Goal: Task Accomplishment & Management: Complete application form

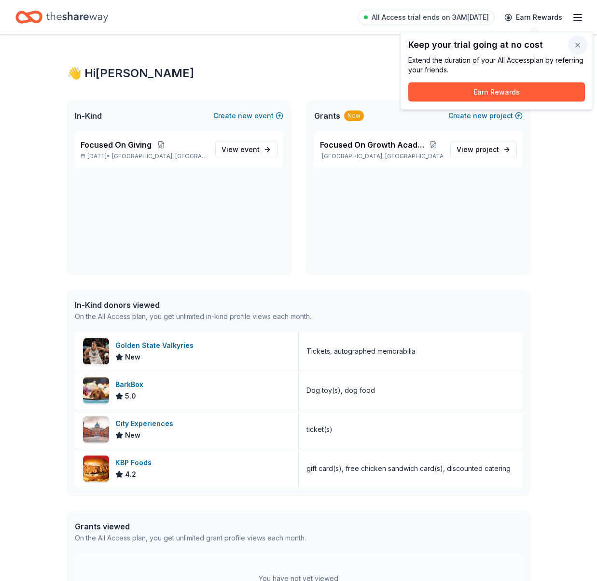
click at [581, 50] on button "button" at bounding box center [577, 45] width 19 height 19
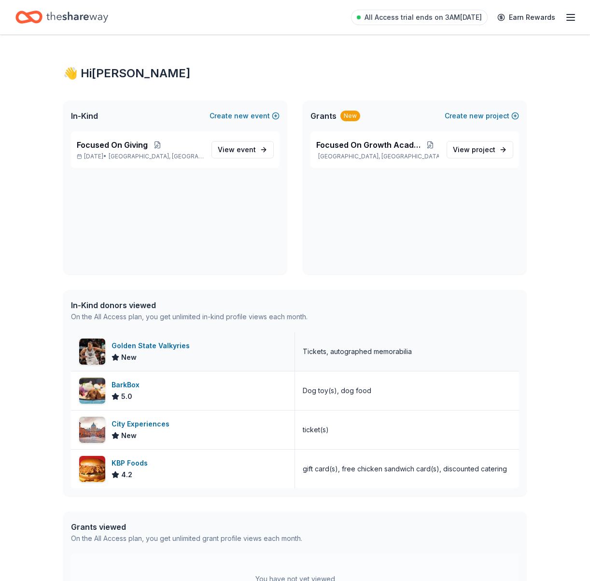
click at [211, 354] on div "Golden State Valkyries New" at bounding box center [183, 351] width 224 height 39
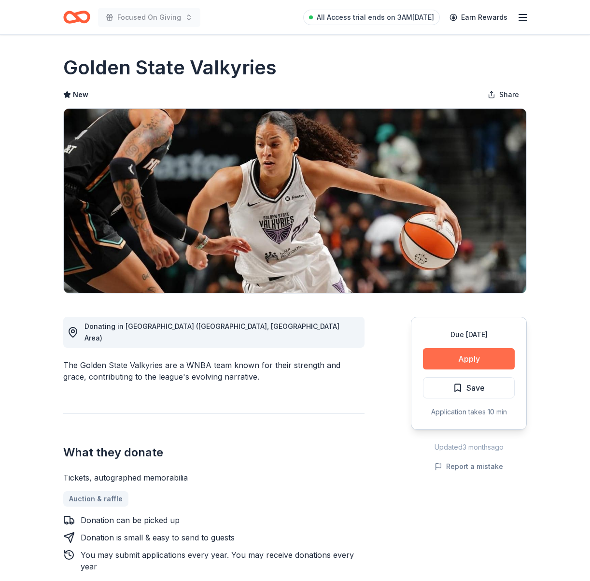
click at [474, 357] on button "Apply" at bounding box center [469, 358] width 92 height 21
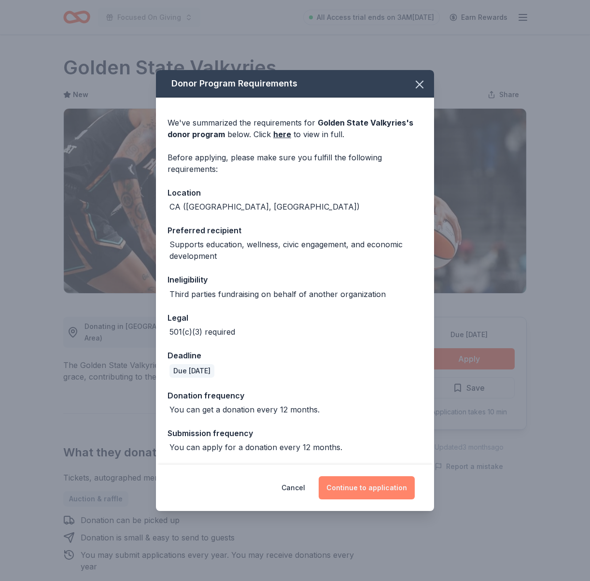
click at [384, 488] on button "Continue to application" at bounding box center [367, 487] width 96 height 23
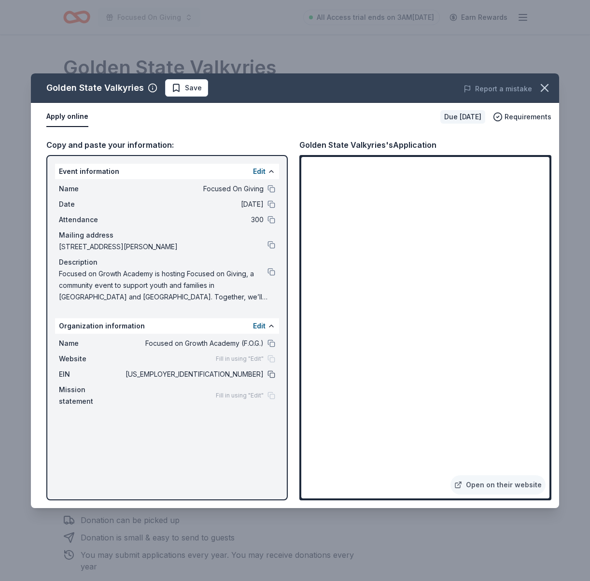
click at [275, 372] on button at bounding box center [271, 374] width 8 height 8
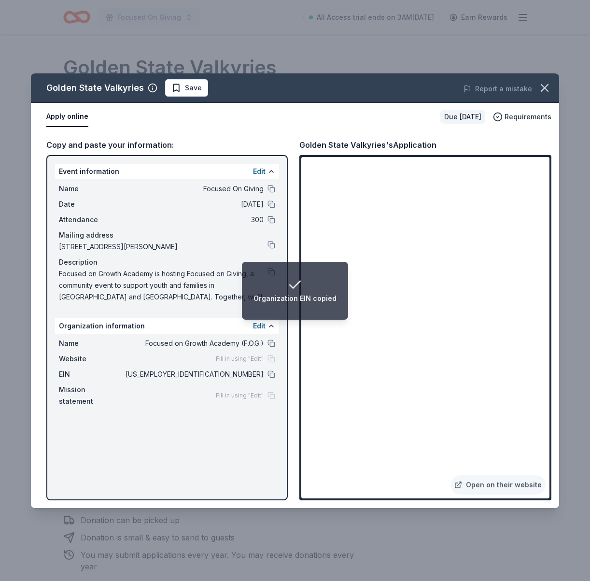
click at [293, 249] on div "Copy and paste your information: Event information Edit Name Focused On Giving …" at bounding box center [295, 319] width 528 height 377
click at [274, 244] on button at bounding box center [271, 245] width 8 height 8
click at [270, 343] on button at bounding box center [271, 343] width 8 height 8
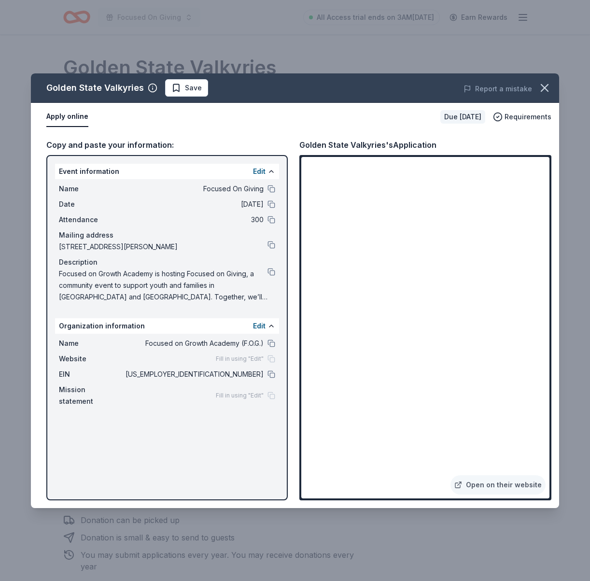
click at [199, 402] on div "Event information Edit Name Focused On Giving Date 12/20/25 Attendance 300 Mail…" at bounding box center [166, 327] width 241 height 345
click at [268, 359] on div "Fill in using "Edit"" at bounding box center [245, 359] width 59 height 8
click at [272, 355] on div "Fill in using "Edit"" at bounding box center [245, 359] width 59 height 8
click at [264, 325] on button "Edit" at bounding box center [259, 326] width 13 height 12
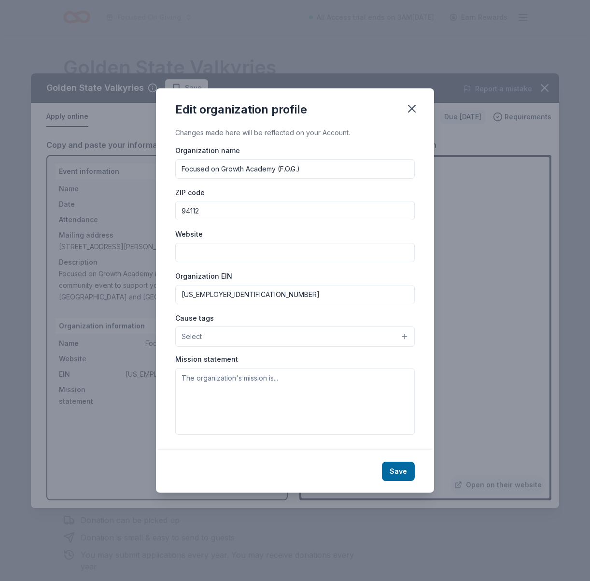
click at [248, 340] on button "Select" at bounding box center [294, 336] width 239 height 20
click at [258, 252] on input "Website" at bounding box center [294, 252] width 239 height 19
click at [267, 248] on input "Website" at bounding box center [294, 252] width 239 height 19
paste input "https://fog-academy.org/"
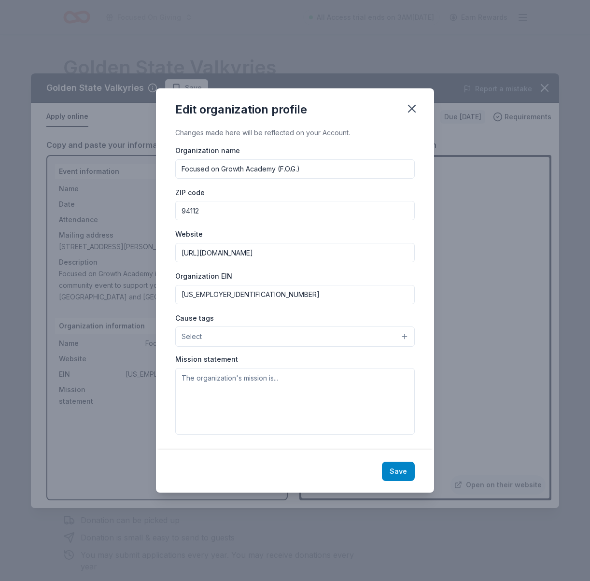
type input "https://fog-academy.org/"
click at [397, 476] on button "Save" at bounding box center [398, 471] width 33 height 19
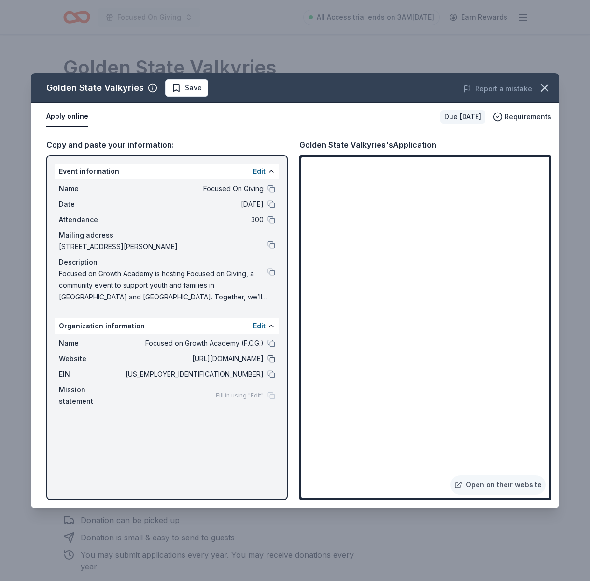
click at [273, 357] on button at bounding box center [271, 359] width 8 height 8
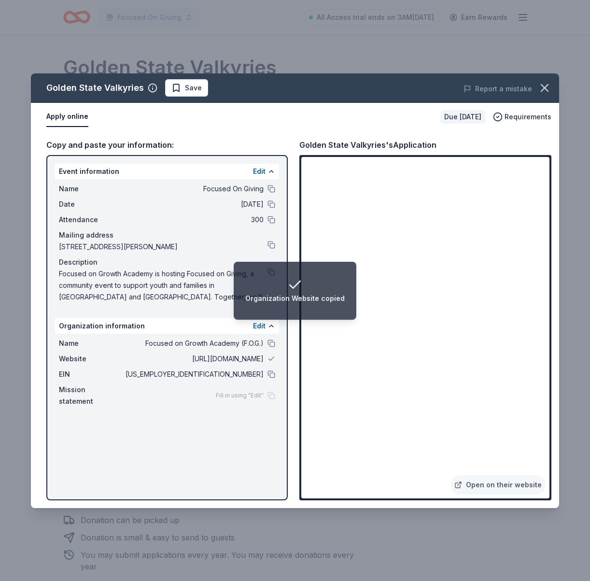
click at [337, 276] on li "Organization Website copied" at bounding box center [295, 291] width 123 height 58
click at [273, 360] on button at bounding box center [271, 359] width 8 height 8
click at [261, 328] on button "Edit" at bounding box center [259, 326] width 13 height 12
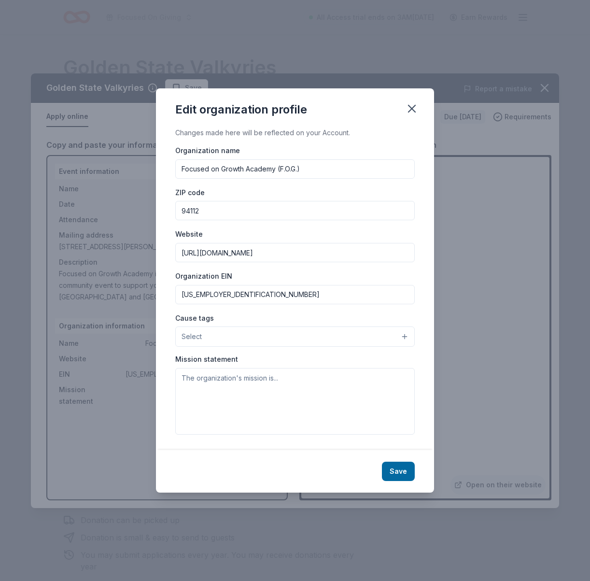
click at [304, 248] on input "https://fog-academy.org/" at bounding box center [294, 252] width 239 height 19
paste input "Instagram: https://www.instagram.com/fog_academy twitter: https://x.com/Fog_aca…"
click at [228, 253] on input "[URL][DOMAIN_NAME] Instagram: [URL][DOMAIN_NAME] twitter: [URL][DOMAIN_NAME] Fa…" at bounding box center [294, 252] width 239 height 19
drag, startPoint x: 206, startPoint y: 253, endPoint x: 434, endPoint y: 241, distance: 227.7
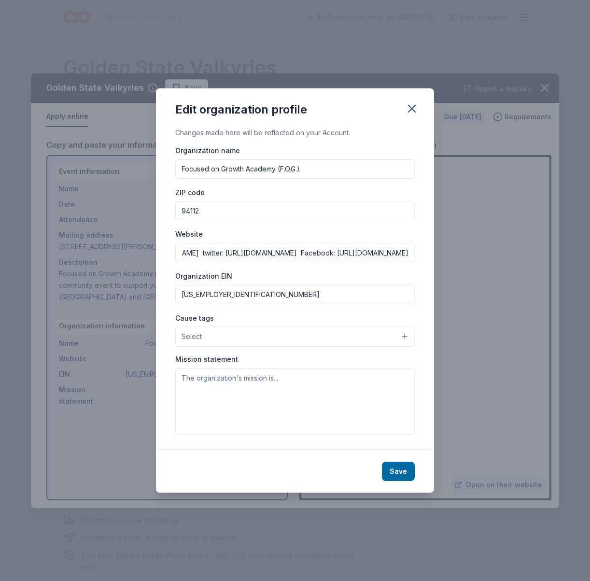
click at [434, 241] on div "Changes made here will be reflected on your Account. Organization name Focused …" at bounding box center [295, 288] width 278 height 323
type input "[URL][DOMAIN_NAME] Instagram: [URL][DOMAIN_NAME] twitter: [URL][DOMAIN_NAME] Fa…"
click at [435, 263] on div "Edit organization profile Changes made here will be reflected on your Account. …" at bounding box center [295, 290] width 590 height 581
click at [403, 470] on button "Save" at bounding box center [398, 471] width 33 height 19
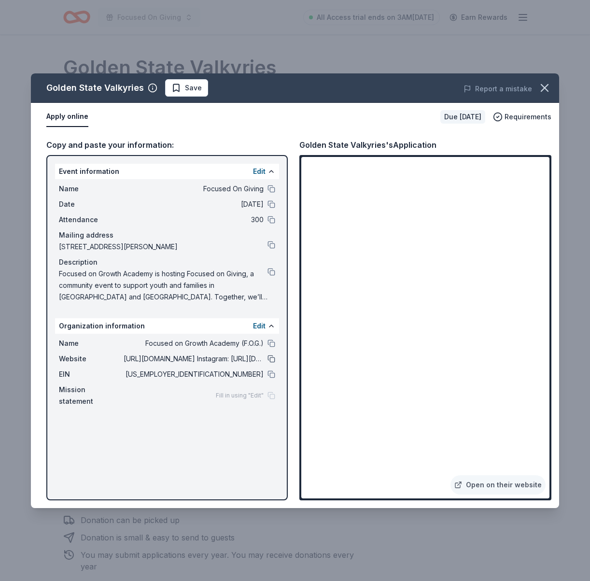
click at [268, 358] on button at bounding box center [271, 359] width 8 height 8
click at [280, 291] on div "Event information Edit Name Focused On Giving Date 12/20/25 Attendance 300 Mail…" at bounding box center [166, 327] width 241 height 345
click at [168, 80] on button "Save" at bounding box center [186, 87] width 43 height 17
click at [540, 94] on icon "button" at bounding box center [545, 88] width 14 height 14
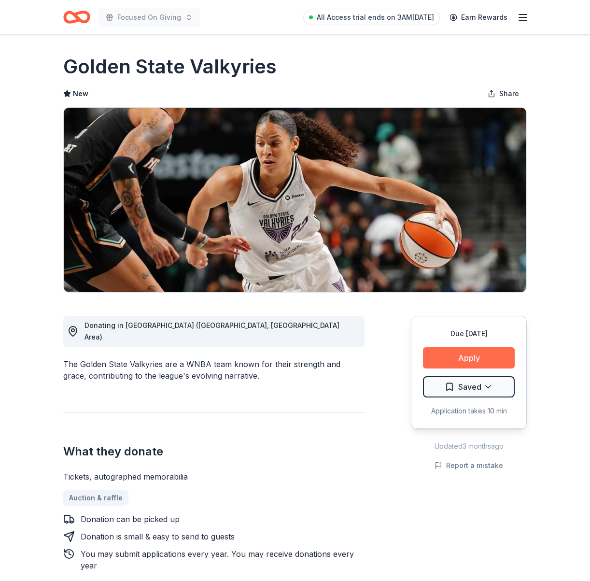
click at [468, 359] on button "Apply" at bounding box center [469, 357] width 92 height 21
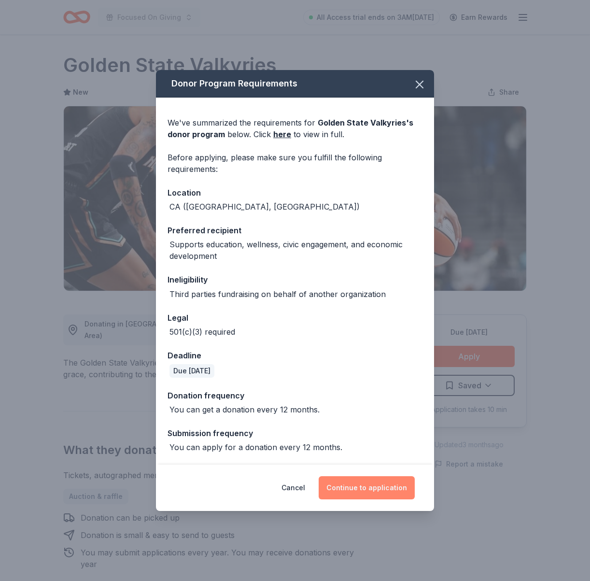
click at [392, 492] on button "Continue to application" at bounding box center [367, 487] width 96 height 23
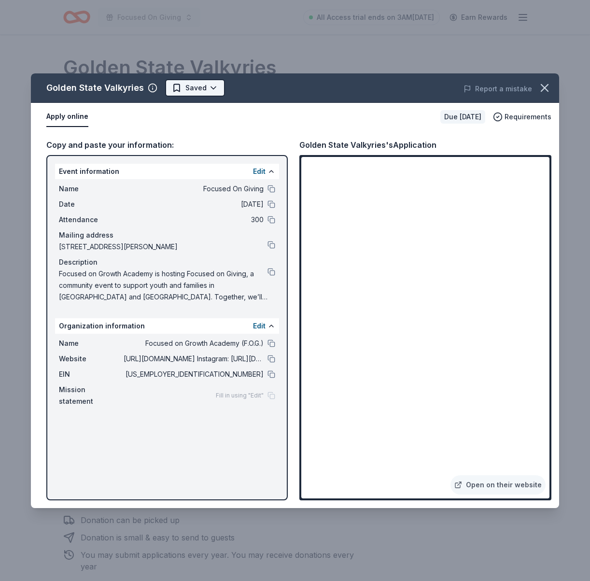
click at [207, 89] on html "Focused On Giving All Access trial ends on 3AM, 8/31 Earn Rewards Due in 85 day…" at bounding box center [295, 290] width 590 height 581
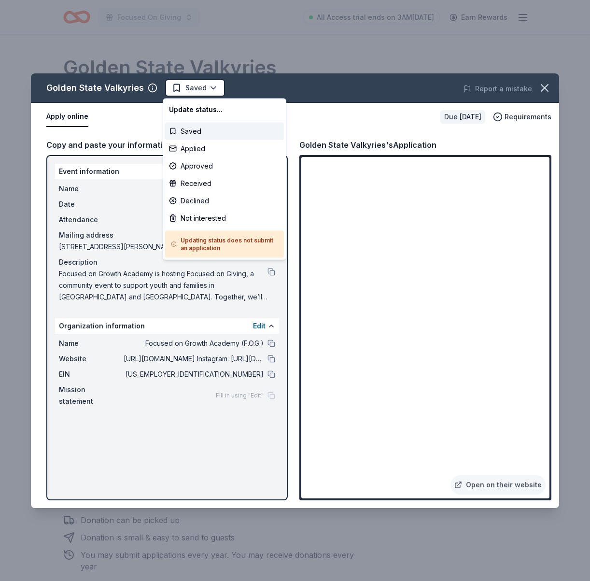
click at [240, 92] on html "Focused On Giving All Access trial ends on 3AM, 8/31 Earn Rewards Due in 85 day…" at bounding box center [295, 290] width 590 height 581
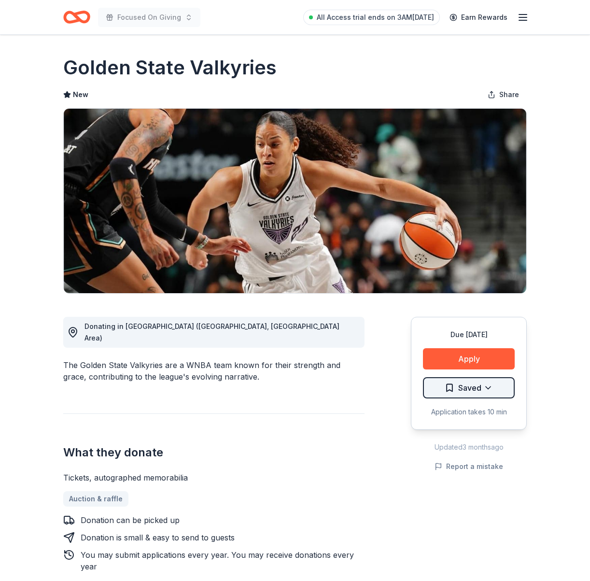
click at [477, 384] on html "Focused On Giving All Access trial ends on 3AM, 8/31 Earn Rewards Due in 85 day…" at bounding box center [295, 290] width 590 height 581
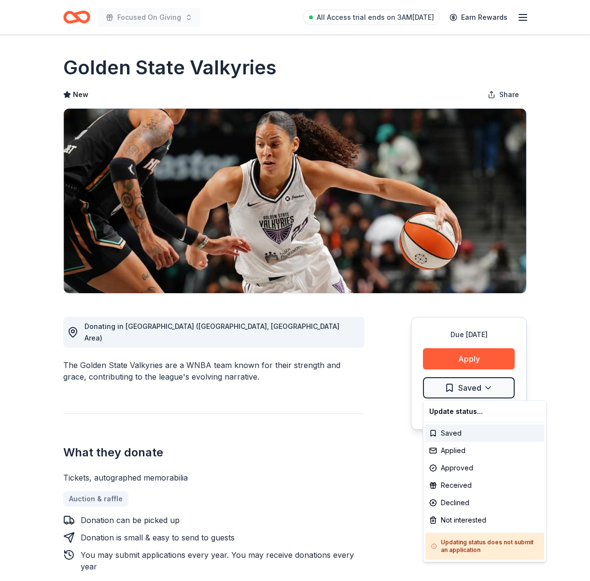
drag, startPoint x: 464, startPoint y: 390, endPoint x: 465, endPoint y: 376, distance: 14.5
click at [464, 387] on html "Focused On Giving All Access trial ends on 3AM, 8/31 Earn Rewards Due in 85 day…" at bounding box center [295, 290] width 590 height 581
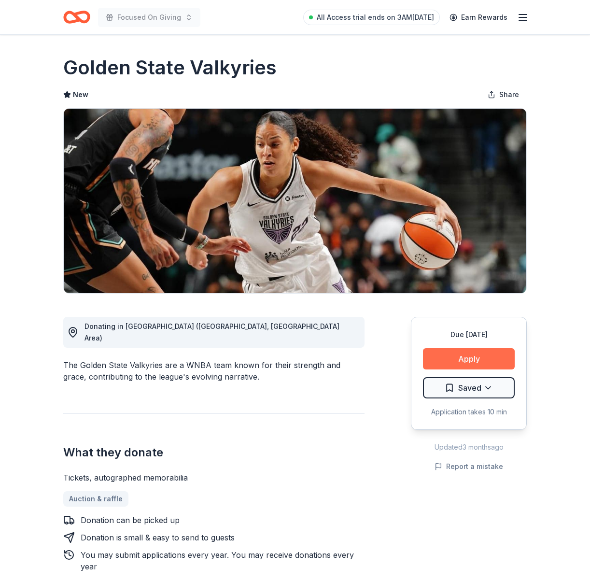
scroll to position [1, 0]
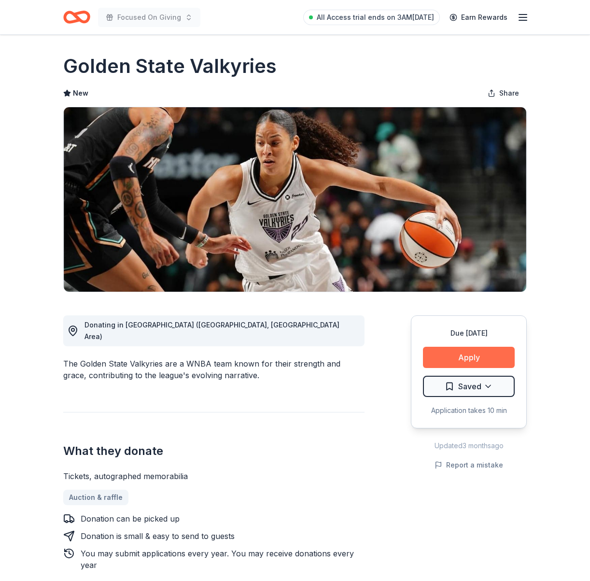
click at [465, 363] on button "Apply" at bounding box center [469, 357] width 92 height 21
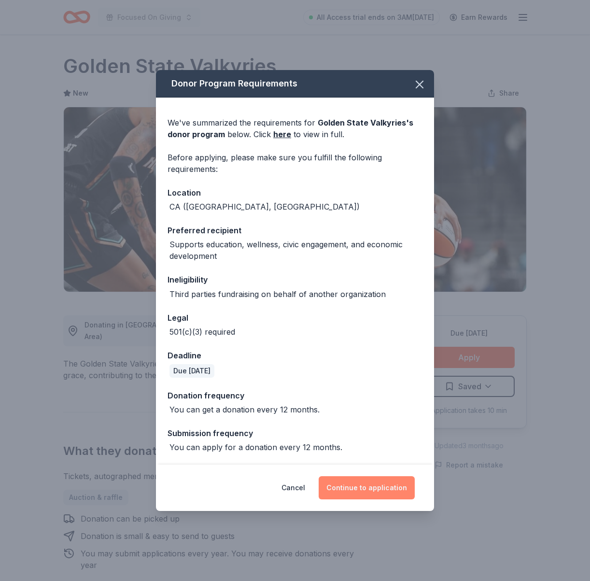
click at [381, 486] on button "Continue to application" at bounding box center [367, 487] width 96 height 23
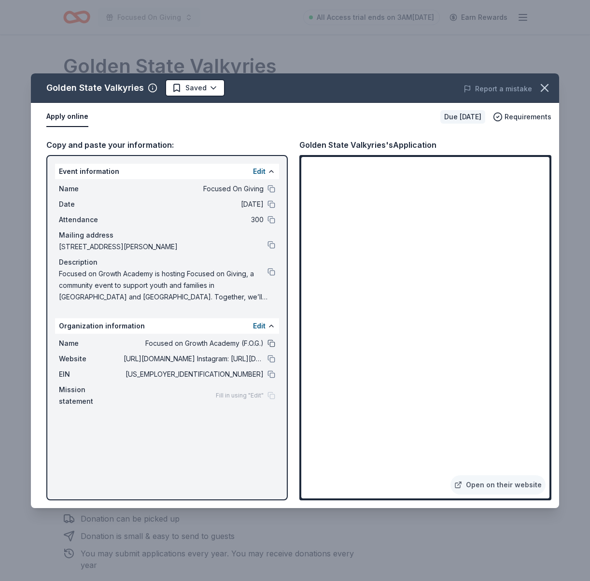
click at [268, 343] on button at bounding box center [271, 343] width 8 height 8
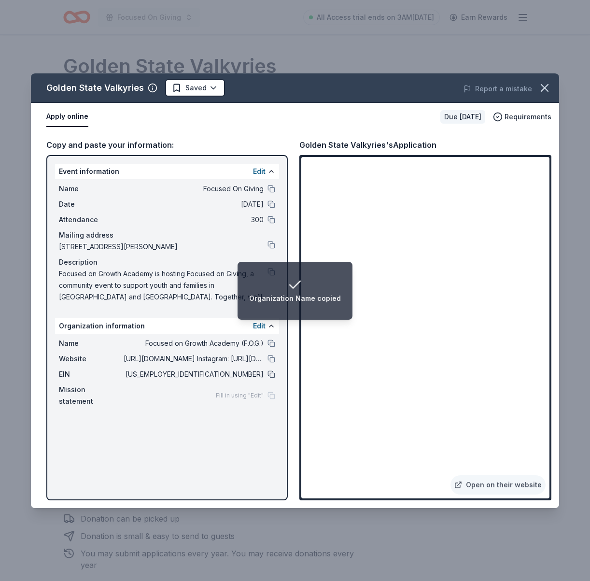
click at [269, 373] on button at bounding box center [271, 374] width 8 height 8
click at [271, 248] on button at bounding box center [271, 245] width 8 height 8
click at [271, 360] on button at bounding box center [271, 359] width 8 height 8
click at [269, 189] on button at bounding box center [271, 189] width 8 height 8
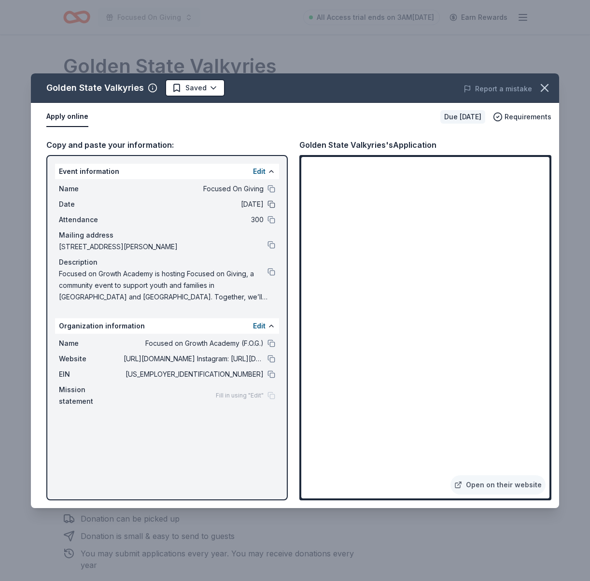
click at [273, 207] on button at bounding box center [271, 204] width 8 height 8
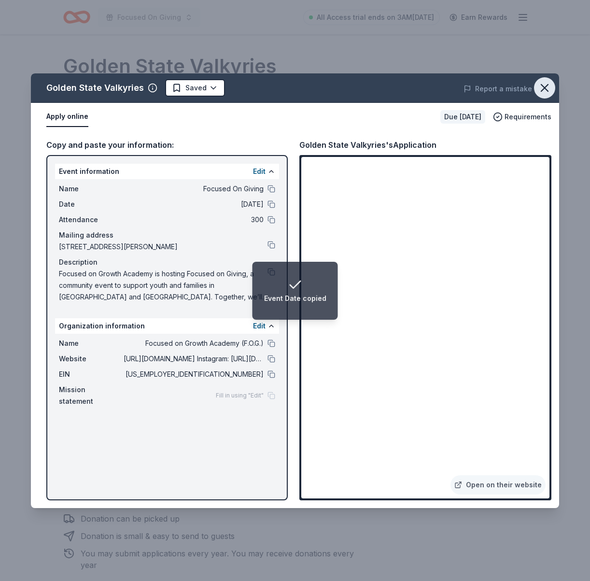
click at [549, 88] on icon "button" at bounding box center [545, 88] width 14 height 14
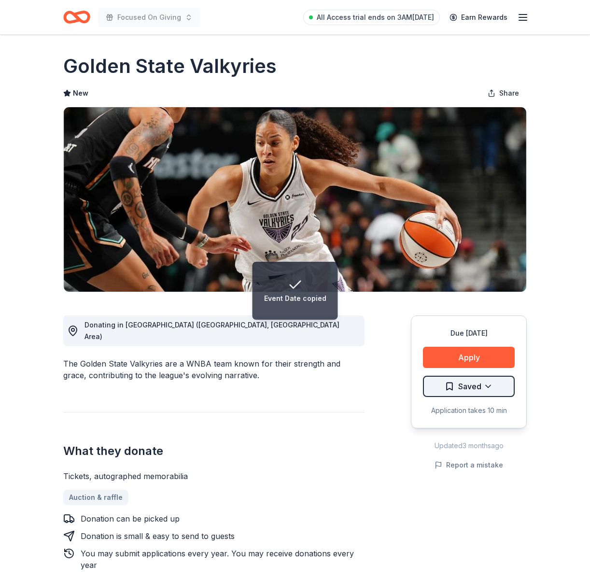
click at [492, 383] on html "Event Date copied Focused On Giving All Access trial ends on 3AM, 8/31 Earn Rew…" at bounding box center [295, 289] width 590 height 581
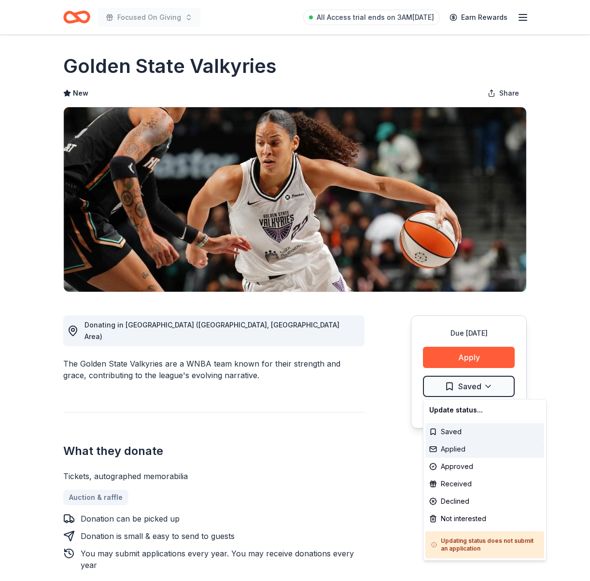
click at [477, 451] on div "Applied" at bounding box center [484, 448] width 119 height 17
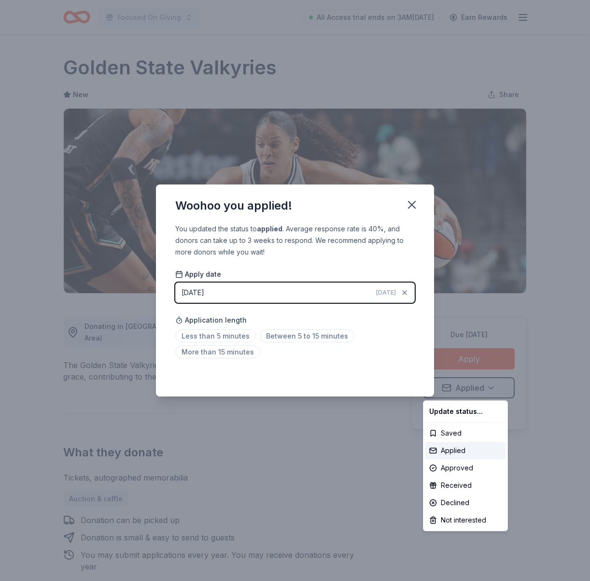
click at [413, 207] on html "Focused On Giving All Access trial ends on 3AM, 8/31 Earn Rewards Due in 85 day…" at bounding box center [295, 290] width 590 height 581
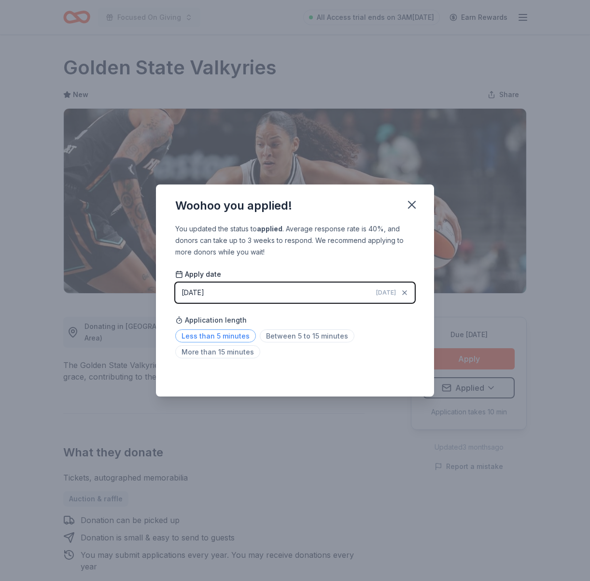
click at [239, 336] on span "Less than 5 minutes" at bounding box center [215, 335] width 81 height 13
click at [415, 207] on icon "button" at bounding box center [411, 204] width 7 height 7
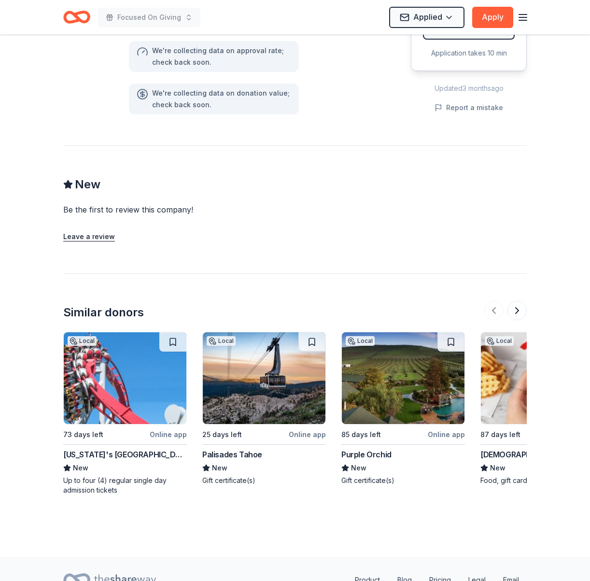
scroll to position [844, 0]
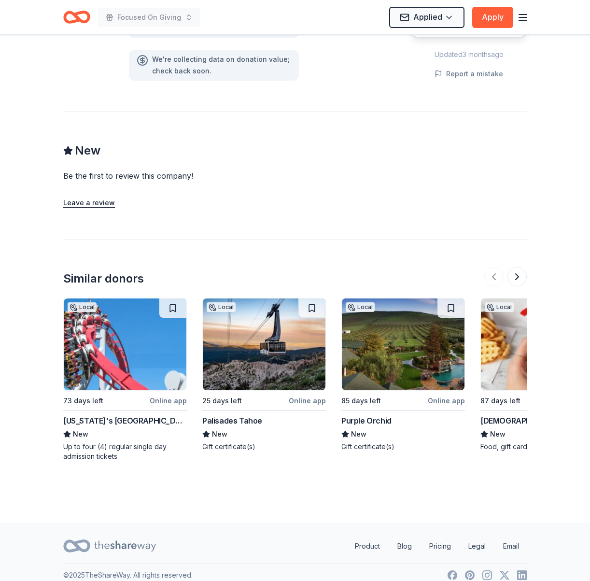
click at [282, 364] on img at bounding box center [264, 344] width 123 height 92
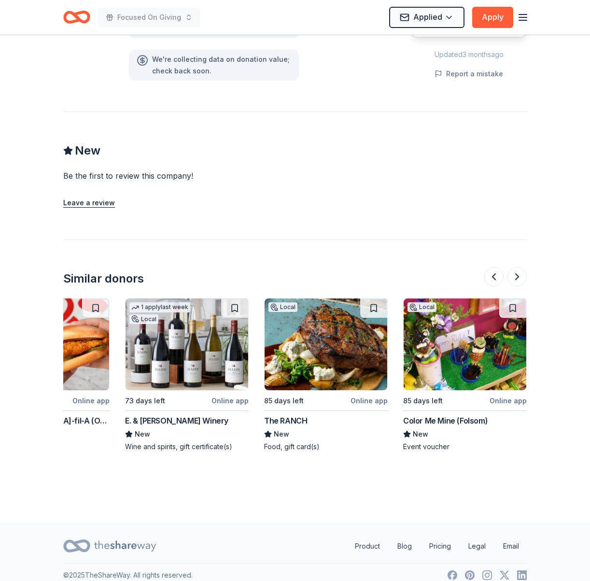
scroll to position [0, 497]
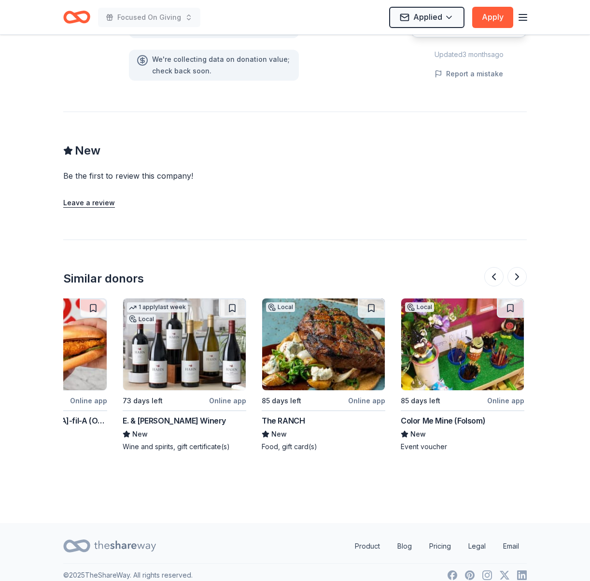
click at [269, 342] on img at bounding box center [323, 344] width 123 height 92
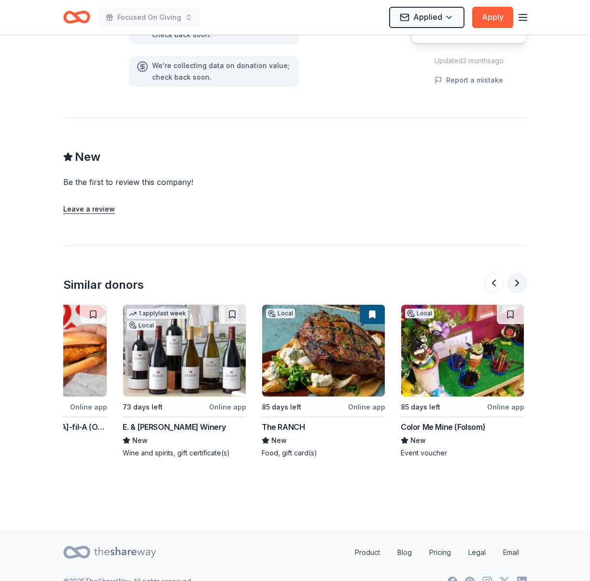
click at [515, 273] on button at bounding box center [516, 282] width 19 height 19
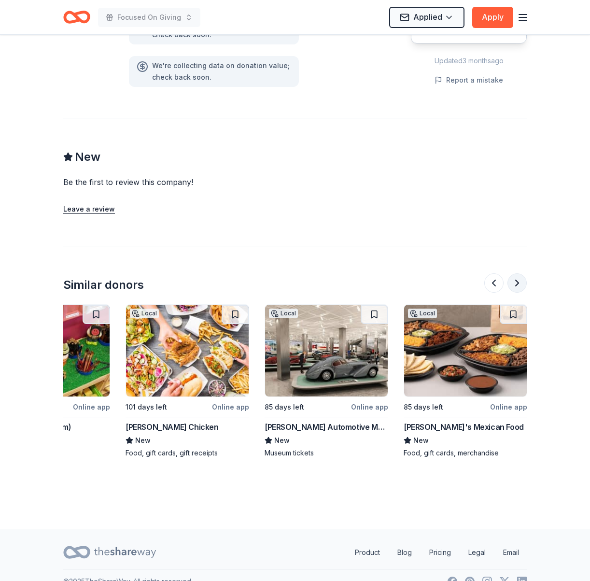
scroll to position [0, 912]
click at [515, 273] on div at bounding box center [505, 282] width 42 height 19
click at [75, 18] on icon "Home" at bounding box center [76, 17] width 27 height 23
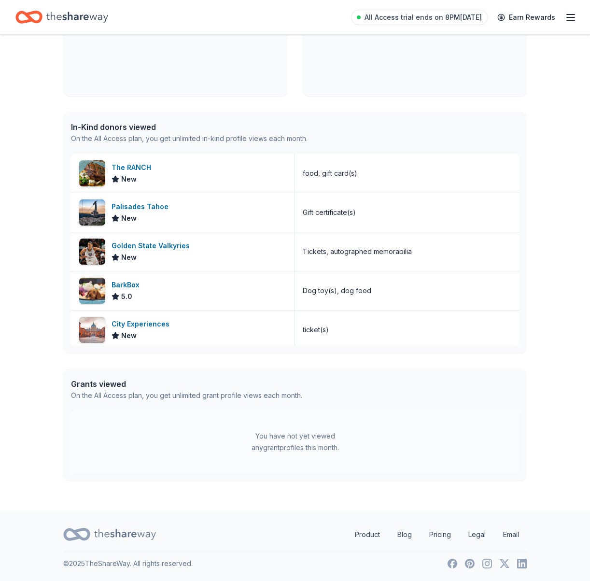
click at [572, 17] on line "button" at bounding box center [571, 17] width 8 height 0
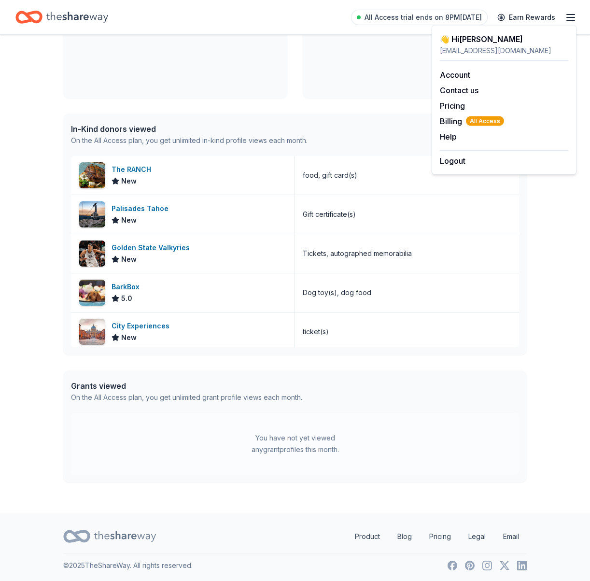
click at [365, 83] on div "Focused On Growth Academy Berkeley, CA View project" at bounding box center [415, 26] width 224 height 143
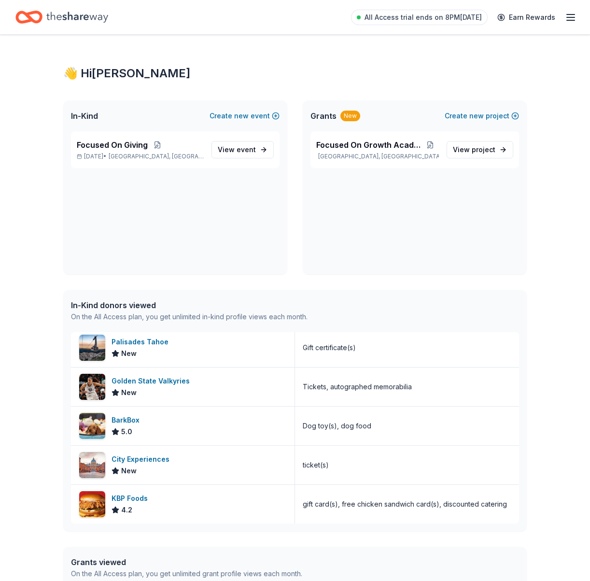
click at [572, 16] on icon "button" at bounding box center [571, 18] width 12 height 12
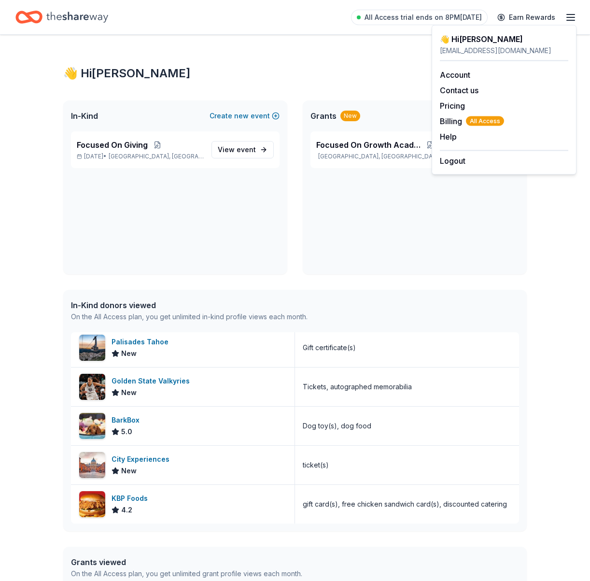
click at [344, 68] on div "👋 Hi LaShante" at bounding box center [295, 73] width 464 height 15
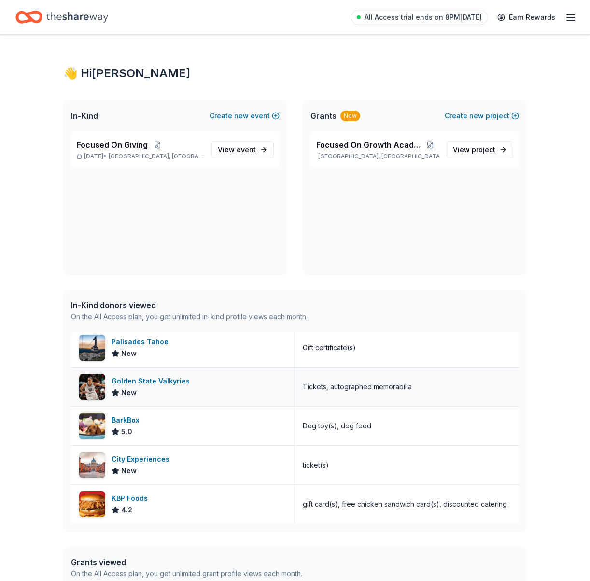
click at [201, 384] on div "Golden State Valkyries New" at bounding box center [183, 386] width 224 height 39
click at [110, 153] on p "Dec 20, 2025 • Berkeley, CA" at bounding box center [140, 157] width 127 height 8
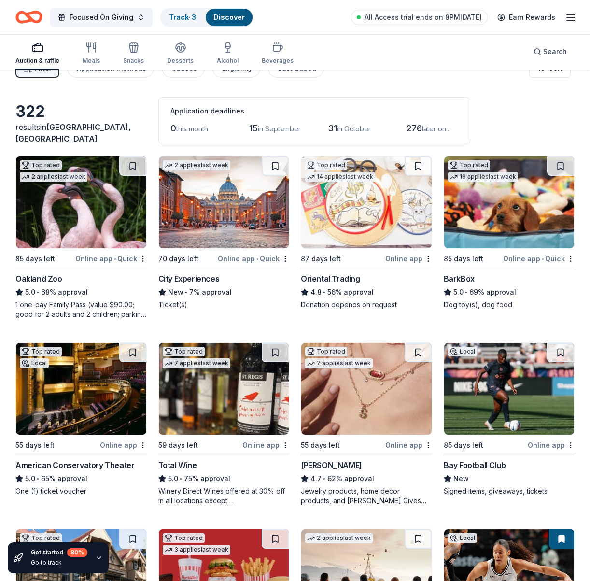
scroll to position [7, 0]
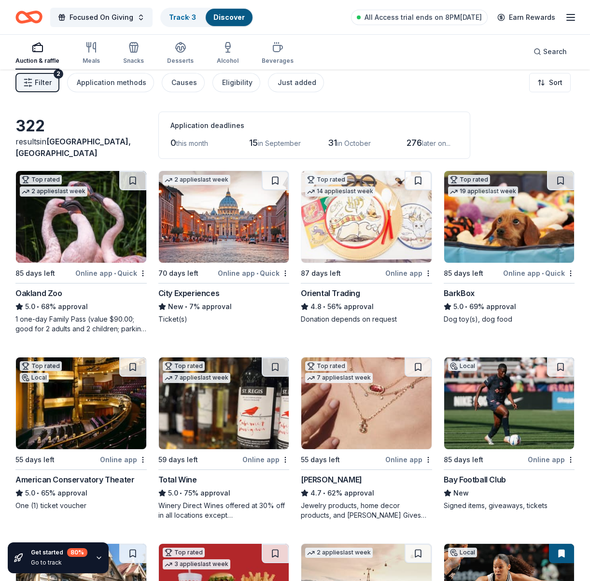
click at [225, 236] on img at bounding box center [224, 217] width 130 height 92
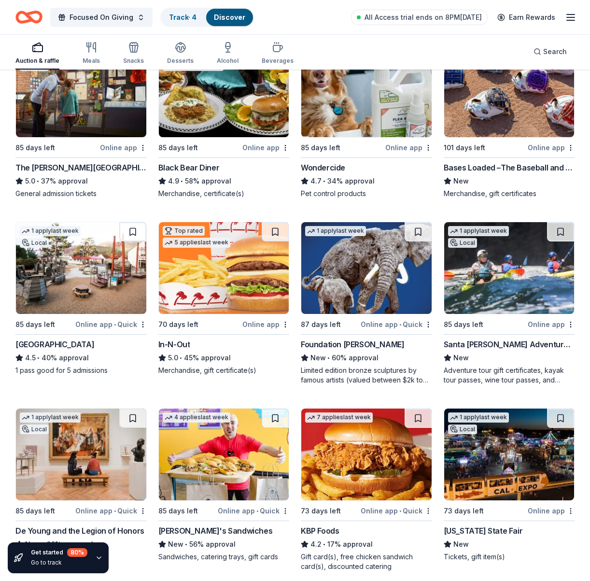
scroll to position [692, 0]
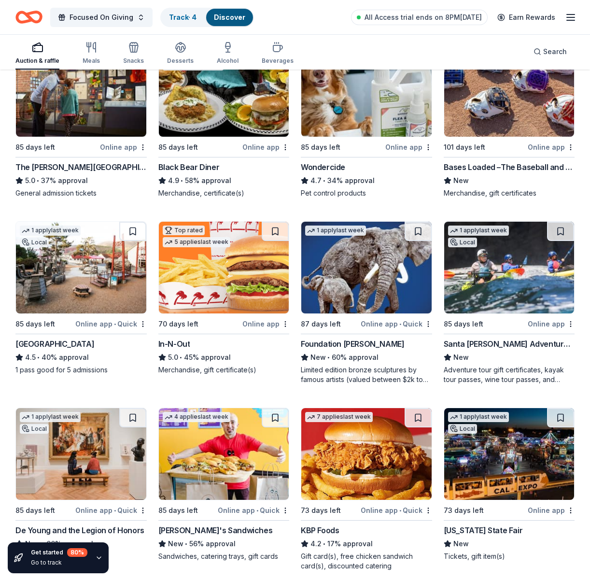
click at [495, 278] on img at bounding box center [509, 268] width 130 height 92
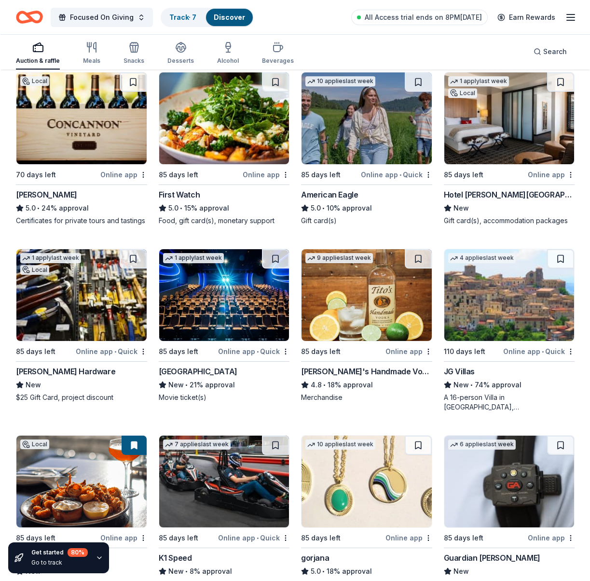
scroll to position [1807, 0]
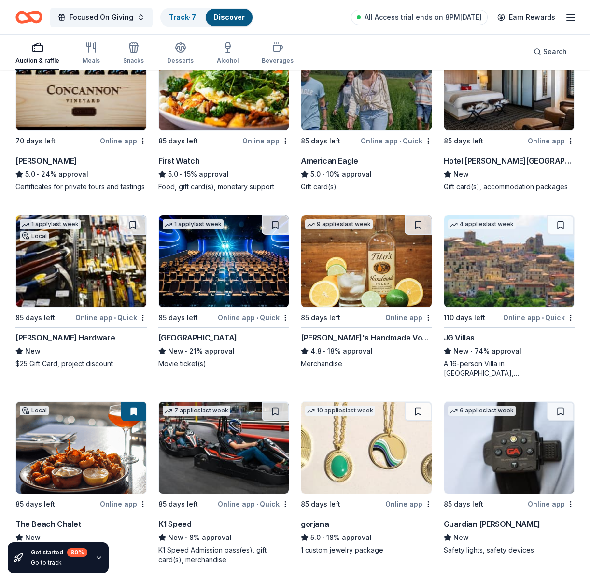
click at [224, 451] on img at bounding box center [224, 448] width 130 height 92
click at [487, 267] on img at bounding box center [509, 261] width 130 height 92
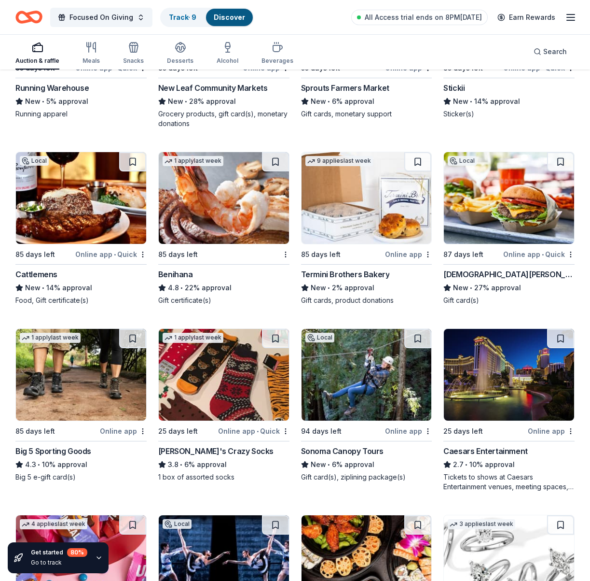
scroll to position [4477, 0]
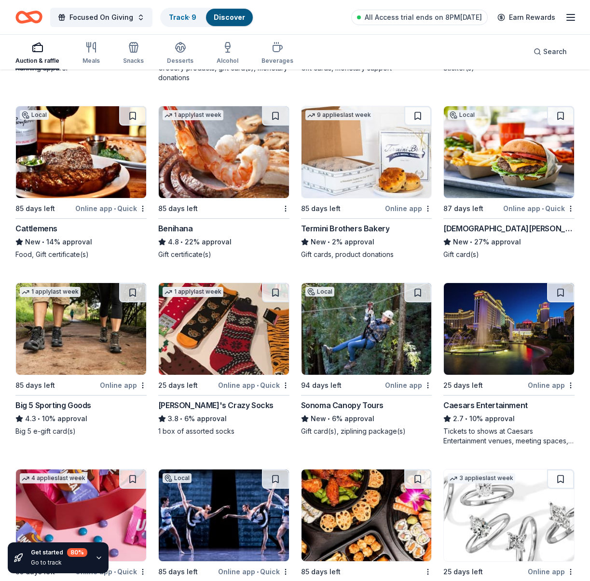
click at [344, 353] on img at bounding box center [367, 329] width 130 height 92
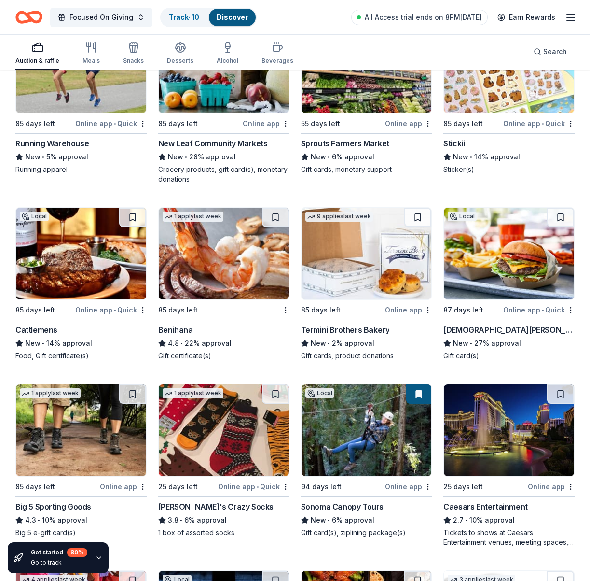
scroll to position [4374, 0]
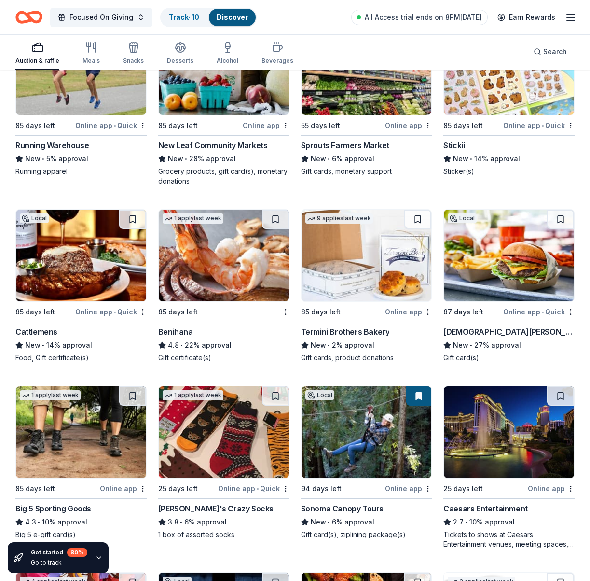
click at [241, 276] on img at bounding box center [224, 256] width 130 height 92
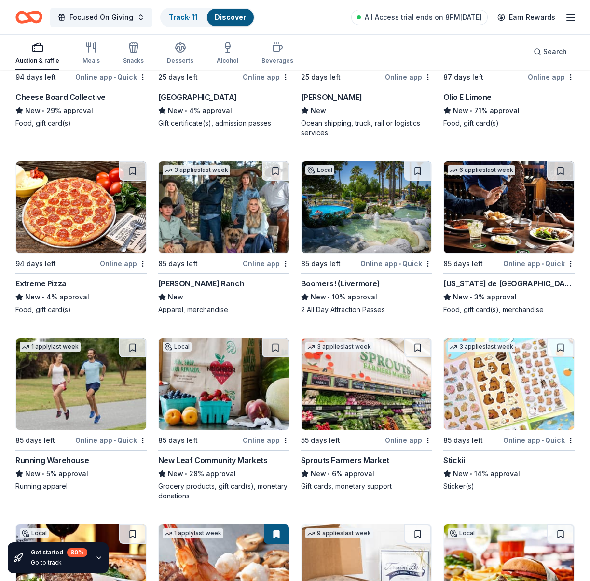
scroll to position [4061, 0]
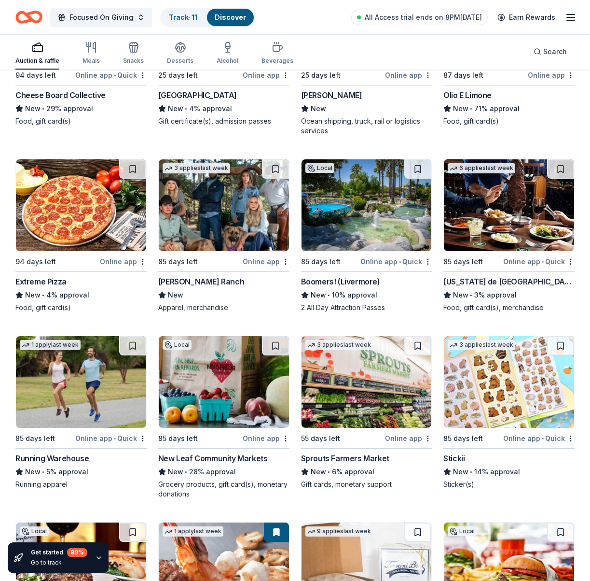
click at [359, 229] on img at bounding box center [367, 205] width 130 height 92
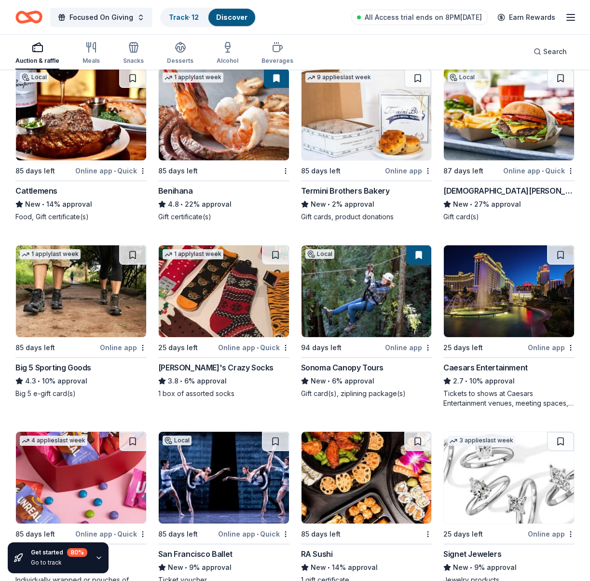
scroll to position [4517, 0]
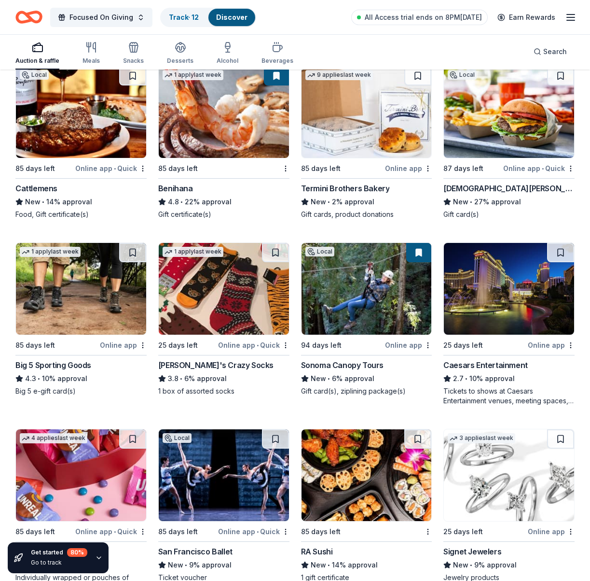
click at [502, 312] on img at bounding box center [509, 289] width 130 height 92
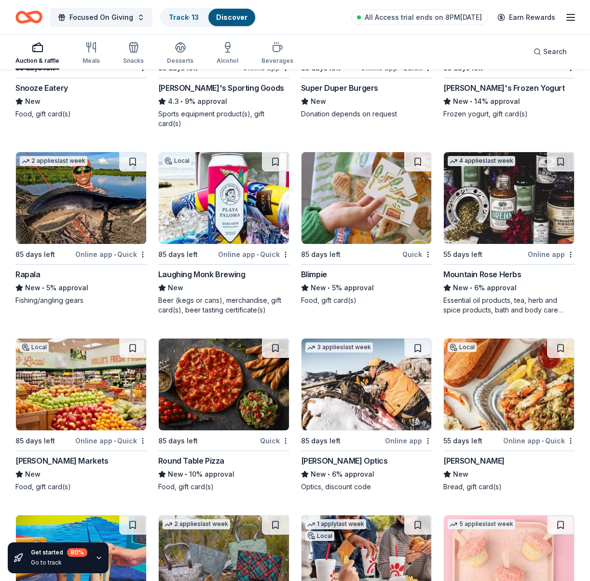
scroll to position [5341, 0]
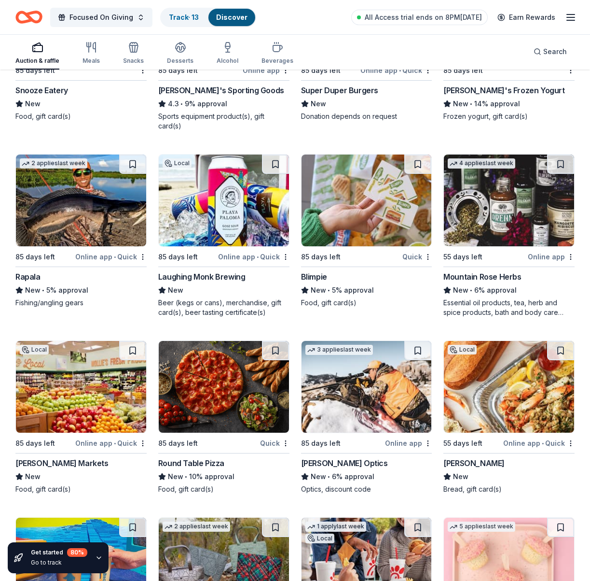
click at [92, 214] on img at bounding box center [81, 201] width 130 height 92
click at [337, 377] on img at bounding box center [367, 387] width 130 height 92
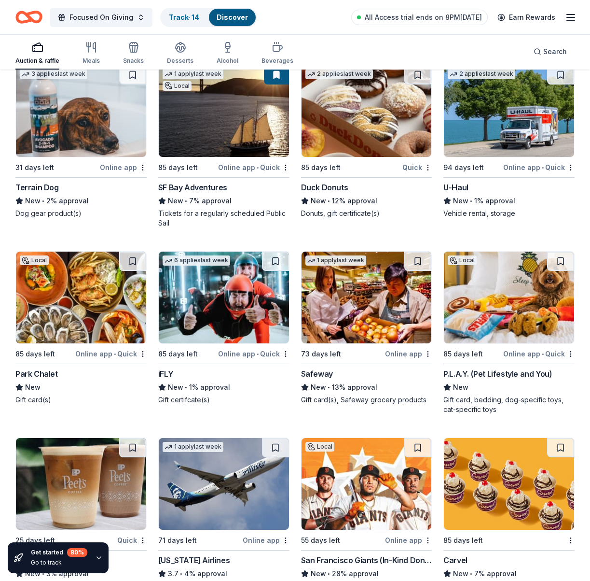
scroll to position [6003, 0]
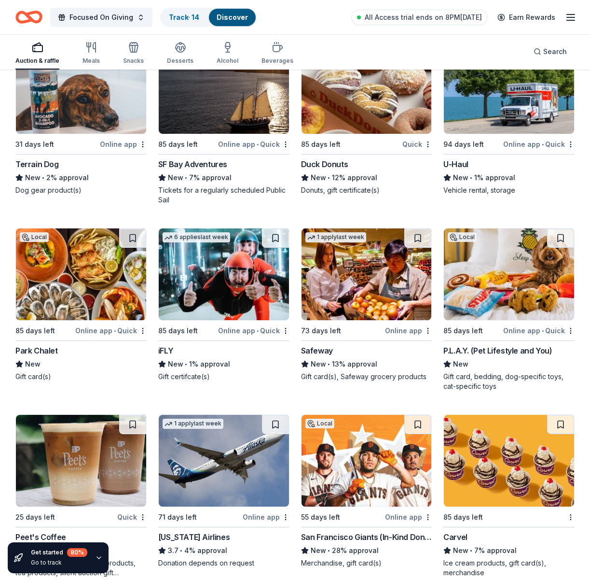
click at [211, 275] on img at bounding box center [224, 274] width 130 height 92
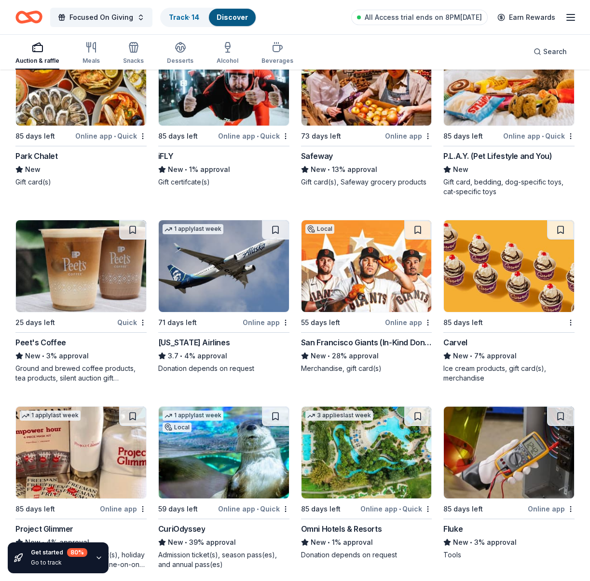
scroll to position [6199, 0]
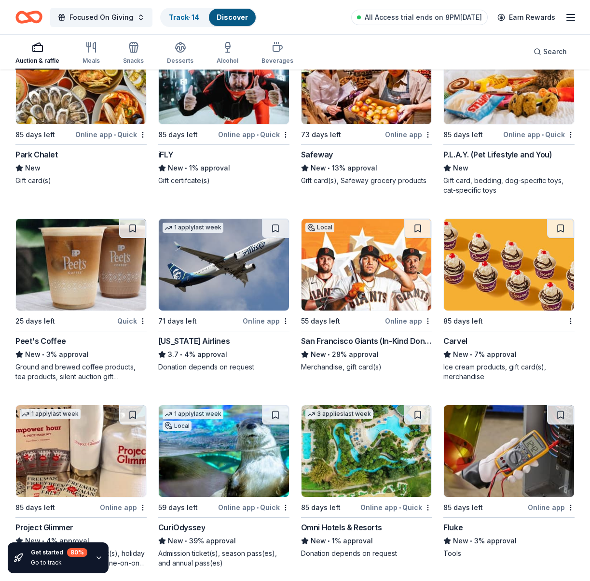
click at [234, 265] on img at bounding box center [224, 265] width 130 height 92
click at [355, 250] on img at bounding box center [367, 265] width 130 height 92
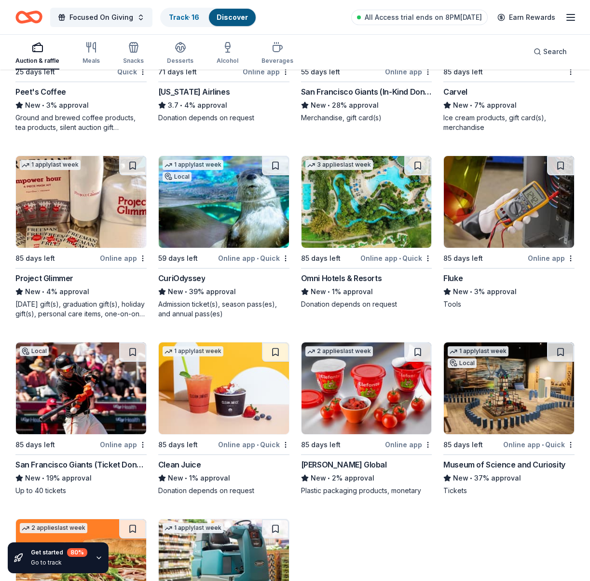
scroll to position [6459, 0]
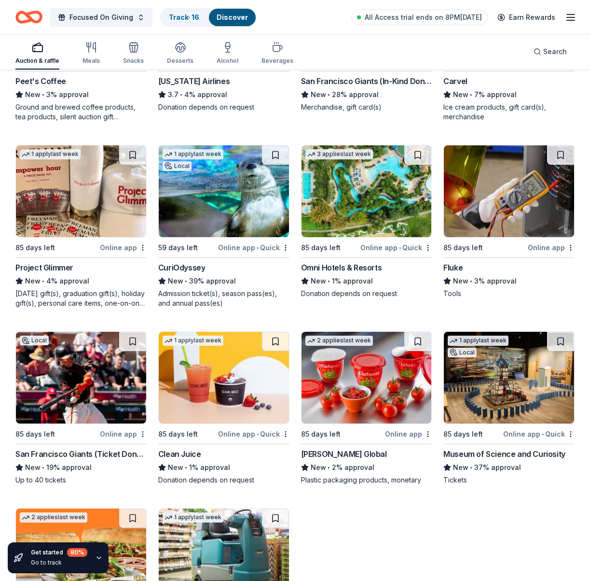
click at [85, 375] on img at bounding box center [81, 378] width 130 height 92
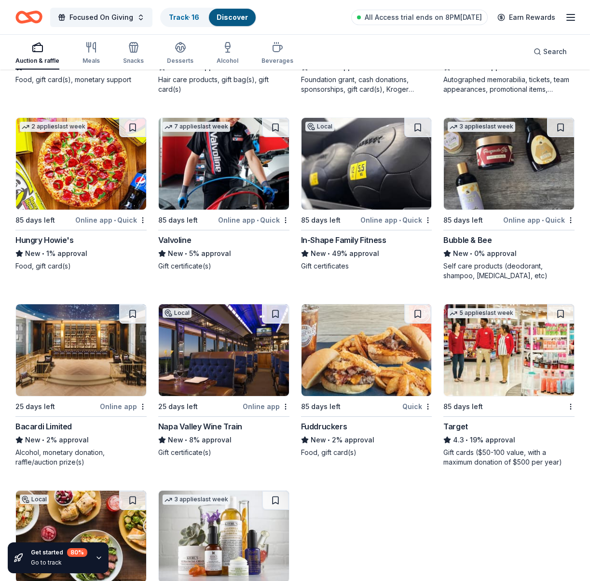
scroll to position [7428, 0]
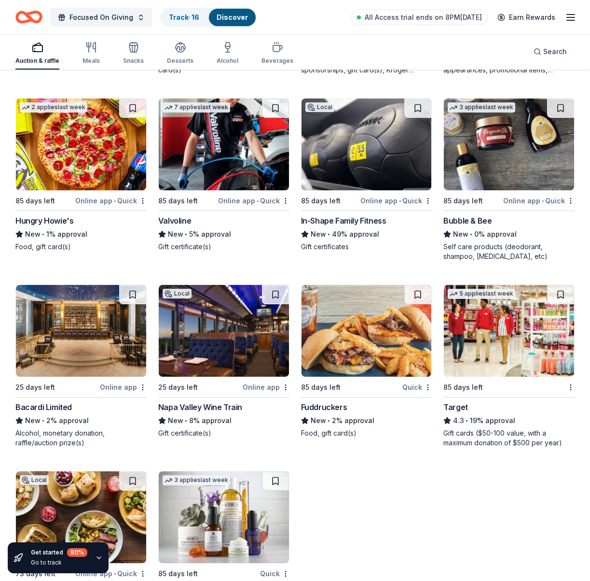
click at [231, 331] on img at bounding box center [224, 331] width 130 height 92
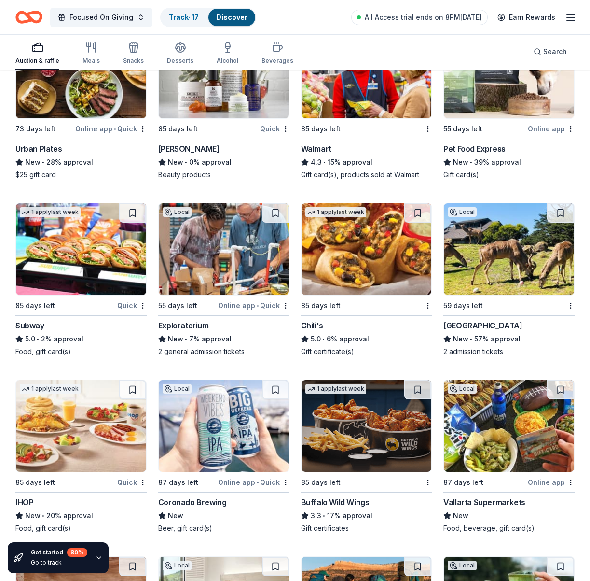
scroll to position [7862, 0]
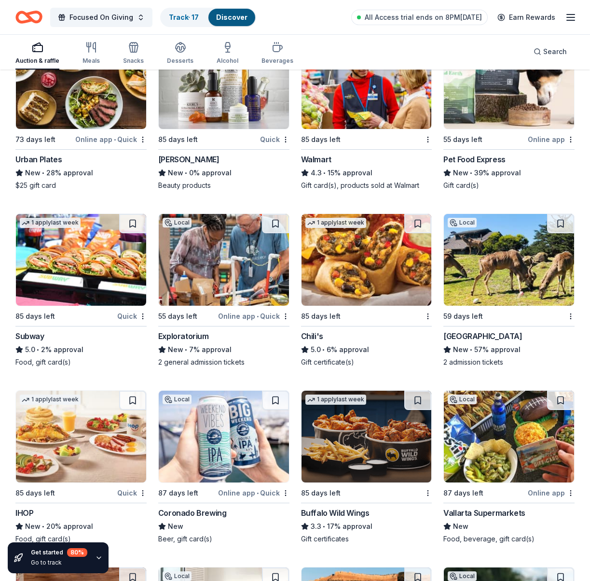
click at [383, 429] on img at bounding box center [367, 437] width 130 height 92
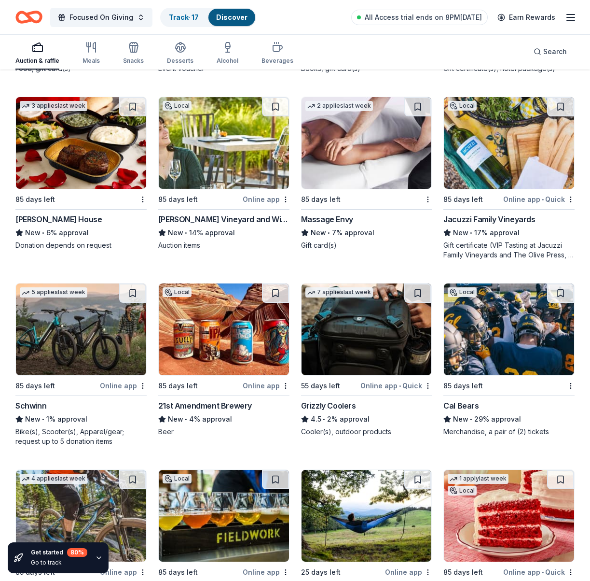
scroll to position [9092, 0]
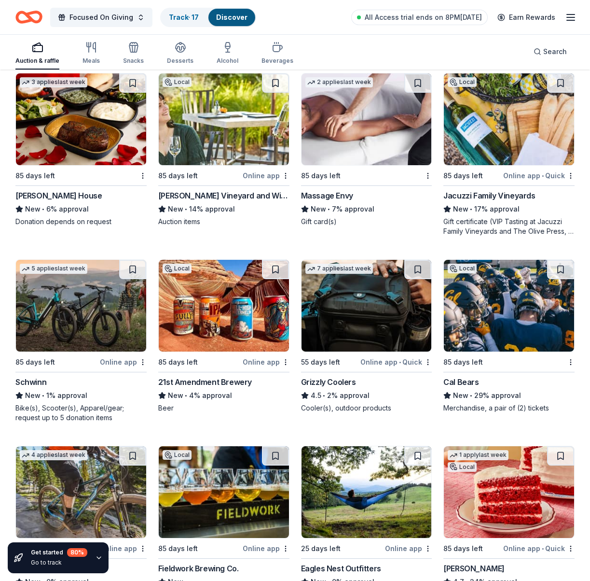
click at [514, 292] on img at bounding box center [509, 306] width 130 height 92
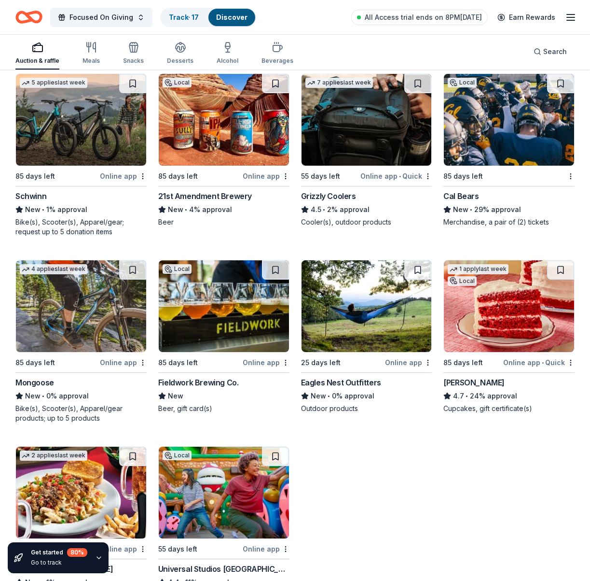
scroll to position [9307, 0]
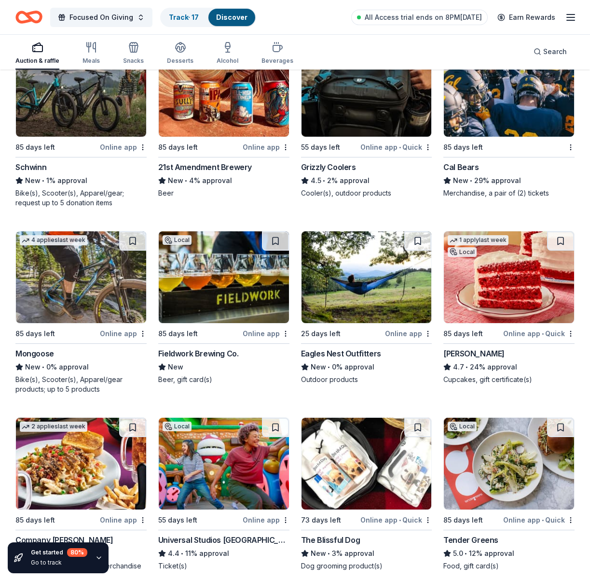
click at [89, 283] on img at bounding box center [81, 277] width 130 height 92
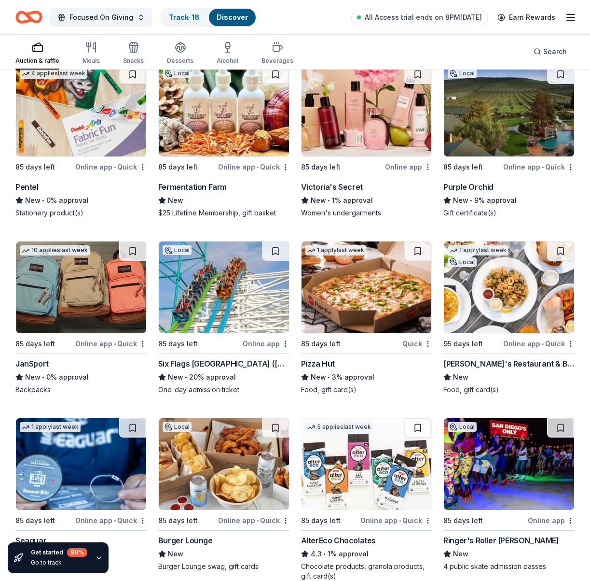
scroll to position [9837, 0]
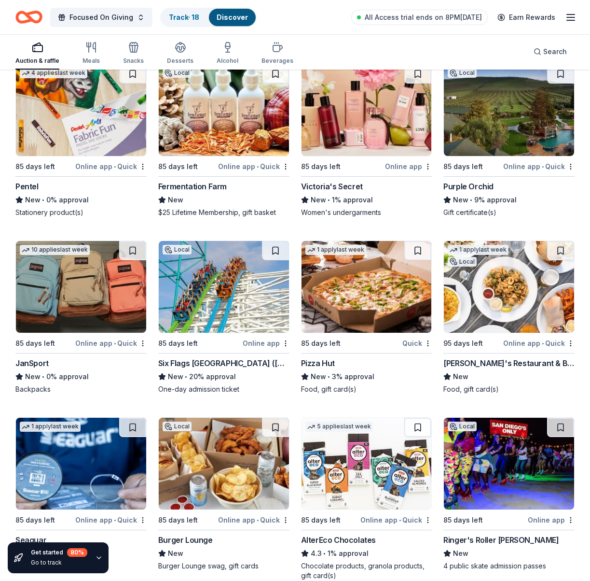
click at [69, 282] on img at bounding box center [81, 287] width 130 height 92
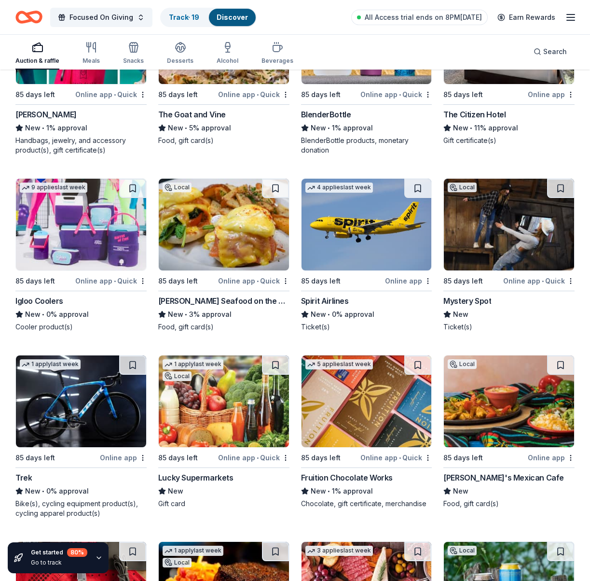
scroll to position [11177, 0]
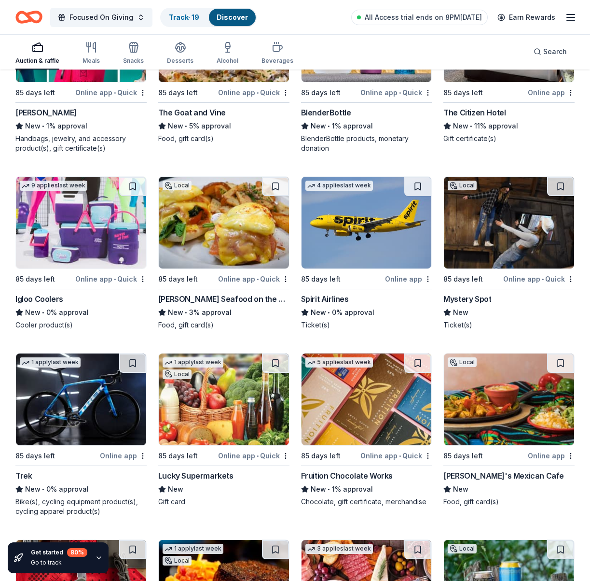
click at [79, 374] on img at bounding box center [81, 399] width 130 height 92
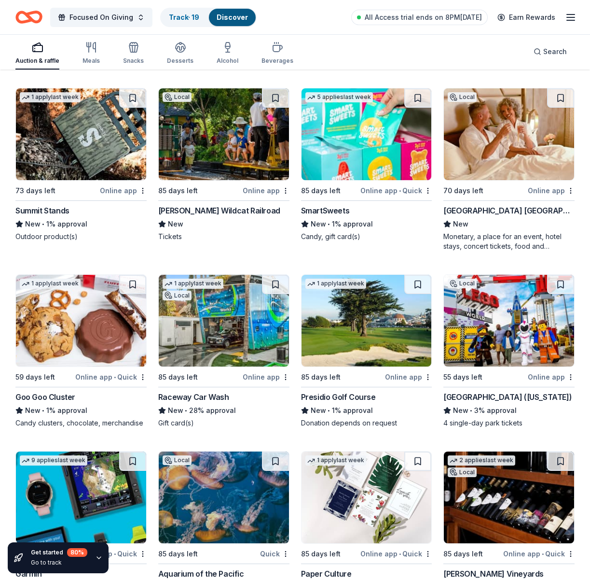
scroll to position [11815, 0]
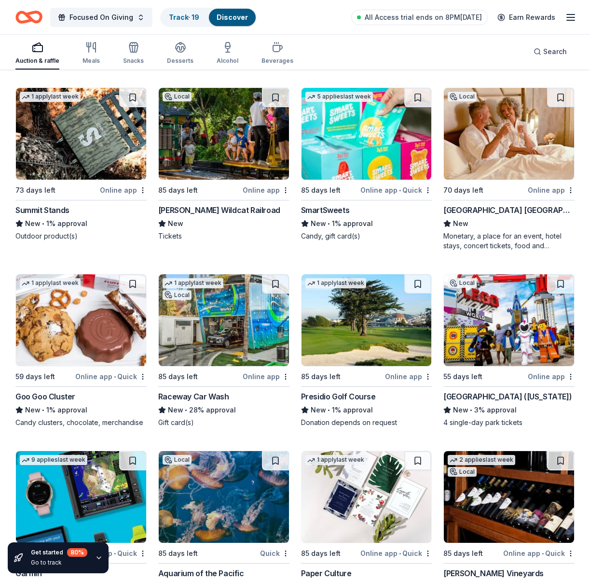
click at [470, 316] on img at bounding box center [509, 320] width 130 height 92
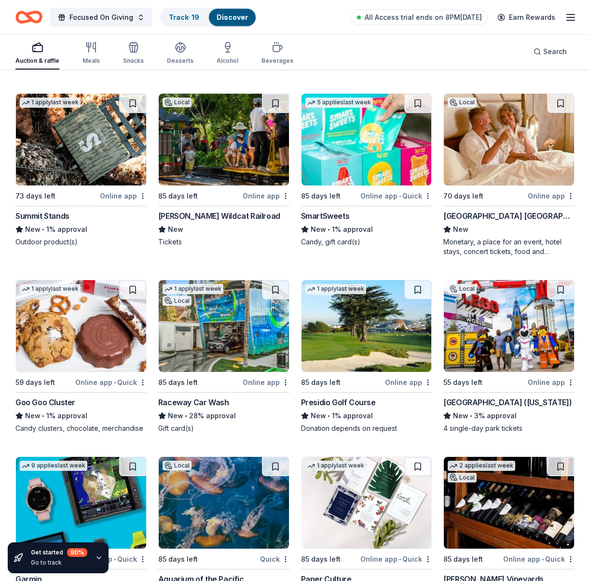
scroll to position [11812, 0]
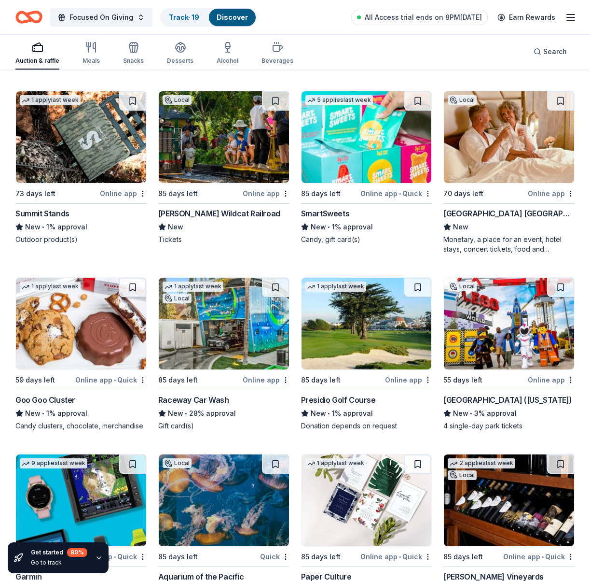
click at [361, 321] on img at bounding box center [367, 324] width 130 height 92
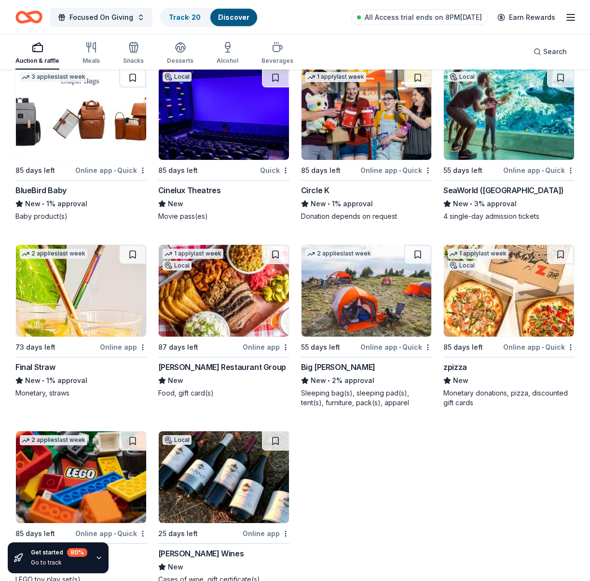
scroll to position [12995, 0]
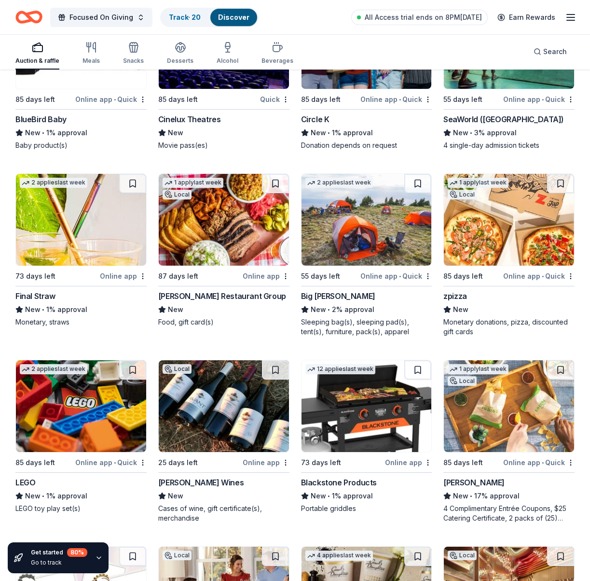
click at [91, 407] on img at bounding box center [81, 406] width 130 height 92
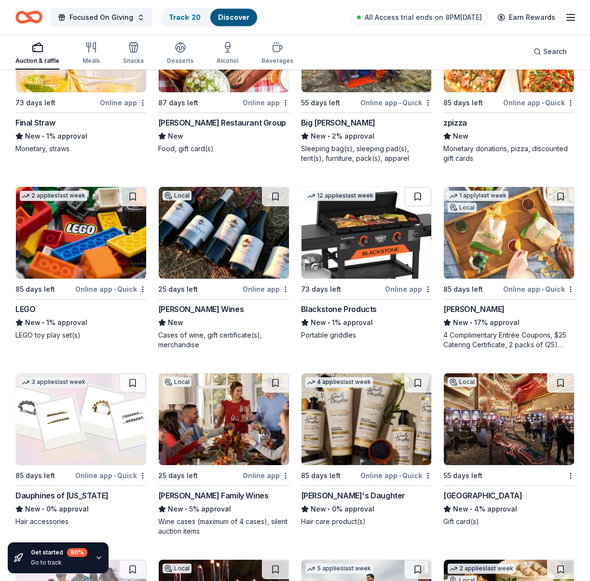
scroll to position [13169, 0]
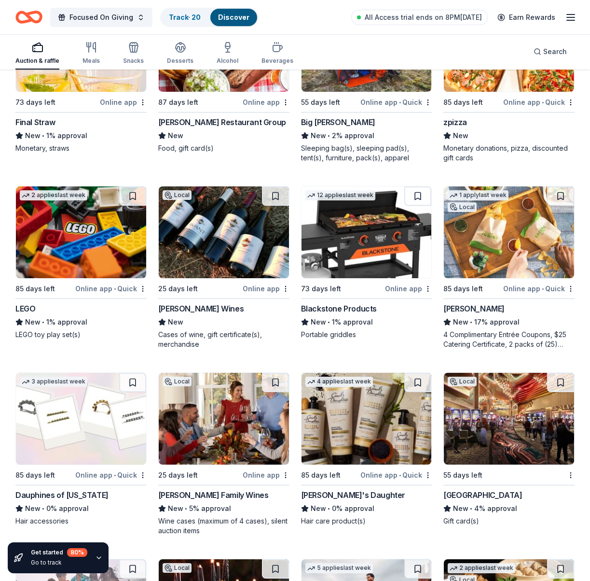
click at [370, 221] on img at bounding box center [367, 232] width 130 height 92
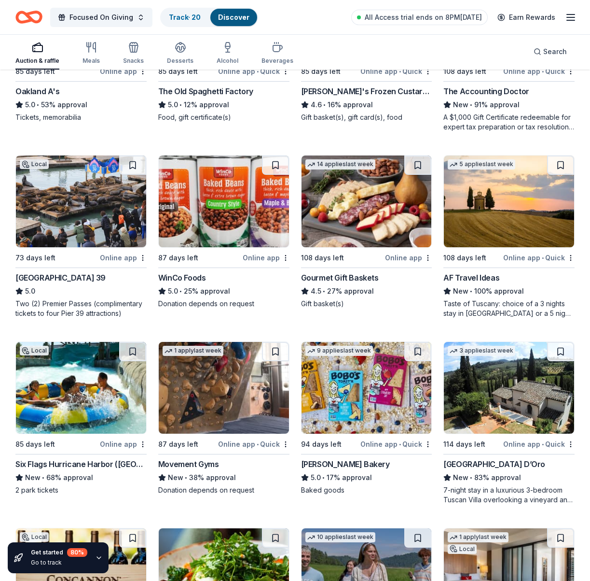
scroll to position [1319, 0]
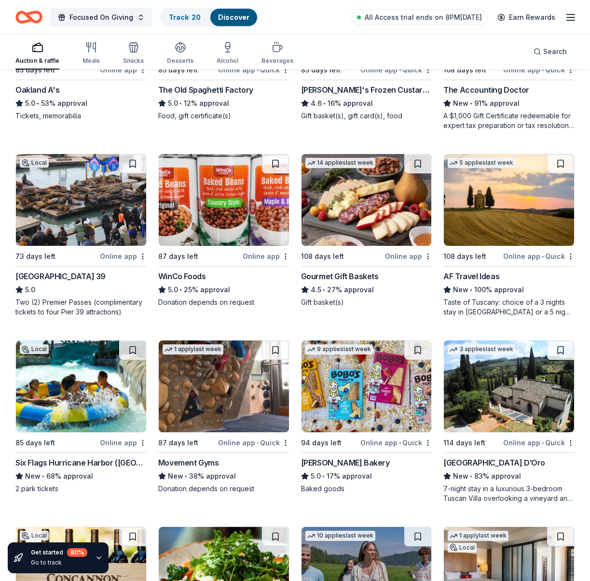
click at [91, 402] on img at bounding box center [81, 386] width 130 height 92
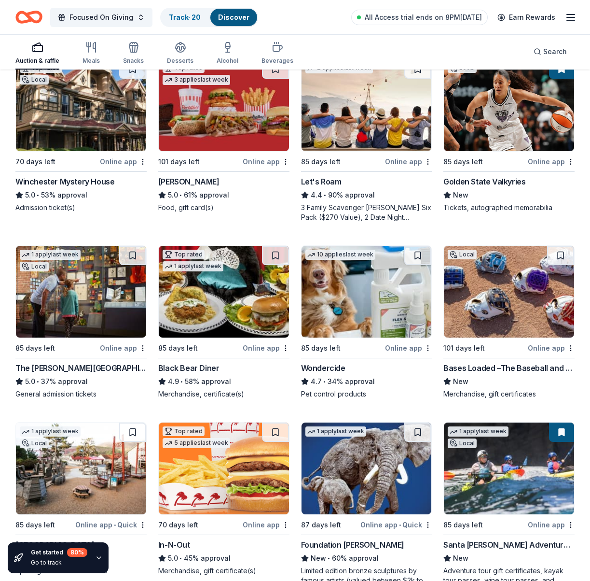
scroll to position [0, 0]
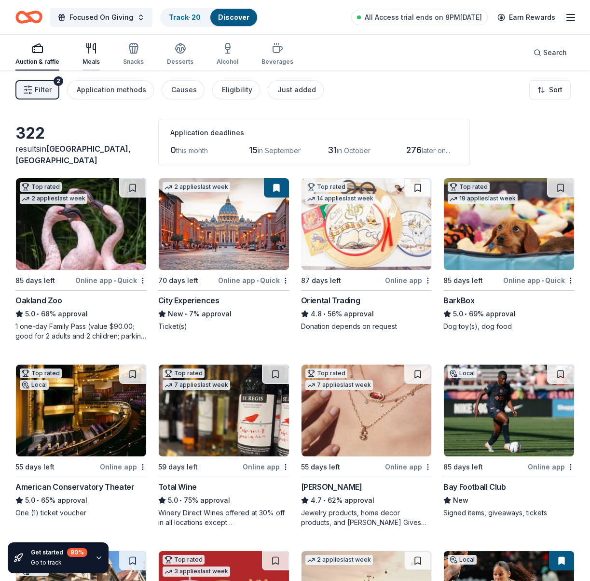
click at [96, 54] on icon "button" at bounding box center [91, 48] width 12 height 12
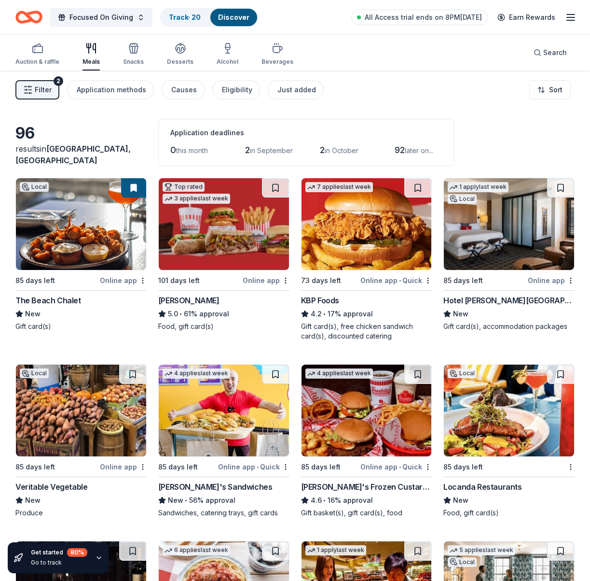
click at [204, 411] on img at bounding box center [224, 411] width 130 height 92
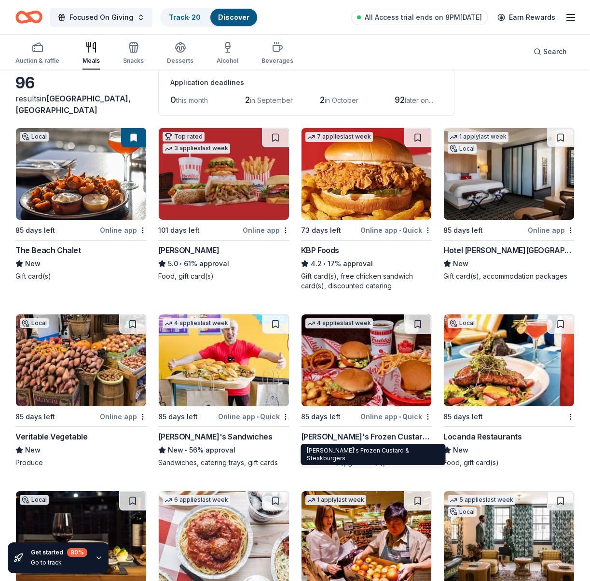
scroll to position [51, 0]
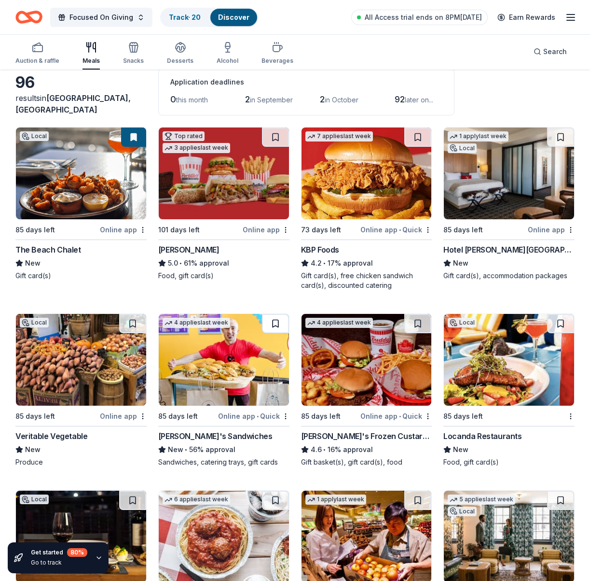
click at [278, 325] on button at bounding box center [275, 323] width 27 height 19
click at [268, 350] on img at bounding box center [224, 360] width 130 height 92
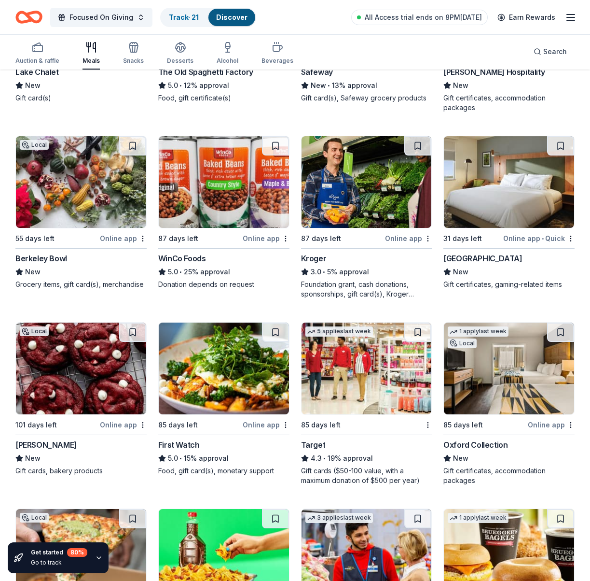
scroll to position [640, 0]
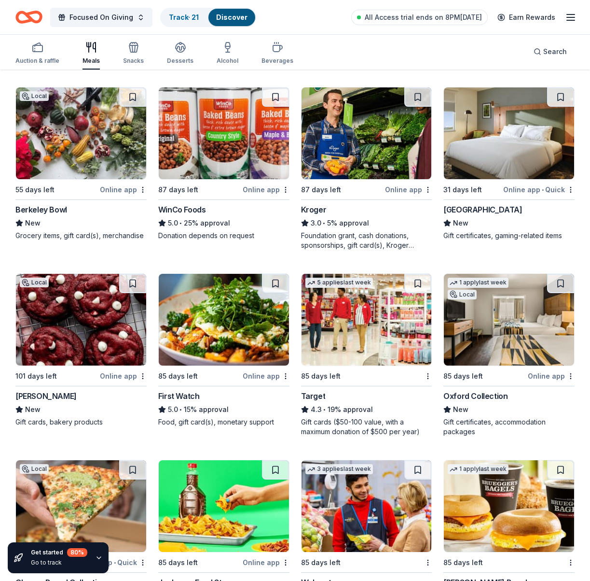
click at [370, 328] on img at bounding box center [367, 320] width 130 height 92
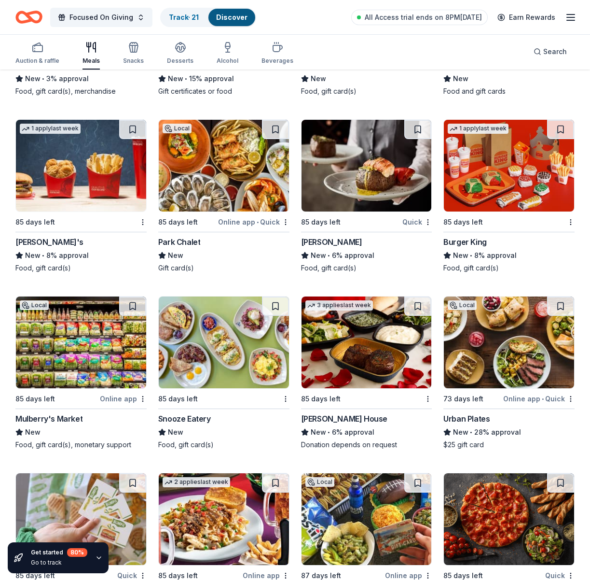
scroll to position [2061, 0]
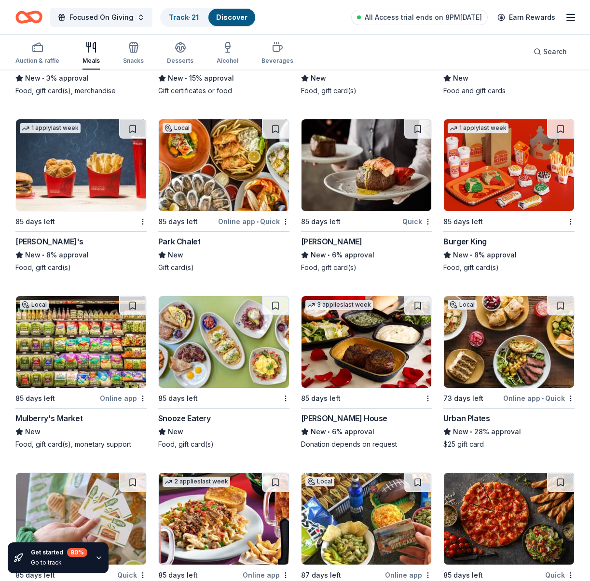
click at [377, 360] on img at bounding box center [367, 342] width 130 height 92
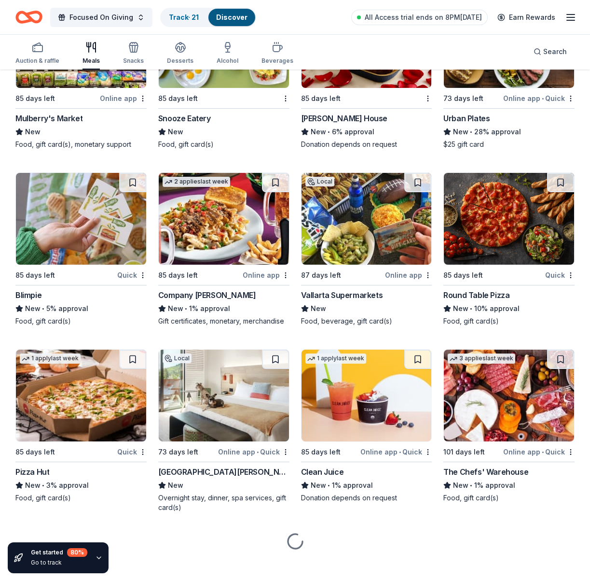
scroll to position [2362, 0]
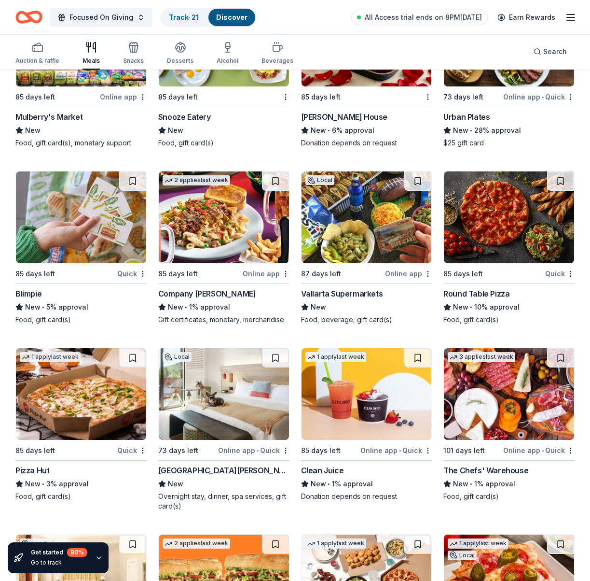
click at [498, 226] on img at bounding box center [509, 217] width 130 height 92
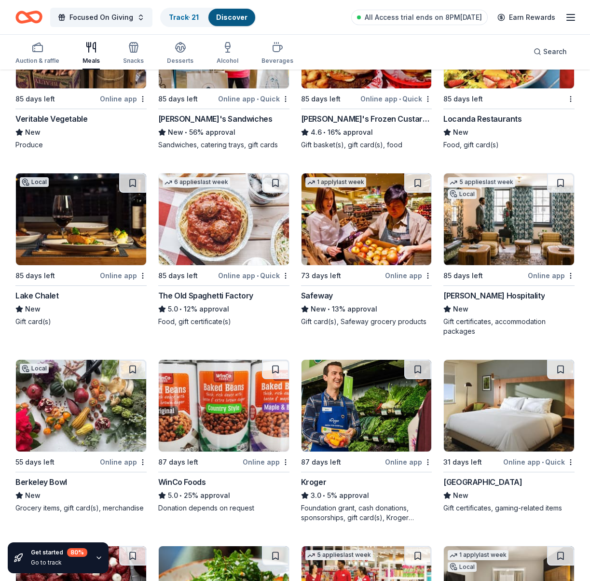
scroll to position [0, 0]
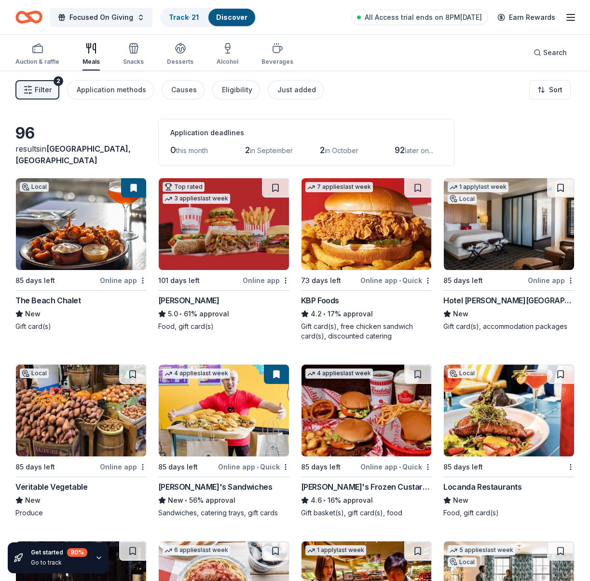
click at [95, 56] on div "Meals" at bounding box center [91, 53] width 17 height 23
click at [136, 52] on icon "button" at bounding box center [134, 48] width 12 height 12
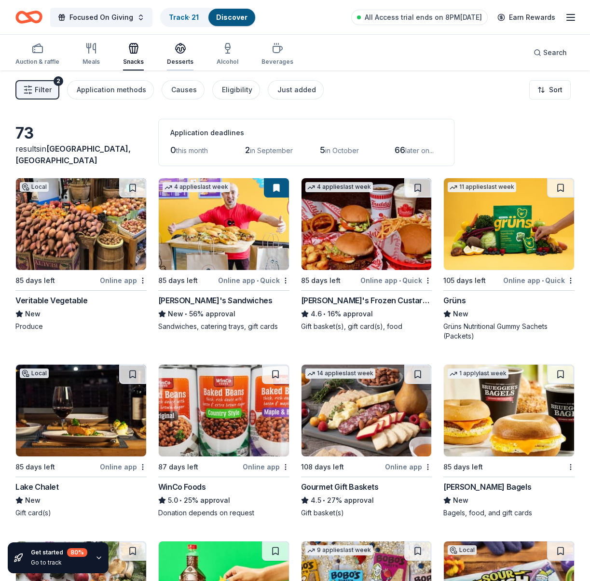
click at [176, 54] on icon "button" at bounding box center [181, 48] width 12 height 12
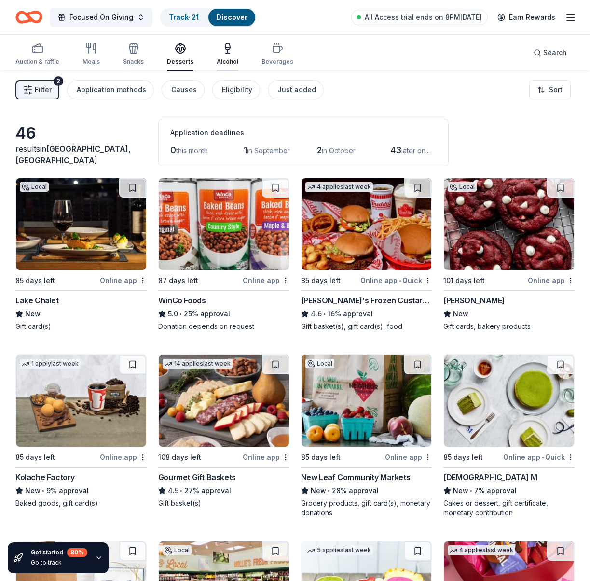
click at [228, 56] on div "Alcohol" at bounding box center [228, 53] width 22 height 23
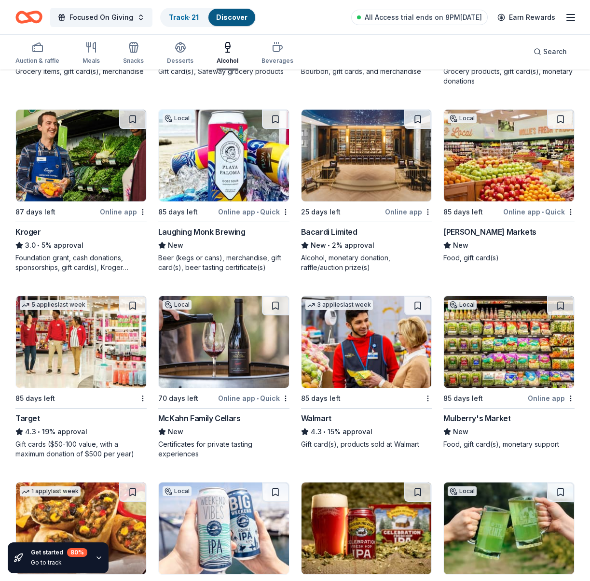
scroll to position [620, 0]
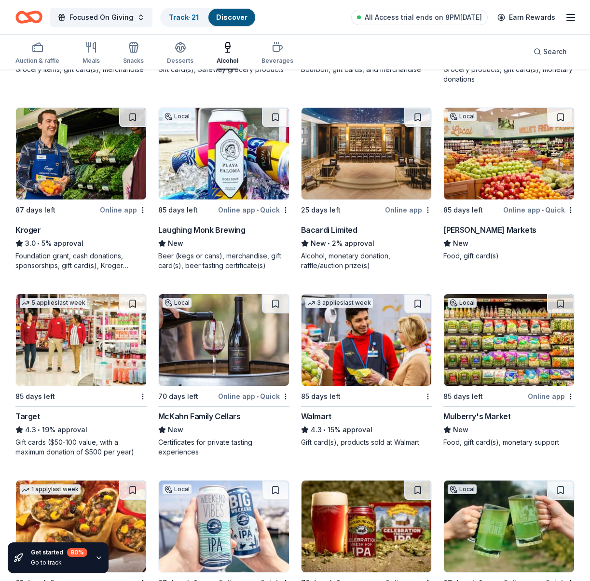
click at [367, 352] on img at bounding box center [367, 340] width 130 height 92
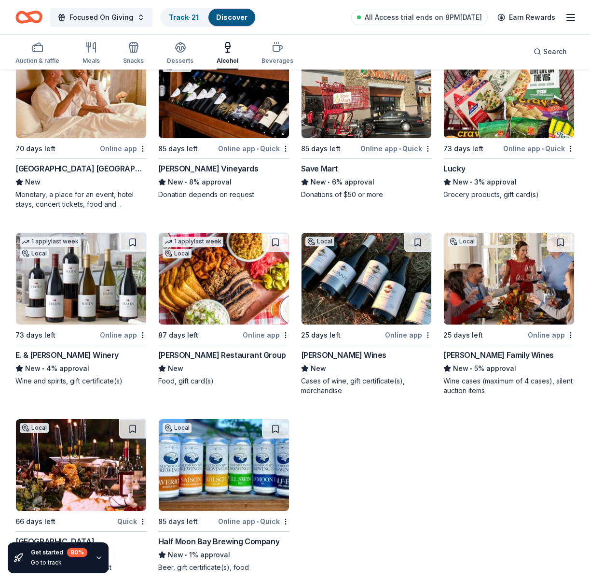
scroll to position [1614, 0]
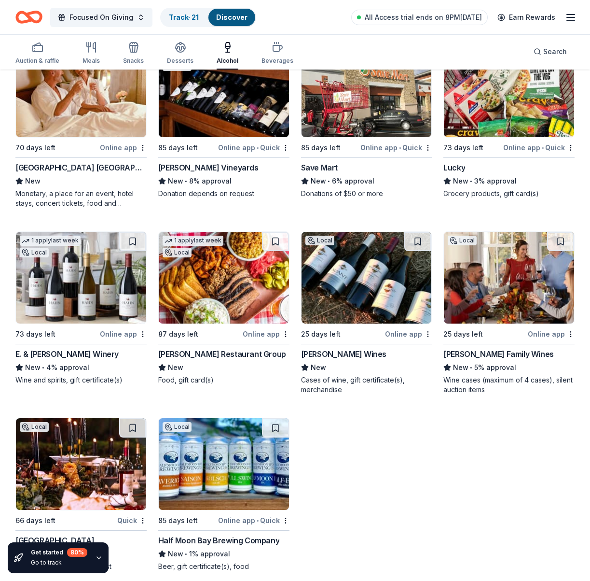
click at [96, 456] on img at bounding box center [81, 464] width 130 height 92
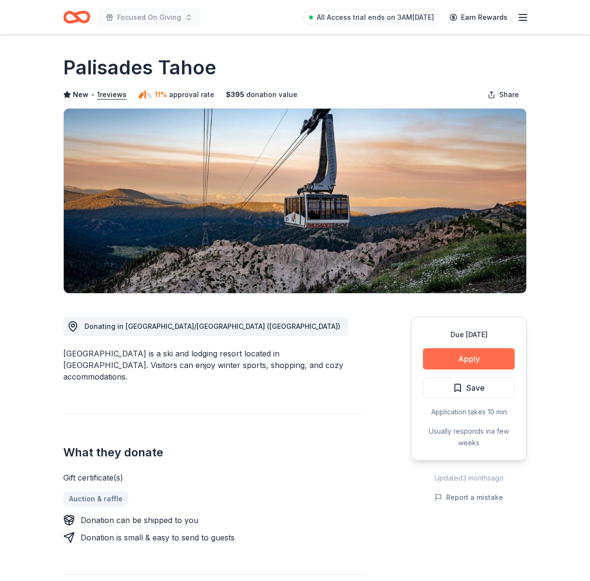
click at [478, 361] on button "Apply" at bounding box center [469, 358] width 92 height 21
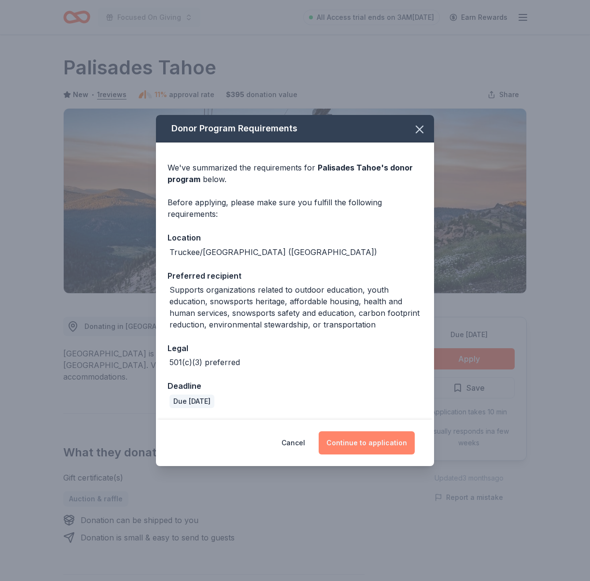
click at [389, 441] on button "Continue to application" at bounding box center [367, 442] width 96 height 23
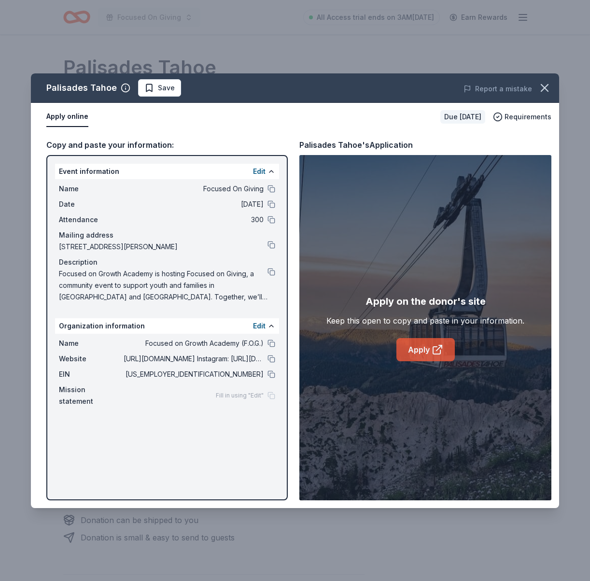
click at [433, 356] on link "Apply" at bounding box center [425, 349] width 58 height 23
click at [430, 347] on link "Apply" at bounding box center [425, 349] width 58 height 23
click at [170, 89] on span "Save" at bounding box center [166, 88] width 17 height 12
click at [178, 88] on html "Focused On Giving All Access trial ends on 3AM, 8/31 Earn Rewards Due in 25 day…" at bounding box center [295, 290] width 590 height 581
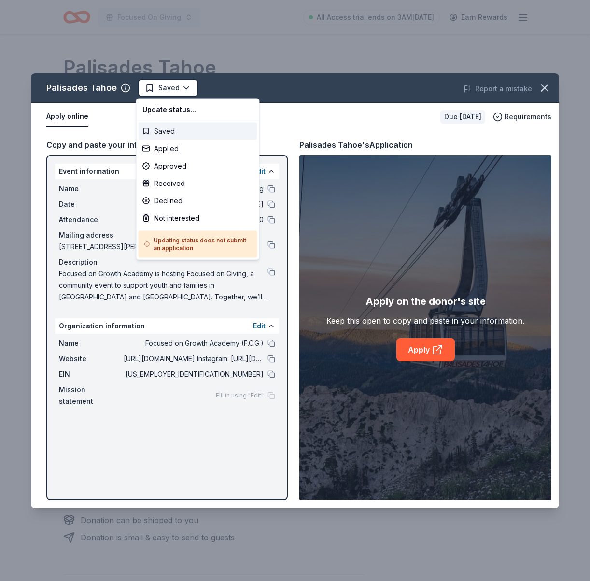
click at [179, 130] on div "Saved" at bounding box center [198, 131] width 119 height 17
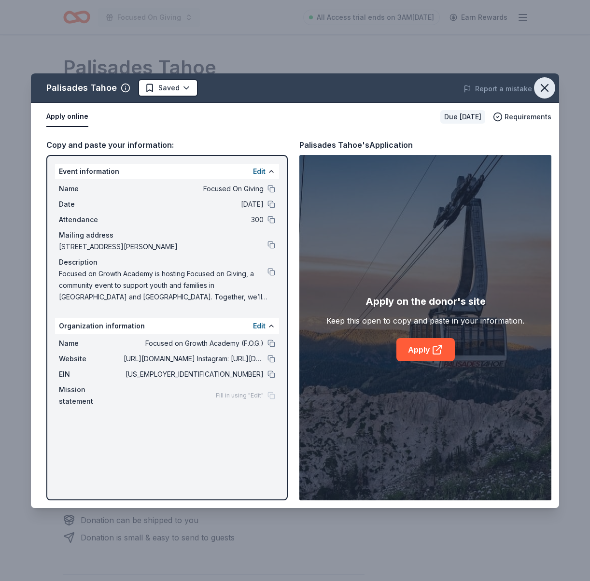
click at [543, 87] on icon "button" at bounding box center [545, 88] width 14 height 14
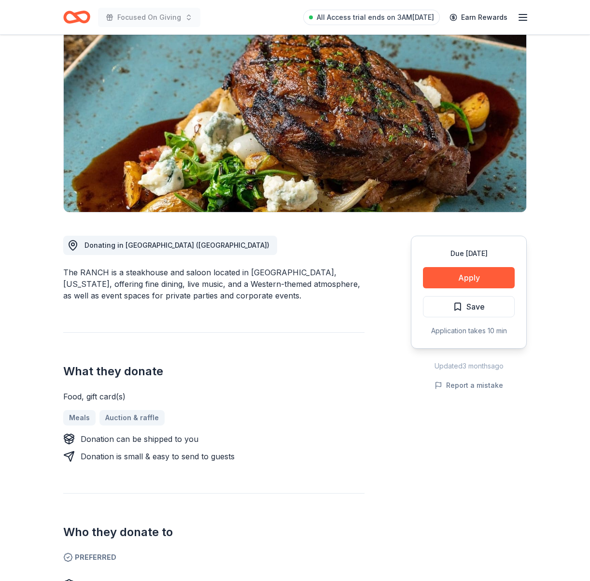
scroll to position [65, 0]
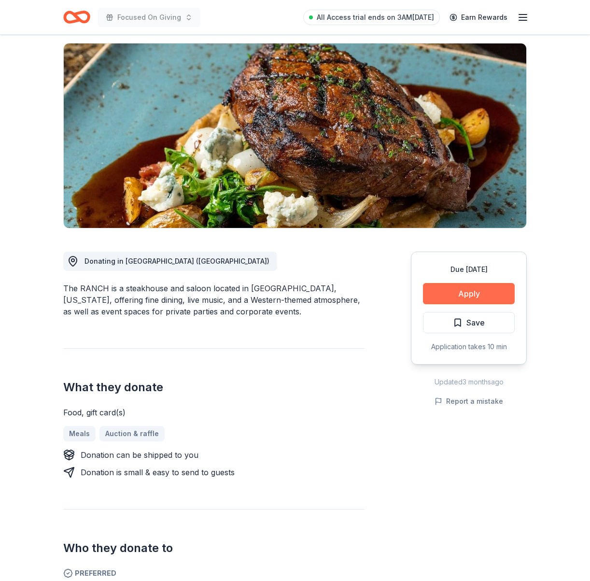
click at [485, 294] on button "Apply" at bounding box center [469, 293] width 92 height 21
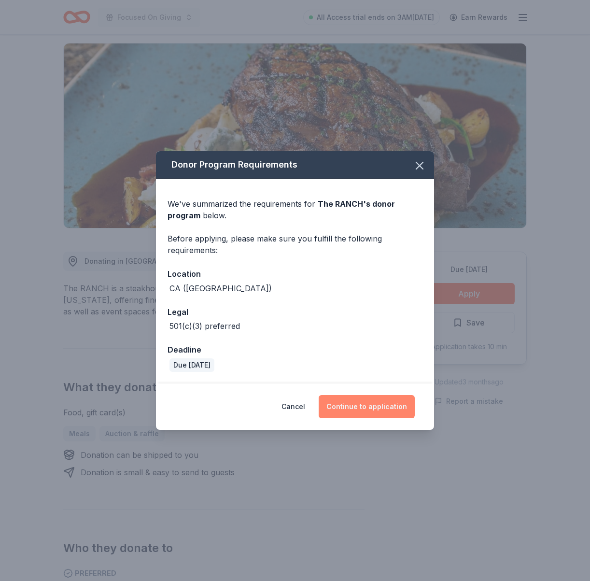
click at [363, 412] on button "Continue to application" at bounding box center [367, 406] width 96 height 23
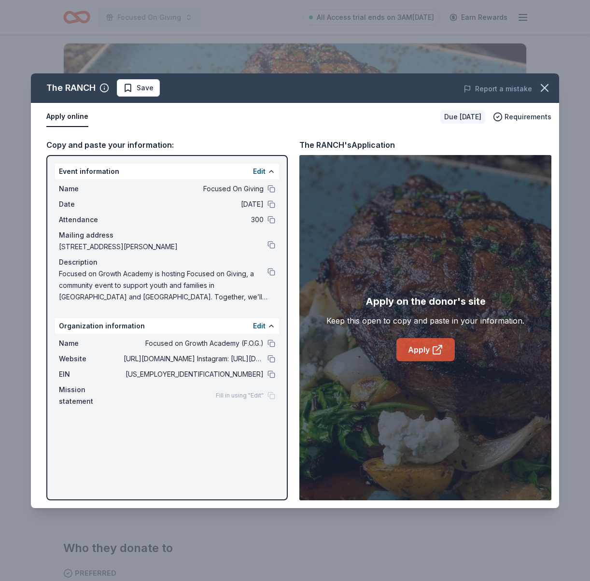
click at [422, 343] on link "Apply" at bounding box center [425, 349] width 58 height 23
click at [148, 89] on span "Save" at bounding box center [145, 88] width 17 height 12
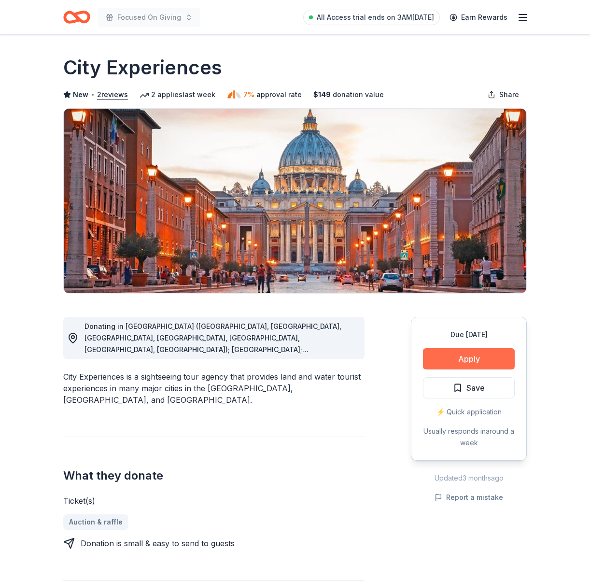
click at [466, 361] on button "Apply" at bounding box center [469, 358] width 92 height 21
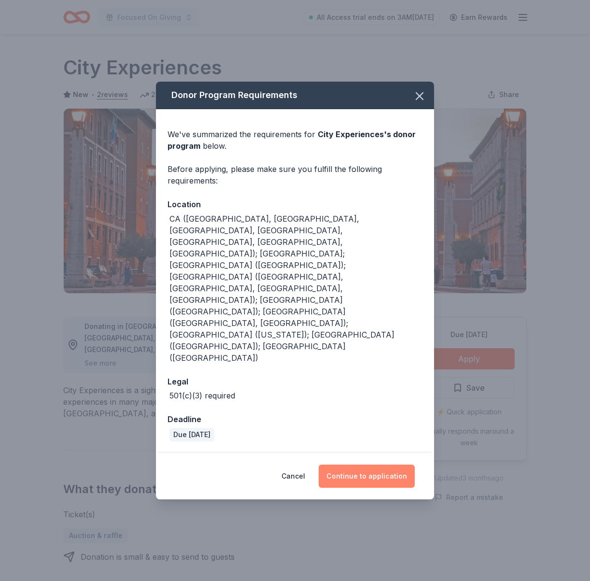
click at [350, 464] on button "Continue to application" at bounding box center [367, 475] width 96 height 23
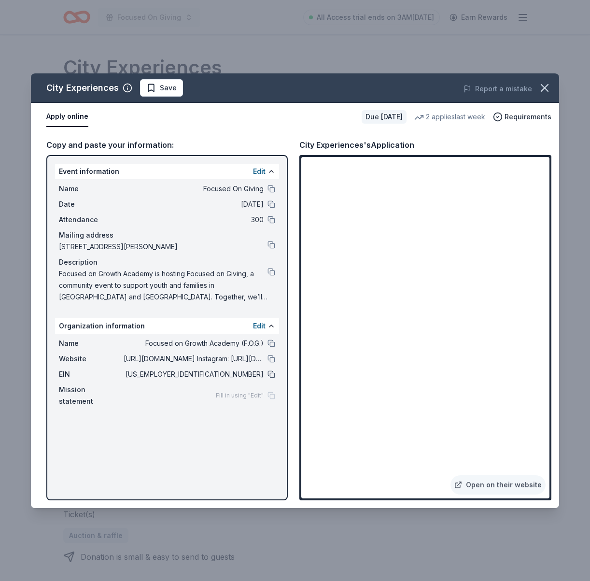
click at [269, 374] on button at bounding box center [271, 374] width 8 height 8
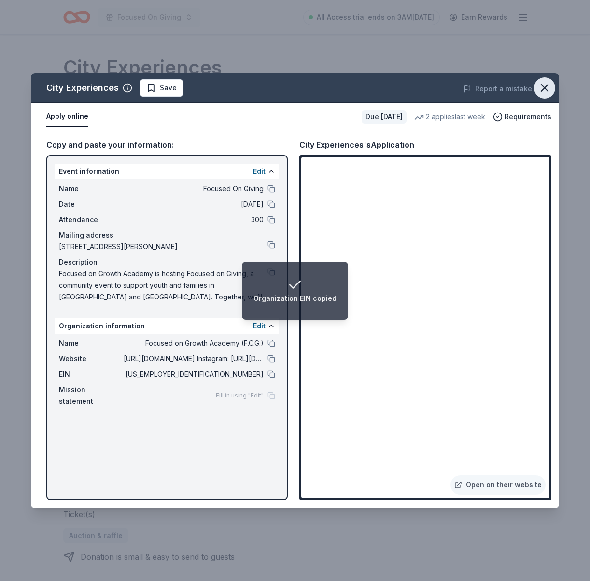
click at [548, 89] on icon "button" at bounding box center [545, 88] width 14 height 14
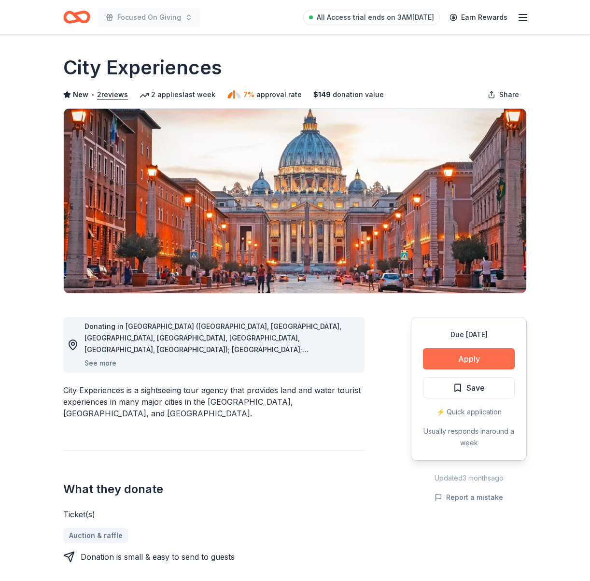
click at [486, 358] on button "Apply" at bounding box center [469, 358] width 92 height 21
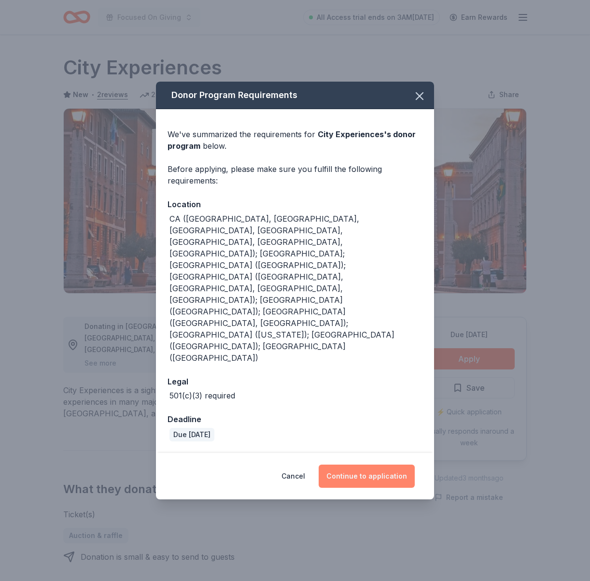
click at [368, 464] on button "Continue to application" at bounding box center [367, 475] width 96 height 23
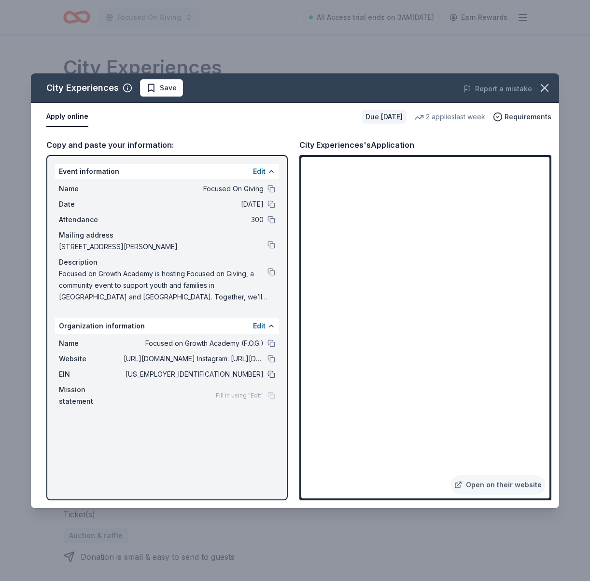
click at [268, 373] on button at bounding box center [271, 374] width 8 height 8
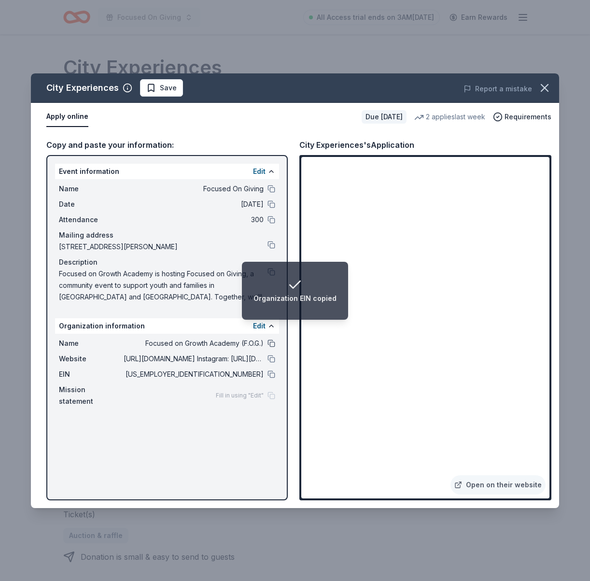
click at [271, 344] on button at bounding box center [271, 343] width 8 height 8
click at [265, 269] on li "Organization Name copied" at bounding box center [295, 291] width 115 height 58
click at [273, 270] on li "Organization Name copied" at bounding box center [295, 291] width 115 height 58
click at [274, 339] on div at bounding box center [271, 343] width 8 height 8
click at [136, 407] on div "Event information Edit Name Focused On Giving Date 12/20/25 Attendance 300 Mail…" at bounding box center [166, 327] width 241 height 345
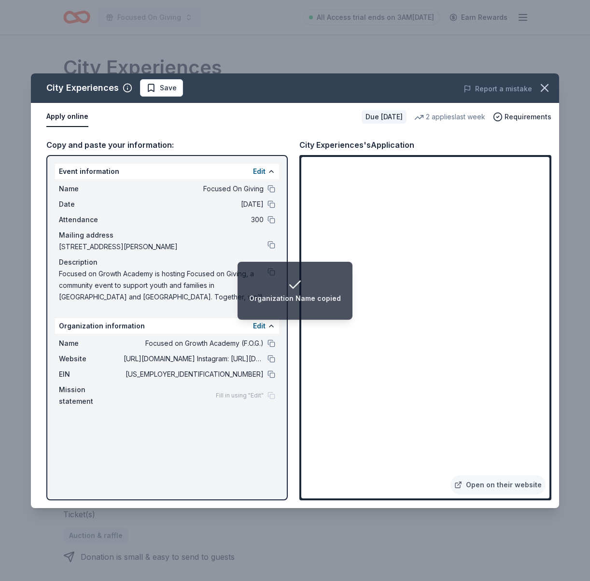
click at [267, 270] on li "Organization Name copied" at bounding box center [295, 291] width 115 height 58
click at [269, 271] on li "Organization Name copied" at bounding box center [295, 291] width 115 height 58
click at [270, 271] on li "Organization Name copied" at bounding box center [295, 291] width 115 height 58
click at [271, 359] on button at bounding box center [271, 359] width 8 height 8
click at [271, 245] on button at bounding box center [271, 245] width 8 height 8
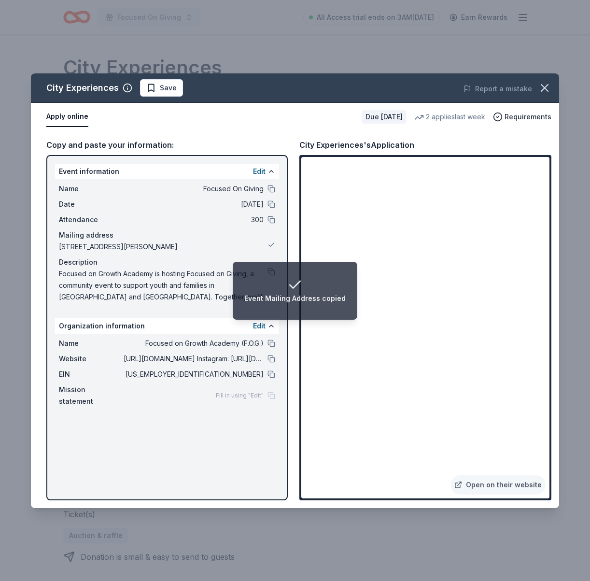
click at [271, 271] on li "Event Mailing Address copied" at bounding box center [295, 291] width 125 height 58
drag, startPoint x: 271, startPoint y: 342, endPoint x: 277, endPoint y: 323, distance: 20.2
click at [276, 327] on div "Organization information Edit Name Focused on Growth Academy (F.O.G.) Website h…" at bounding box center [167, 364] width 224 height 93
drag, startPoint x: 273, startPoint y: 246, endPoint x: 273, endPoint y: 282, distance: 35.7
click at [273, 251] on div "[STREET_ADDRESS][PERSON_NAME]" at bounding box center [167, 247] width 216 height 12
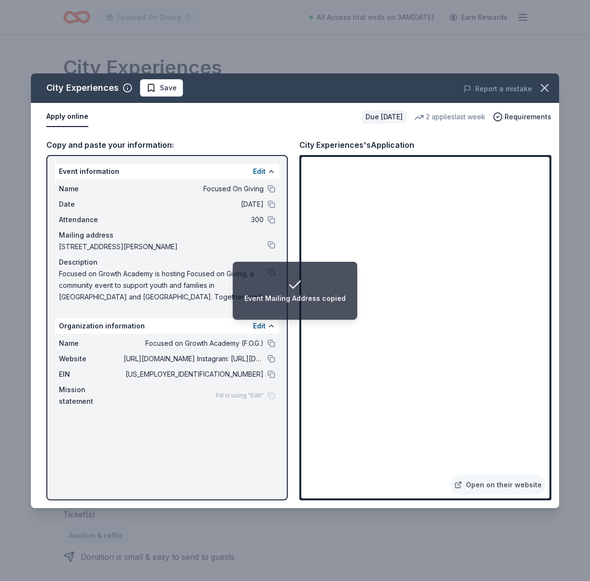
drag, startPoint x: 273, startPoint y: 282, endPoint x: 271, endPoint y: 269, distance: 12.7
click at [273, 282] on div "Event Mailing Address copied" at bounding box center [294, 290] width 101 height 27
drag, startPoint x: 273, startPoint y: 344, endPoint x: 276, endPoint y: 331, distance: 12.8
click at [275, 336] on div "Name Focused on Growth Academy (F.O.G.) Website https://fog-academy.org/ Instag…" at bounding box center [167, 372] width 224 height 77
click at [269, 357] on button at bounding box center [271, 359] width 8 height 8
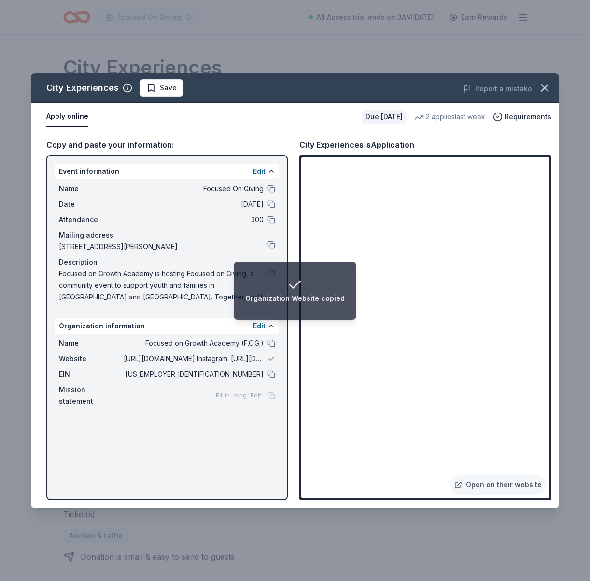
drag, startPoint x: 272, startPoint y: 343, endPoint x: 276, endPoint y: 285, distance: 58.1
click at [277, 321] on div "Organization information Edit Name Focused on Growth Academy (F.O.G.) Website h…" at bounding box center [167, 364] width 224 height 93
drag, startPoint x: 270, startPoint y: 344, endPoint x: 275, endPoint y: 278, distance: 65.8
click at [274, 326] on div "Organization information Edit Name Focused on Growth Academy (F.O.G.) Website h…" at bounding box center [167, 364] width 224 height 93
click at [275, 271] on li "Organization Website copied" at bounding box center [295, 291] width 123 height 58
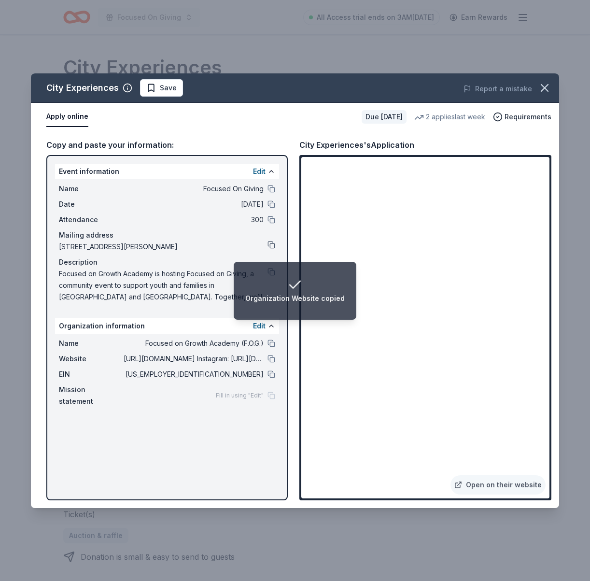
click at [275, 244] on button at bounding box center [271, 245] width 8 height 8
click at [271, 271] on li "Event Mailing Address copied" at bounding box center [295, 291] width 125 height 58
click at [183, 265] on div "Description" at bounding box center [167, 262] width 216 height 12
drag, startPoint x: 84, startPoint y: 276, endPoint x: 116, endPoint y: 281, distance: 32.3
click at [116, 281] on span "Focused on Growth Academy is hosting Focused on Giving, a community event to su…" at bounding box center [163, 285] width 209 height 35
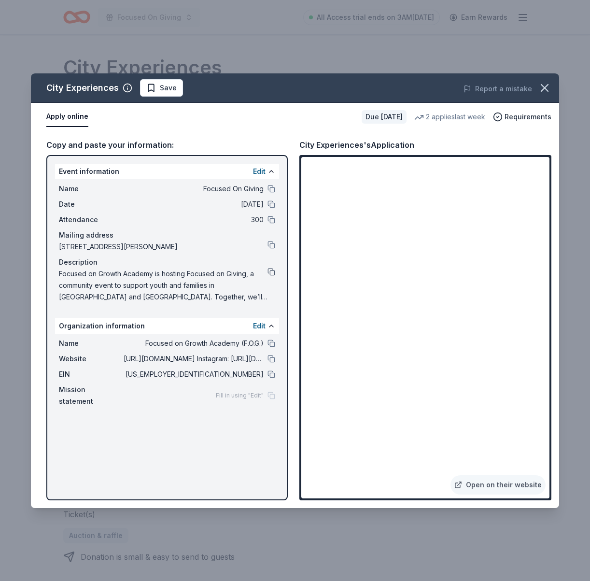
click at [272, 271] on button at bounding box center [271, 272] width 8 height 8
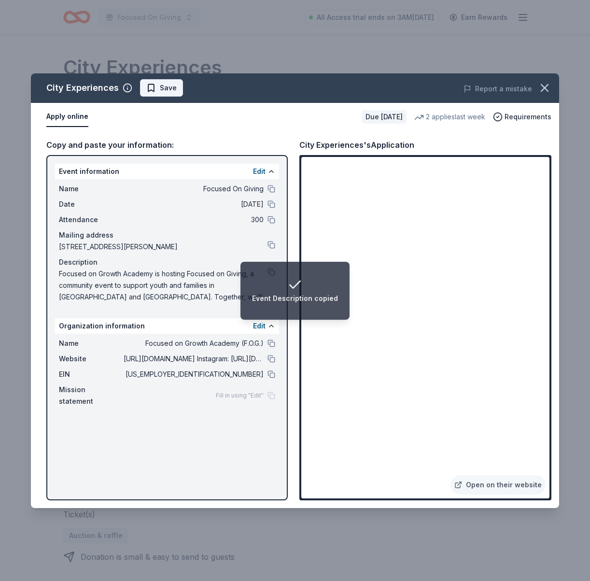
click at [158, 85] on span "Save" at bounding box center [161, 88] width 30 height 12
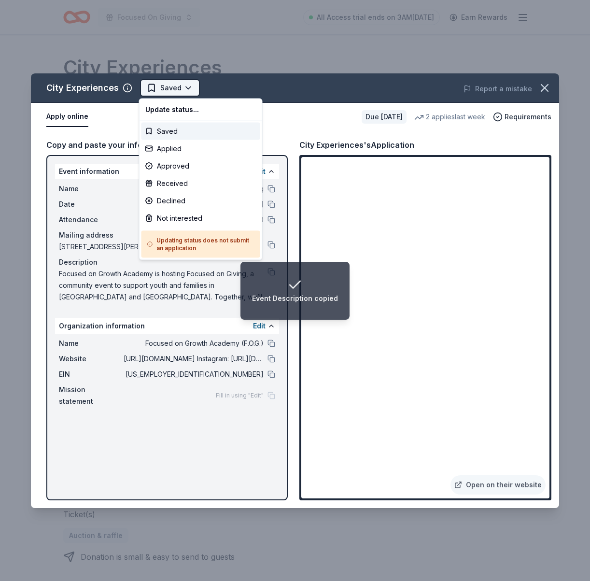
click at [187, 87] on html "Event Description copied Focused On Giving All Access trial ends on 3AM, 8/31 E…" at bounding box center [295, 290] width 590 height 581
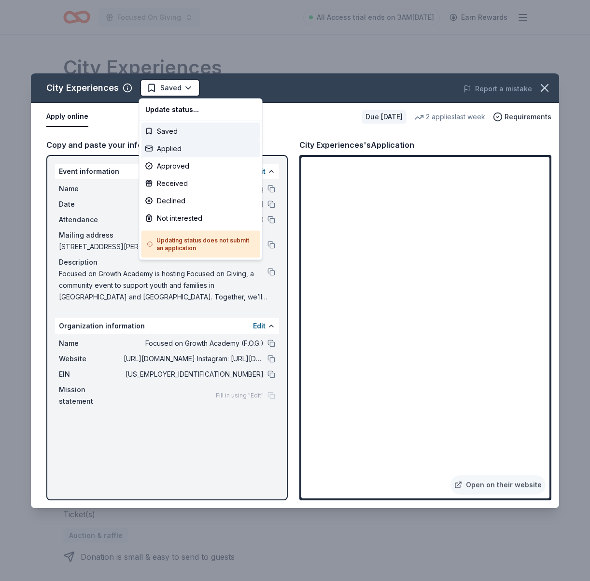
click at [183, 149] on div "Applied" at bounding box center [200, 148] width 119 height 17
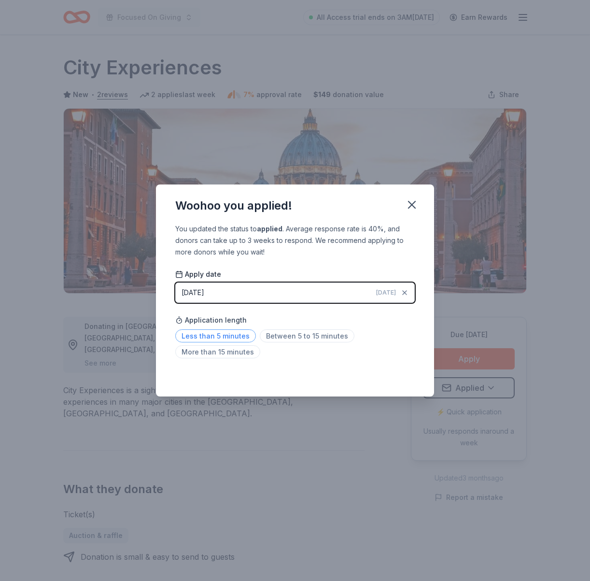
click at [216, 331] on span "Less than 5 minutes" at bounding box center [215, 335] width 81 height 13
click at [409, 204] on icon "button" at bounding box center [412, 205] width 14 height 14
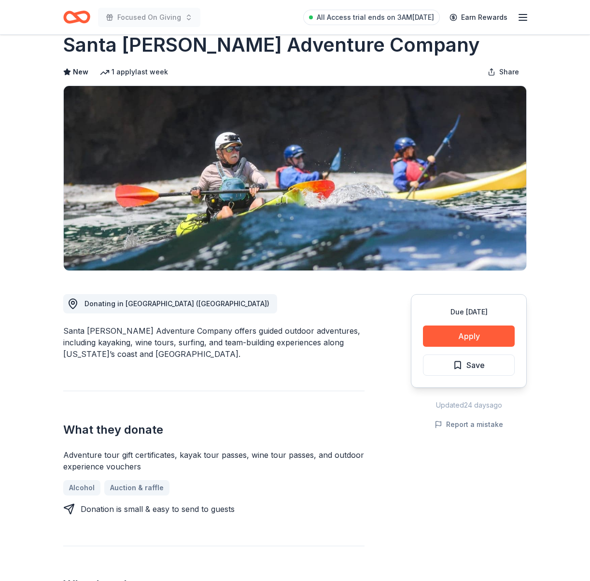
scroll to position [30, 0]
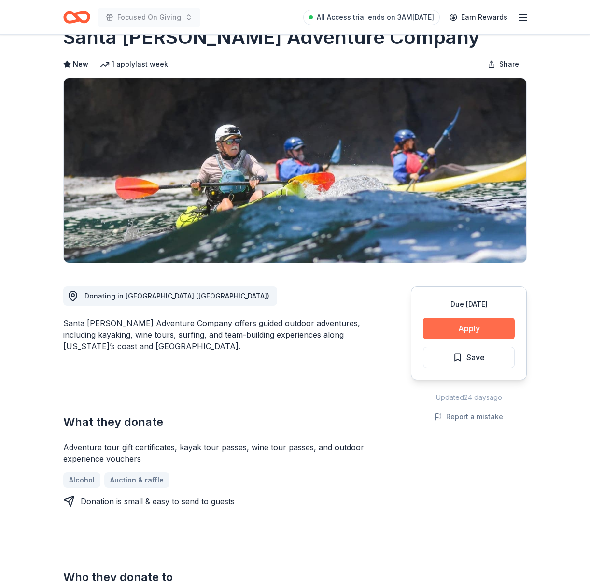
click at [450, 330] on button "Apply" at bounding box center [469, 328] width 92 height 21
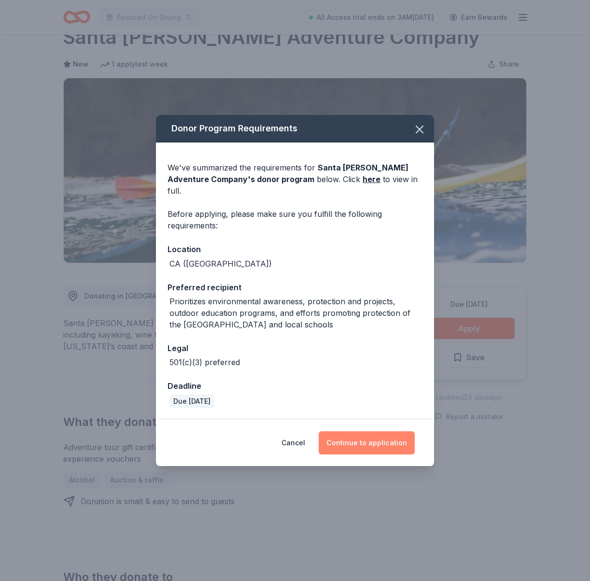
click at [362, 437] on button "Continue to application" at bounding box center [367, 442] width 96 height 23
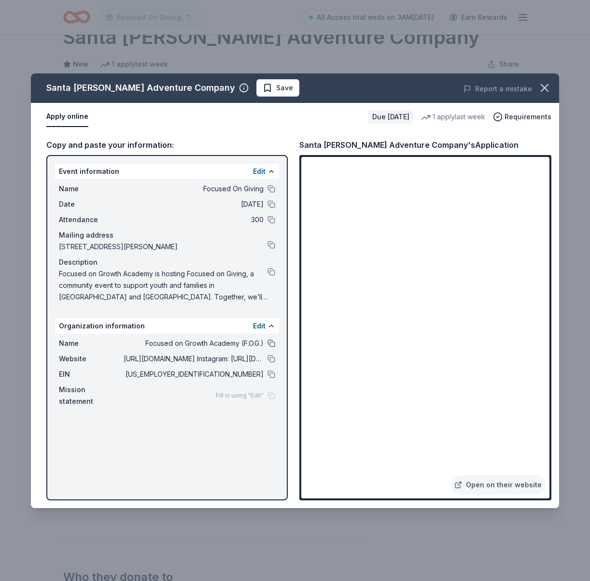
click at [273, 344] on button at bounding box center [271, 343] width 8 height 8
click at [274, 245] on button at bounding box center [271, 245] width 8 height 8
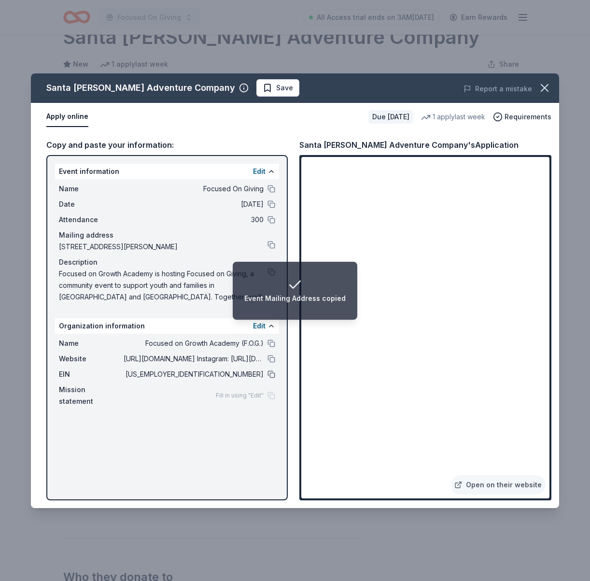
click at [275, 374] on button at bounding box center [271, 374] width 8 height 8
click at [271, 186] on button at bounding box center [271, 189] width 8 height 8
click at [295, 344] on div "Copy and paste your information: Event information Edit Name Focused On Giving …" at bounding box center [295, 319] width 528 height 377
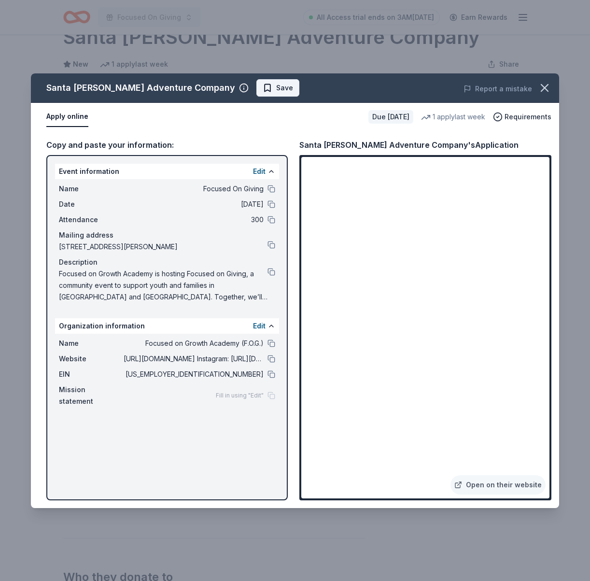
click at [276, 87] on span "Save" at bounding box center [284, 88] width 17 height 12
click at [246, 87] on html "Focused On Giving All Access trial ends on 3AM[DATE] Earn Rewards Due [DATE] Sh…" at bounding box center [295, 260] width 590 height 581
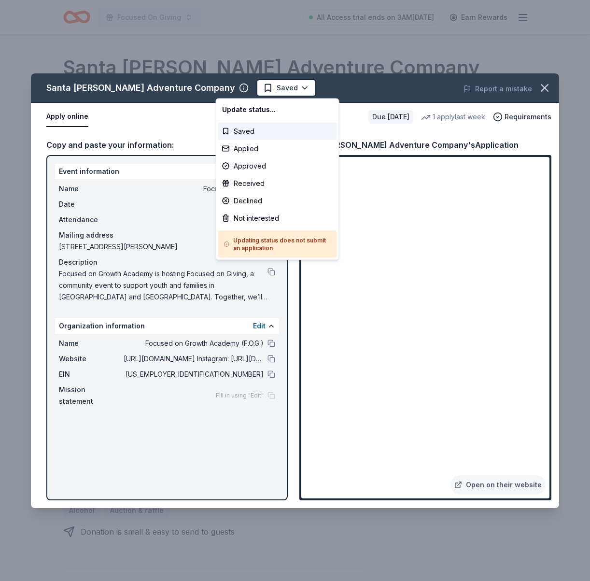
scroll to position [0, 0]
click at [267, 155] on div "Applied" at bounding box center [277, 148] width 119 height 17
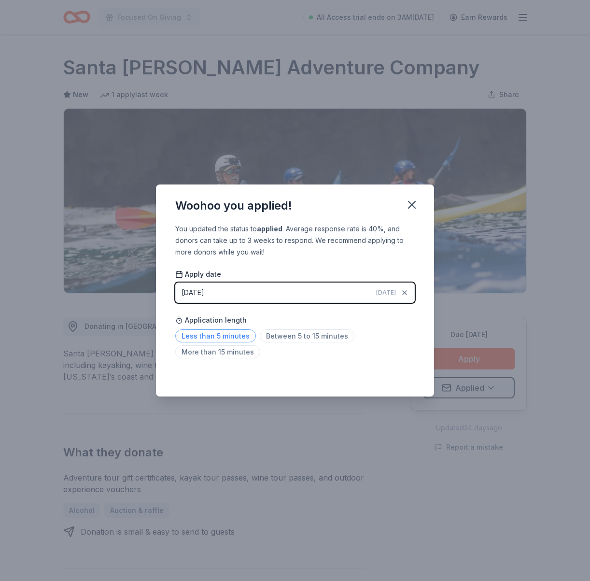
click at [229, 341] on span "Less than 5 minutes" at bounding box center [215, 335] width 81 height 13
click at [409, 208] on icon "button" at bounding box center [411, 204] width 7 height 7
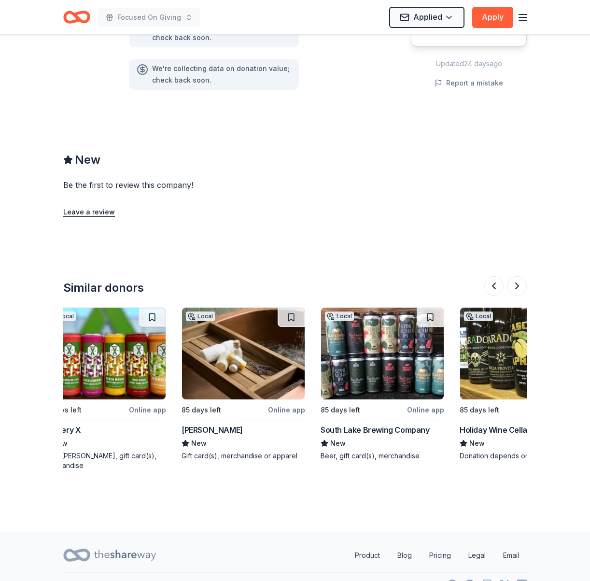
scroll to position [771, 0]
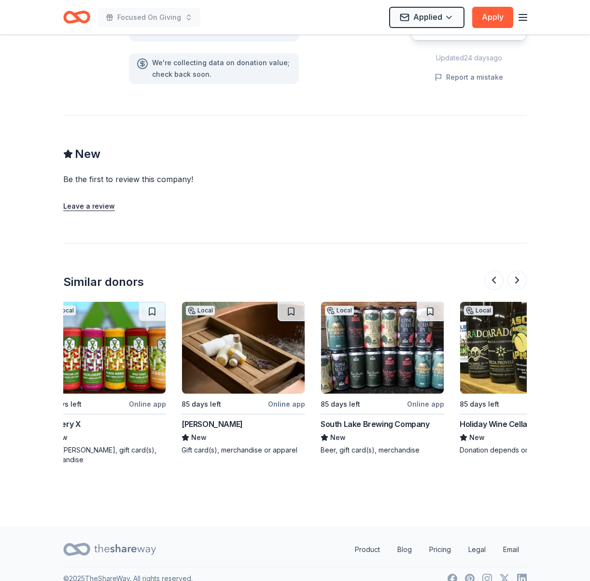
click at [243, 358] on img at bounding box center [243, 348] width 123 height 92
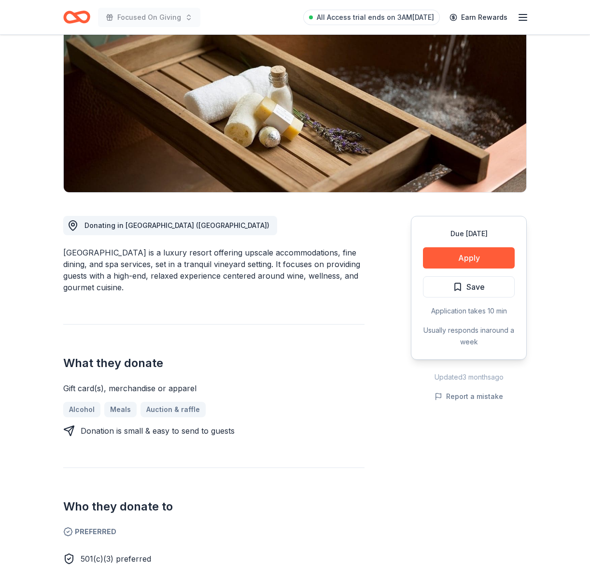
scroll to position [100, 0]
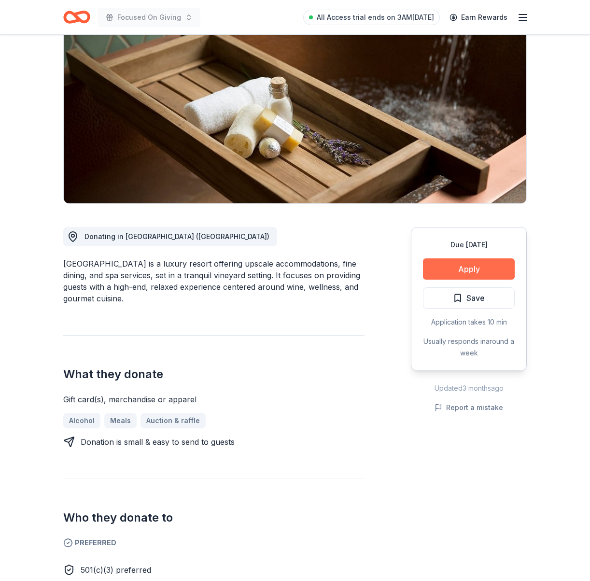
click at [467, 267] on button "Apply" at bounding box center [469, 268] width 92 height 21
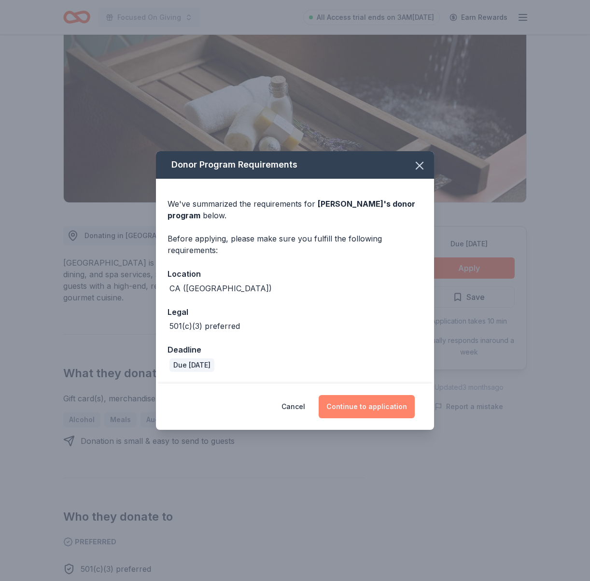
click at [372, 405] on button "Continue to application" at bounding box center [367, 406] width 96 height 23
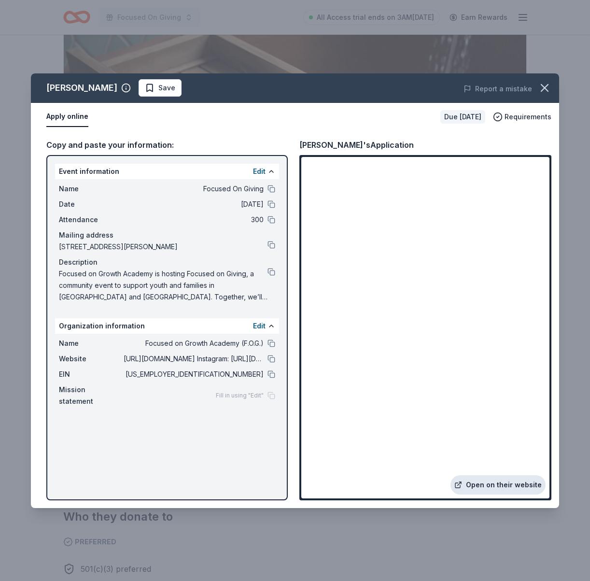
click at [488, 487] on link "Open on their website" at bounding box center [497, 484] width 95 height 19
click at [173, 88] on span "Save" at bounding box center [166, 88] width 17 height 12
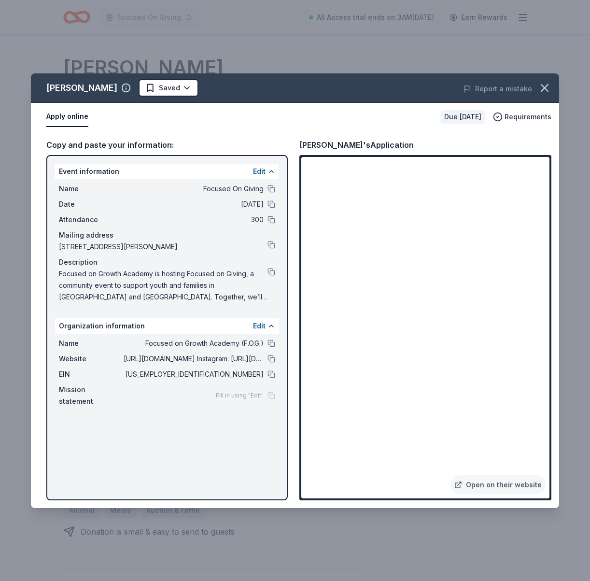
click at [173, 88] on html "Focused On Giving All Access trial ends on 3AM, 8/31 Earn Rewards Due in 85 day…" at bounding box center [295, 290] width 590 height 581
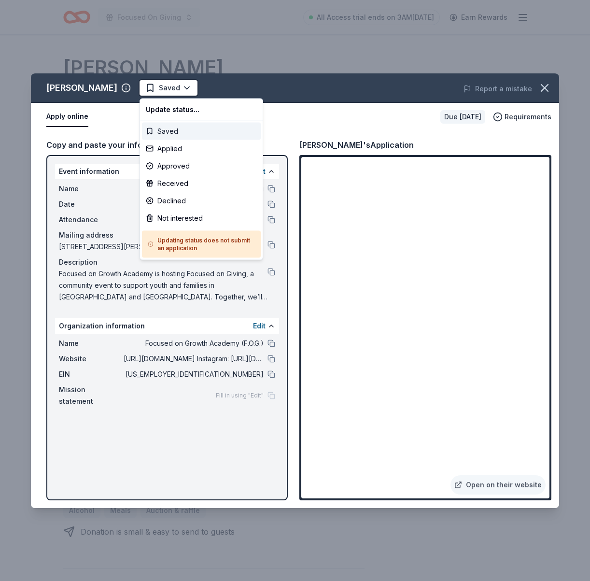
click at [188, 129] on div "Saved" at bounding box center [201, 131] width 119 height 17
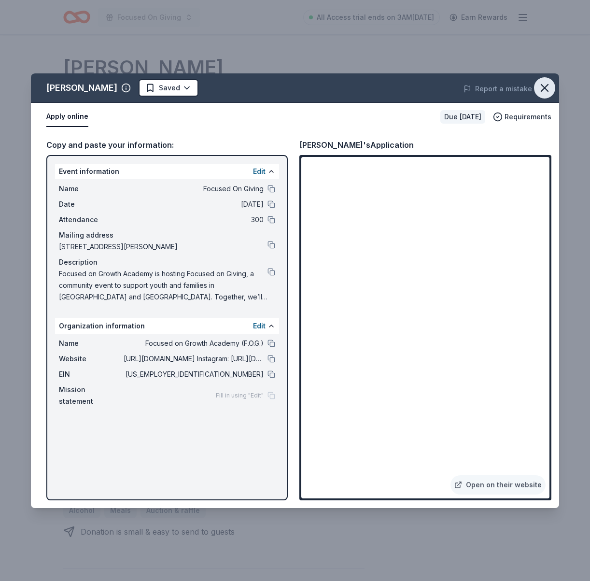
click at [547, 84] on icon "button" at bounding box center [544, 87] width 7 height 7
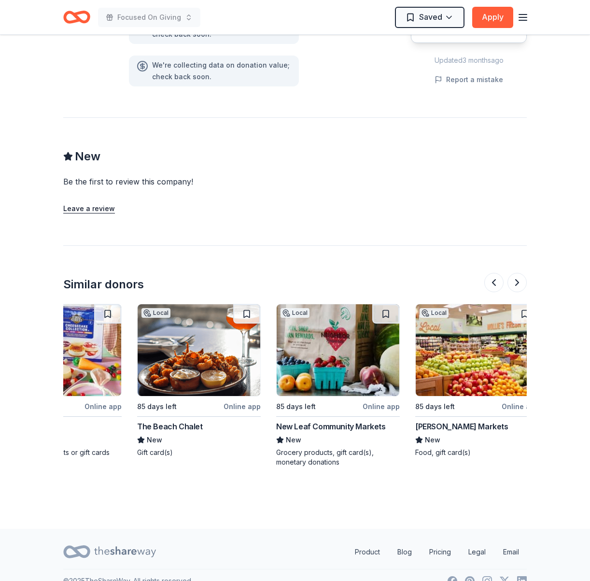
scroll to position [0, 73]
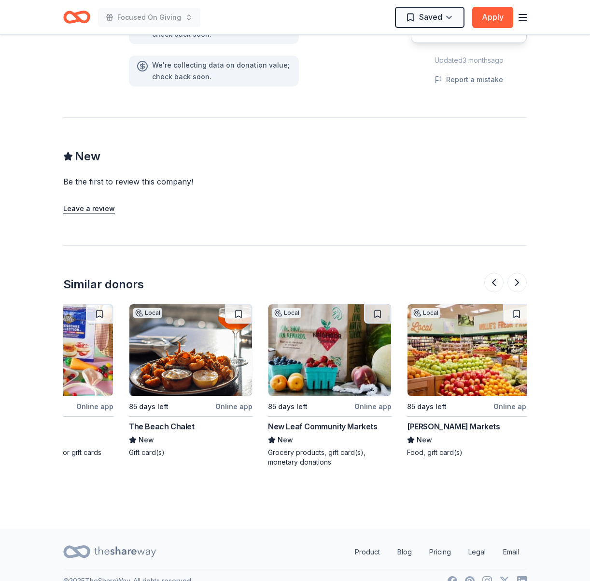
click at [196, 356] on img at bounding box center [190, 350] width 123 height 92
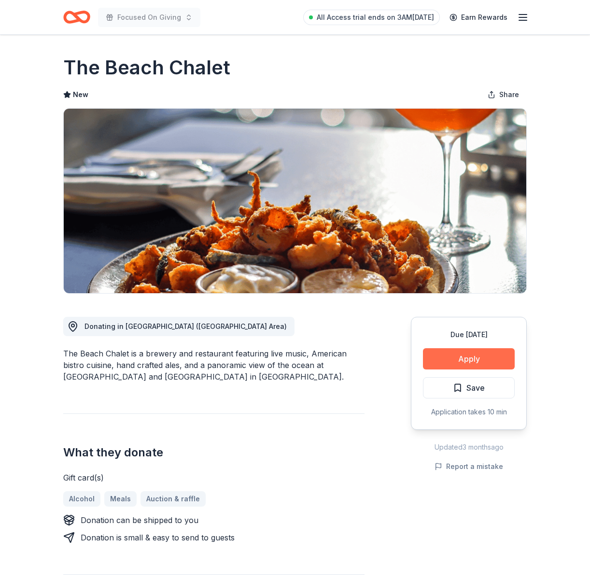
click at [463, 365] on button "Apply" at bounding box center [469, 358] width 92 height 21
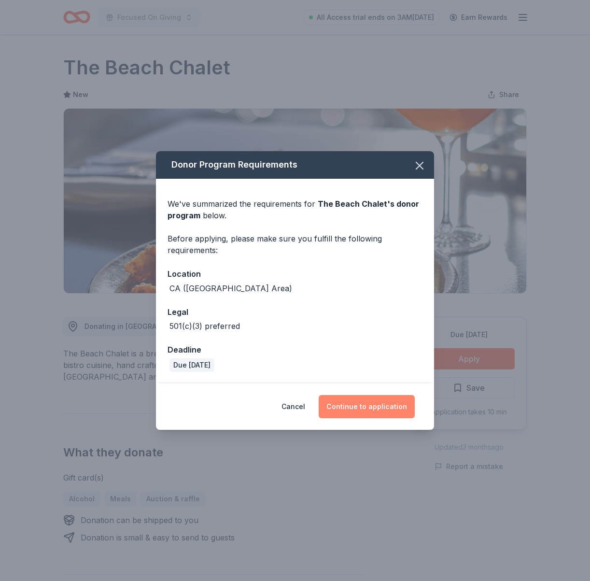
click at [379, 406] on button "Continue to application" at bounding box center [367, 406] width 96 height 23
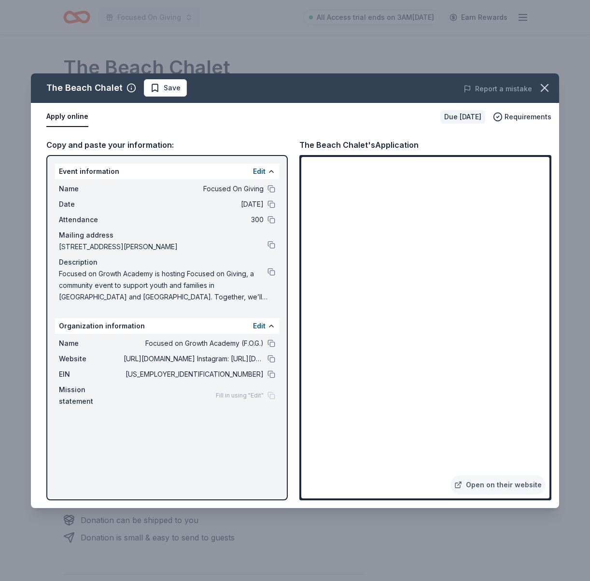
drag, startPoint x: 272, startPoint y: 344, endPoint x: 304, endPoint y: 333, distance: 34.0
click at [272, 344] on button at bounding box center [271, 343] width 8 height 8
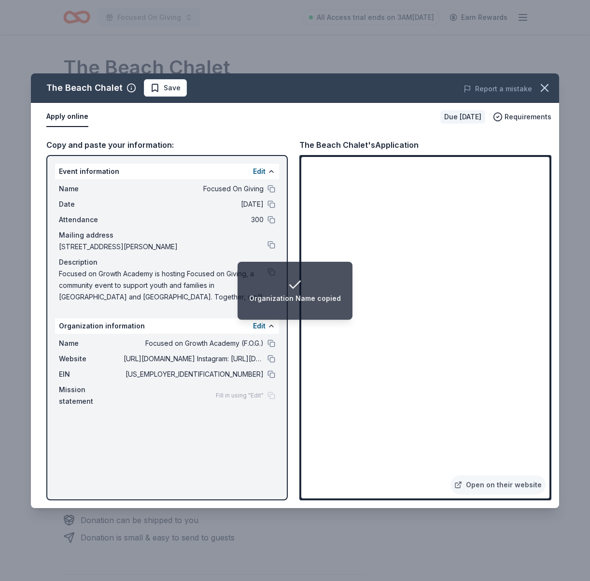
click at [143, 387] on div "Mission statement Fill in using "Edit"" at bounding box center [167, 395] width 216 height 23
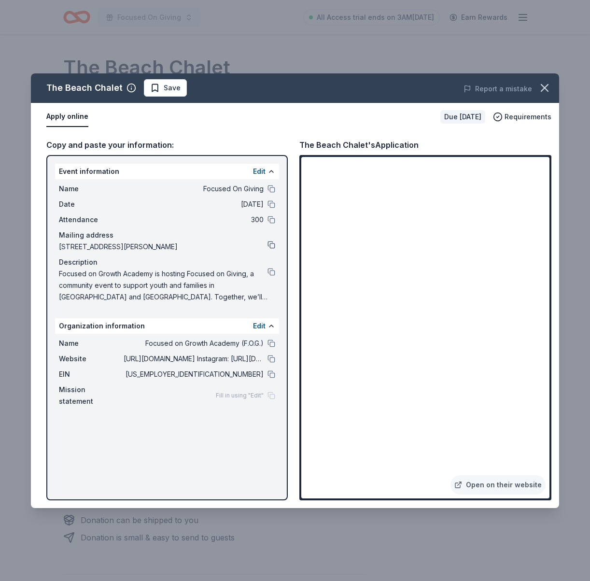
click at [273, 243] on button at bounding box center [271, 245] width 8 height 8
click at [164, 88] on span "Save" at bounding box center [172, 88] width 17 height 12
click at [162, 88] on html "Focused On Giving All Access trial ends on 3AM[DATE] Earn Rewards Due [DATE] Sh…" at bounding box center [295, 290] width 590 height 581
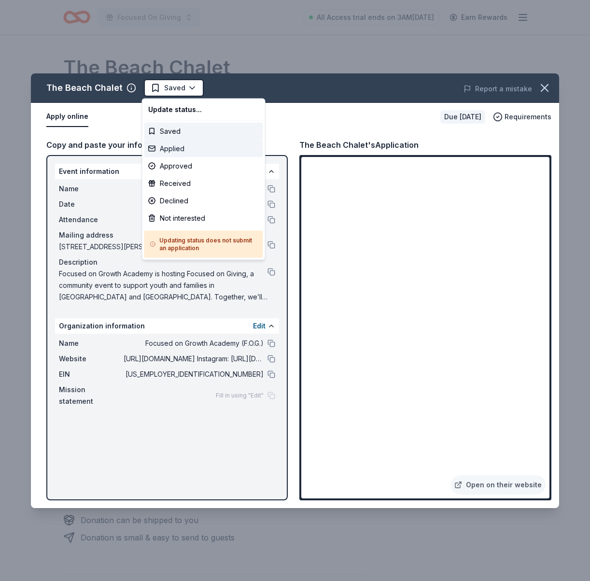
click at [187, 151] on div "Applied" at bounding box center [203, 148] width 119 height 17
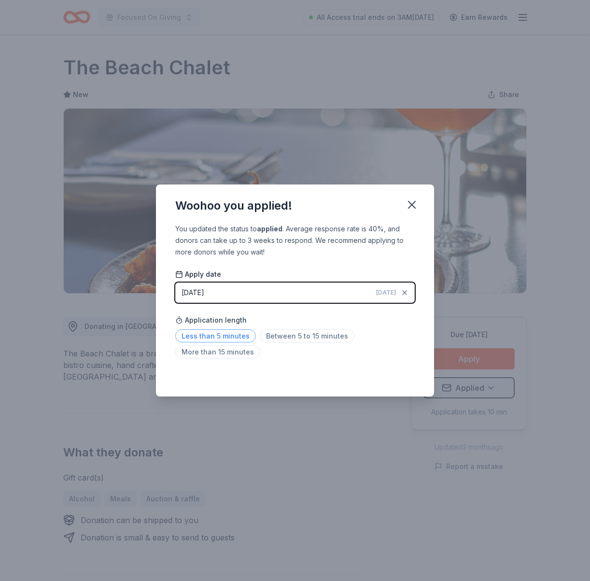
click at [192, 337] on span "Less than 5 minutes" at bounding box center [215, 335] width 81 height 13
click at [417, 208] on icon "button" at bounding box center [412, 205] width 14 height 14
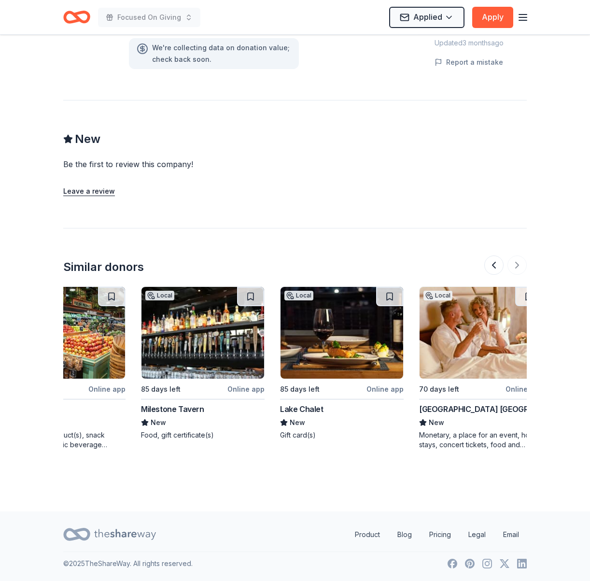
scroll to position [0, 912]
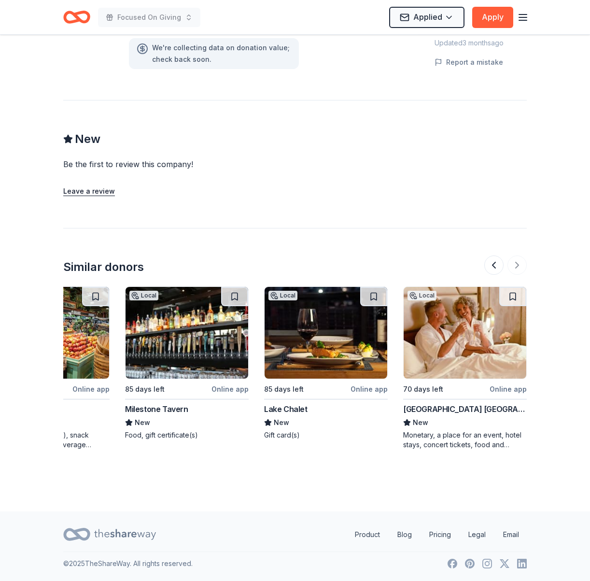
click at [450, 356] on img at bounding box center [465, 333] width 123 height 92
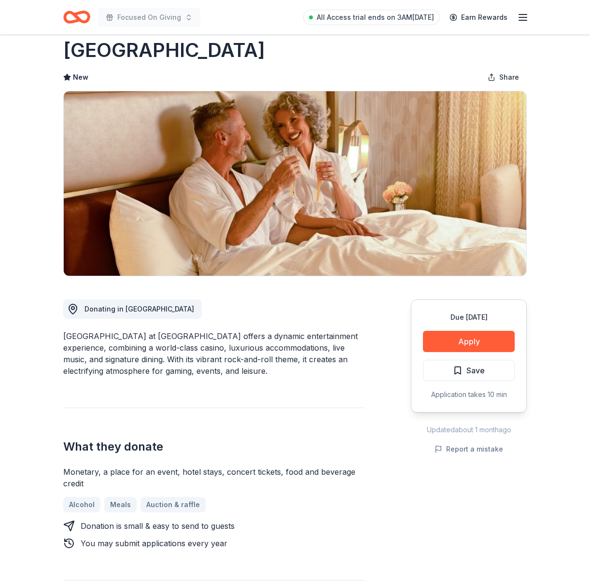
scroll to position [68, 0]
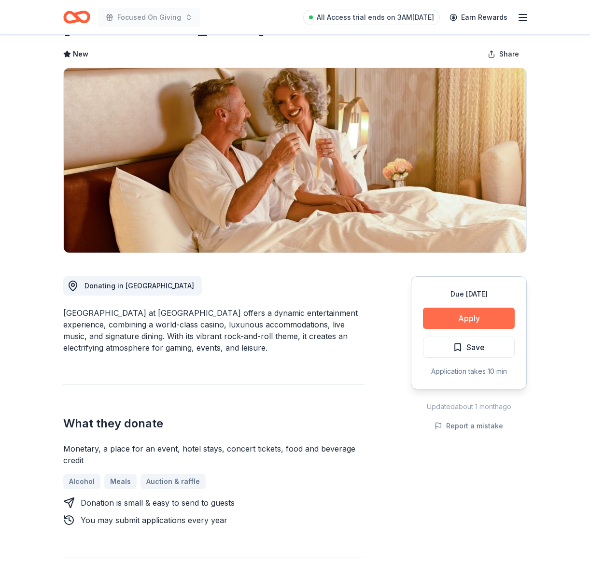
click at [454, 318] on button "Apply" at bounding box center [469, 318] width 92 height 21
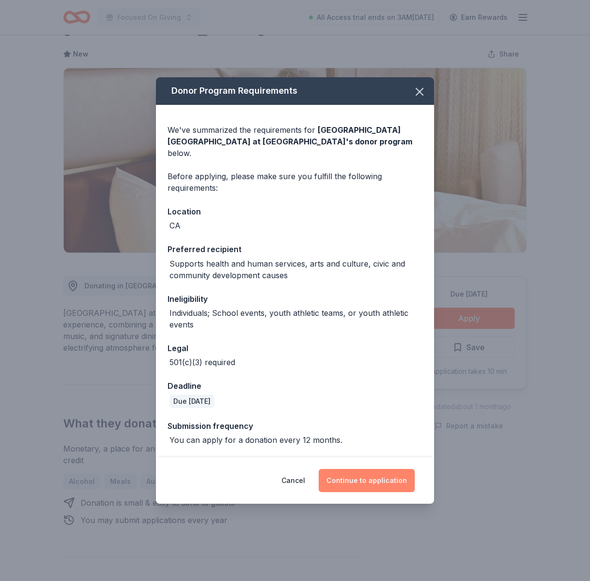
click at [370, 474] on button "Continue to application" at bounding box center [367, 480] width 96 height 23
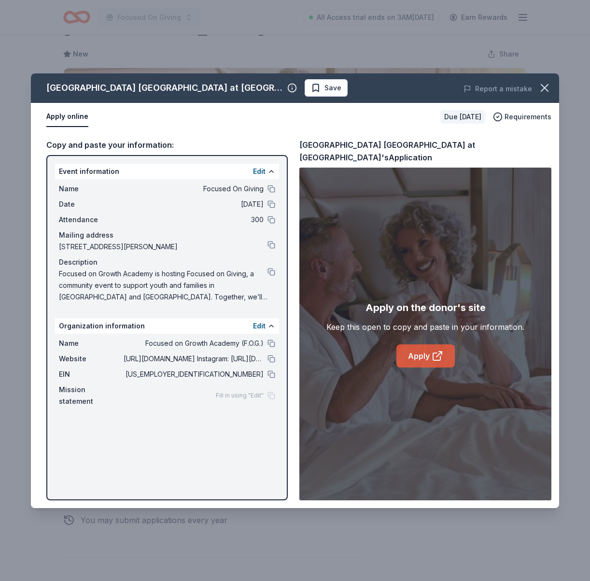
click at [430, 358] on link "Apply" at bounding box center [425, 355] width 58 height 23
click at [545, 90] on icon "button" at bounding box center [545, 88] width 14 height 14
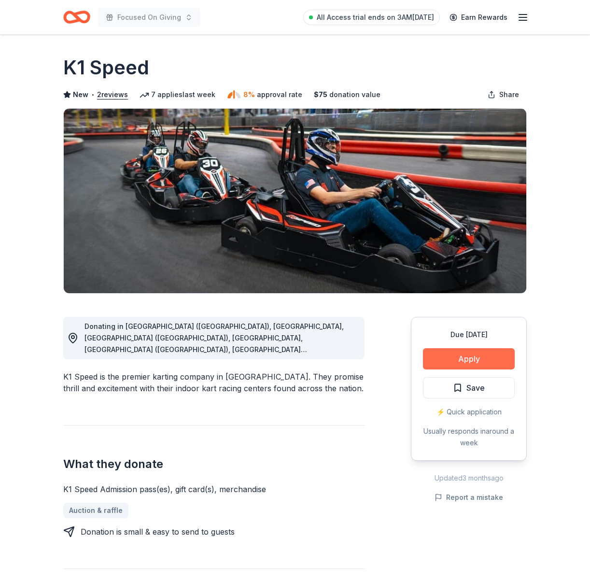
click at [461, 365] on button "Apply" at bounding box center [469, 358] width 92 height 21
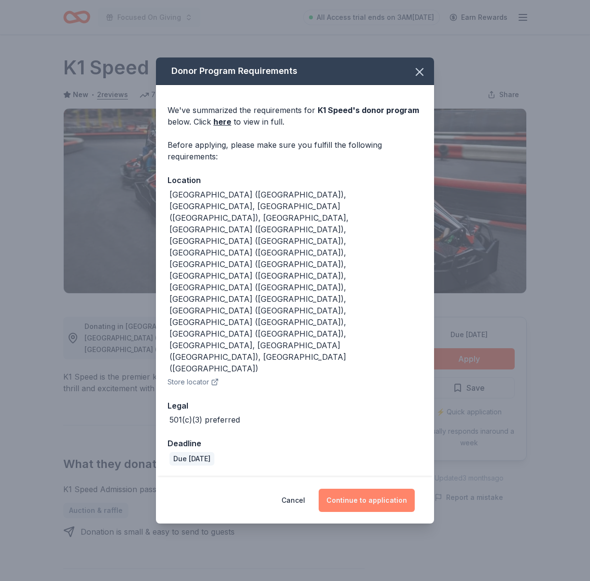
click at [379, 489] on button "Continue to application" at bounding box center [367, 500] width 96 height 23
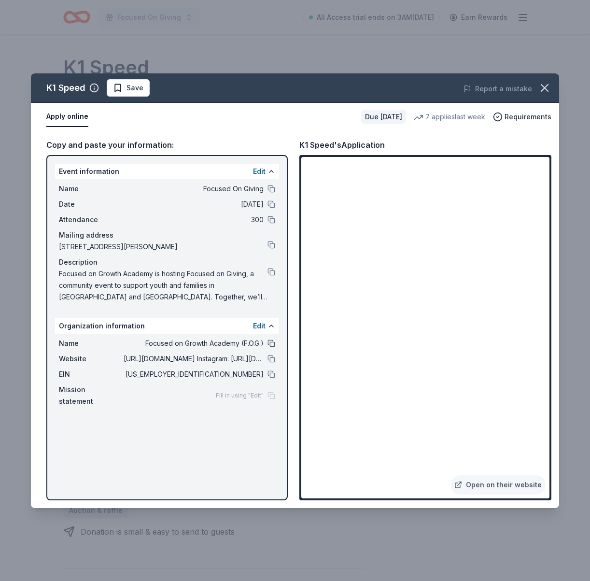
click at [268, 341] on button at bounding box center [271, 343] width 8 height 8
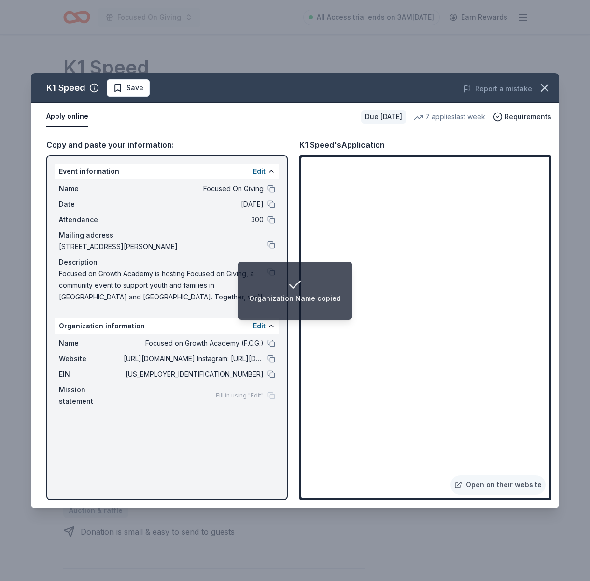
click at [276, 243] on div "Name Focused On Giving Date 12/20/25 Attendance 300 Mailing address 2124 Kittre…" at bounding box center [167, 242] width 224 height 127
click at [272, 245] on button at bounding box center [271, 245] width 8 height 8
click at [271, 376] on button at bounding box center [271, 374] width 8 height 8
click at [228, 267] on div "Description" at bounding box center [167, 262] width 216 height 12
click at [272, 270] on li "Organization EIN copied" at bounding box center [295, 291] width 106 height 58
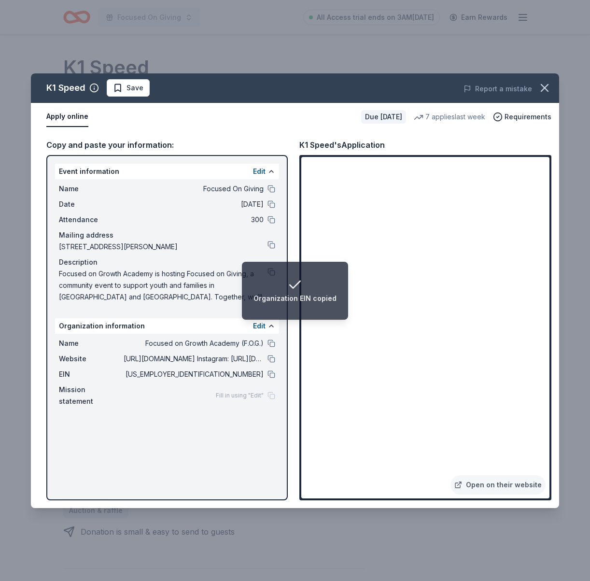
drag, startPoint x: 221, startPoint y: 293, endPoint x: 244, endPoint y: 275, distance: 29.6
click at [221, 293] on span "Focused on Growth Academy is hosting Focused on Giving, a community event to su…" at bounding box center [163, 285] width 209 height 35
click at [268, 270] on li "Organization EIN copied" at bounding box center [295, 291] width 106 height 58
drag, startPoint x: 273, startPoint y: 281, endPoint x: 278, endPoint y: 274, distance: 9.0
click at [273, 281] on div "Organization EIN copied" at bounding box center [294, 290] width 83 height 27
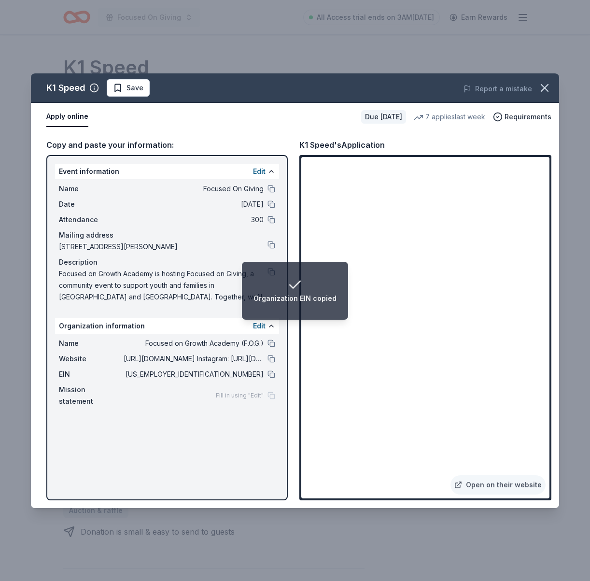
drag, startPoint x: 278, startPoint y: 274, endPoint x: 281, endPoint y: 266, distance: 9.0
click at [280, 268] on li "Organization EIN copied" at bounding box center [295, 291] width 106 height 58
click at [281, 266] on li "Organization EIN copied" at bounding box center [295, 291] width 106 height 58
click at [281, 272] on li "Organization EIN copied" at bounding box center [295, 291] width 106 height 58
drag, startPoint x: 286, startPoint y: 284, endPoint x: 287, endPoint y: 289, distance: 5.5
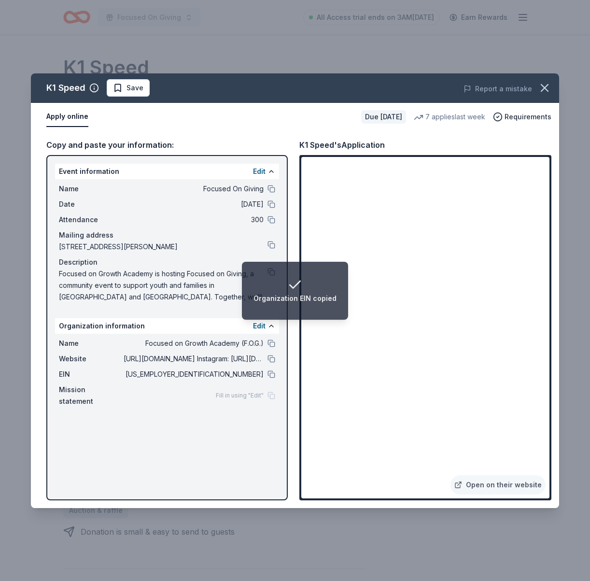
click at [287, 289] on div "Organization EIN copied" at bounding box center [294, 290] width 83 height 27
click at [242, 271] on span "Focused on Growth Academy is hosting Focused on Giving, a community event to su…" at bounding box center [163, 285] width 209 height 35
click at [56, 272] on div "Name Focused On Giving Date 12/20/25 Attendance 300 Mailing address 2124 Kittre…" at bounding box center [167, 242] width 224 height 127
drag, startPoint x: 58, startPoint y: 271, endPoint x: 221, endPoint y: 294, distance: 163.7
click at [221, 294] on div "Name Focused On Giving Date 12/20/25 Attendance 300 Mailing address 2124 Kittre…" at bounding box center [167, 242] width 224 height 127
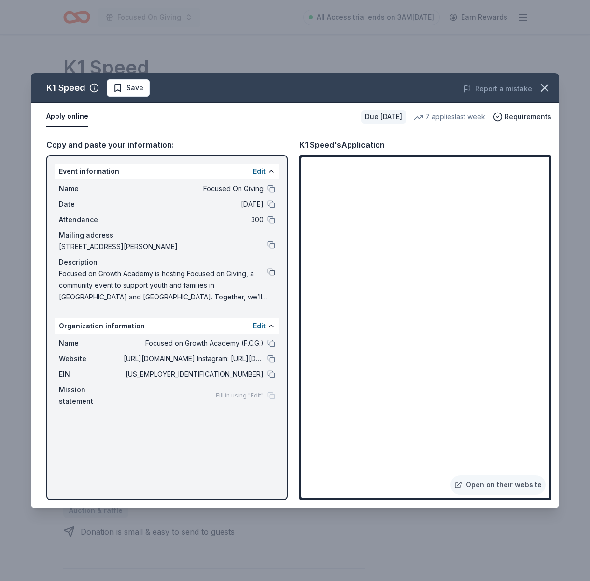
click at [269, 270] on button at bounding box center [271, 272] width 8 height 8
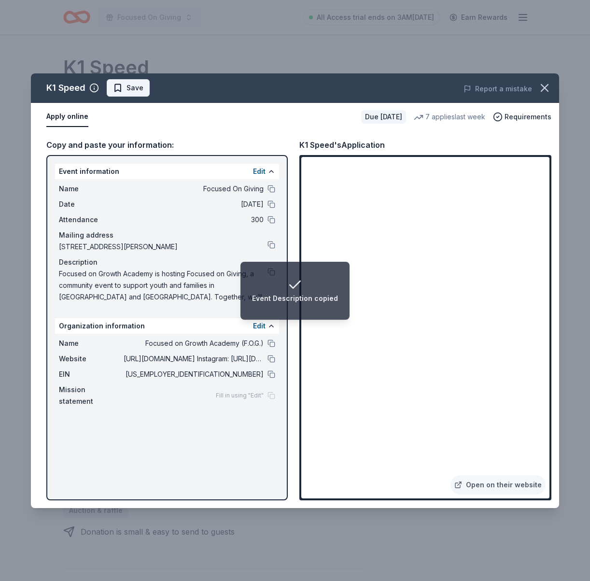
click at [137, 86] on span "Save" at bounding box center [134, 88] width 17 height 12
click at [137, 88] on html "Event Description copied Focused On Giving All Access trial ends on 3AM, 8/31 E…" at bounding box center [295, 290] width 590 height 581
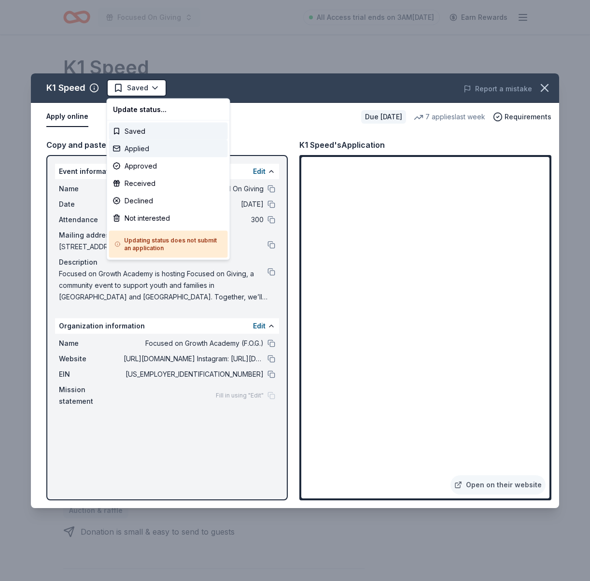
click at [160, 151] on div "Applied" at bounding box center [168, 148] width 119 height 17
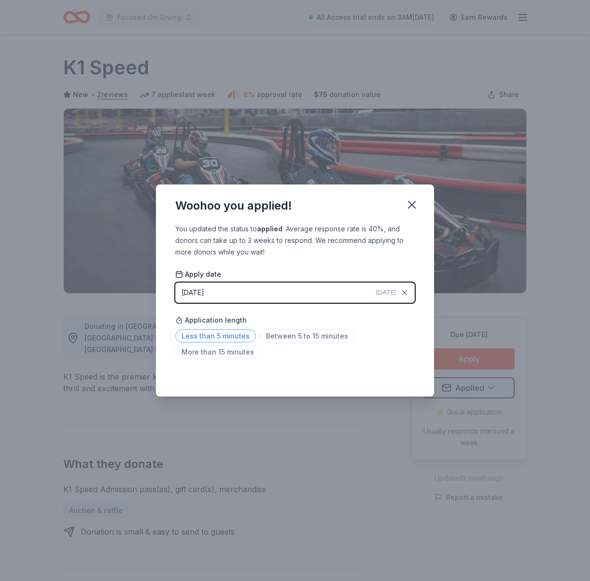
click at [220, 338] on span "Less than 5 minutes" at bounding box center [215, 335] width 81 height 13
click at [411, 203] on icon "button" at bounding box center [412, 205] width 14 height 14
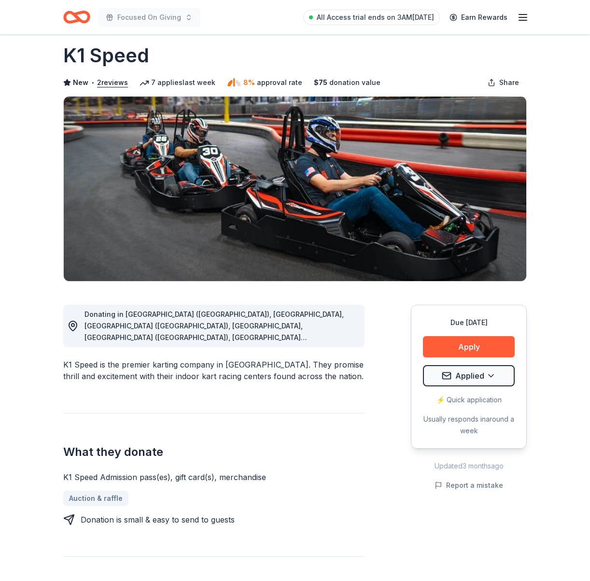
scroll to position [6, 0]
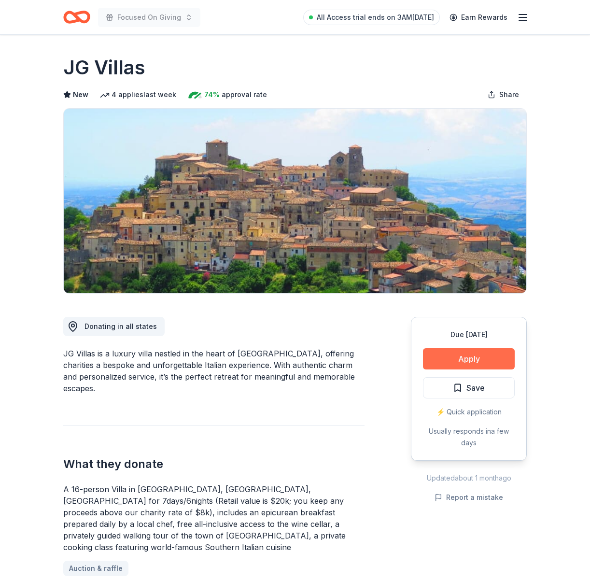
click at [462, 362] on button "Apply" at bounding box center [469, 358] width 92 height 21
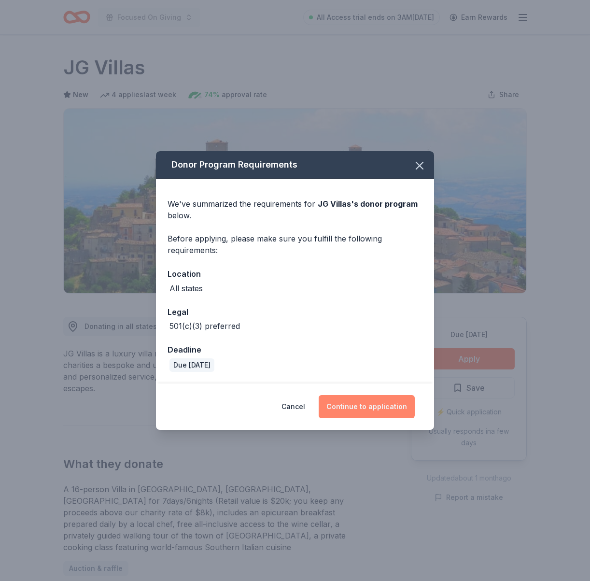
click at [355, 408] on button "Continue to application" at bounding box center [367, 406] width 96 height 23
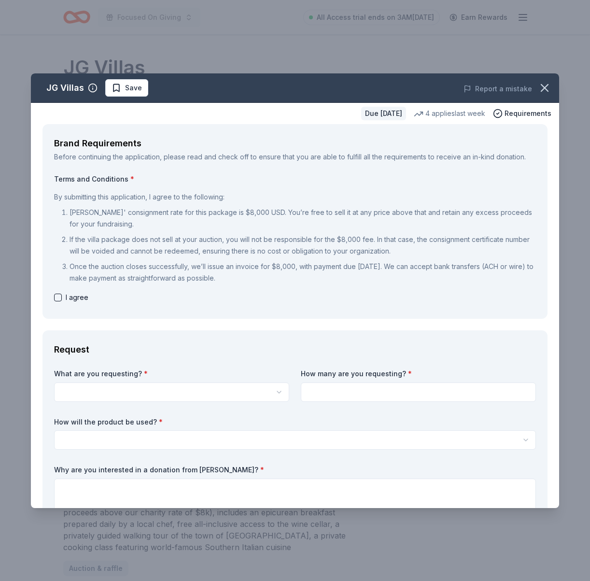
click at [180, 391] on html "Focused On Giving All Access trial ends on 3AM, 8/31 Earn Rewards Due in 110 da…" at bounding box center [295, 290] width 590 height 581
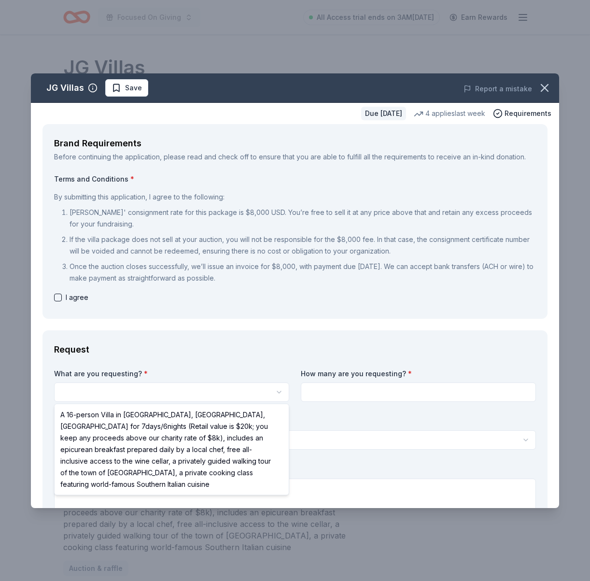
select select "A 16-person Villa in Altomonte, Calabria, Italy for 7days/6nights (Retail value…"
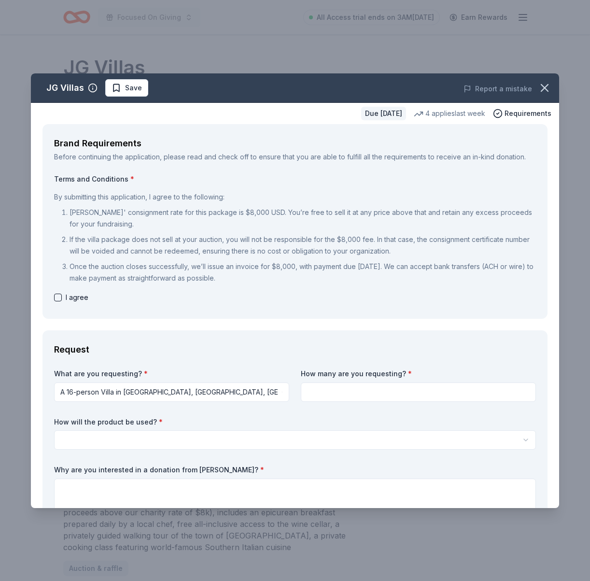
click at [355, 395] on input at bounding box center [418, 391] width 235 height 19
click at [260, 393] on html "Focused On Giving All Access trial ends on 3AM, 8/31 Earn Rewards Due in 110 da…" at bounding box center [295, 290] width 590 height 581
click at [56, 288] on html "Focused On Giving All Access trial ends on 3AM, 8/31 Earn Rewards Due in 110 da…" at bounding box center [295, 290] width 590 height 581
click at [55, 295] on button "button" at bounding box center [58, 298] width 8 height 8
click at [384, 387] on input at bounding box center [418, 391] width 235 height 19
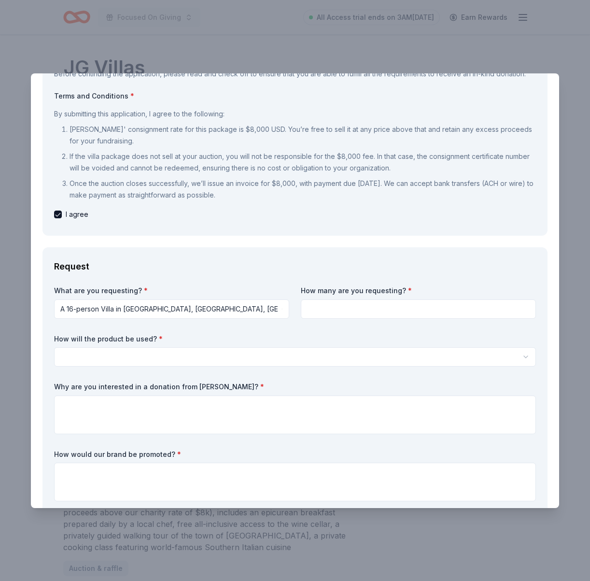
scroll to position [84, 0]
type input "1"
click at [122, 359] on html "Focused On Giving All Access trial ends on 3AM, 8/31 Earn Rewards Due in 110 da…" at bounding box center [295, 290] width 590 height 581
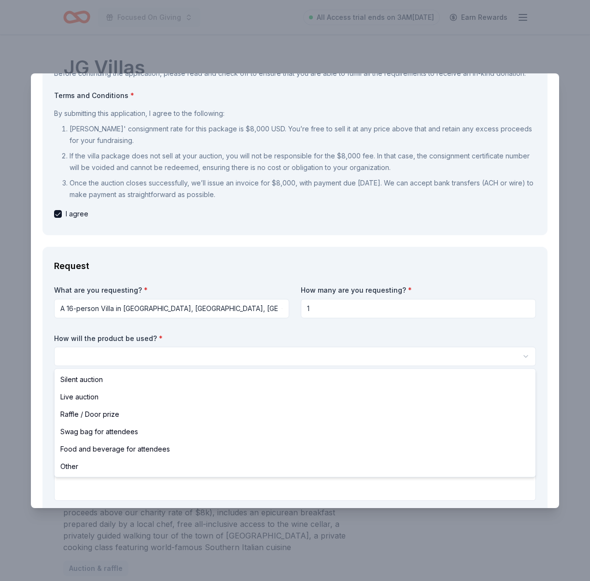
select select "liveAuction"
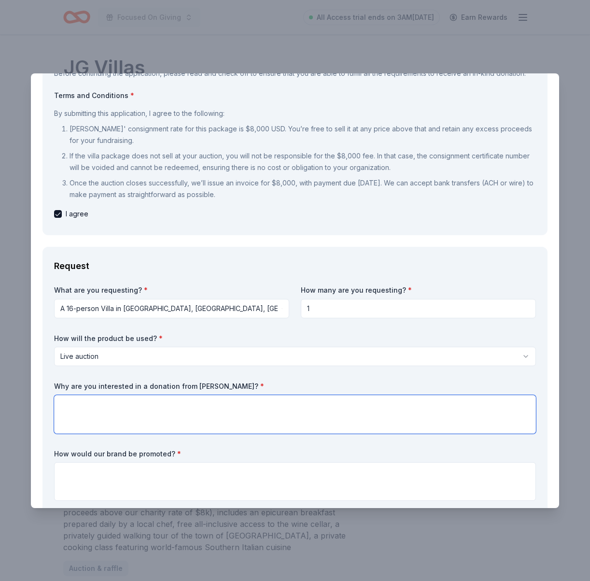
click at [117, 401] on textarea at bounding box center [295, 414] width 482 height 39
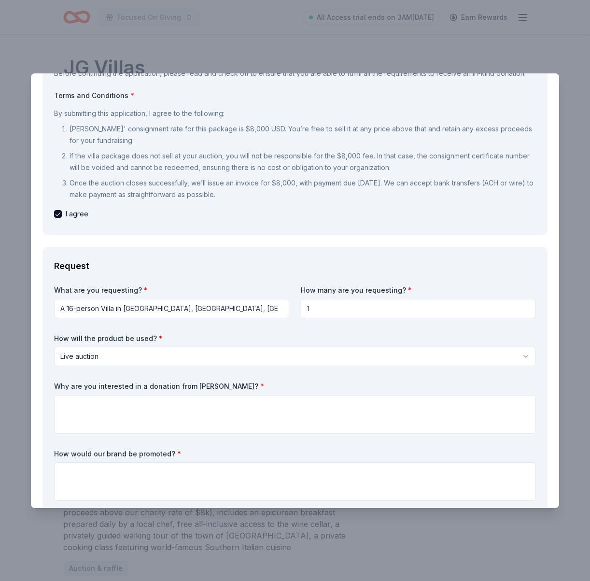
drag, startPoint x: 54, startPoint y: 387, endPoint x: 203, endPoint y: 402, distance: 149.9
click at [201, 402] on div "Why are you interested in a donation from JG Villas? *" at bounding box center [295, 407] width 482 height 52
drag, startPoint x: 233, startPoint y: 386, endPoint x: 144, endPoint y: 383, distance: 88.9
click at [144, 383] on label "Why are you interested in a donation from JG Villas? *" at bounding box center [295, 386] width 482 height 10
click at [222, 386] on label "Why are you interested in a donation from JG Villas? *" at bounding box center [295, 386] width 482 height 10
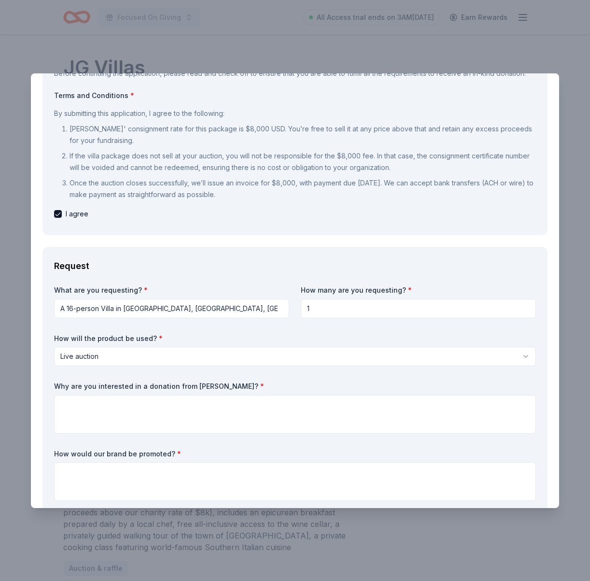
click at [222, 386] on label "Why are you interested in a donation from JG Villas? *" at bounding box center [295, 386] width 482 height 10
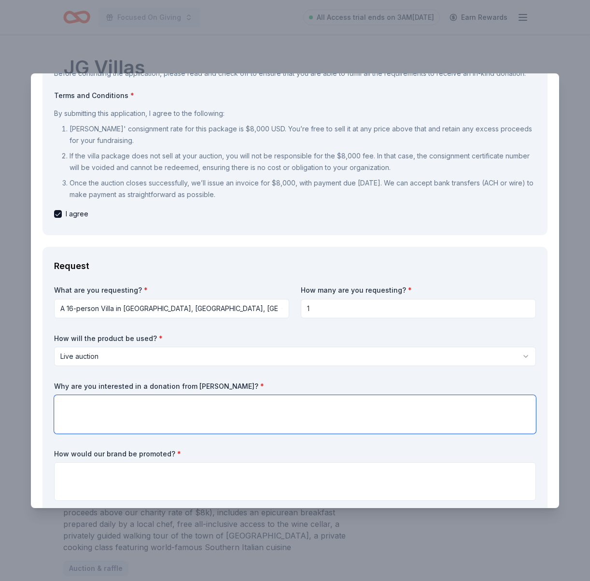
click at [147, 411] on textarea at bounding box center [295, 414] width 482 height 39
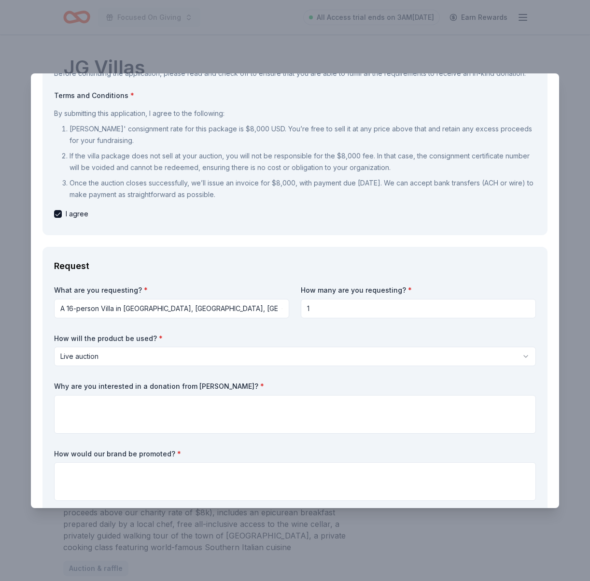
drag, startPoint x: 54, startPoint y: 385, endPoint x: 93, endPoint y: 385, distance: 39.6
click at [93, 385] on div "Request What are you requesting? * A 16-person Villa in Altomonte, Calabria, It…" at bounding box center [294, 381] width 505 height 269
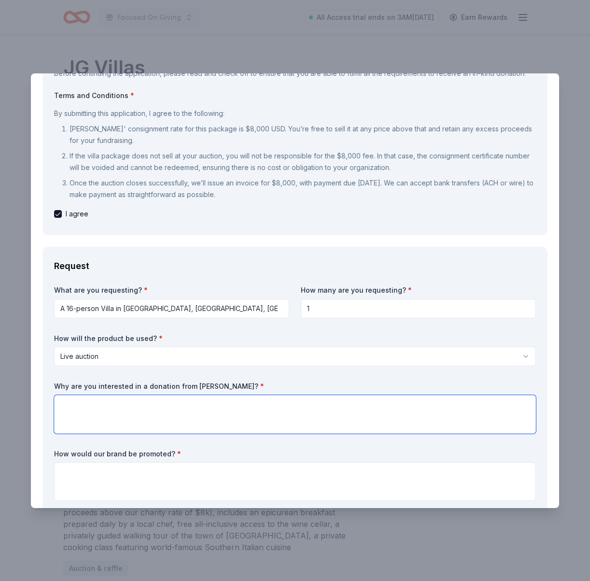
click at [156, 403] on textarea at bounding box center [295, 414] width 482 height 39
paste textarea "We admire JG Villas’ commitment to building community and creating spaces where…"
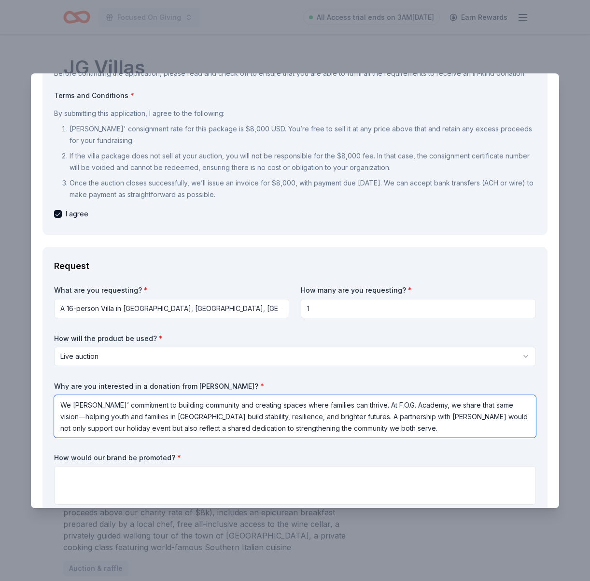
click at [82, 417] on textarea "We admire JG Villas’ commitment to building community and creating spaces where…" at bounding box center [295, 416] width 482 height 42
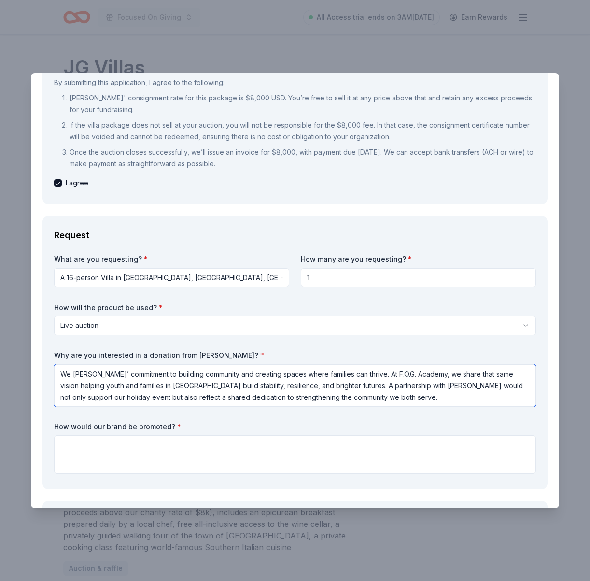
scroll to position [1, 0]
type textarea "We admire JG Villas’ commitment to building community and creating spaces where…"
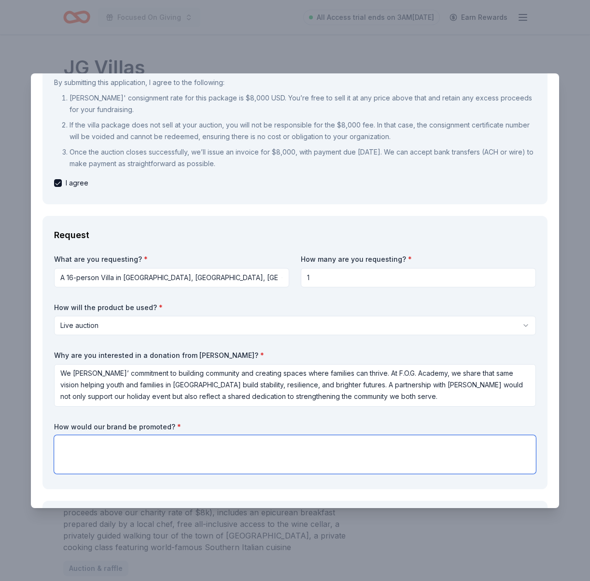
click at [212, 443] on textarea at bounding box center [295, 454] width 482 height 39
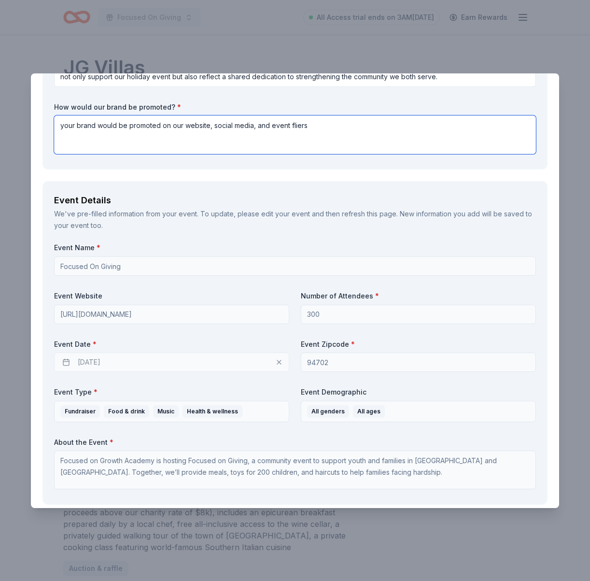
scroll to position [435, 0]
type textarea "your brand would be promoted on our website, social media, and event fliers"
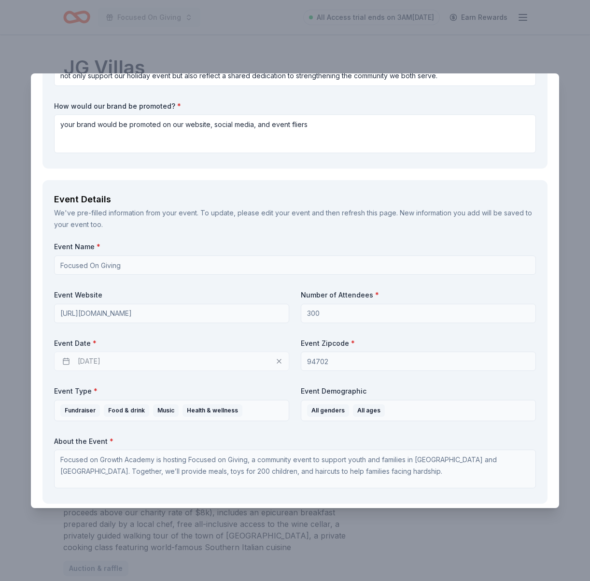
click at [96, 364] on div "12/19/2025" at bounding box center [171, 360] width 235 height 19
click at [94, 360] on div "12/19/2025" at bounding box center [171, 360] width 235 height 19
click at [274, 362] on div "12/19/2025" at bounding box center [171, 360] width 235 height 19
click at [279, 361] on div "12/19/2025" at bounding box center [171, 360] width 235 height 19
drag, startPoint x: 59, startPoint y: 360, endPoint x: 68, endPoint y: 353, distance: 11.0
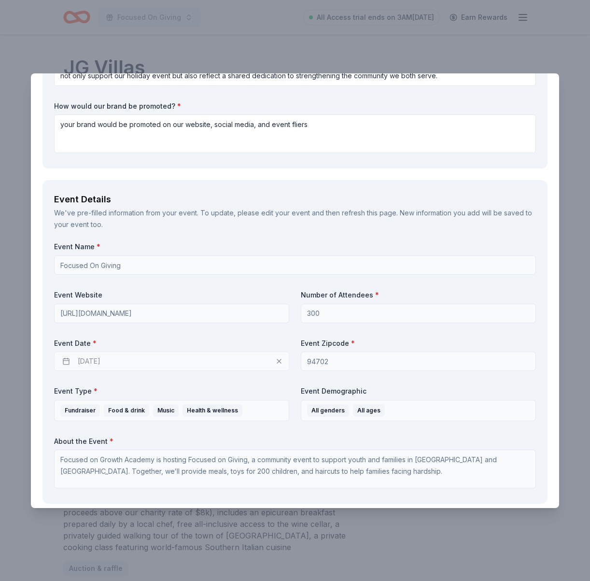
click at [62, 355] on div "12/19/2025" at bounding box center [171, 360] width 235 height 19
drag, startPoint x: 68, startPoint y: 353, endPoint x: 74, endPoint y: 351, distance: 6.7
click at [74, 351] on div "Event Date * 12/19/2025" at bounding box center [171, 354] width 235 height 33
drag, startPoint x: 74, startPoint y: 351, endPoint x: 86, endPoint y: 347, distance: 12.1
click at [77, 349] on div "Event Date * 12/19/2025" at bounding box center [171, 354] width 235 height 33
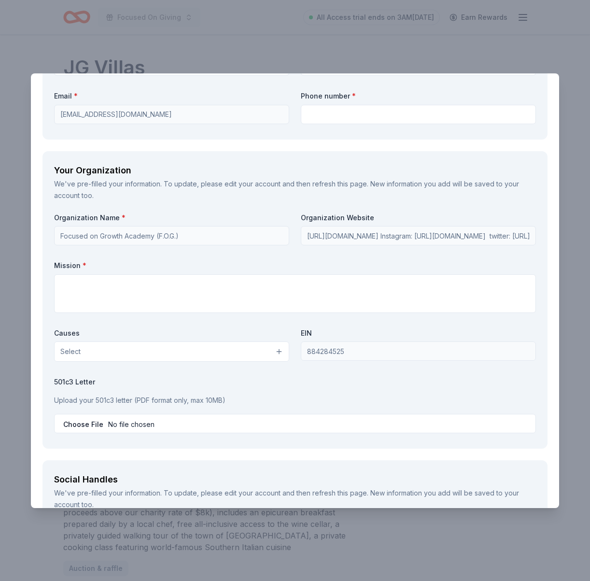
scroll to position [969, 0]
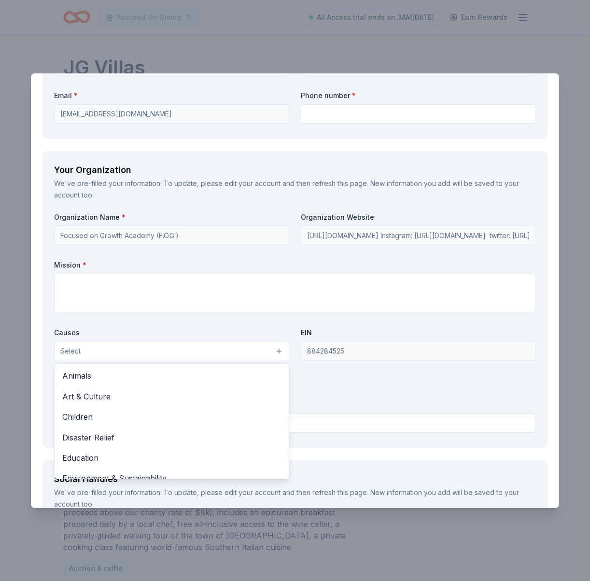
click at [263, 355] on button "Select" at bounding box center [171, 351] width 235 height 20
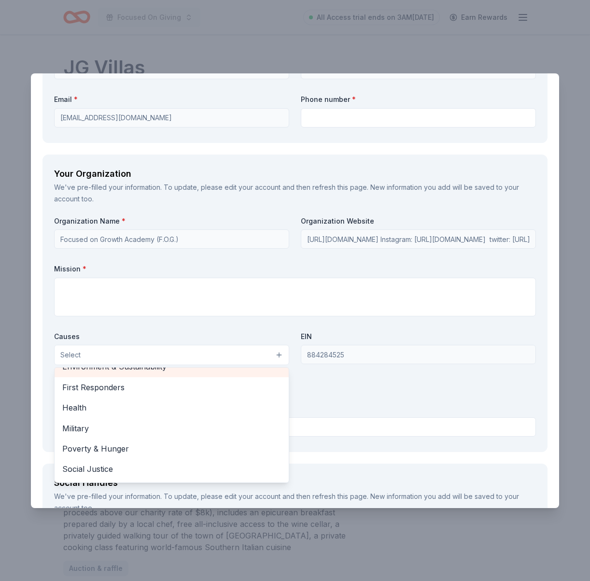
scroll to position [134, 0]
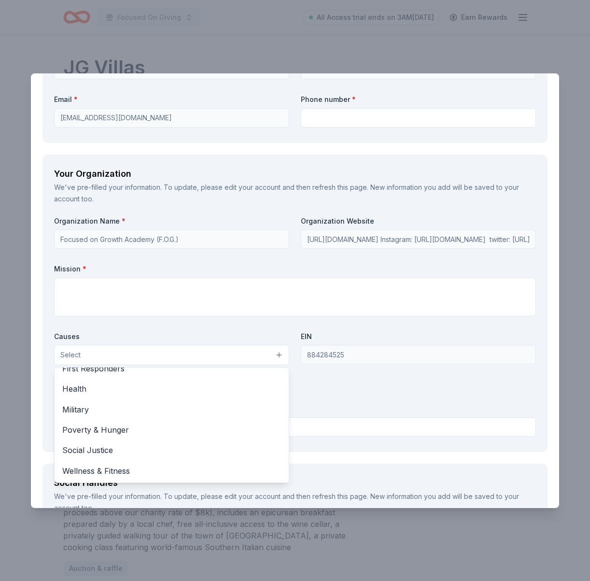
click at [239, 325] on div "Organization Name * Focused on Growth Academy (F.O.G.) Organization Website htt…" at bounding box center [295, 328] width 482 height 224
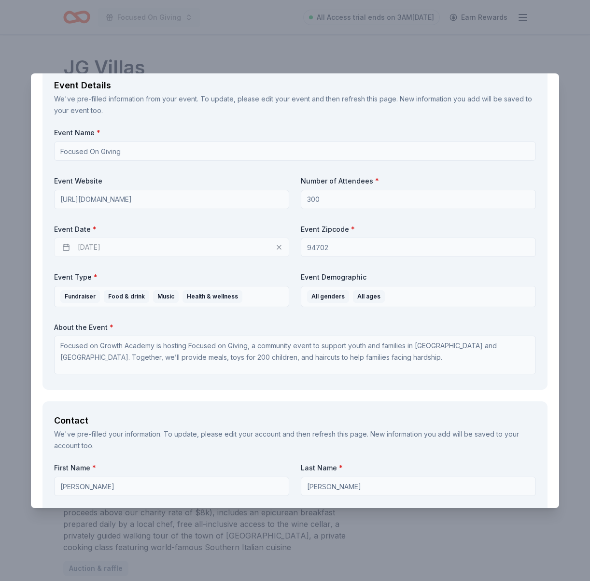
scroll to position [542, 0]
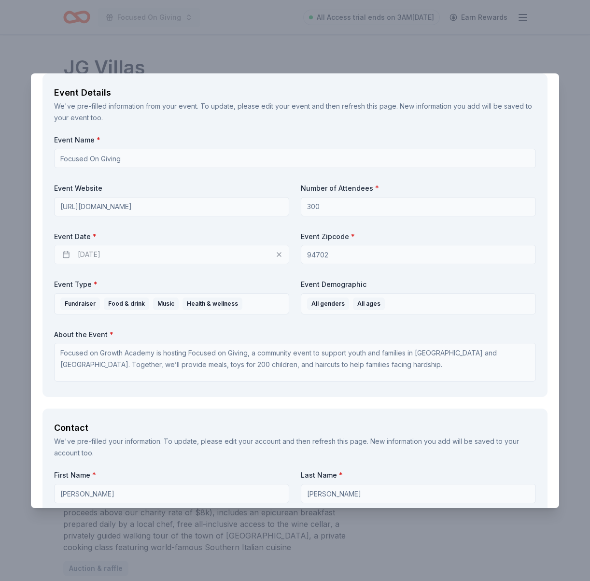
click at [277, 256] on div "12/19/2025" at bounding box center [171, 254] width 235 height 19
click at [279, 255] on div "12/19/2025" at bounding box center [171, 254] width 235 height 19
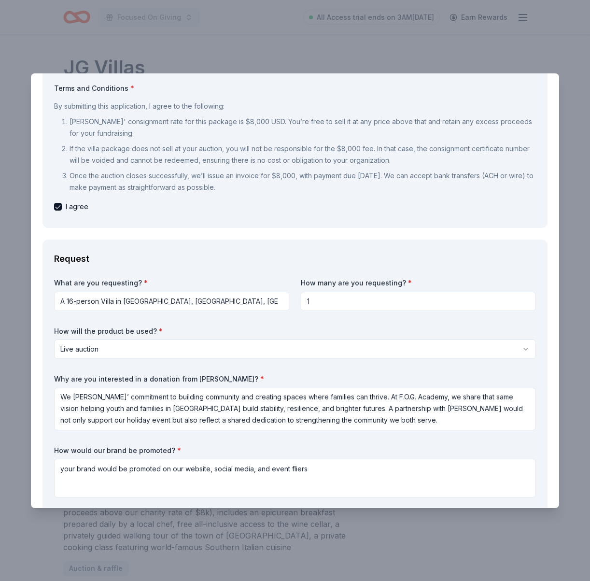
scroll to position [0, 0]
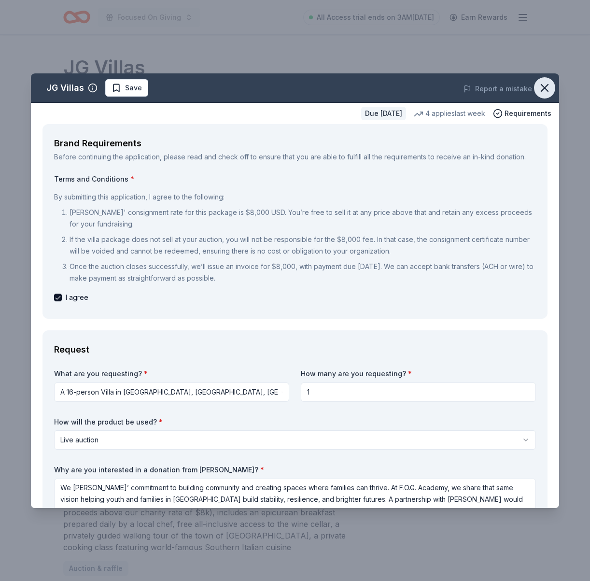
click at [539, 91] on icon "button" at bounding box center [545, 88] width 14 height 14
click at [500, 90] on button "Report a mistake" at bounding box center [498, 89] width 69 height 12
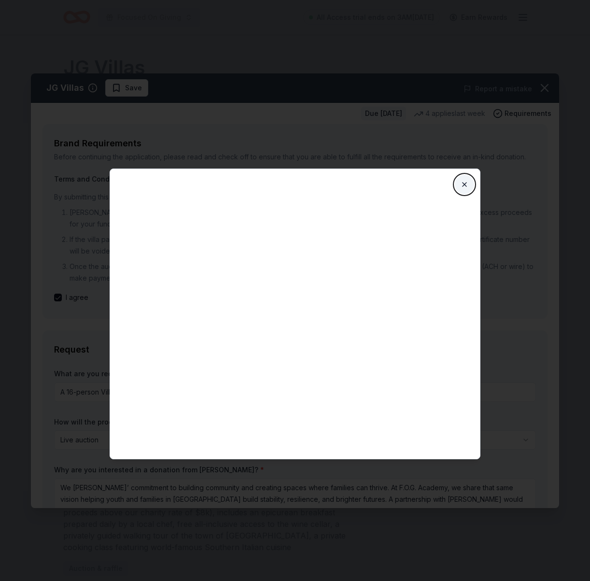
click at [459, 185] on button "Close" at bounding box center [464, 184] width 19 height 19
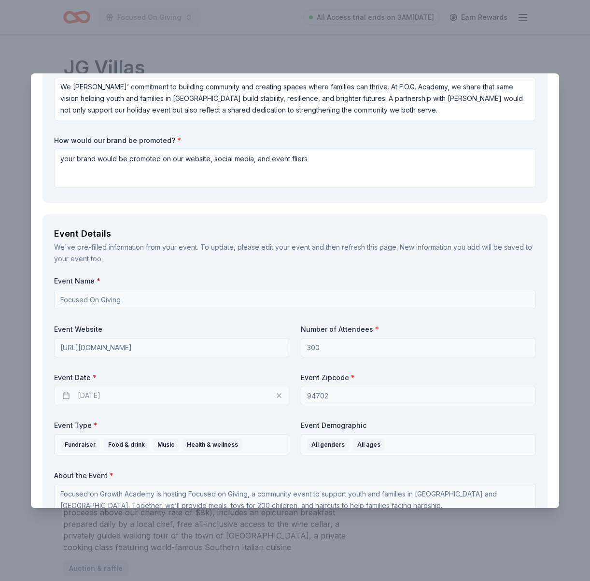
scroll to position [420, 0]
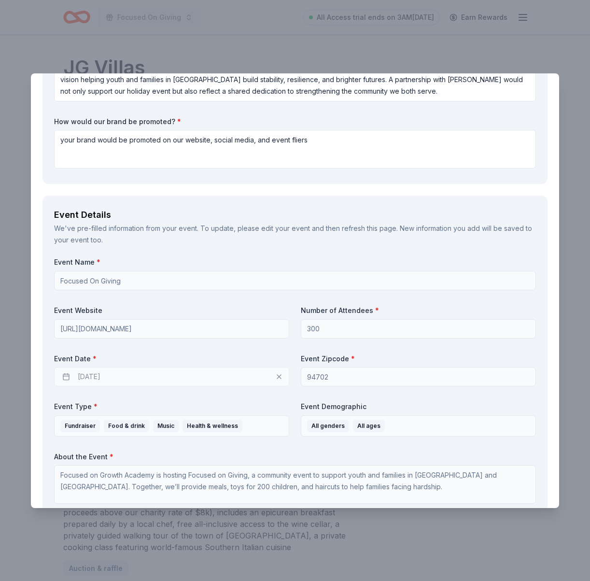
click at [281, 376] on div "12/19/2025" at bounding box center [171, 376] width 235 height 19
drag, startPoint x: 37, startPoint y: 375, endPoint x: 56, endPoint y: 371, distance: 20.3
click at [43, 373] on div "Brand Requirements Before continuing the application, please read and check off…" at bounding box center [295, 520] width 528 height 1631
click at [73, 371] on div "12/19/2025" at bounding box center [171, 376] width 235 height 19
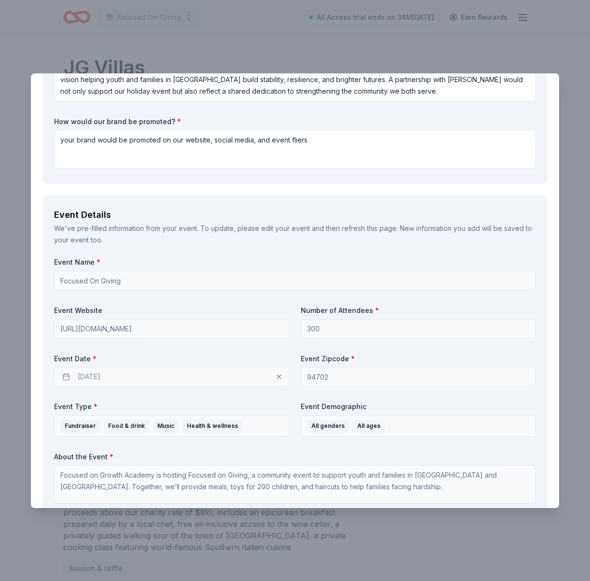
click at [73, 371] on div "12/19/2025" at bounding box center [171, 376] width 235 height 19
click at [80, 371] on div "12/19/2025" at bounding box center [171, 376] width 235 height 19
click at [82, 371] on div "12/19/2025" at bounding box center [171, 376] width 235 height 19
drag, startPoint x: 88, startPoint y: 371, endPoint x: 106, endPoint y: 373, distance: 17.5
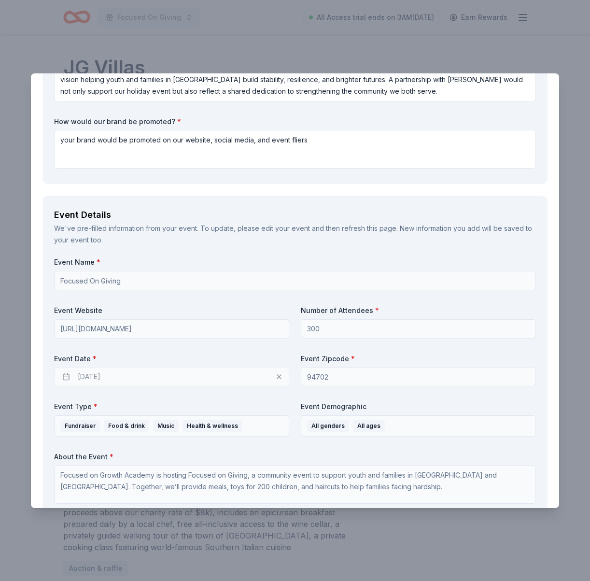
click at [89, 371] on div "12/19/2025" at bounding box center [171, 376] width 235 height 19
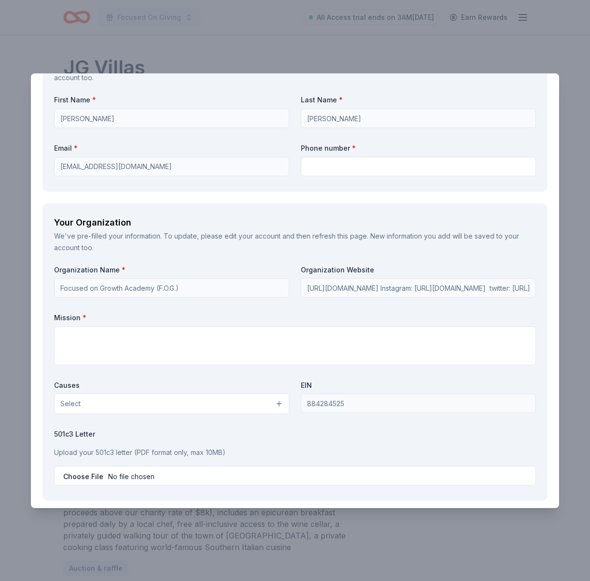
scroll to position [918, 0]
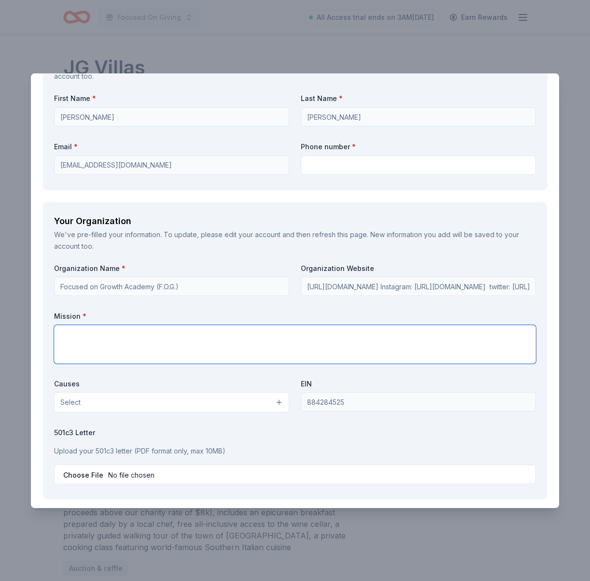
click at [197, 362] on div "Organization Name * Focused on Growth Academy (F.O.G.) Organization Website htt…" at bounding box center [295, 376] width 482 height 224
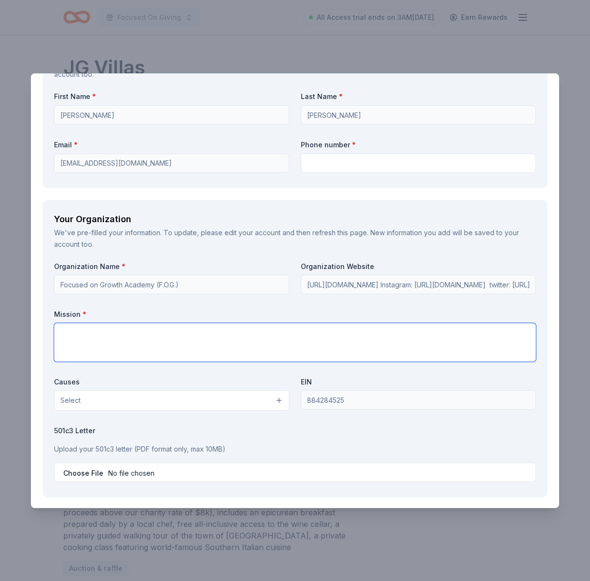
paste textarea "The mission of Focused on Growth (F.O.G.) Academy is to support misguided youth…"
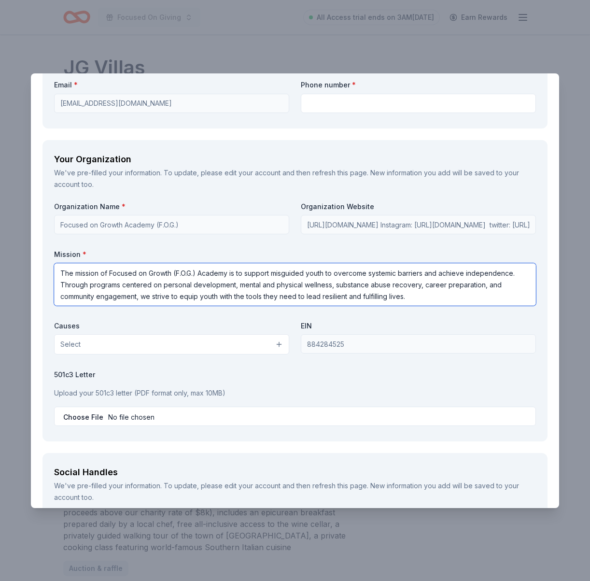
scroll to position [983, 0]
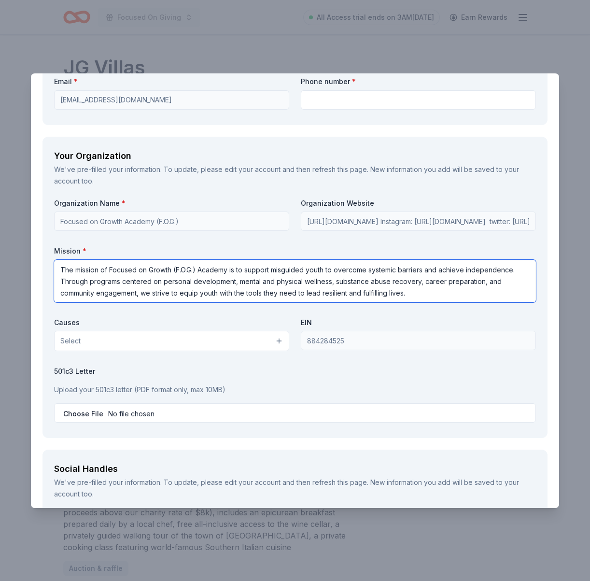
type textarea "The mission of Focused on Growth (F.O.G.) Academy is to support misguided youth…"
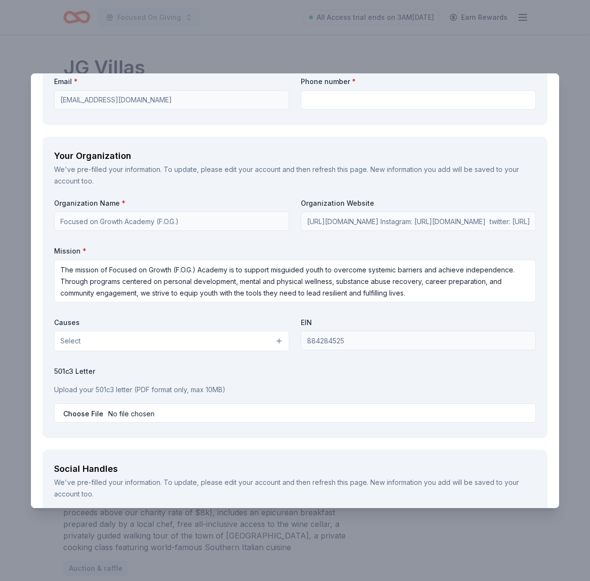
click at [258, 350] on button "Select" at bounding box center [171, 341] width 235 height 20
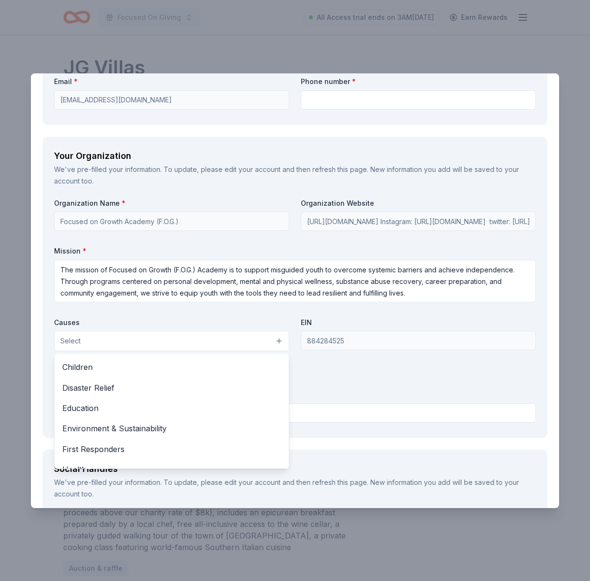
scroll to position [34, 0]
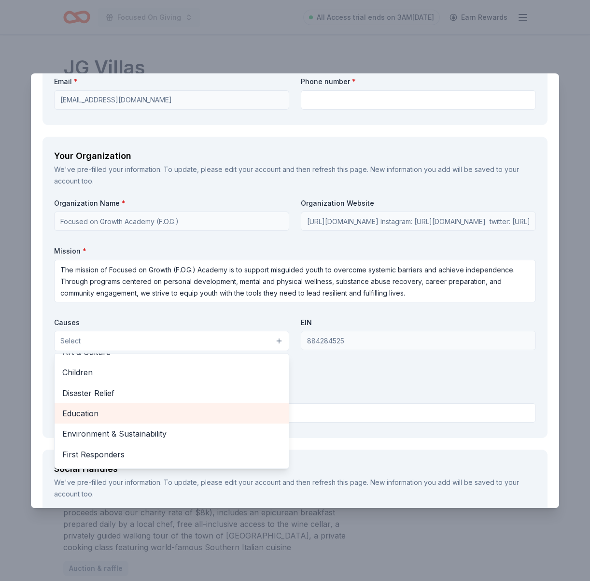
click at [128, 412] on span "Education" at bounding box center [171, 413] width 219 height 13
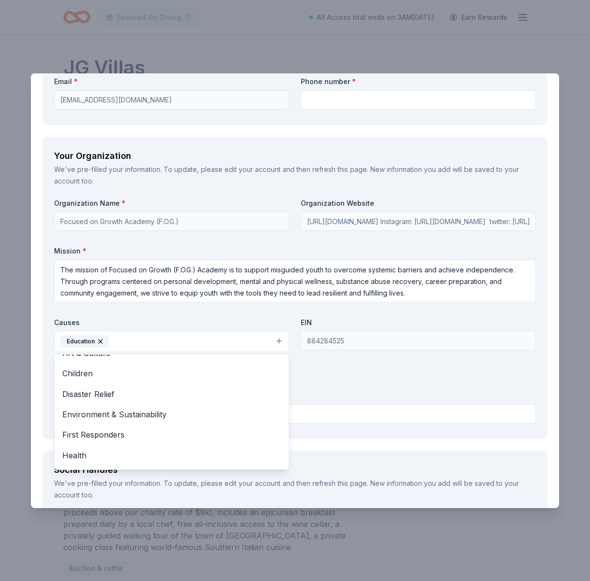
click at [365, 383] on div "Organization Name * Focused on Growth Academy (F.O.G.) Organization Website htt…" at bounding box center [295, 312] width 482 height 229
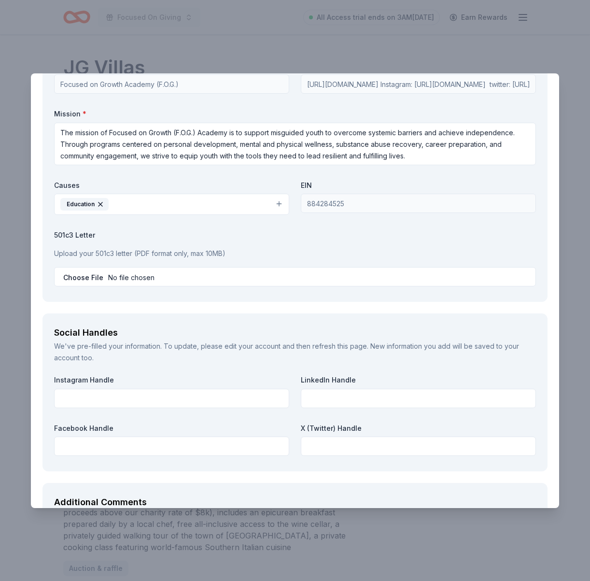
scroll to position [1122, 0]
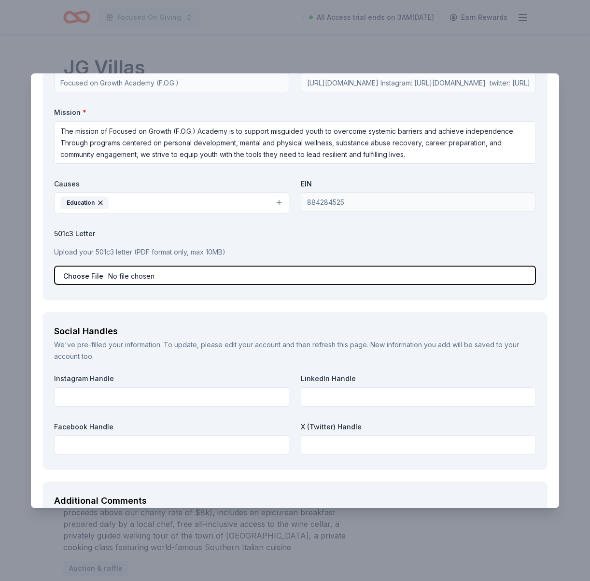
click at [164, 275] on input "file" at bounding box center [295, 275] width 482 height 19
click at [159, 275] on input "file" at bounding box center [295, 275] width 482 height 19
type input "C:\fakepath\501 status.pdf"
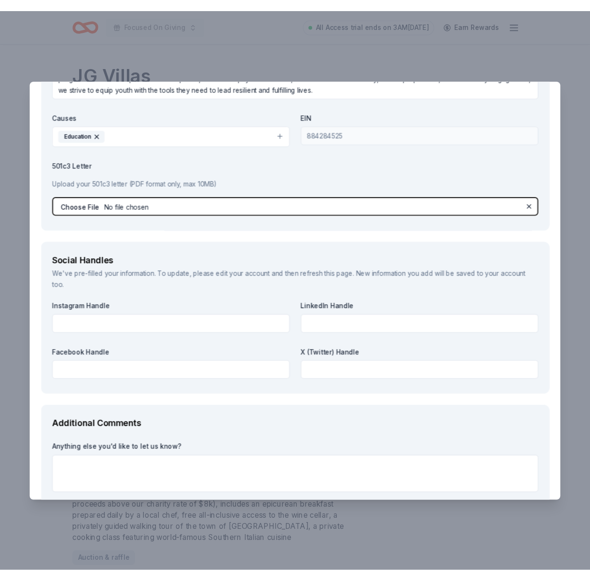
scroll to position [1245, 0]
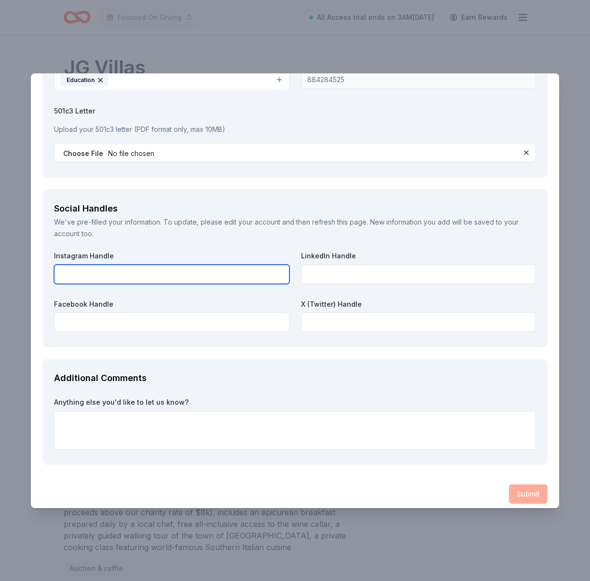
click at [119, 271] on input "text" at bounding box center [172, 274] width 236 height 19
paste input "https://www.instagram.com/fog_academy"
type input "https://www.instagram.com/fog_academy"
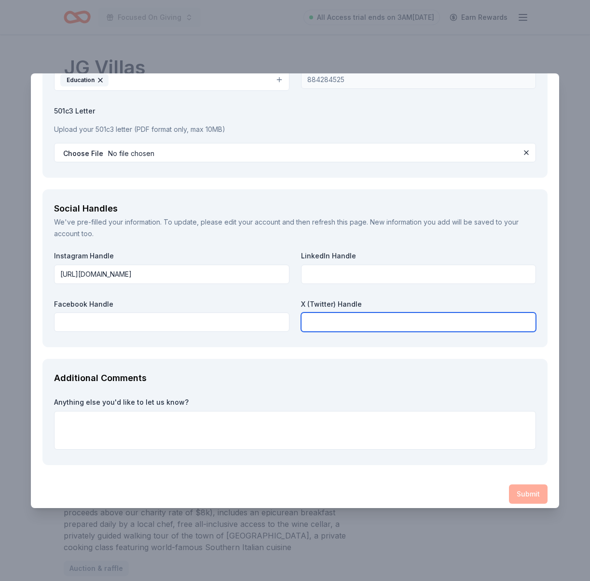
click at [334, 318] on input "text" at bounding box center [419, 321] width 236 height 19
paste input "https://x.com/Fog_academy"
type input "https://x.com/Fog_academy"
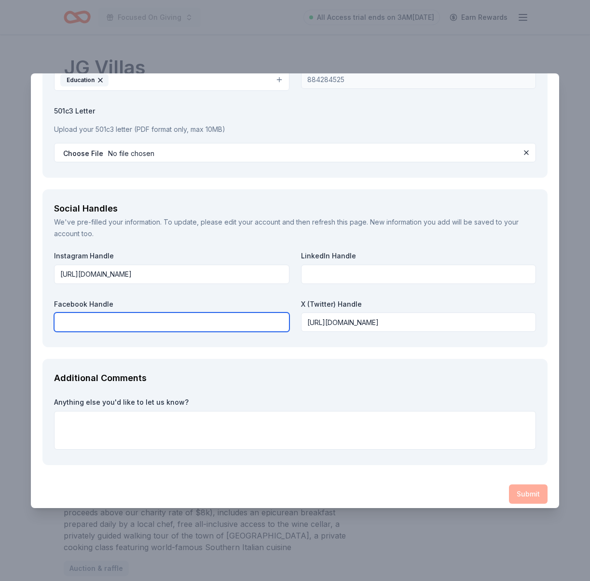
click at [182, 317] on input "text" at bounding box center [172, 321] width 236 height 19
paste input "https://www.facebook.com/profile.php?id=61579809020779"
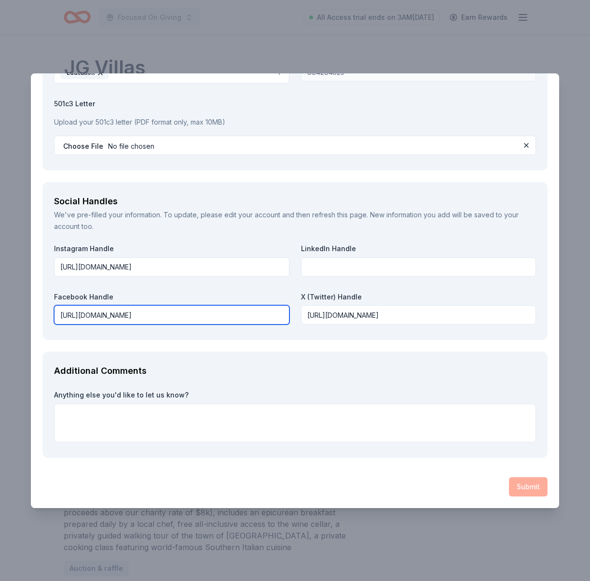
type input "https://www.facebook.com/profile.php?id=61579809020779"
click at [277, 185] on div "Social Handles We've pre-filled your information. To update, please edit your a…" at bounding box center [295, 261] width 506 height 158
click at [536, 488] on div "Submit" at bounding box center [295, 486] width 506 height 19
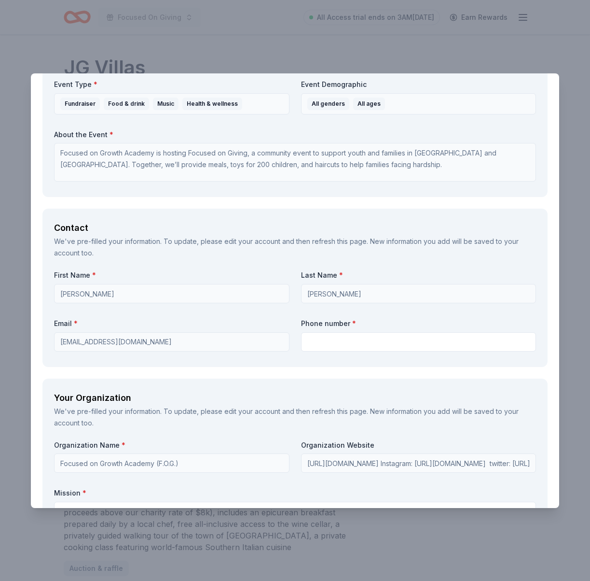
scroll to position [733, 0]
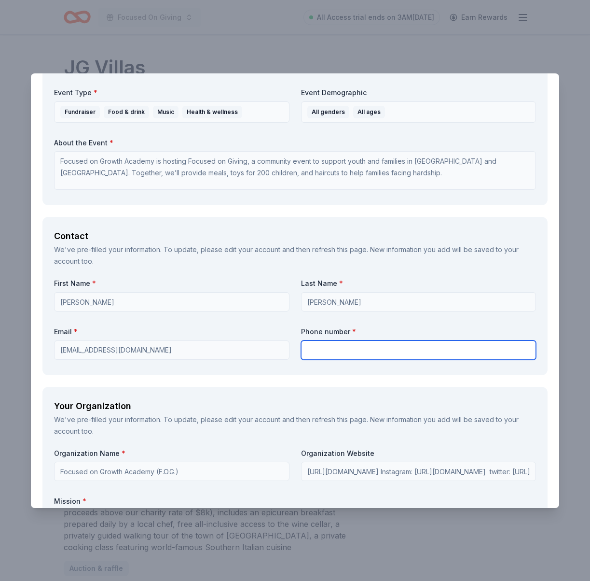
click at [352, 346] on input "text" at bounding box center [419, 349] width 236 height 19
click at [339, 348] on input "text" at bounding box center [419, 349] width 236 height 19
type input "5"
type input "4"
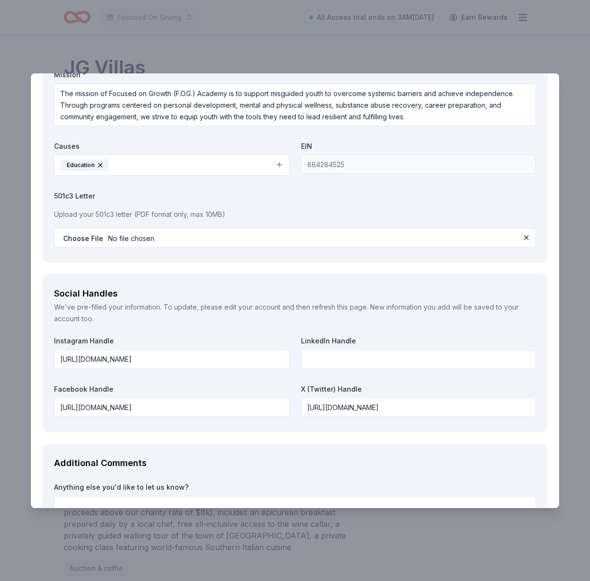
scroll to position [1252, 0]
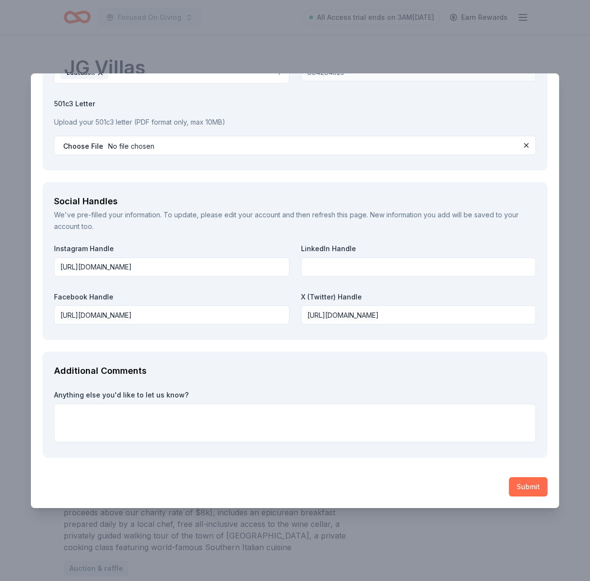
type input "5105510557"
click at [531, 488] on button "Submit" at bounding box center [528, 486] width 39 height 19
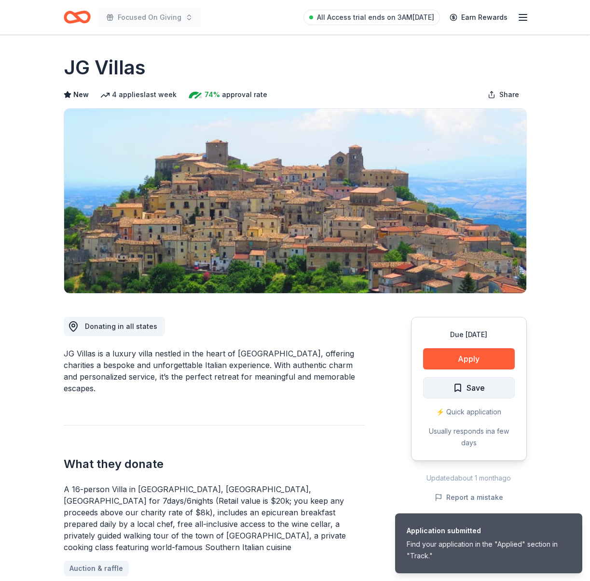
click at [463, 397] on button "Save" at bounding box center [469, 387] width 92 height 21
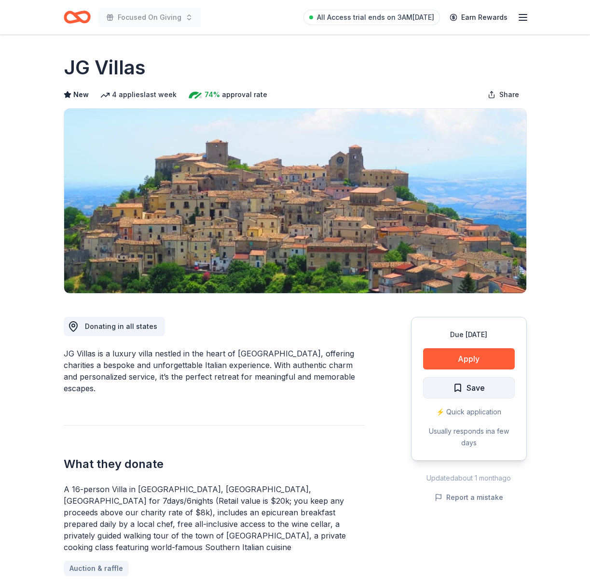
click at [467, 388] on span "Save" at bounding box center [476, 387] width 18 height 13
click at [449, 388] on button "Save" at bounding box center [469, 387] width 92 height 21
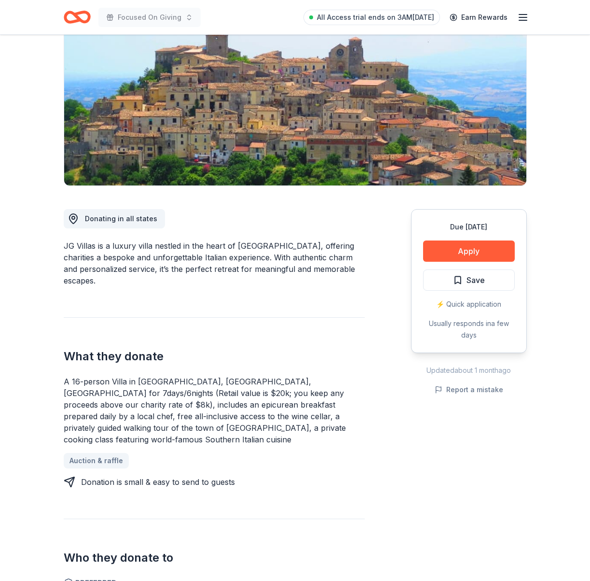
scroll to position [110, 0]
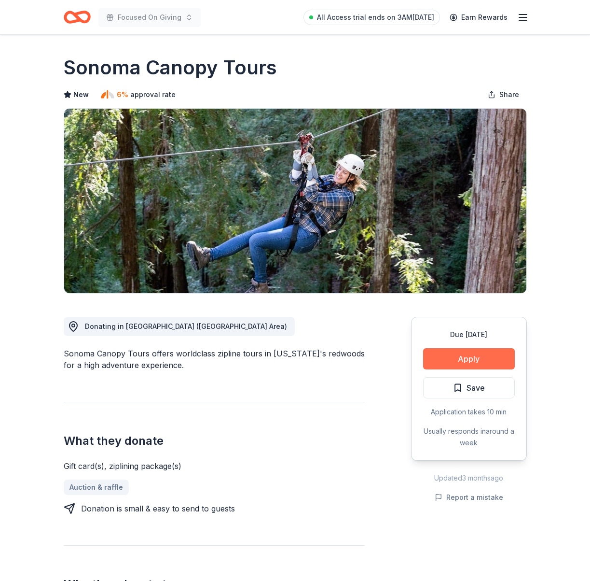
click at [453, 356] on button "Apply" at bounding box center [469, 358] width 92 height 21
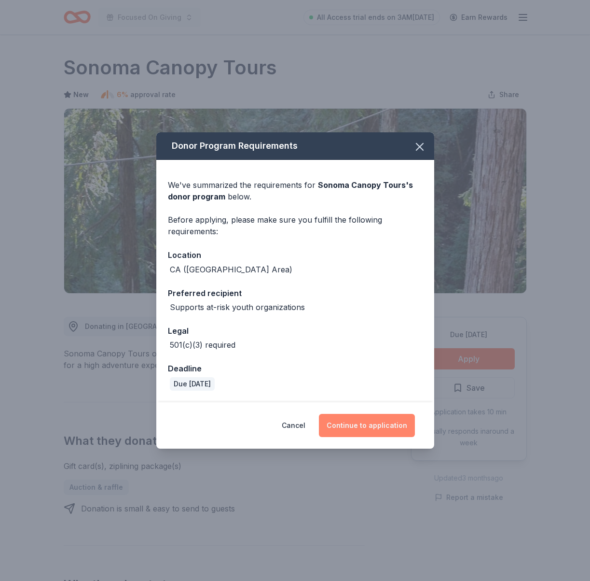
click at [369, 421] on button "Continue to application" at bounding box center [367, 425] width 96 height 23
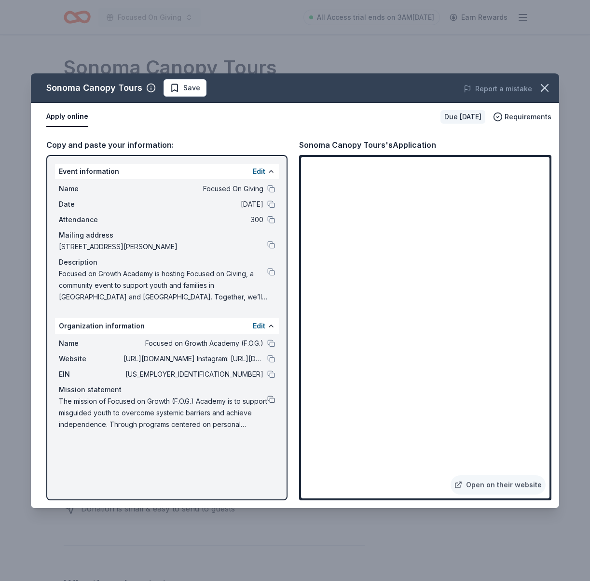
click at [271, 401] on button at bounding box center [271, 399] width 8 height 8
click at [187, 88] on span "Save" at bounding box center [191, 88] width 17 height 12
click at [206, 89] on html "Focused On Giving All Access trial ends on 3AM[DATE] Earn Rewards Due [DATE] Sh…" at bounding box center [295, 290] width 590 height 581
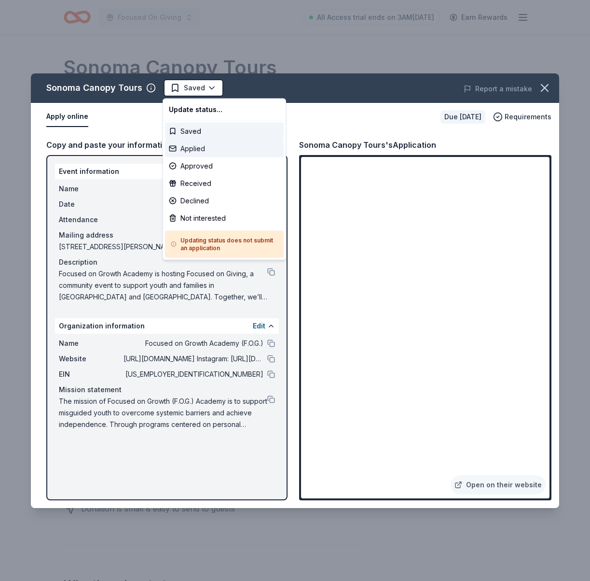
click at [208, 151] on div "Applied" at bounding box center [224, 148] width 119 height 17
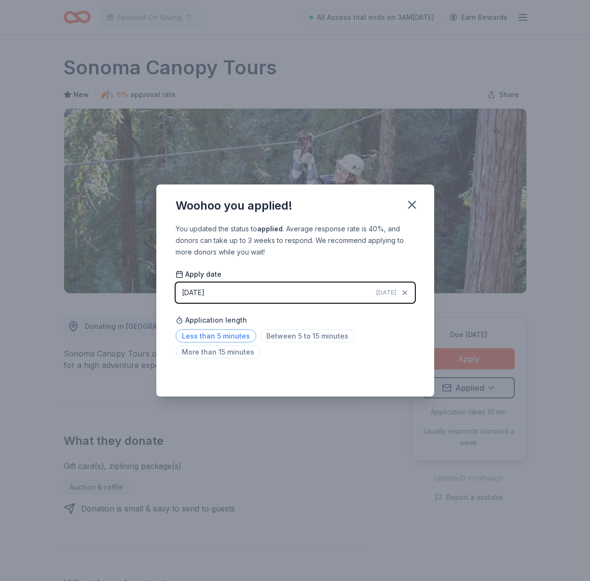
click at [230, 334] on span "Less than 5 minutes" at bounding box center [216, 335] width 81 height 13
click at [409, 203] on icon "button" at bounding box center [413, 205] width 14 height 14
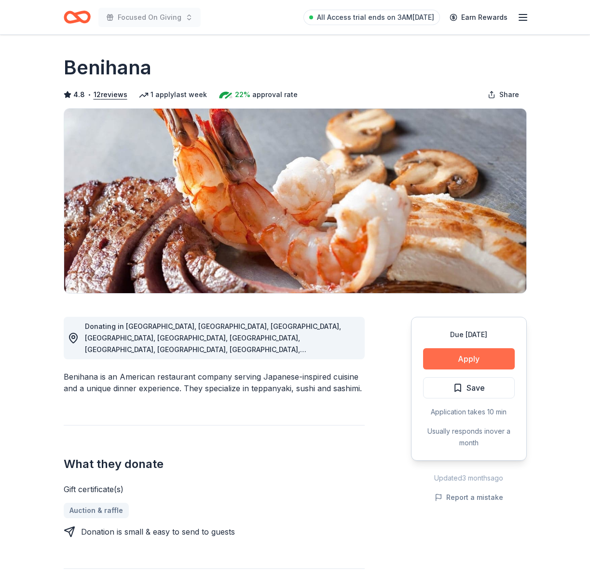
click at [460, 353] on button "Apply" at bounding box center [469, 358] width 92 height 21
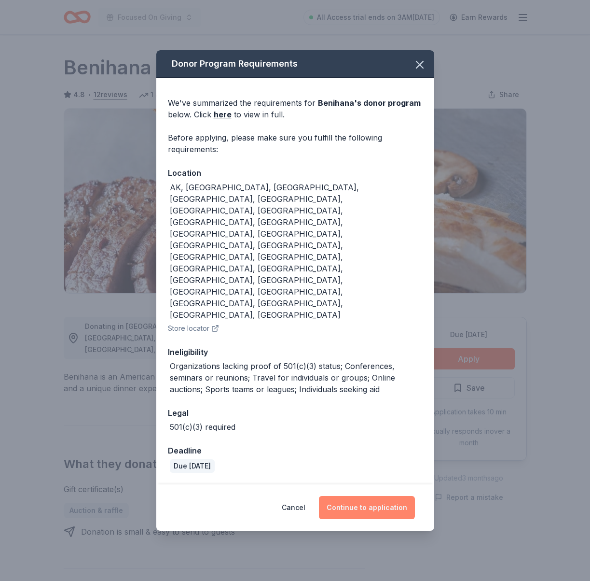
click at [347, 496] on button "Continue to application" at bounding box center [367, 507] width 96 height 23
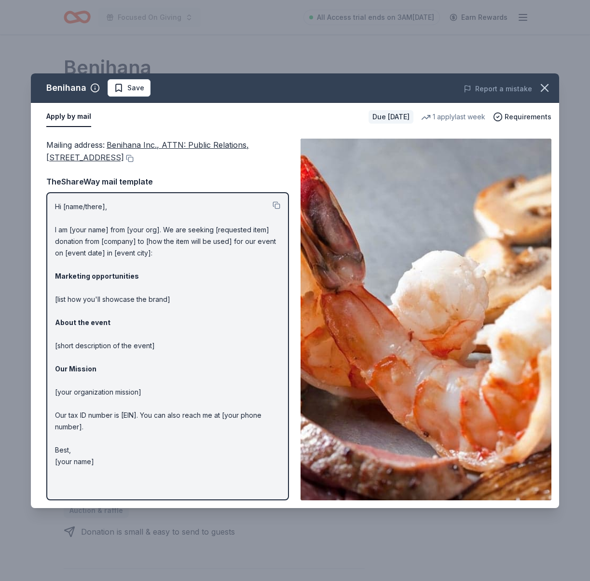
click at [169, 282] on p "Hi [name/there], I am [your name] from [your org]. We are seeking [requested it…" at bounding box center [167, 334] width 225 height 267
click at [272, 204] on p "Hi [name/there], I am [your name] from [your org]. We are seeking [requested it…" at bounding box center [167, 334] width 225 height 267
click at [275, 204] on button at bounding box center [277, 205] width 8 height 8
click at [127, 84] on span "Save" at bounding box center [135, 88] width 17 height 12
click at [540, 91] on icon "button" at bounding box center [545, 88] width 14 height 14
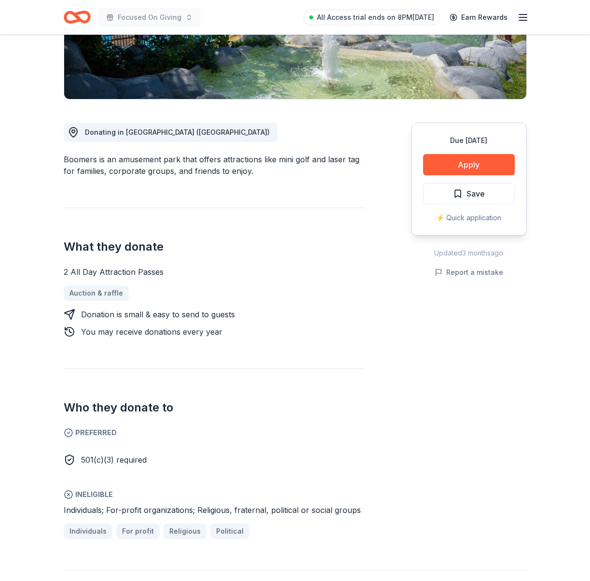
scroll to position [193, 0]
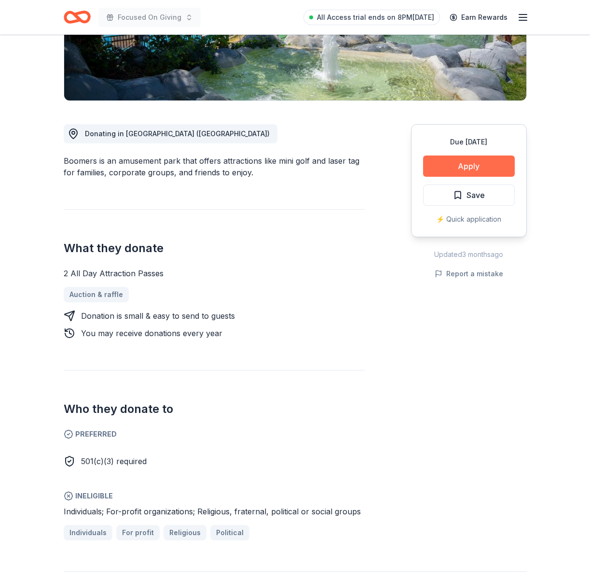
click at [477, 164] on button "Apply" at bounding box center [469, 165] width 92 height 21
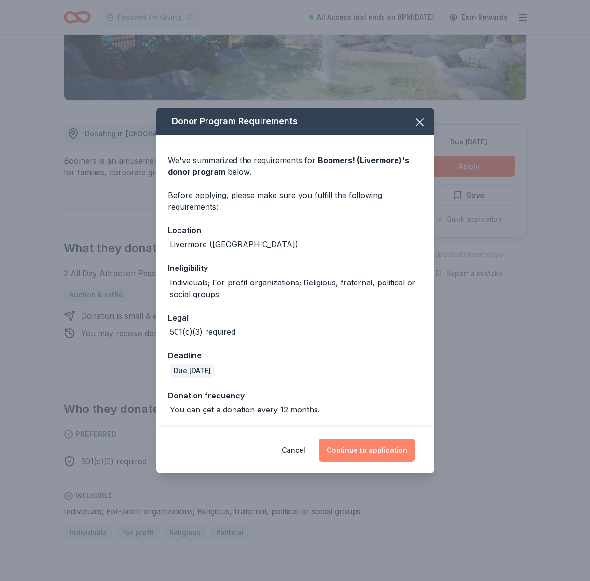
click at [367, 448] on button "Continue to application" at bounding box center [367, 449] width 96 height 23
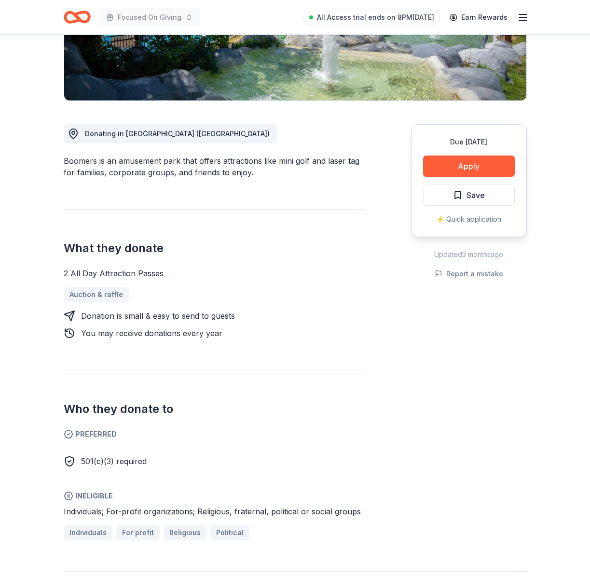
scroll to position [192, 0]
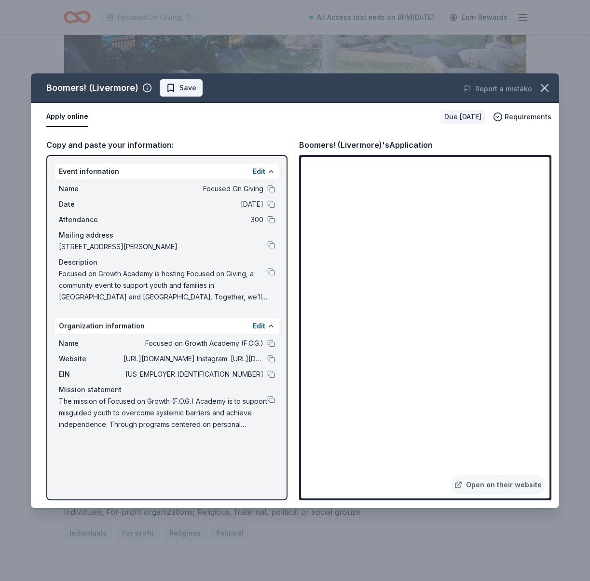
click at [181, 89] on span "Save" at bounding box center [188, 88] width 17 height 12
click at [551, 91] on icon "button" at bounding box center [545, 88] width 14 height 14
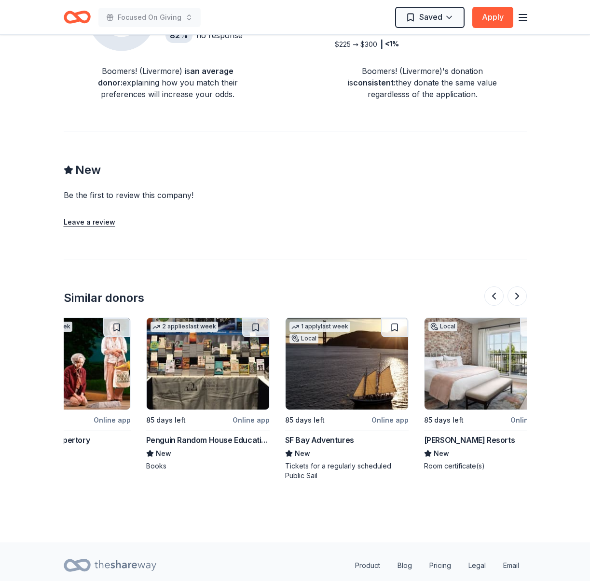
scroll to position [0, 275]
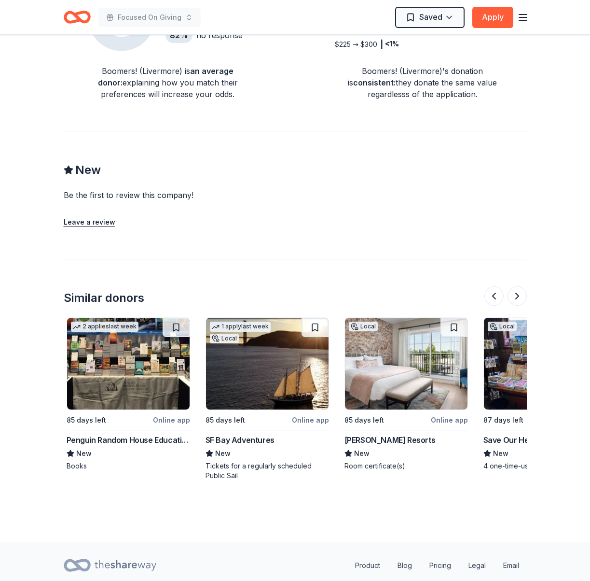
click at [259, 371] on img at bounding box center [267, 364] width 123 height 92
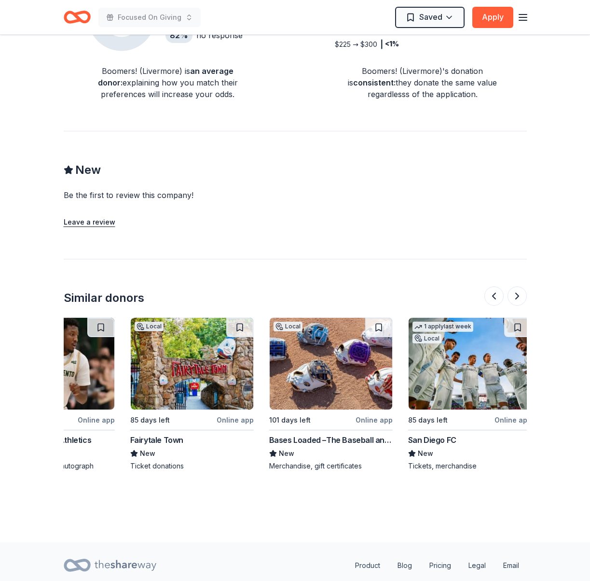
scroll to position [0, 912]
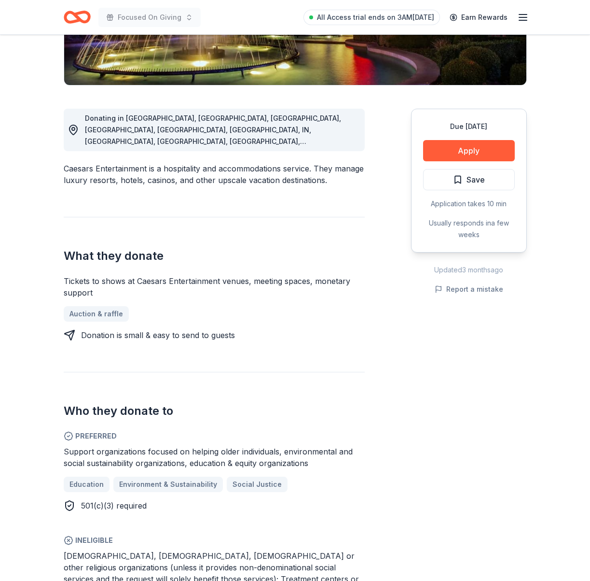
scroll to position [207, 0]
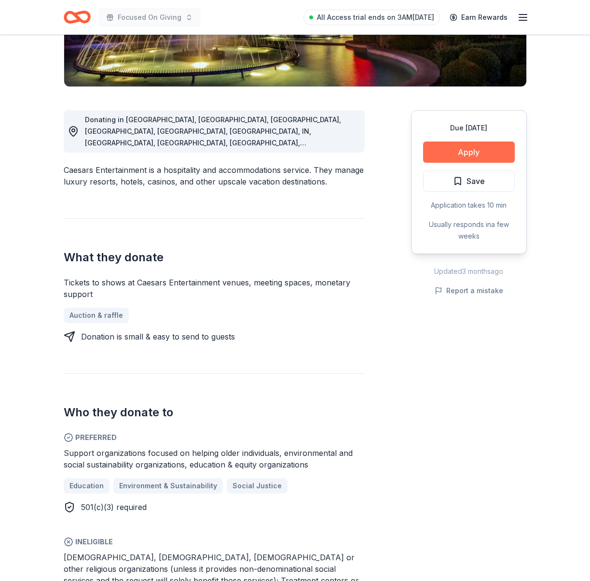
click at [470, 153] on button "Apply" at bounding box center [469, 151] width 92 height 21
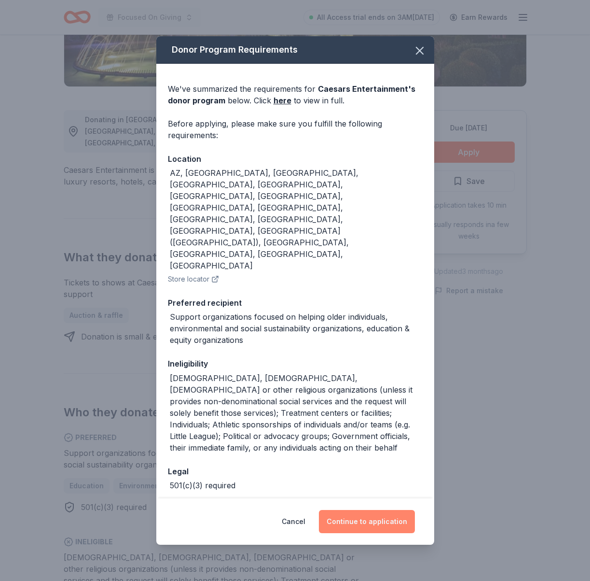
click at [371, 510] on button "Continue to application" at bounding box center [367, 521] width 96 height 23
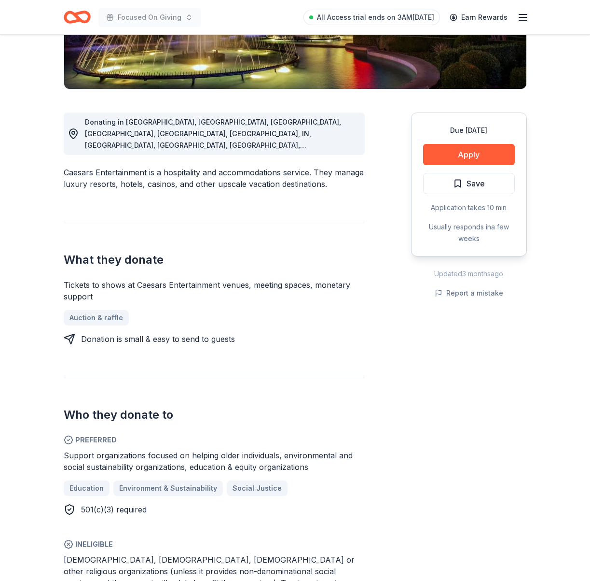
scroll to position [203, 0]
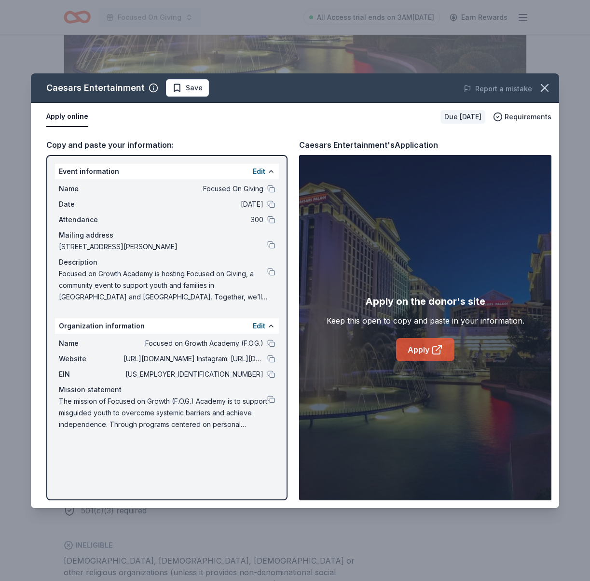
click at [423, 351] on link "Apply" at bounding box center [425, 349] width 58 height 23
click at [441, 347] on icon at bounding box center [440, 346] width 3 height 3
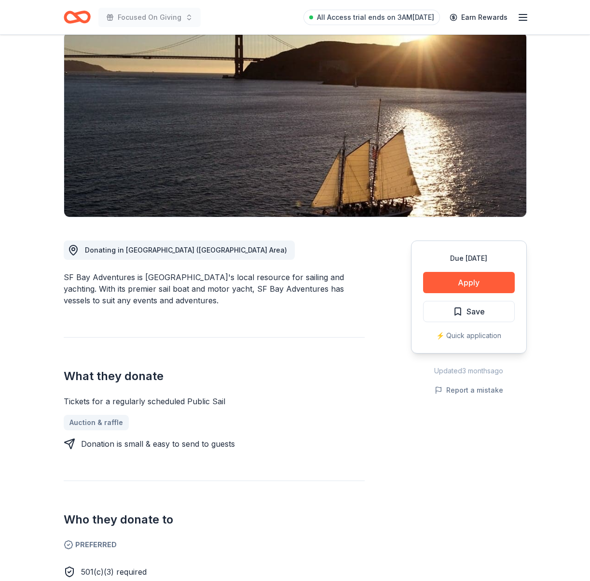
scroll to position [87, 0]
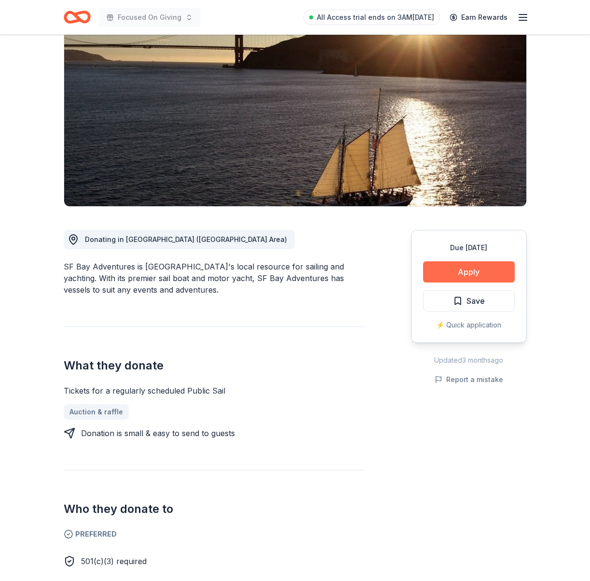
click at [459, 273] on button "Apply" at bounding box center [469, 271] width 92 height 21
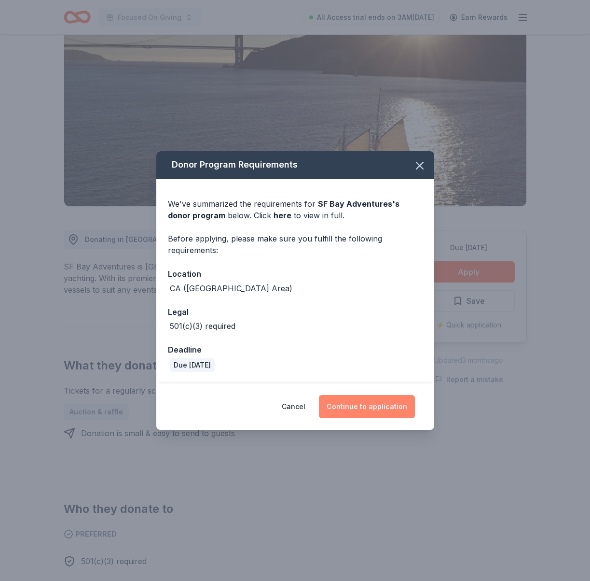
click at [365, 410] on button "Continue to application" at bounding box center [367, 406] width 96 height 23
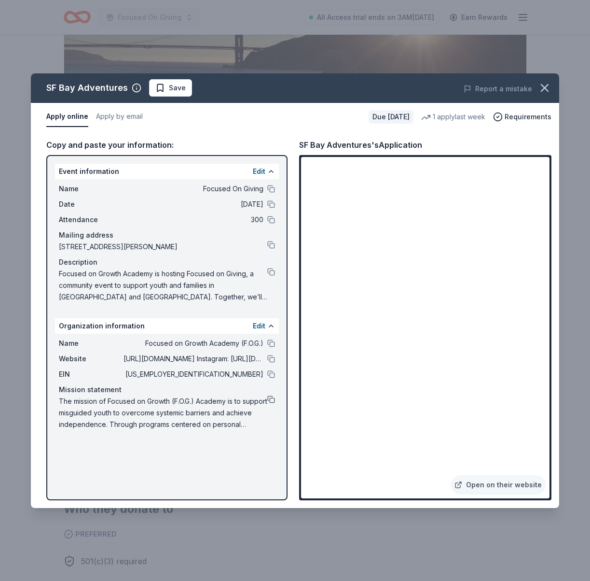
click at [274, 399] on button at bounding box center [271, 399] width 8 height 8
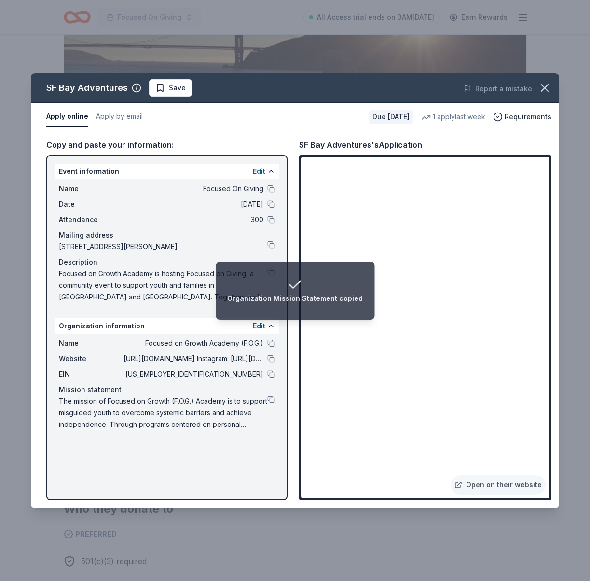
click at [113, 471] on div "Event information Edit Name Focused On Giving Date 12/20/25 Attendance 300 Mail…" at bounding box center [166, 327] width 241 height 345
click at [271, 374] on button at bounding box center [271, 374] width 8 height 8
drag, startPoint x: 275, startPoint y: 267, endPoint x: 267, endPoint y: 268, distance: 7.3
click at [274, 267] on li "Organization EIN copied" at bounding box center [295, 291] width 106 height 58
drag, startPoint x: 82, startPoint y: 299, endPoint x: 76, endPoint y: 300, distance: 5.4
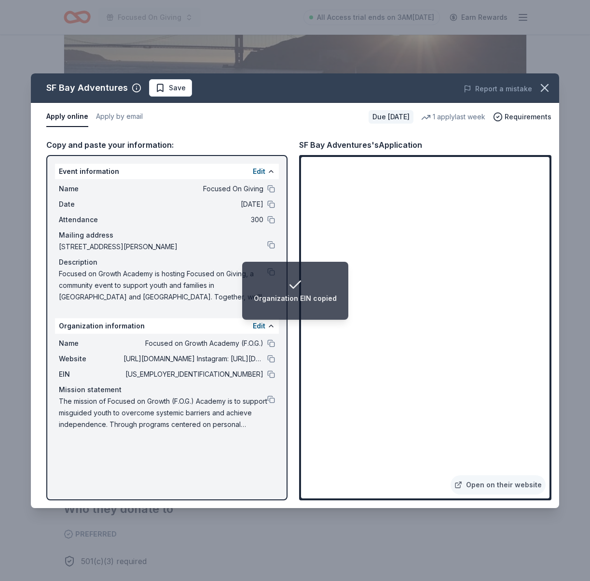
click at [82, 299] on span "Focused on Growth Academy is hosting Focused on Giving, a community event to su…" at bounding box center [163, 285] width 209 height 35
click at [42, 314] on div "Copy and paste your information: Event information Edit Name Focused On Giving …" at bounding box center [295, 319] width 529 height 377
click at [134, 299] on span "Focused on Growth Academy is hosting Focused on Giving, a community event to su…" at bounding box center [163, 285] width 209 height 35
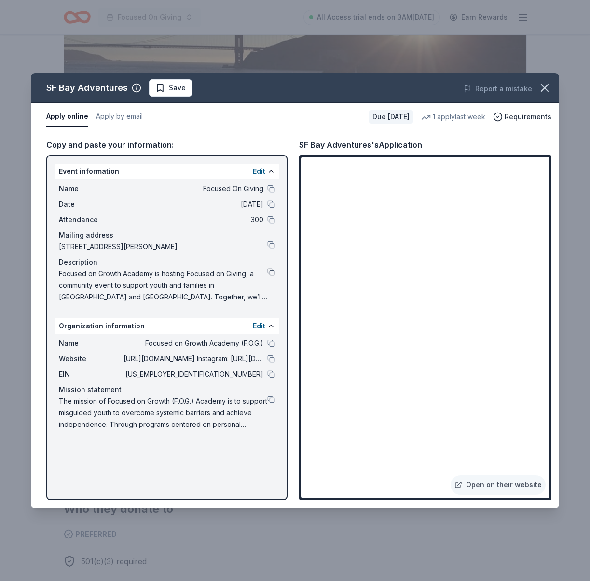
click at [269, 271] on button at bounding box center [271, 272] width 8 height 8
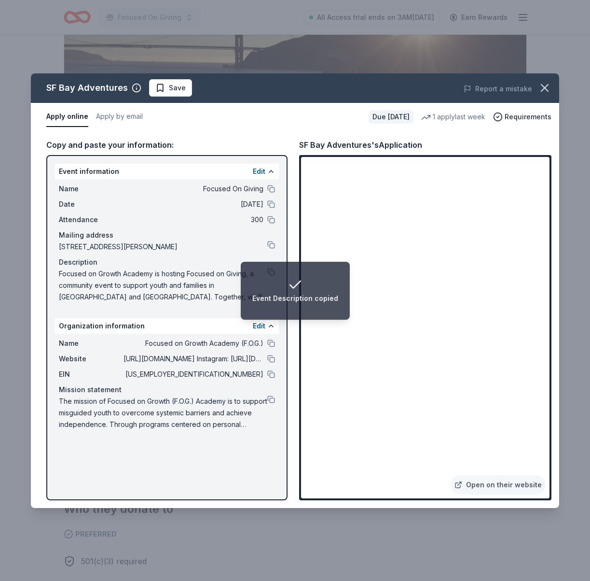
drag, startPoint x: 37, startPoint y: 307, endPoint x: 59, endPoint y: 305, distance: 21.8
click at [41, 306] on div "Copy and paste your information: Event information Edit Name Focused On Giving …" at bounding box center [295, 319] width 529 height 377
click at [63, 304] on div "Name Focused On Giving Date 12/20/25 Attendance 300 Mailing address 2124 Kittre…" at bounding box center [167, 242] width 224 height 127
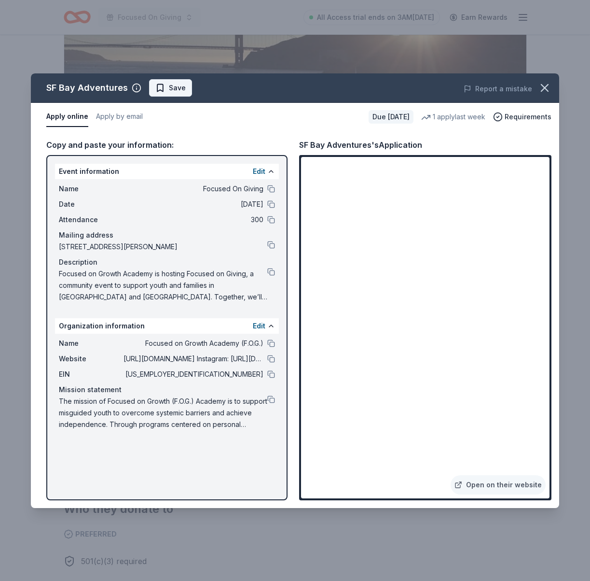
click at [164, 86] on span "Save" at bounding box center [170, 88] width 30 height 12
click at [196, 88] on html "Focused On Giving All Access trial ends on 3AM, 8/31 Earn Rewards Due in 85 day…" at bounding box center [295, 203] width 590 height 581
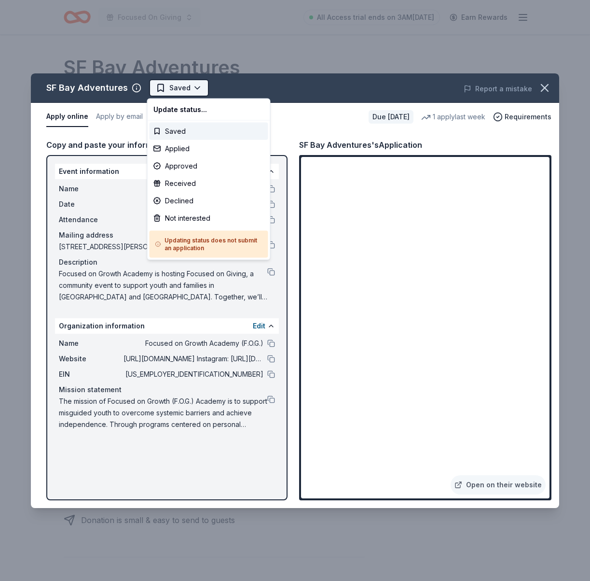
scroll to position [0, 0]
click at [182, 147] on div "Applied" at bounding box center [209, 148] width 119 height 17
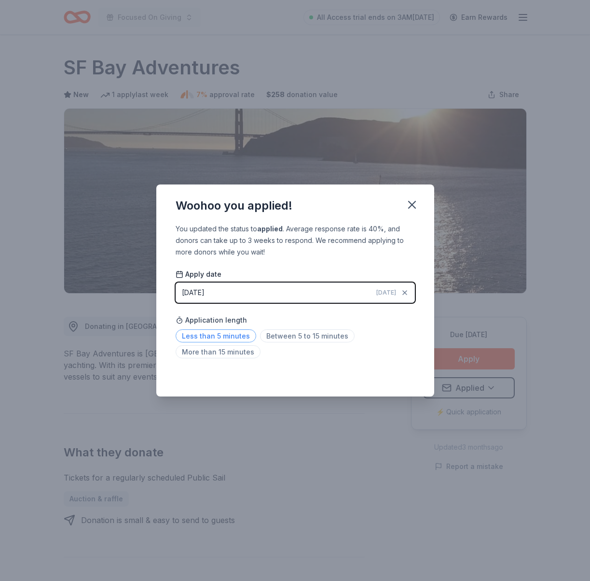
click at [225, 339] on span "Less than 5 minutes" at bounding box center [216, 335] width 81 height 13
click at [409, 203] on icon "button" at bounding box center [413, 205] width 14 height 14
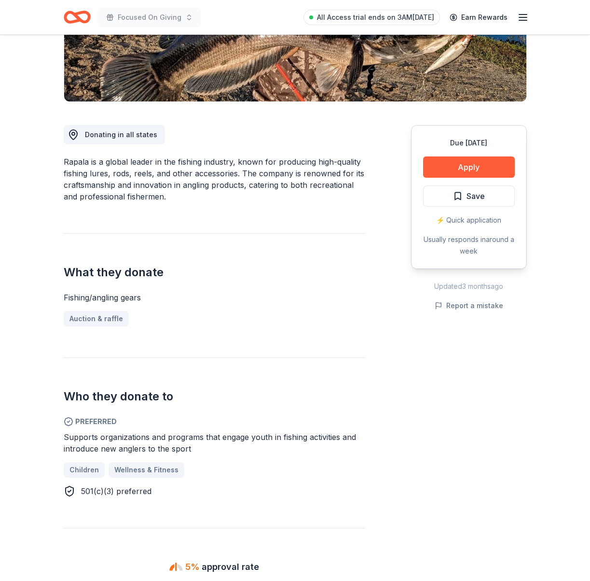
scroll to position [181, 0]
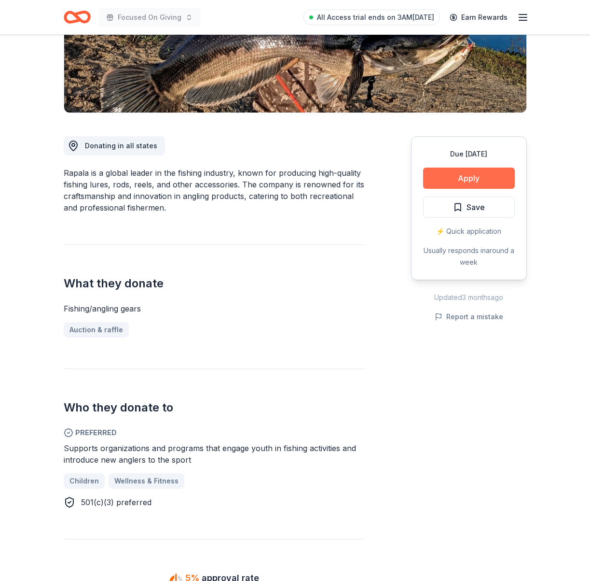
click at [476, 177] on button "Apply" at bounding box center [469, 178] width 92 height 21
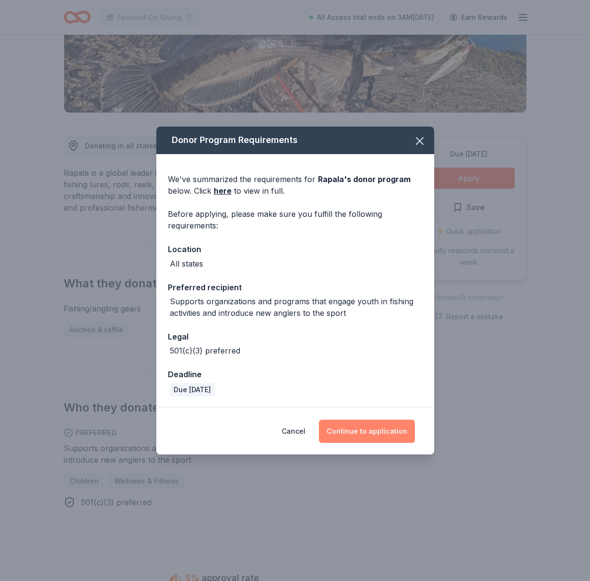
click at [365, 427] on button "Continue to application" at bounding box center [367, 431] width 96 height 23
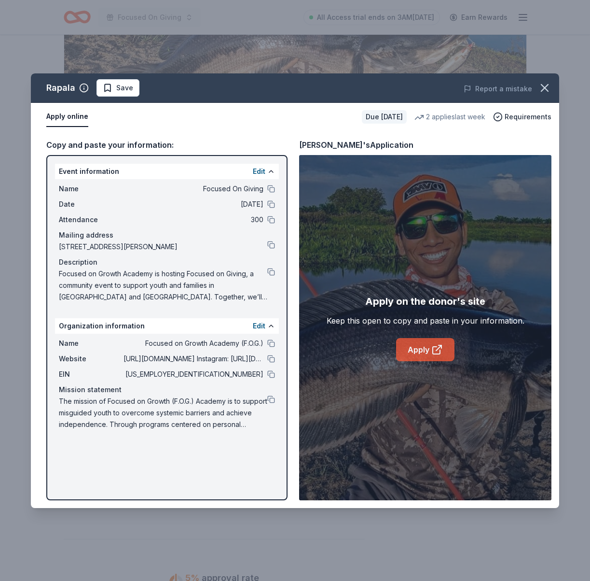
click at [421, 344] on link "Apply" at bounding box center [425, 349] width 58 height 23
click at [273, 271] on button at bounding box center [271, 272] width 8 height 8
click at [129, 91] on span "Save" at bounding box center [124, 88] width 17 height 12
click at [143, 92] on html "Focused On Giving All Access trial ends on 3AM[DATE] Earn Rewards Due [DATE] Sh…" at bounding box center [295, 109] width 590 height 581
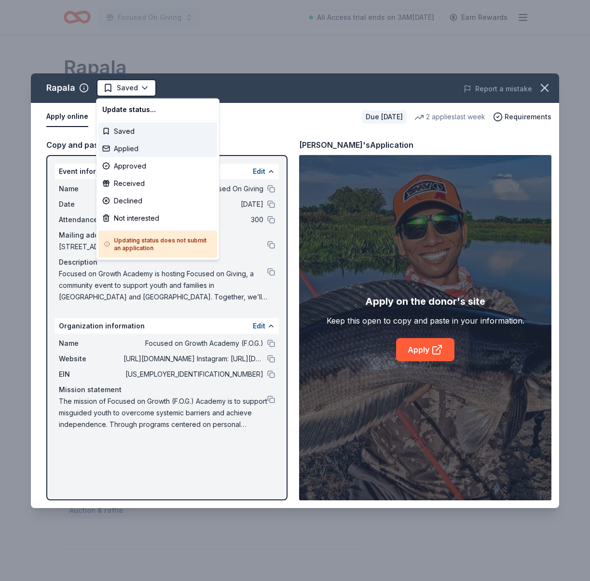
click at [141, 154] on div "Applied" at bounding box center [157, 148] width 119 height 17
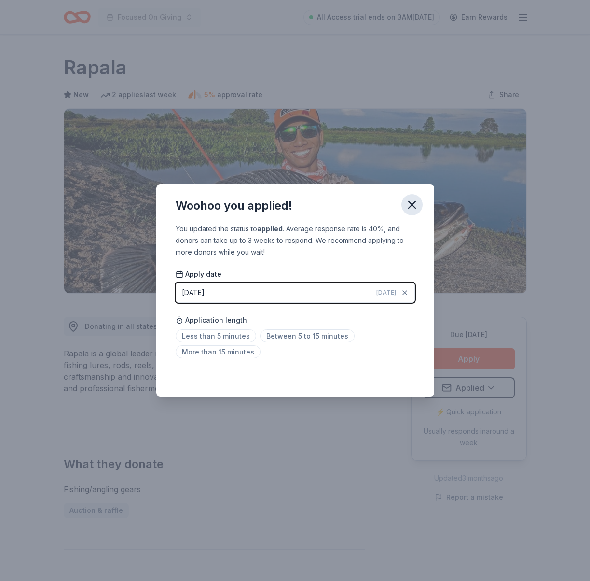
click at [416, 207] on icon "button" at bounding box center [413, 205] width 14 height 14
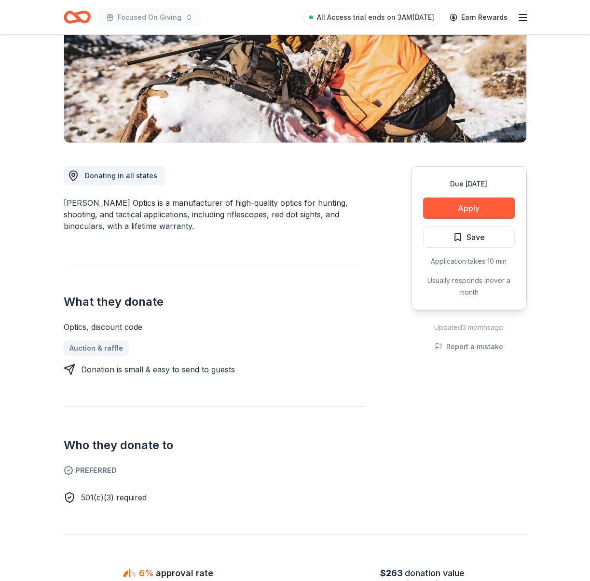
scroll to position [143, 0]
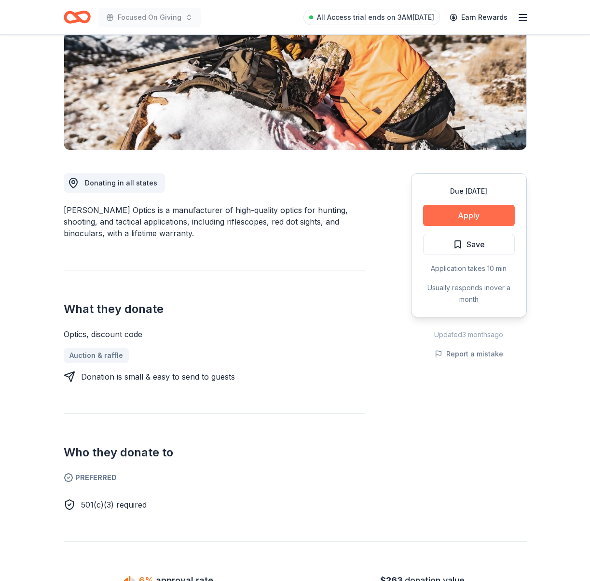
click at [484, 209] on button "Apply" at bounding box center [469, 215] width 92 height 21
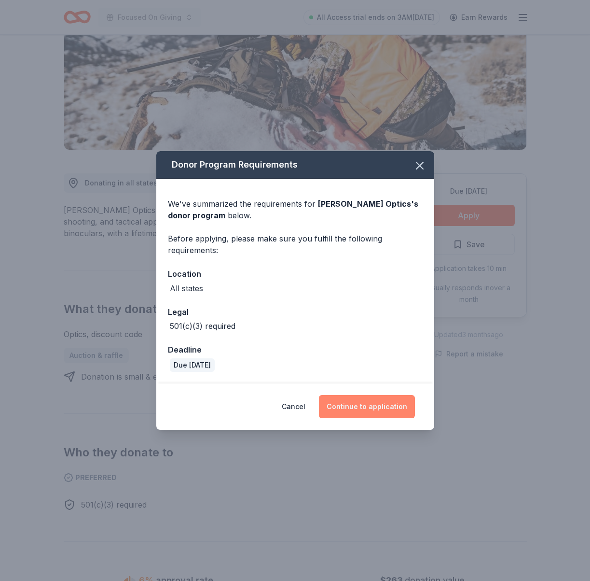
click at [353, 407] on button "Continue to application" at bounding box center [367, 406] width 96 height 23
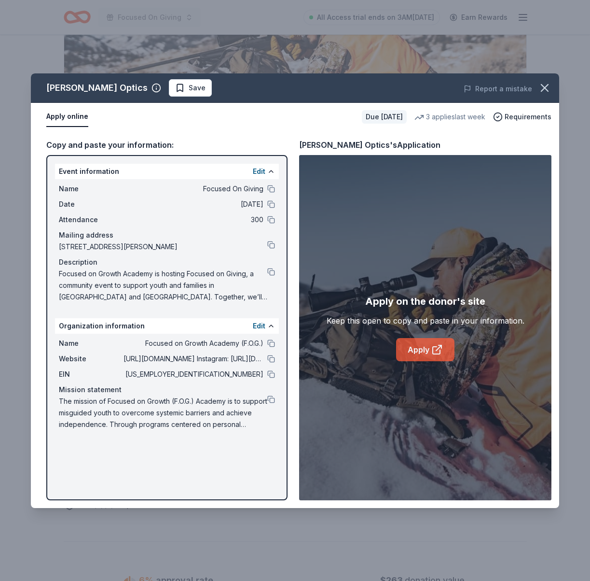
click at [431, 351] on link "Apply" at bounding box center [425, 349] width 58 height 23
click at [421, 349] on link "Apply" at bounding box center [425, 349] width 58 height 23
click at [550, 88] on icon "button" at bounding box center [545, 88] width 14 height 14
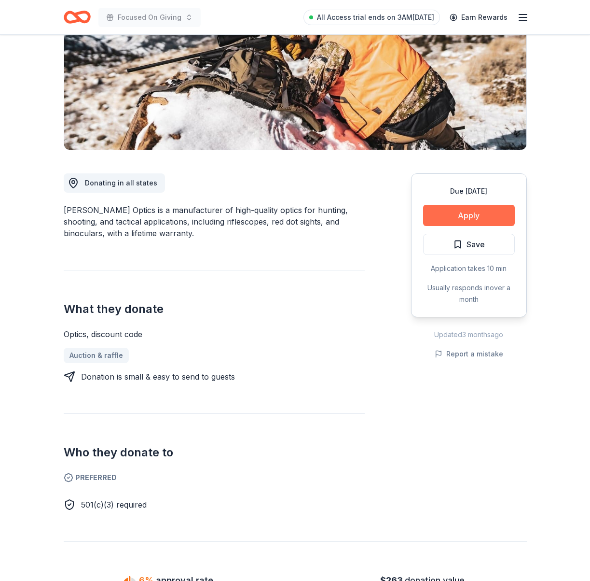
click at [474, 214] on button "Apply" at bounding box center [469, 215] width 92 height 21
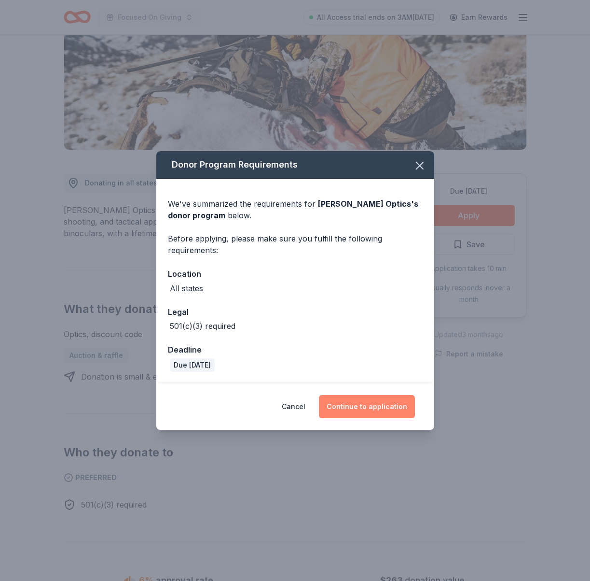
click at [378, 402] on button "Continue to application" at bounding box center [367, 406] width 96 height 23
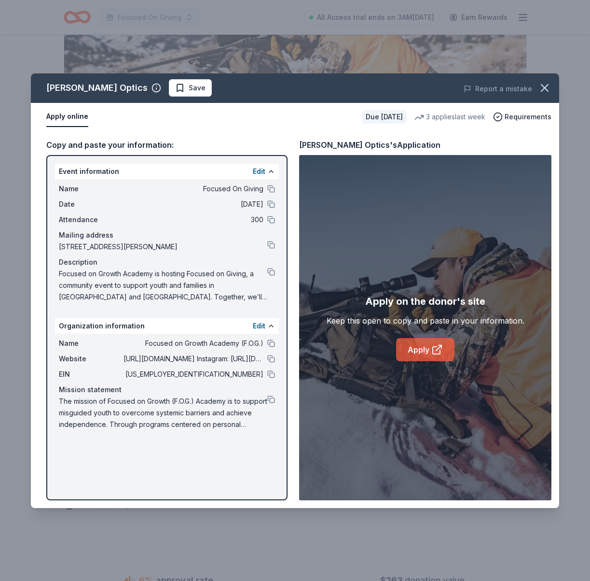
click at [426, 349] on link "Apply" at bounding box center [425, 349] width 58 height 23
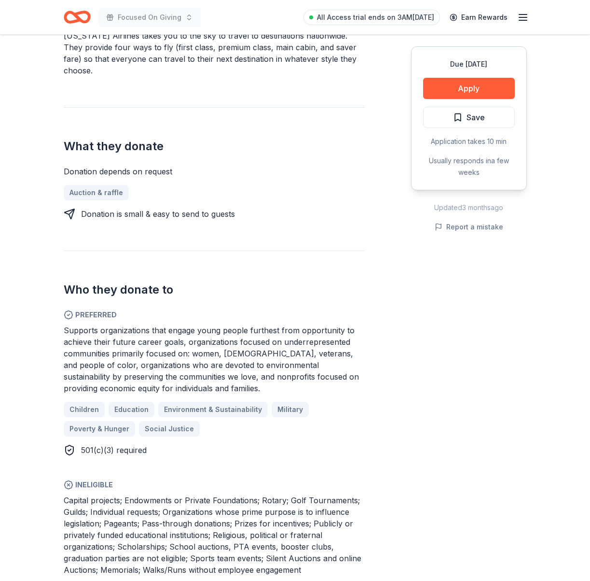
scroll to position [305, 0]
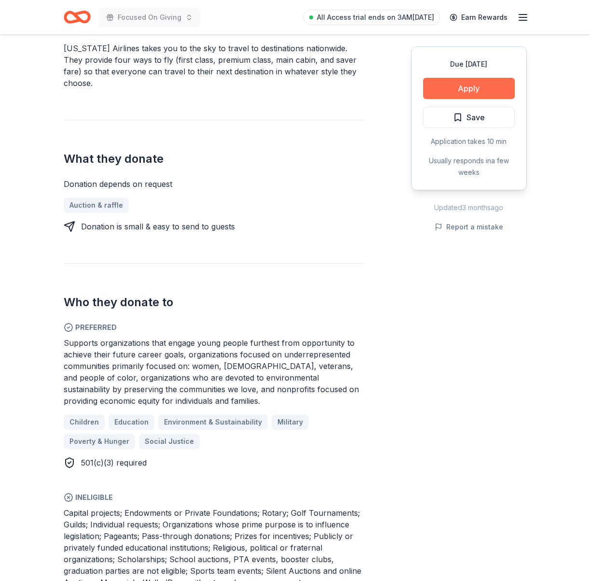
click at [467, 87] on button "Apply" at bounding box center [469, 88] width 92 height 21
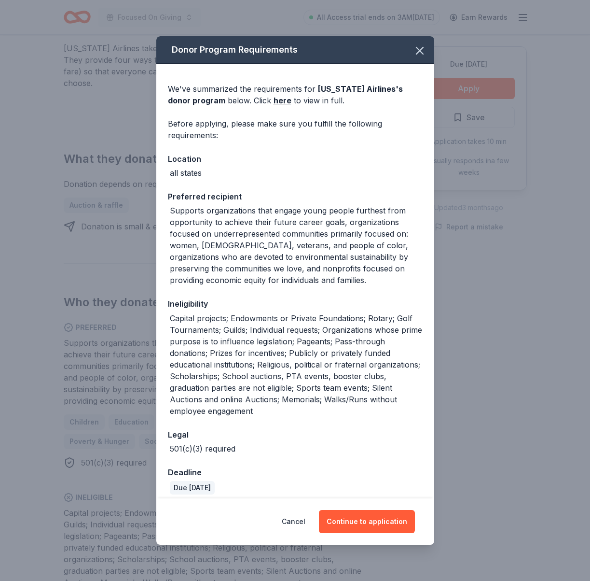
scroll to position [7, 0]
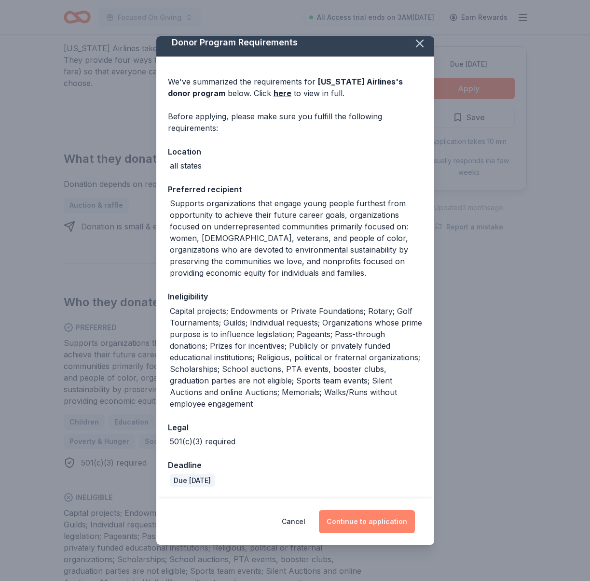
click at [369, 515] on button "Continue to application" at bounding box center [367, 521] width 96 height 23
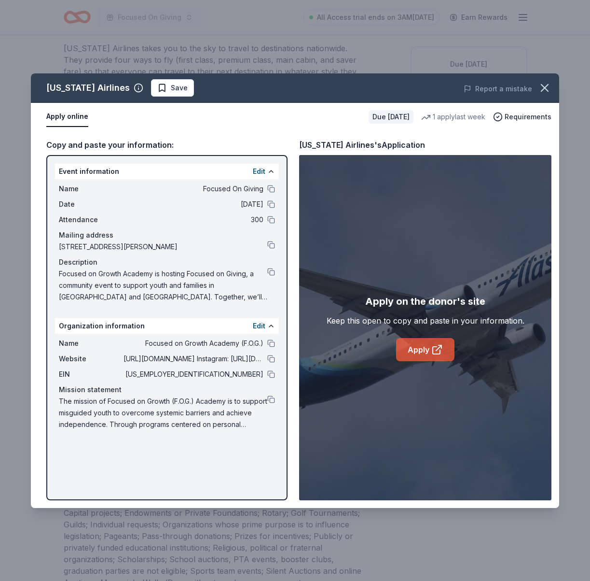
click at [433, 358] on link "Apply" at bounding box center [425, 349] width 58 height 23
click at [171, 89] on span "Save" at bounding box center [179, 88] width 17 height 12
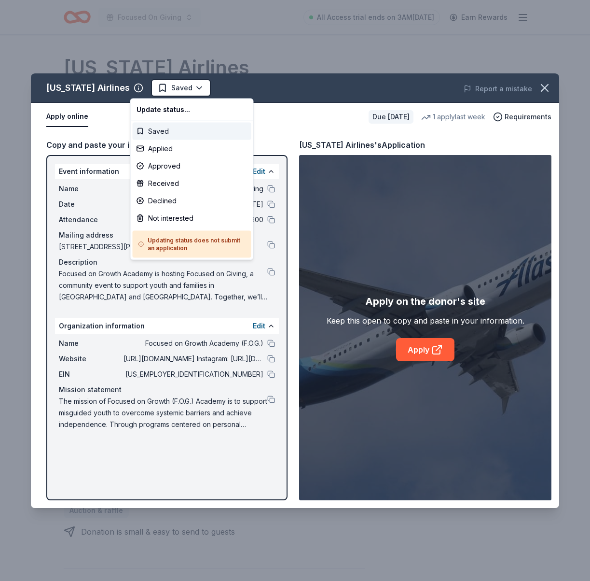
click at [178, 132] on div "Saved" at bounding box center [192, 131] width 119 height 17
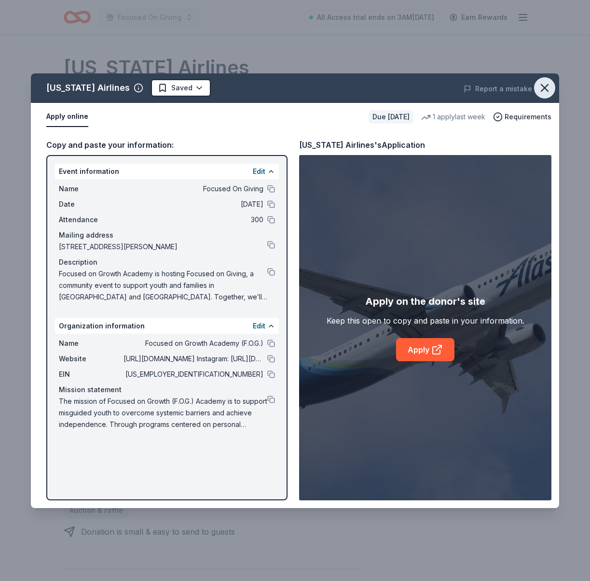
click at [546, 86] on icon "button" at bounding box center [545, 87] width 7 height 7
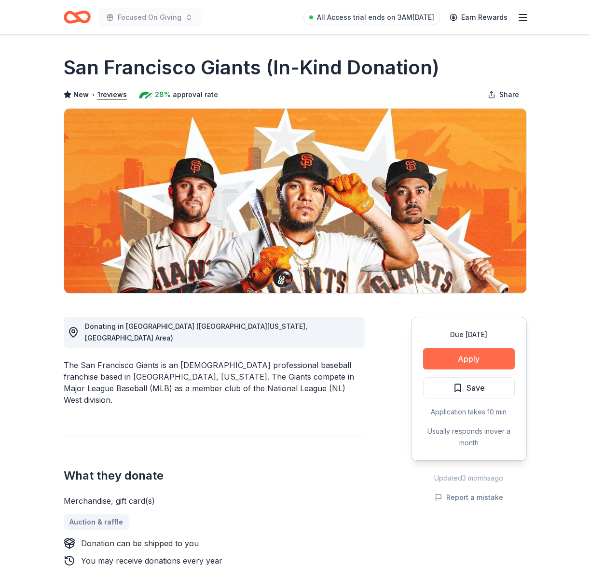
click at [478, 356] on button "Apply" at bounding box center [469, 358] width 92 height 21
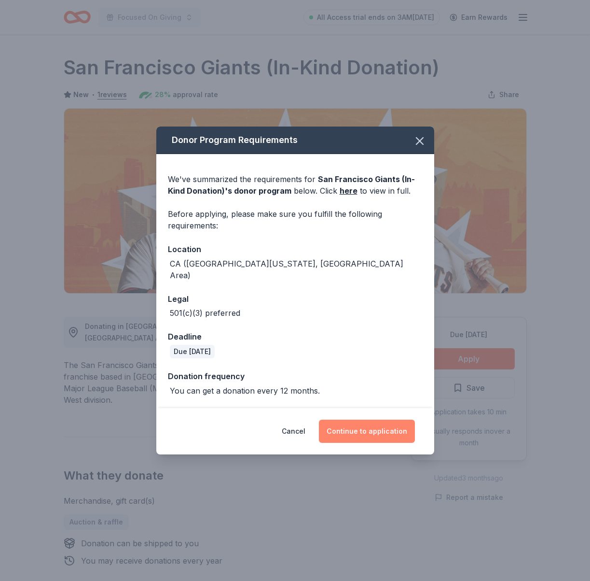
click at [368, 426] on button "Continue to application" at bounding box center [367, 431] width 96 height 23
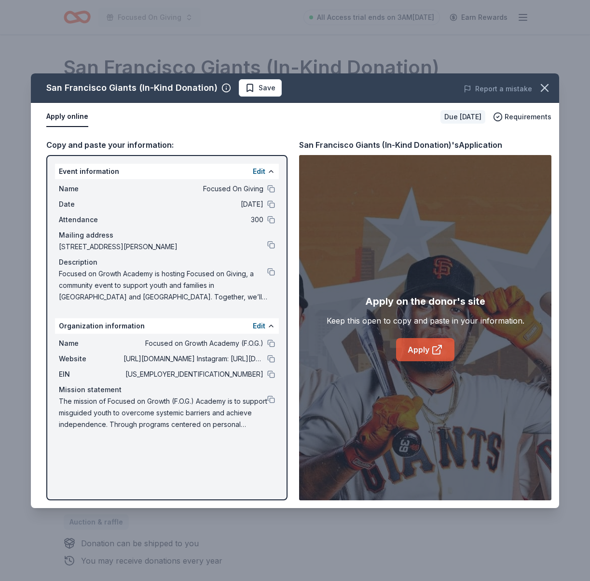
click at [445, 349] on link "Apply" at bounding box center [425, 349] width 58 height 23
click at [272, 374] on button at bounding box center [271, 374] width 8 height 8
click at [272, 271] on button at bounding box center [271, 272] width 8 height 8
click at [270, 270] on button at bounding box center [271, 272] width 8 height 8
click at [271, 399] on button at bounding box center [271, 399] width 8 height 8
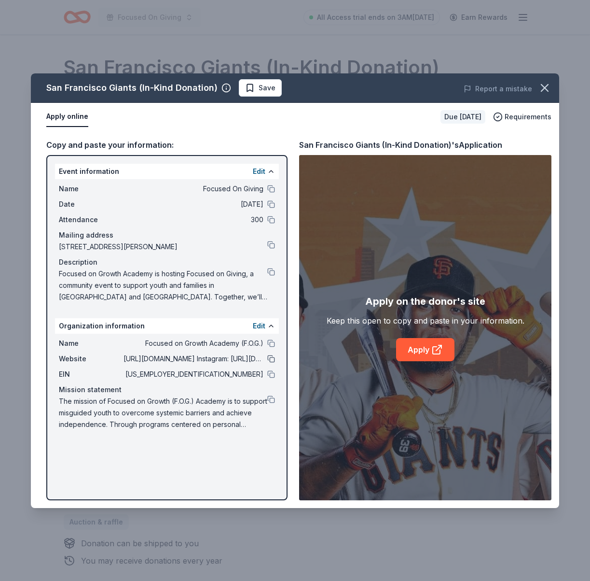
click at [273, 361] on button at bounding box center [271, 359] width 8 height 8
click at [247, 84] on span "Save" at bounding box center [260, 88] width 30 height 12
click at [251, 88] on html "Focused On Giving All Access trial ends on 3AM, 8/31 Earn Rewards Due in 55 day…" at bounding box center [295, 290] width 590 height 581
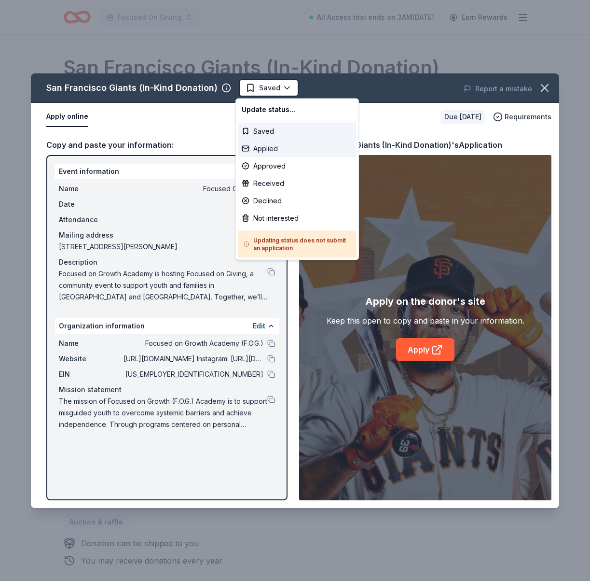
click at [263, 146] on div "Applied" at bounding box center [297, 148] width 119 height 17
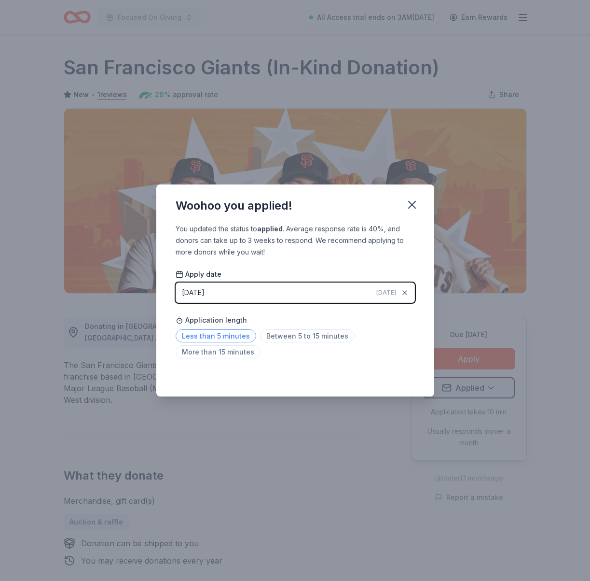
click at [241, 334] on span "Less than 5 minutes" at bounding box center [216, 335] width 81 height 13
click at [413, 206] on icon "button" at bounding box center [412, 204] width 7 height 7
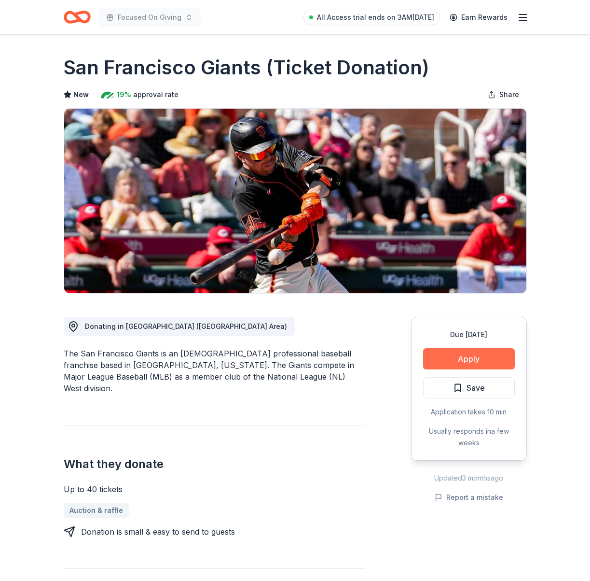
click at [466, 362] on button "Apply" at bounding box center [469, 358] width 92 height 21
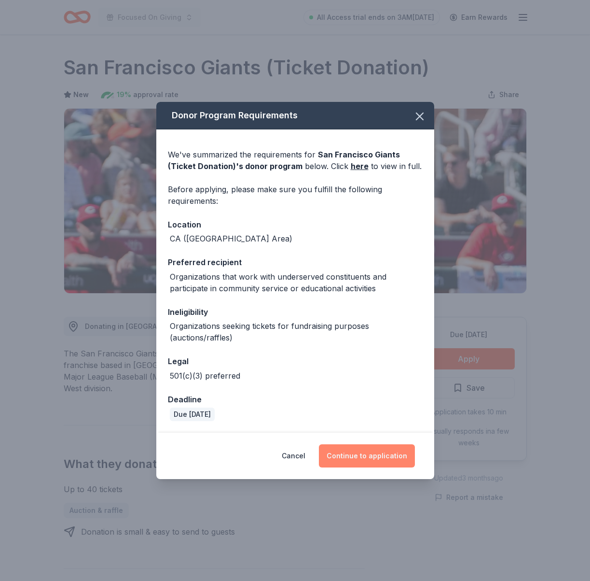
click at [371, 457] on button "Continue to application" at bounding box center [367, 455] width 96 height 23
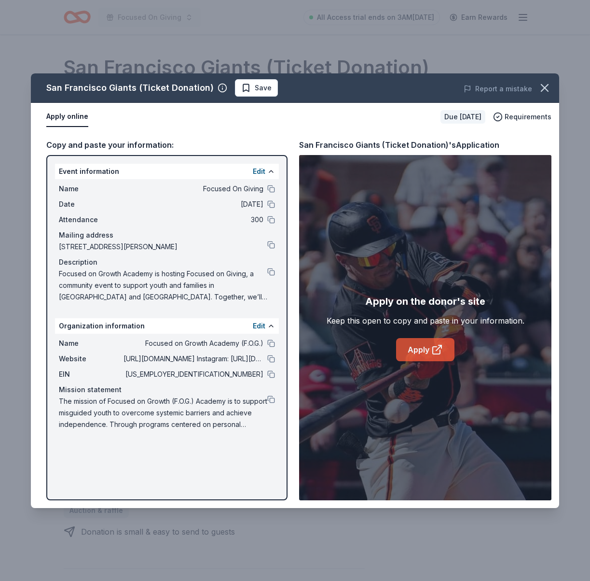
click at [430, 353] on link "Apply" at bounding box center [425, 349] width 58 height 23
click at [547, 90] on icon "button" at bounding box center [545, 87] width 7 height 7
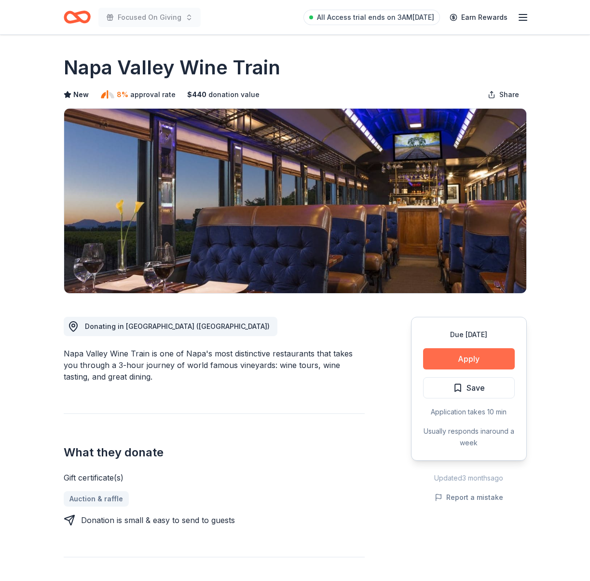
click at [467, 353] on button "Apply" at bounding box center [469, 358] width 92 height 21
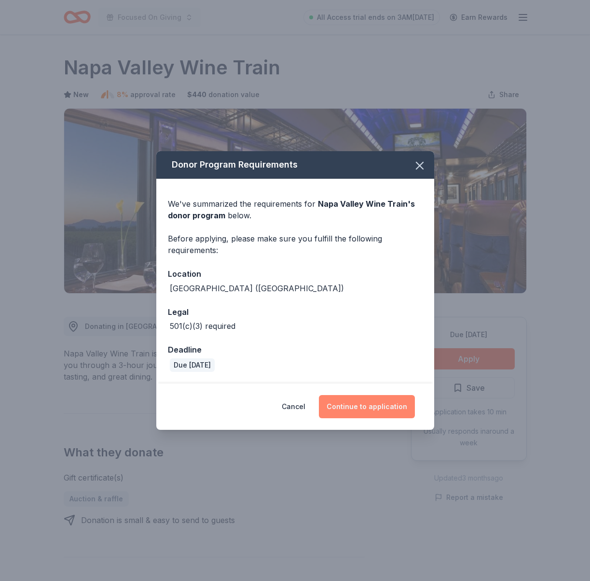
click at [369, 407] on button "Continue to application" at bounding box center [367, 406] width 96 height 23
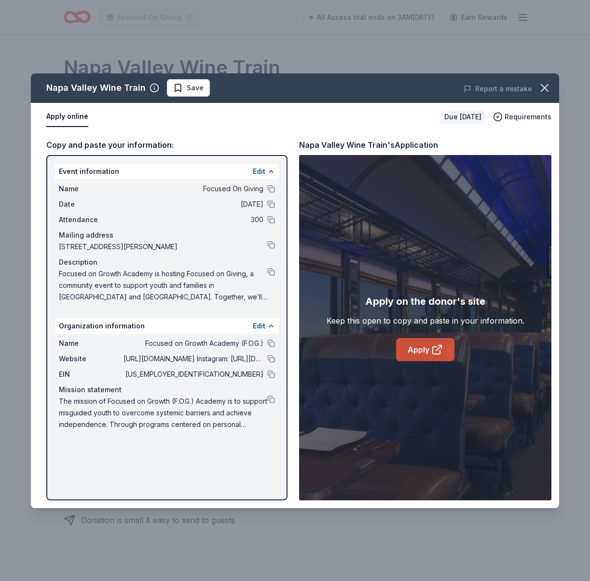
click at [407, 347] on link "Apply" at bounding box center [425, 349] width 58 height 23
click at [271, 242] on button at bounding box center [271, 245] width 8 height 8
click at [271, 371] on button at bounding box center [271, 374] width 8 height 8
click at [187, 84] on span "Save" at bounding box center [195, 88] width 17 height 12
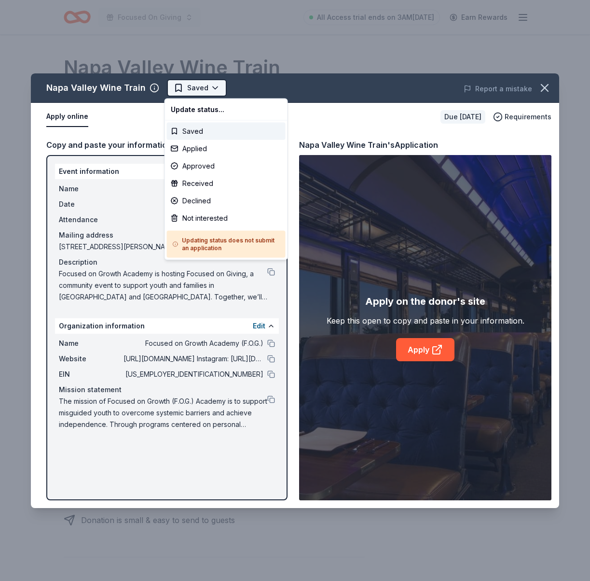
click at [198, 91] on html "Focused On Giving All Access trial ends on 3AM, 8/31 Earn Rewards Due in 25 day…" at bounding box center [295, 290] width 590 height 581
click at [200, 153] on div "Applied" at bounding box center [226, 148] width 119 height 17
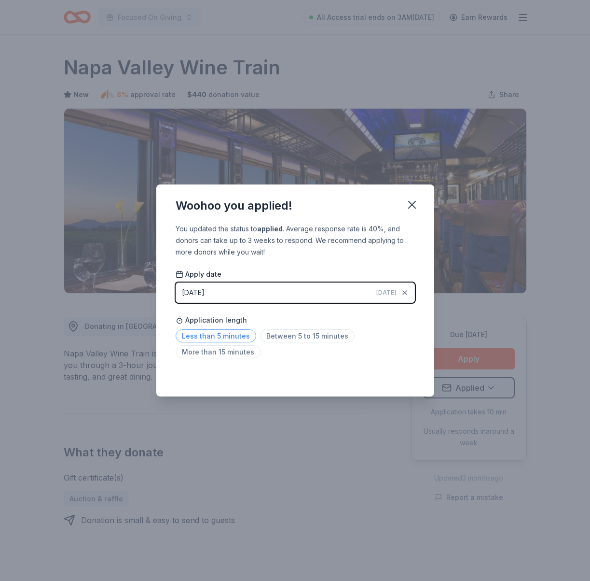
click at [201, 333] on span "Less than 5 minutes" at bounding box center [216, 335] width 81 height 13
click at [408, 205] on icon "button" at bounding box center [413, 205] width 14 height 14
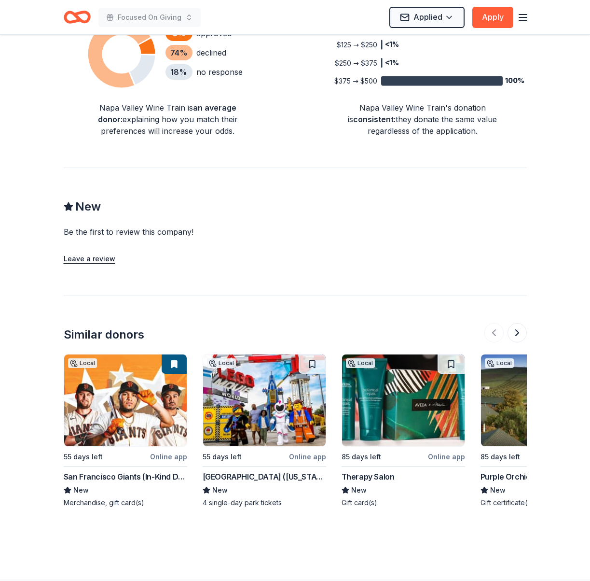
scroll to position [727, 0]
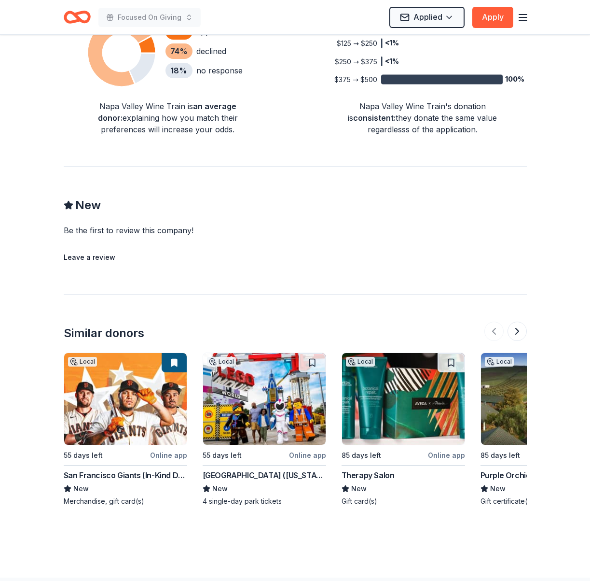
click at [262, 408] on img at bounding box center [264, 399] width 123 height 92
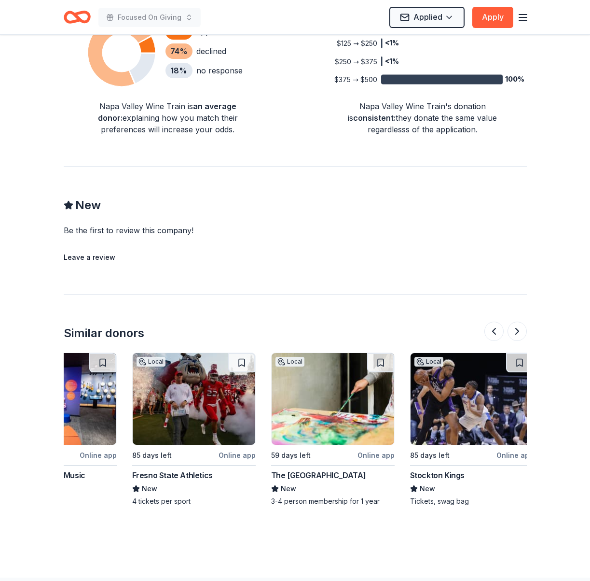
scroll to position [0, 912]
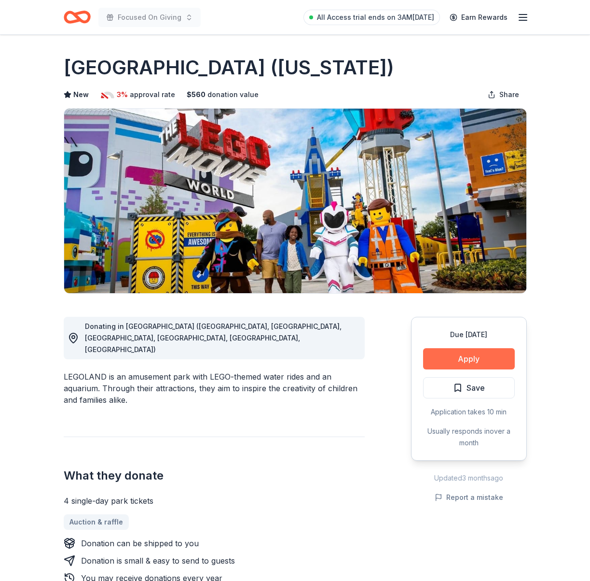
click at [477, 353] on button "Apply" at bounding box center [469, 358] width 92 height 21
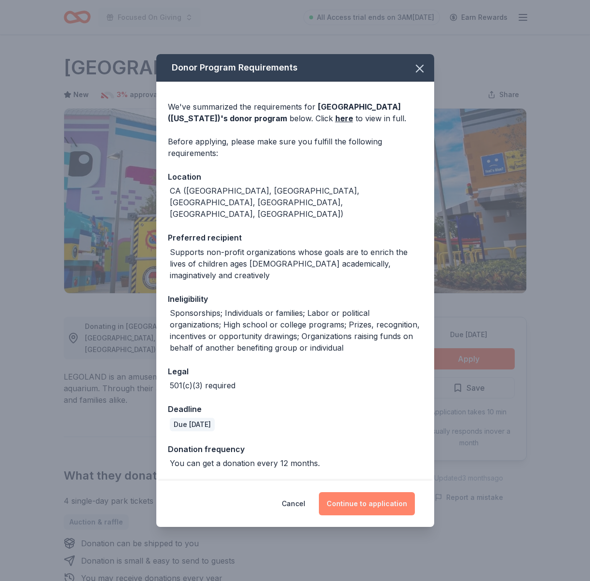
click at [390, 492] on button "Continue to application" at bounding box center [367, 503] width 96 height 23
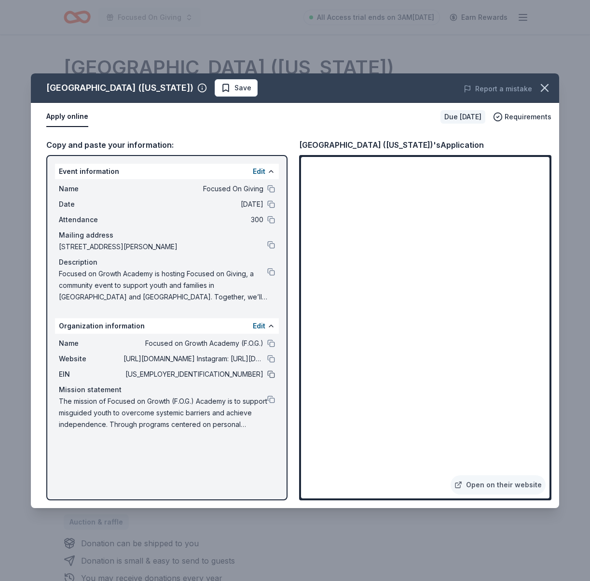
click at [272, 374] on button at bounding box center [271, 374] width 8 height 8
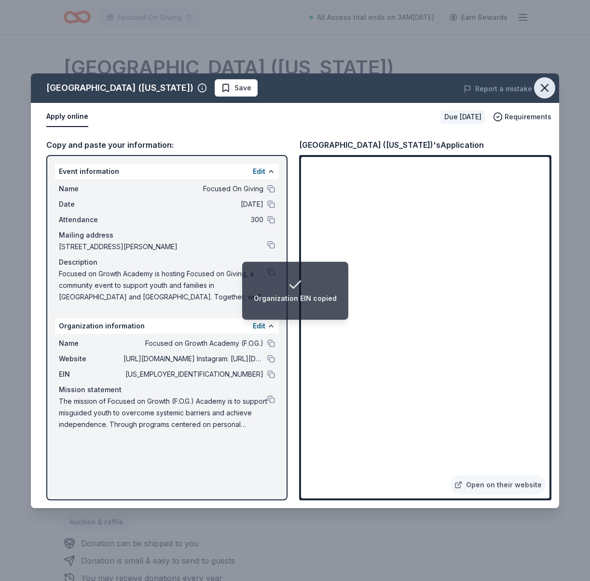
click at [546, 88] on icon "button" at bounding box center [545, 87] width 7 height 7
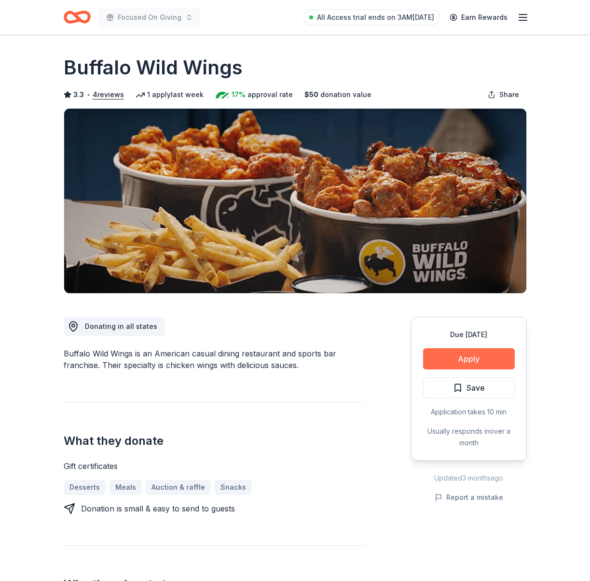
click at [475, 365] on button "Apply" at bounding box center [469, 358] width 92 height 21
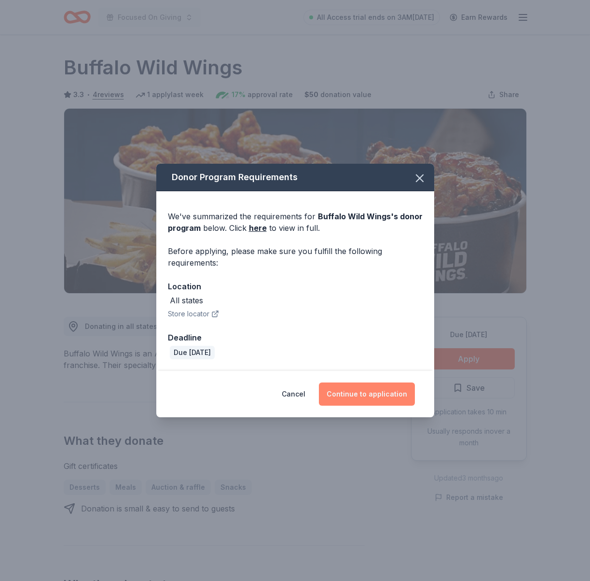
click at [381, 398] on button "Continue to application" at bounding box center [367, 393] width 96 height 23
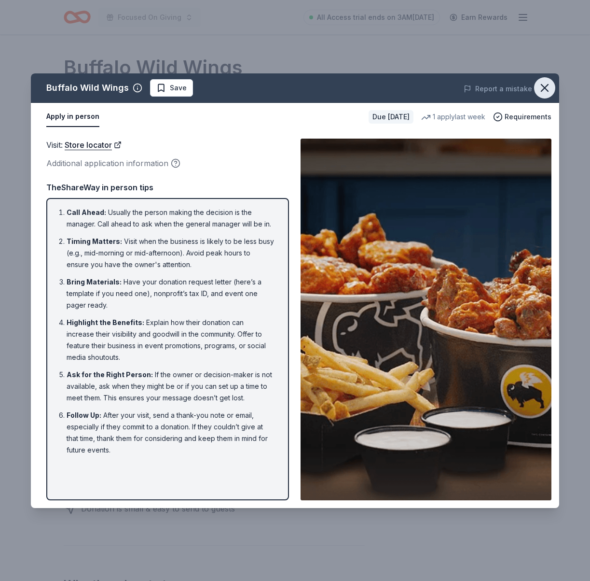
click at [544, 92] on icon "button" at bounding box center [545, 88] width 14 height 14
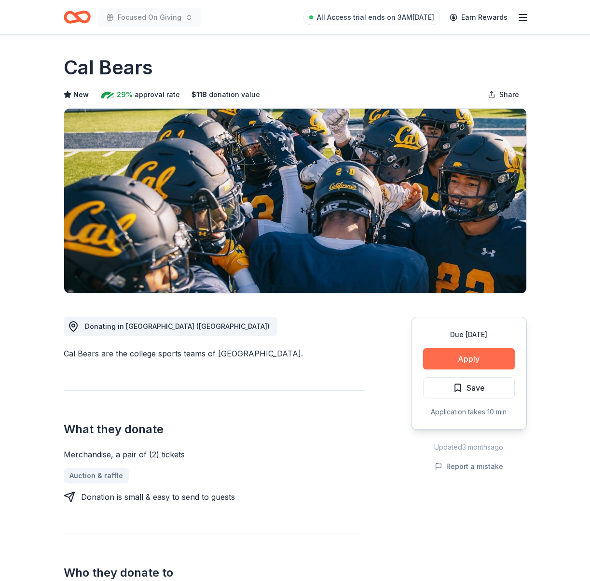
click at [446, 364] on button "Apply" at bounding box center [469, 358] width 92 height 21
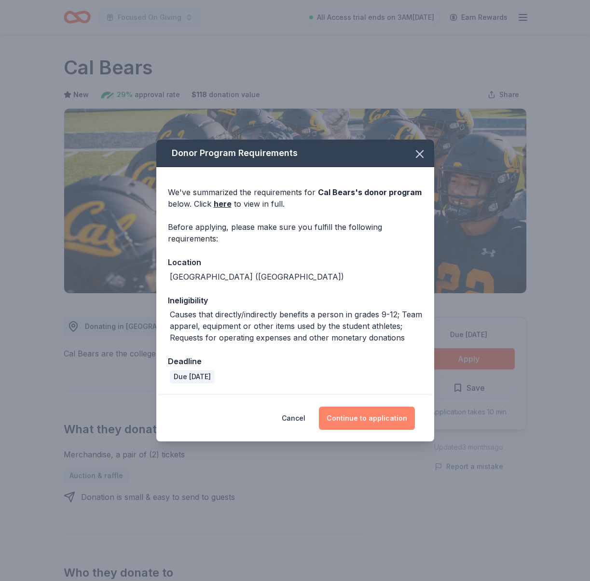
click at [375, 425] on button "Continue to application" at bounding box center [367, 418] width 96 height 23
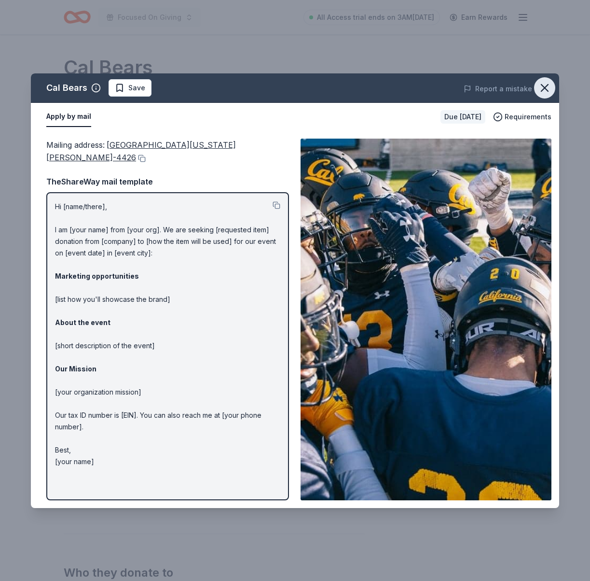
click at [547, 86] on icon "button" at bounding box center [545, 87] width 7 height 7
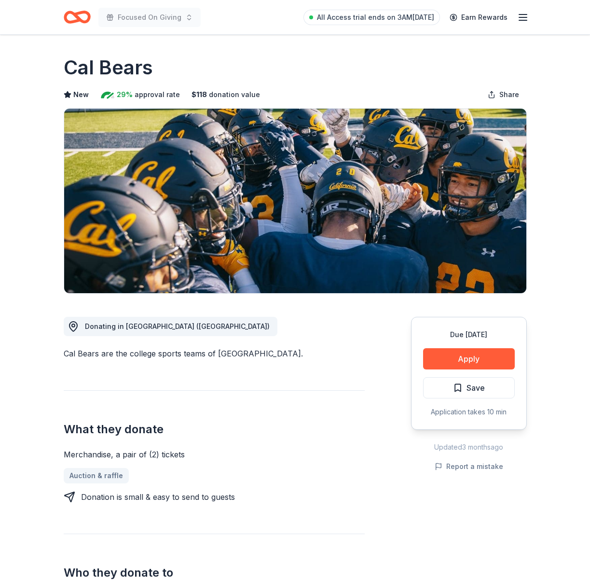
scroll to position [9, 0]
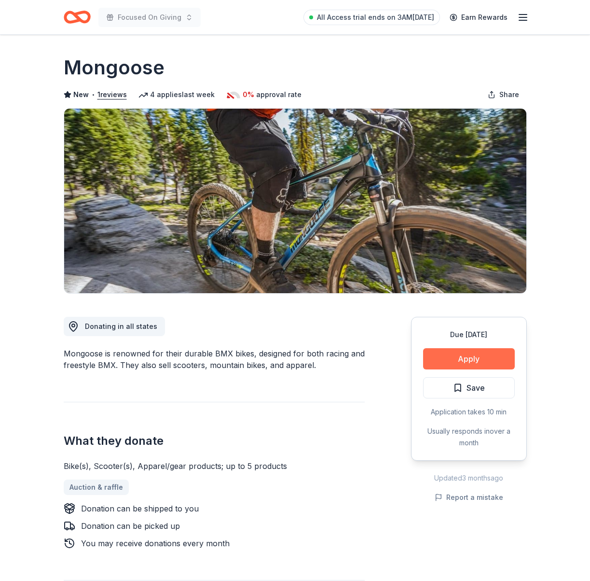
click at [456, 352] on button "Apply" at bounding box center [469, 358] width 92 height 21
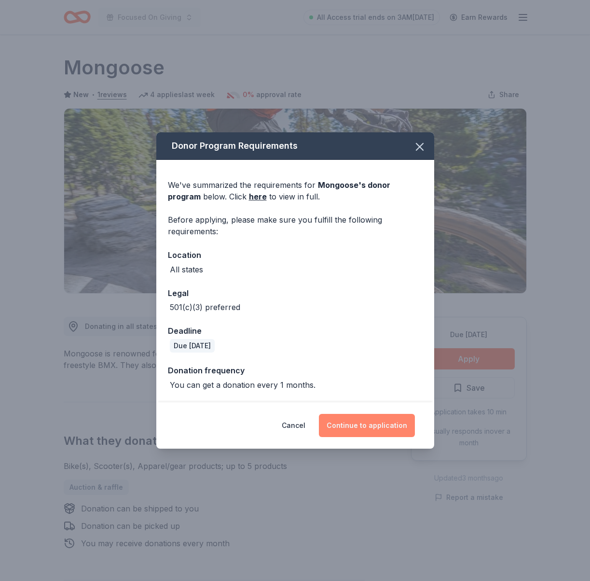
click at [356, 427] on button "Continue to application" at bounding box center [367, 425] width 96 height 23
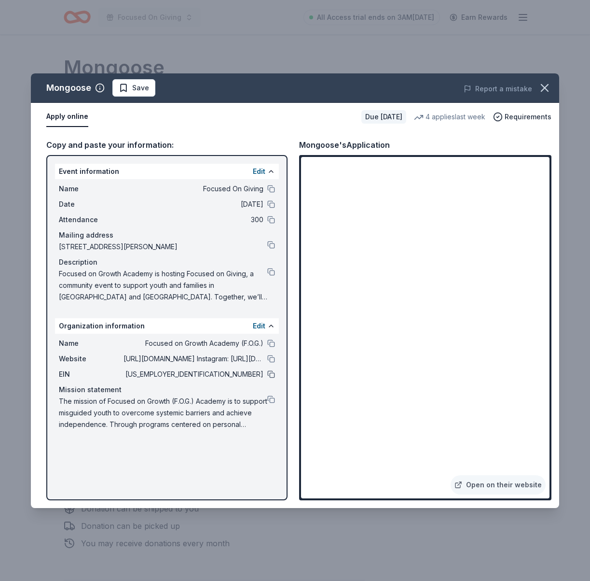
click at [275, 376] on button at bounding box center [271, 374] width 8 height 8
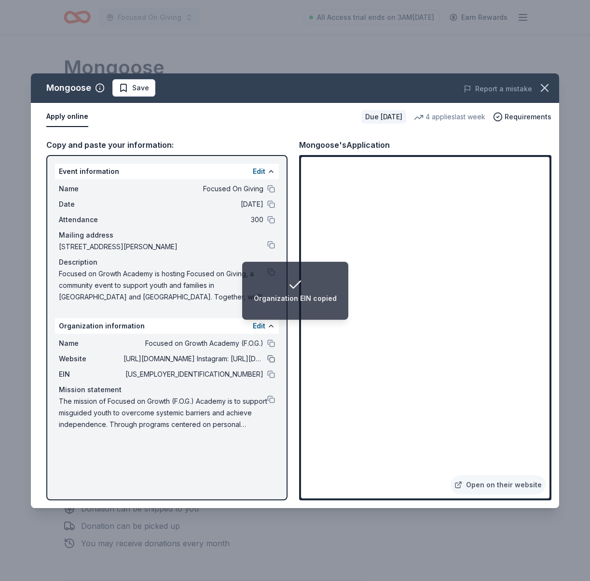
click at [269, 357] on button at bounding box center [271, 359] width 8 height 8
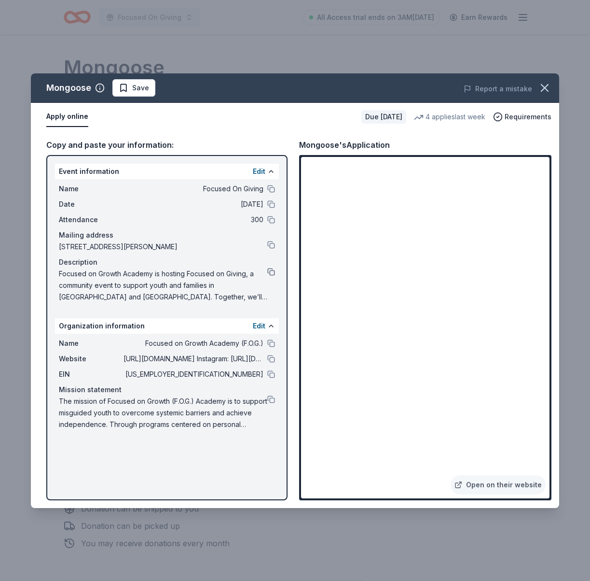
click at [271, 268] on button at bounding box center [271, 272] width 8 height 8
click at [550, 82] on icon "button" at bounding box center [545, 88] width 14 height 14
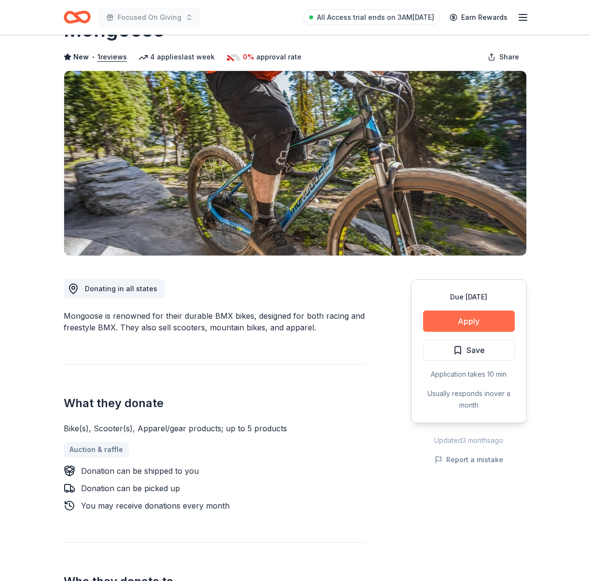
scroll to position [36, 0]
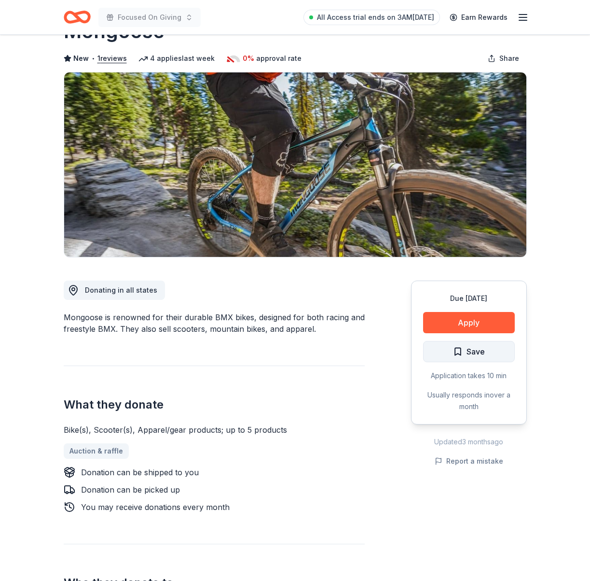
click at [470, 350] on span "Save" at bounding box center [476, 351] width 18 height 13
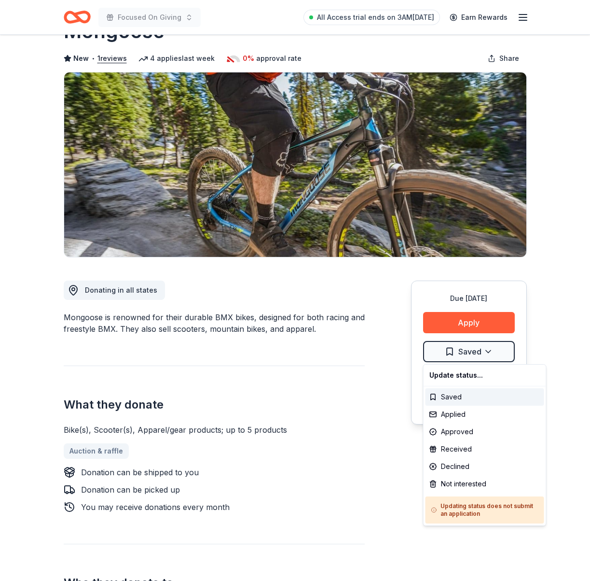
click at [470, 350] on html "Focused On Giving All Access trial ends on 3AM, 8/31 Earn Rewards Due in 85 day…" at bounding box center [295, 254] width 590 height 581
click at [463, 413] on div "Applied" at bounding box center [485, 414] width 119 height 17
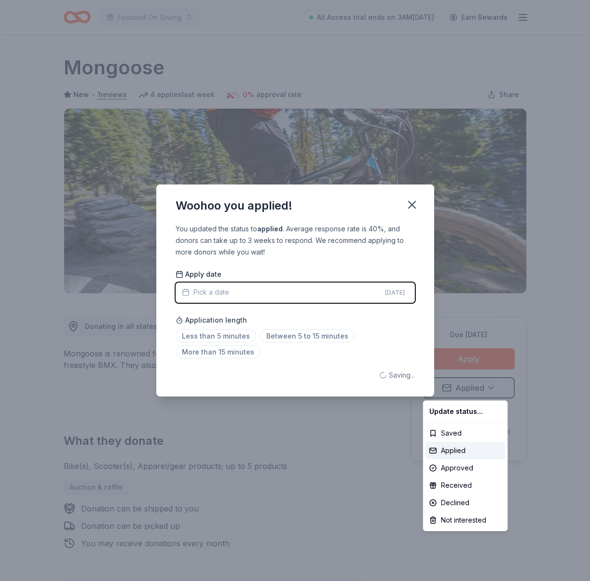
scroll to position [0, 0]
click at [201, 333] on html "Focused On Giving All Access trial ends on 3AM, 8/31 Earn Rewards Due in 85 day…" at bounding box center [295, 290] width 590 height 581
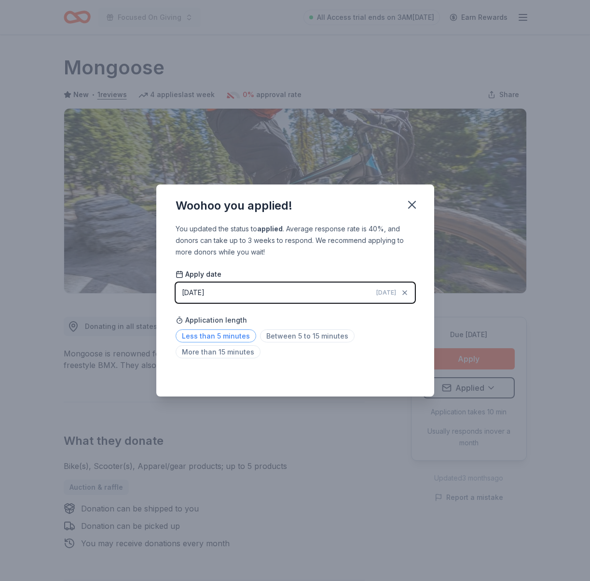
click at [204, 333] on span "Less than 5 minutes" at bounding box center [216, 335] width 81 height 13
click at [413, 208] on icon "button" at bounding box center [413, 205] width 14 height 14
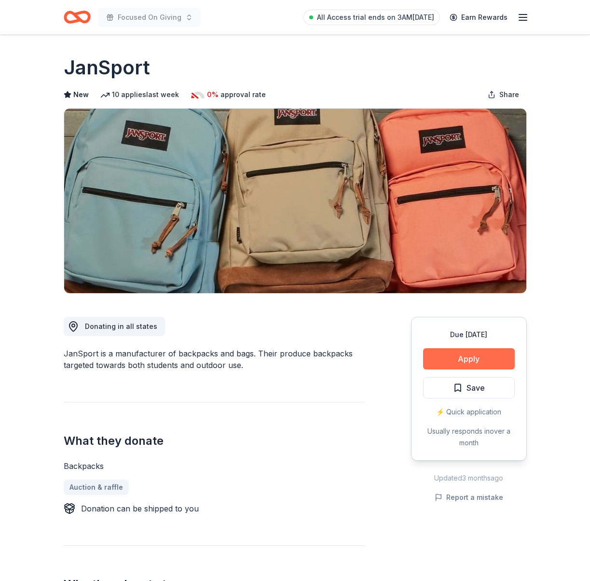
click at [475, 352] on button "Apply" at bounding box center [469, 358] width 92 height 21
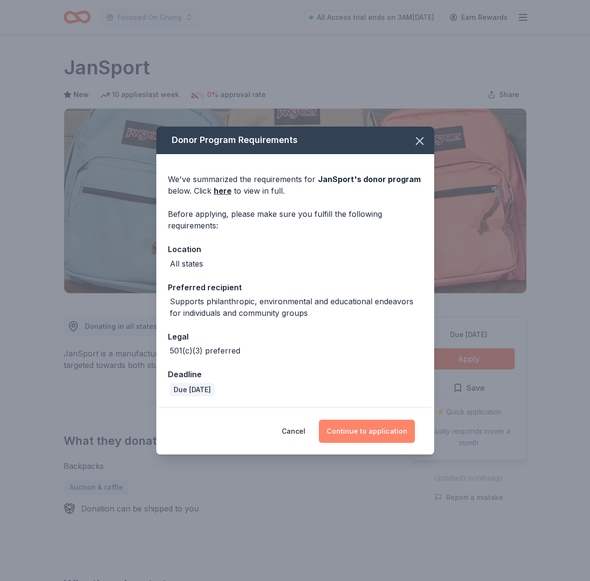
click at [381, 434] on button "Continue to application" at bounding box center [367, 431] width 96 height 23
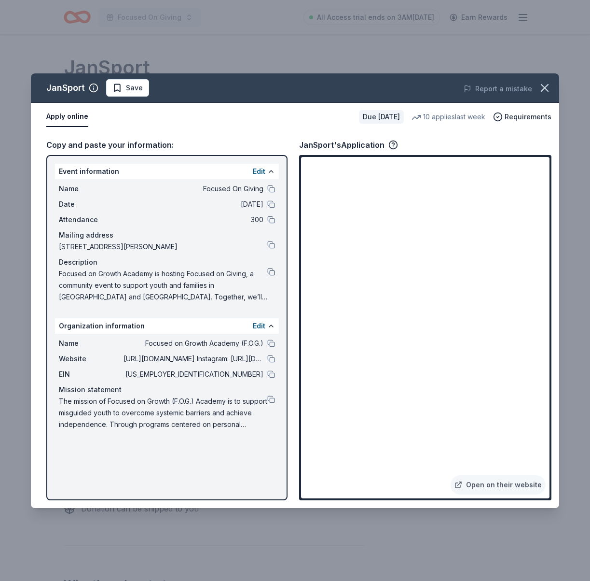
click at [272, 273] on button at bounding box center [271, 272] width 8 height 8
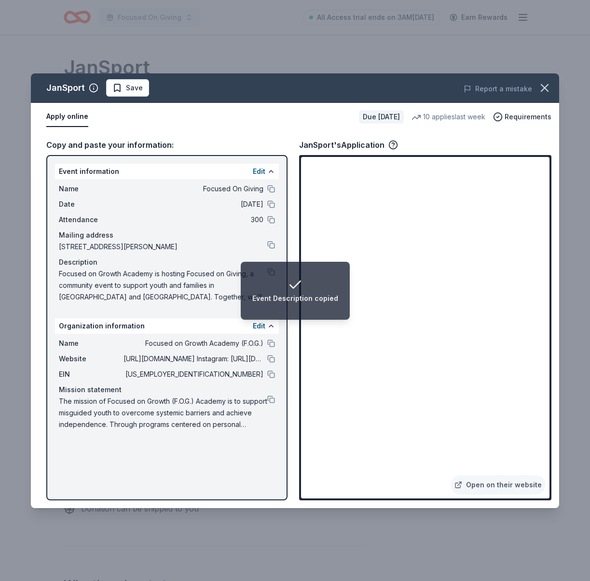
click at [126, 359] on span "[URL][DOMAIN_NAME] Instagram: [URL][DOMAIN_NAME] twitter: [URL][DOMAIN_NAME] Fa…" at bounding box center [194, 359] width 140 height 12
click at [271, 360] on button at bounding box center [271, 359] width 8 height 8
click at [269, 397] on button at bounding box center [271, 399] width 8 height 8
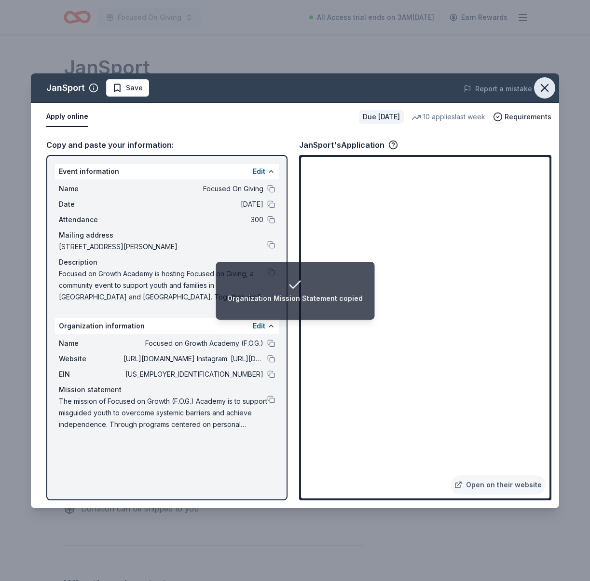
click at [548, 86] on icon "button" at bounding box center [545, 88] width 14 height 14
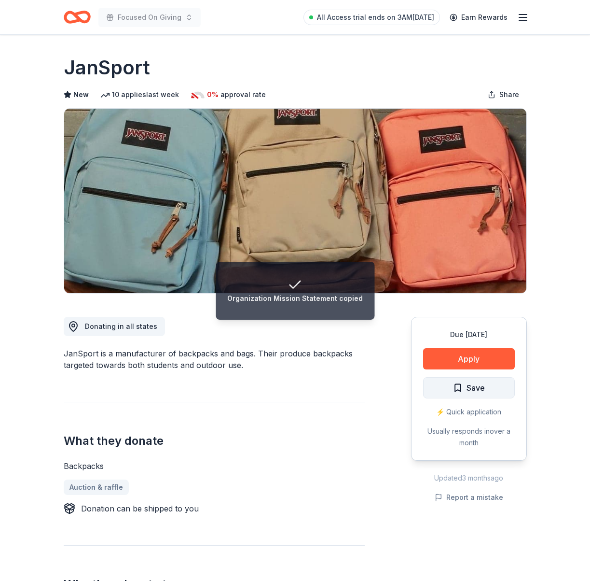
click at [475, 386] on span "Save" at bounding box center [476, 387] width 18 height 13
click at [492, 390] on html "Organization Mission Statement copied Focused On Giving All Access trial ends o…" at bounding box center [295, 290] width 590 height 581
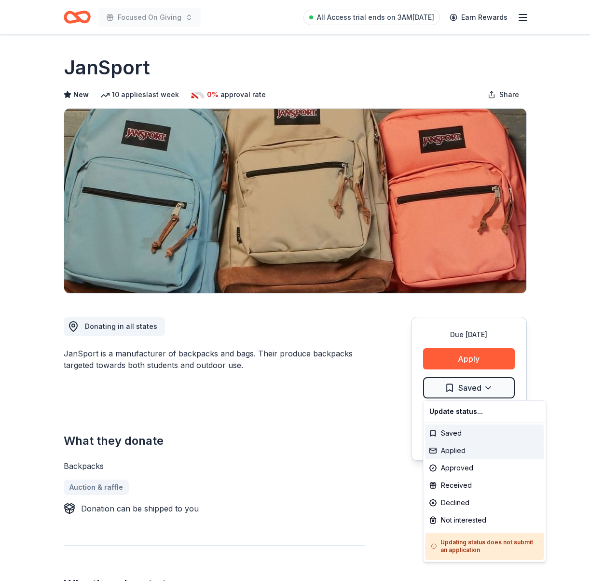
click at [463, 454] on div "Applied" at bounding box center [485, 450] width 119 height 17
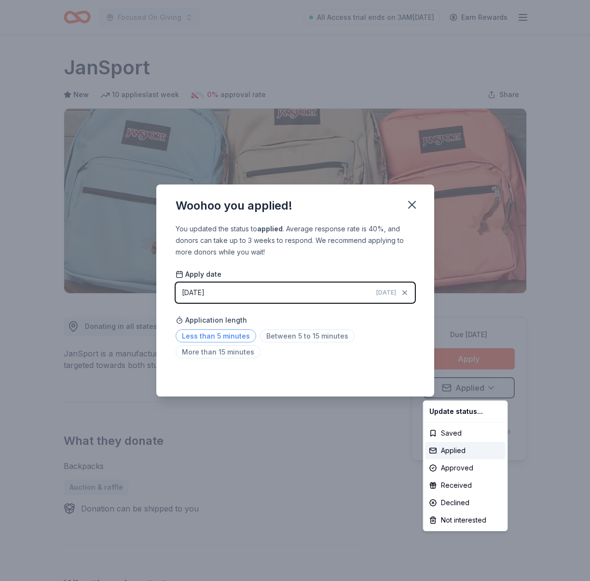
click at [218, 339] on html "Focused On Giving All Access trial ends on 3AM, 8/31 Earn Rewards Due in 85 day…" at bounding box center [295, 290] width 590 height 581
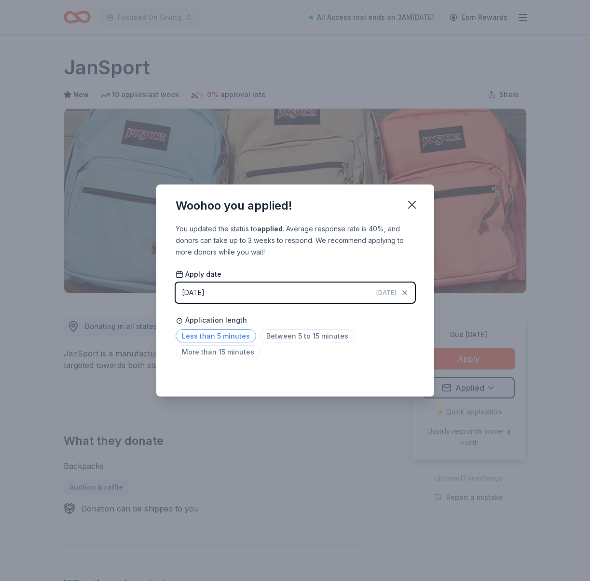
click at [220, 339] on span "Less than 5 minutes" at bounding box center [216, 335] width 81 height 13
click at [412, 203] on icon "button" at bounding box center [413, 205] width 14 height 14
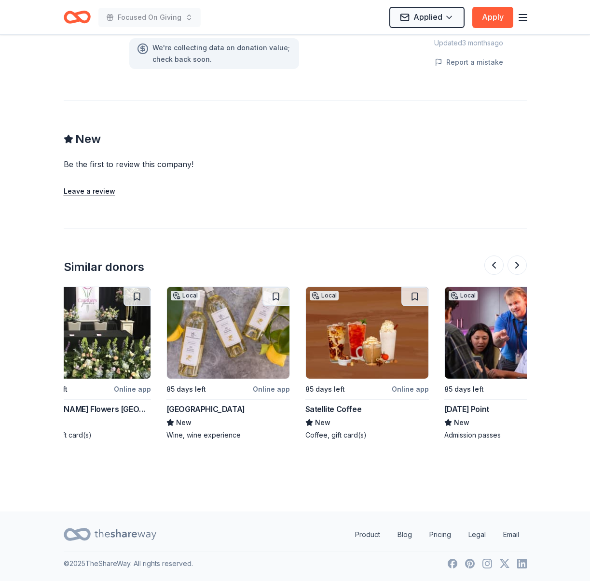
scroll to position [0, 912]
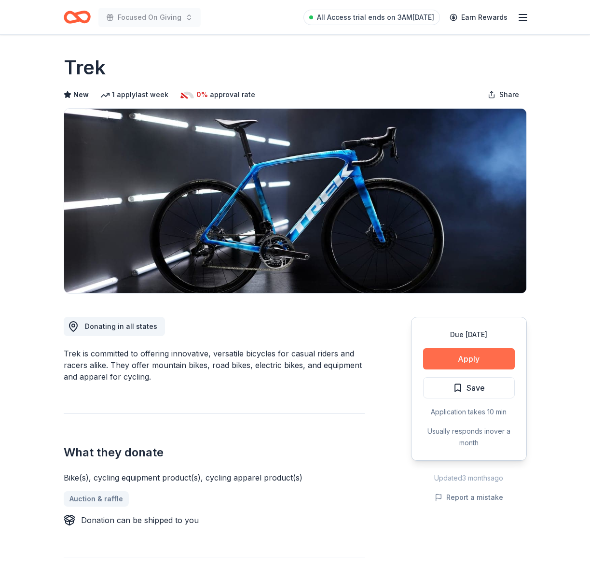
click at [469, 356] on button "Apply" at bounding box center [469, 358] width 92 height 21
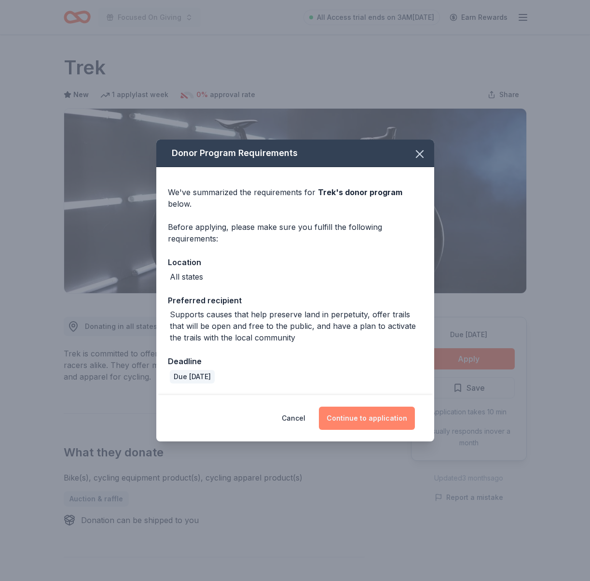
click at [376, 420] on button "Continue to application" at bounding box center [367, 418] width 96 height 23
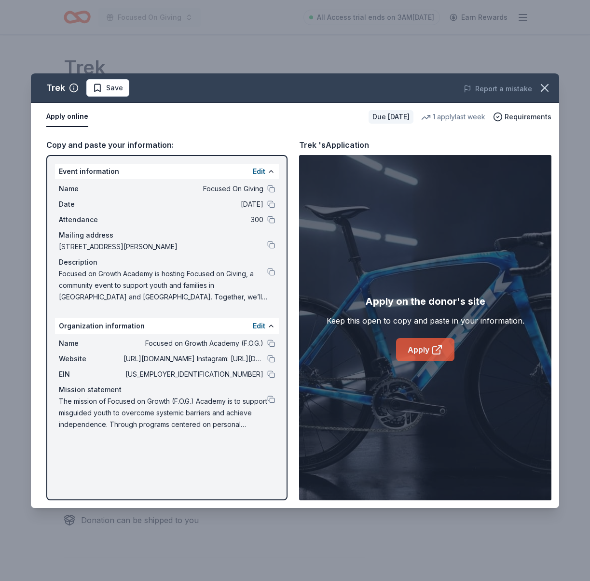
click at [428, 351] on link "Apply" at bounding box center [425, 349] width 58 height 23
click at [545, 85] on icon "button" at bounding box center [545, 88] width 14 height 14
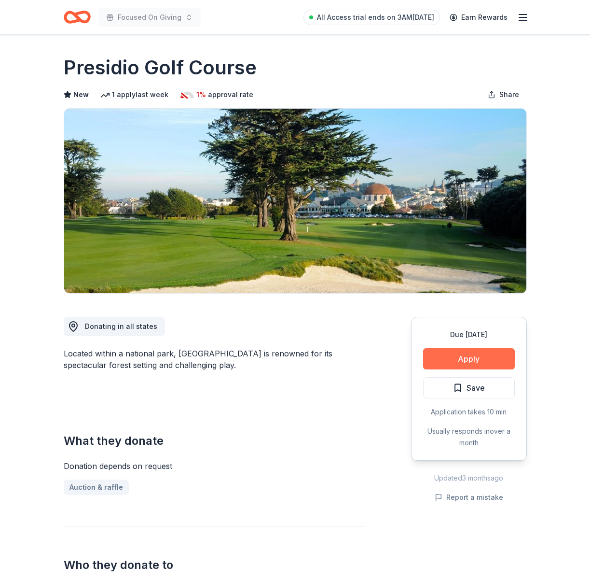
click at [454, 351] on button "Apply" at bounding box center [469, 358] width 92 height 21
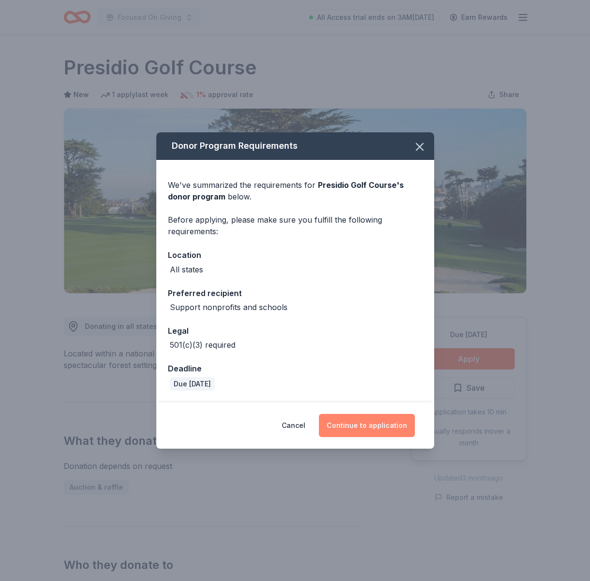
click at [370, 421] on button "Continue to application" at bounding box center [367, 425] width 96 height 23
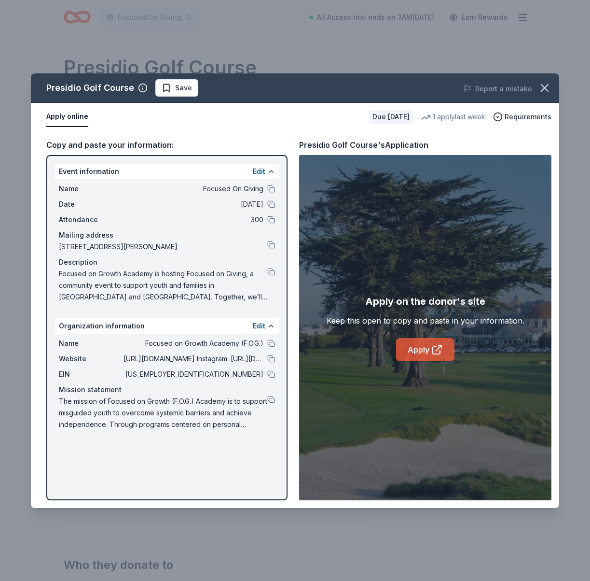
click at [433, 354] on icon at bounding box center [438, 350] width 12 height 12
click at [271, 358] on button at bounding box center [271, 359] width 8 height 8
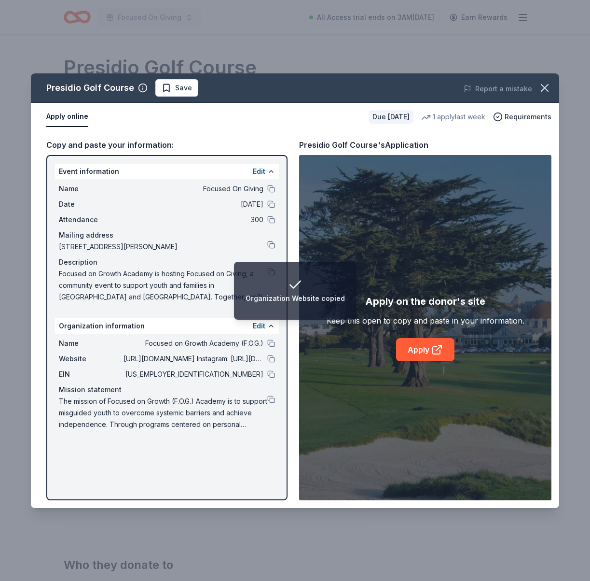
click at [272, 246] on button at bounding box center [271, 245] width 8 height 8
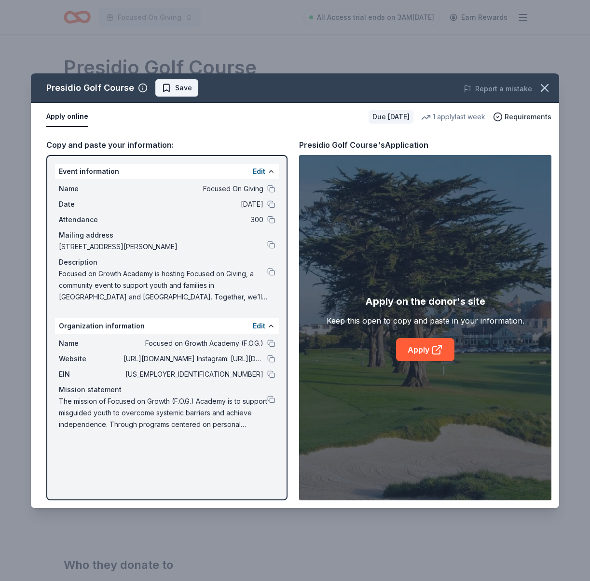
click at [164, 84] on span "Save" at bounding box center [177, 88] width 30 height 12
click at [185, 86] on html "Focused On Giving All Access trial ends on 3AM, 8/31 Earn Rewards Due in 85 day…" at bounding box center [295, 290] width 590 height 581
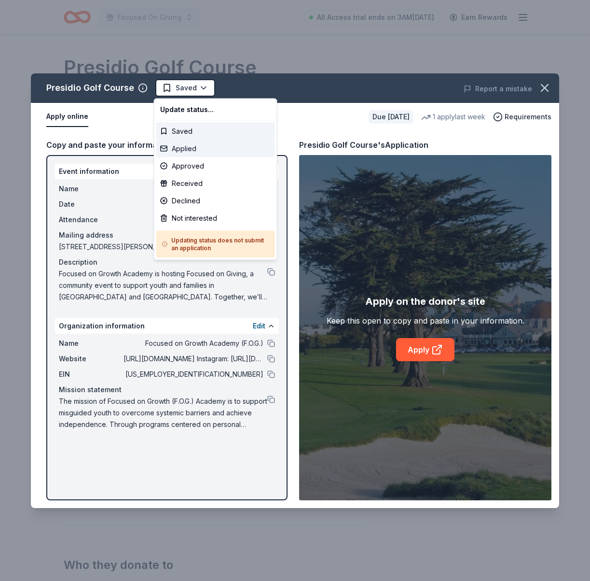
click at [202, 146] on div "Applied" at bounding box center [215, 148] width 119 height 17
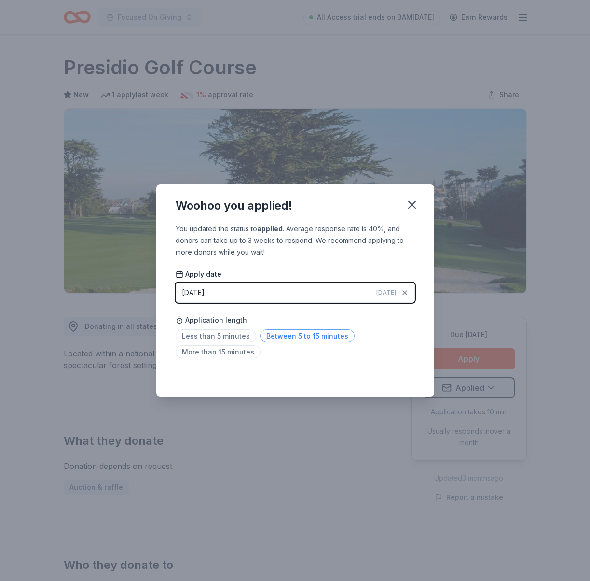
click at [292, 339] on span "Between 5 to 15 minutes" at bounding box center [307, 335] width 95 height 13
click at [409, 208] on icon "button" at bounding box center [412, 204] width 7 height 7
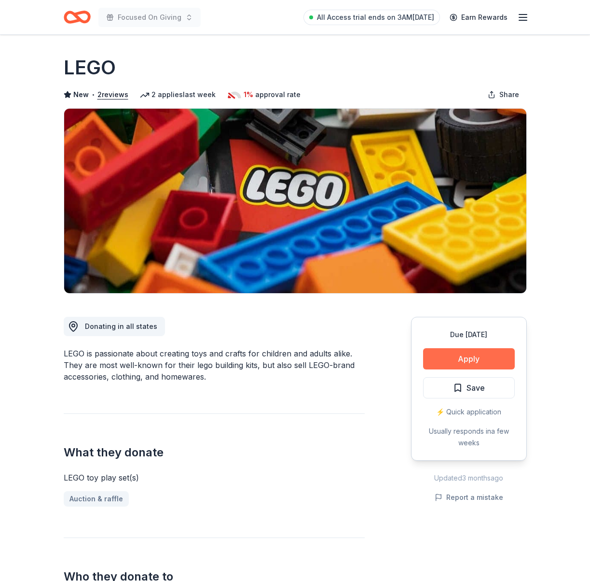
click at [478, 358] on button "Apply" at bounding box center [469, 358] width 92 height 21
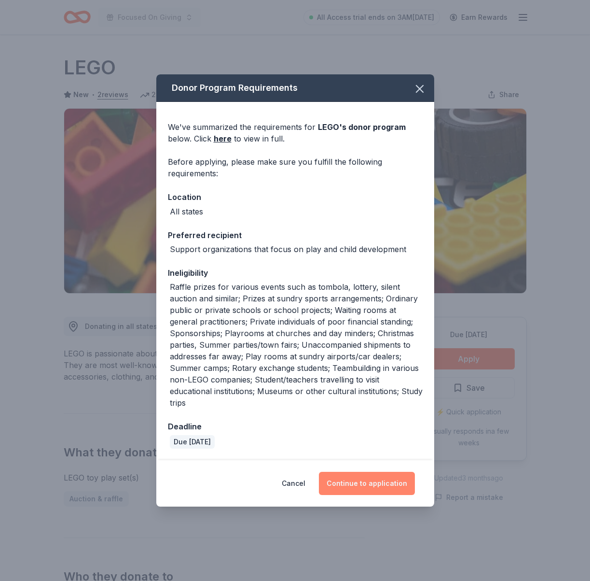
click at [372, 486] on button "Continue to application" at bounding box center [367, 483] width 96 height 23
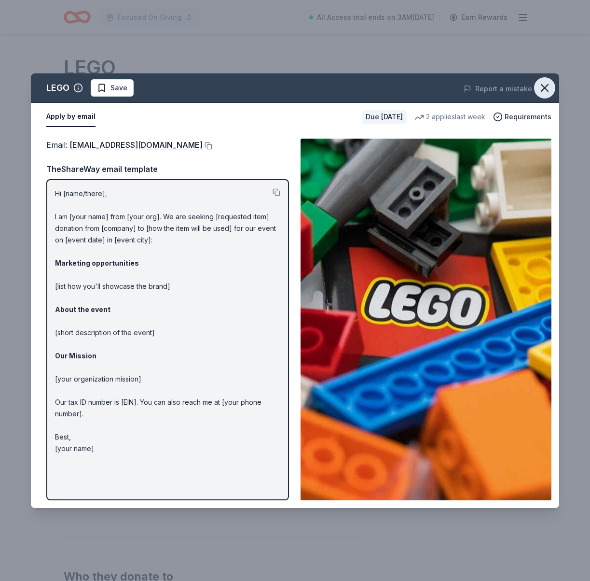
click at [541, 87] on icon "button" at bounding box center [545, 88] width 14 height 14
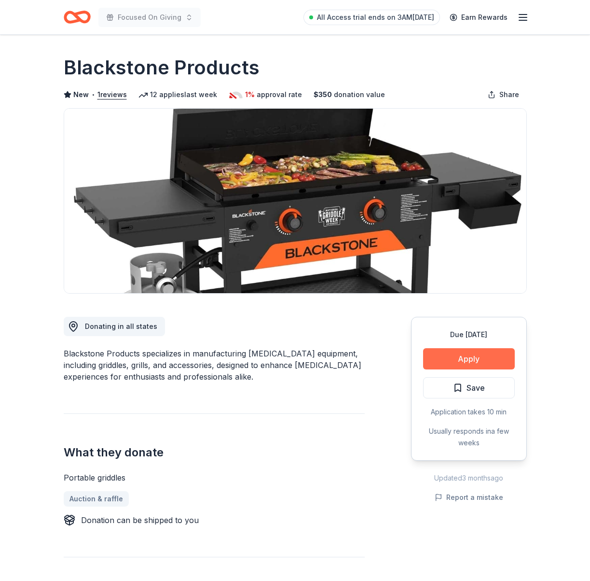
click at [489, 355] on button "Apply" at bounding box center [469, 358] width 92 height 21
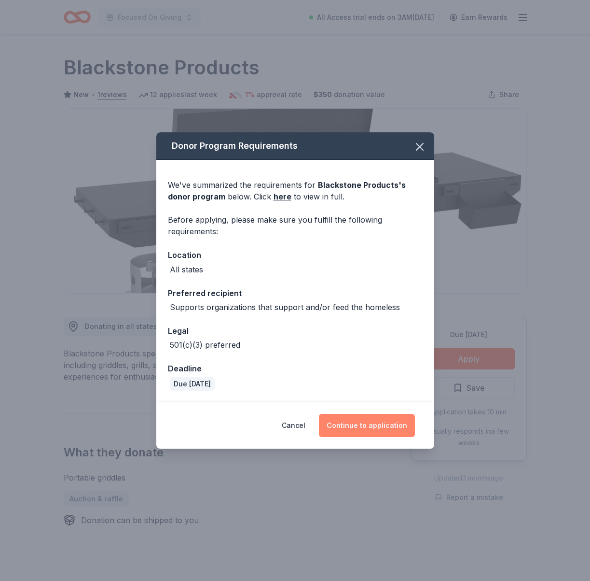
click at [382, 422] on button "Continue to application" at bounding box center [367, 425] width 96 height 23
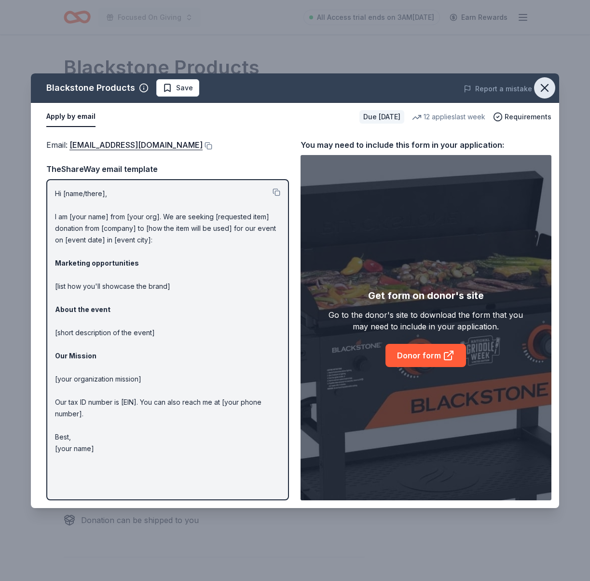
click at [547, 86] on icon "button" at bounding box center [545, 88] width 14 height 14
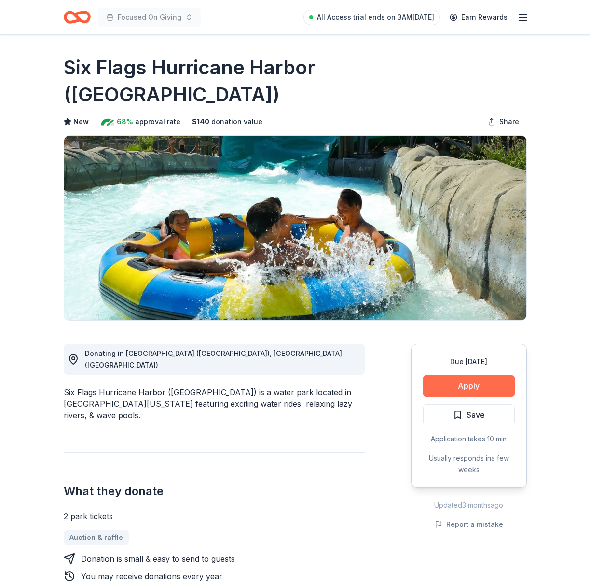
click at [474, 375] on button "Apply" at bounding box center [469, 385] width 92 height 21
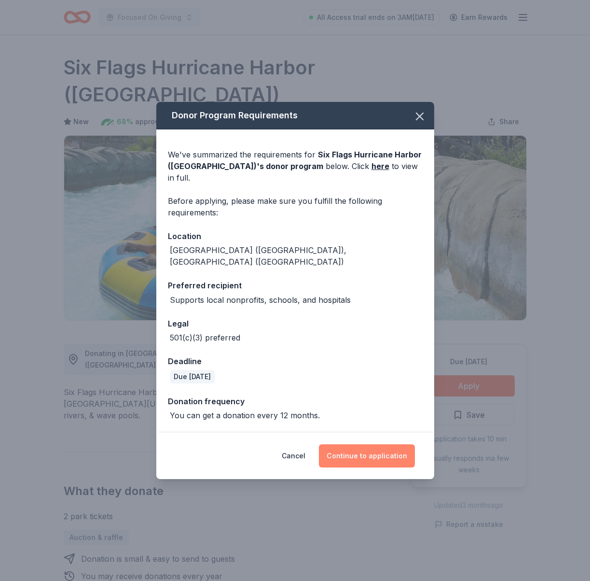
click at [375, 444] on button "Continue to application" at bounding box center [367, 455] width 96 height 23
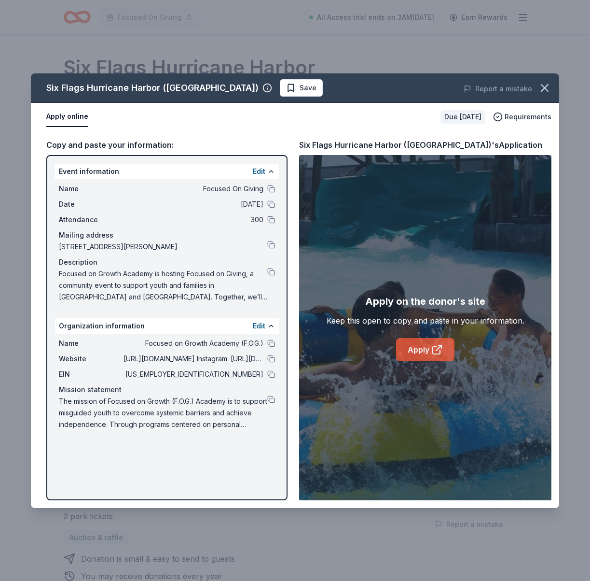
click at [425, 350] on link "Apply" at bounding box center [425, 349] width 58 height 23
click at [544, 91] on icon "button" at bounding box center [545, 88] width 14 height 14
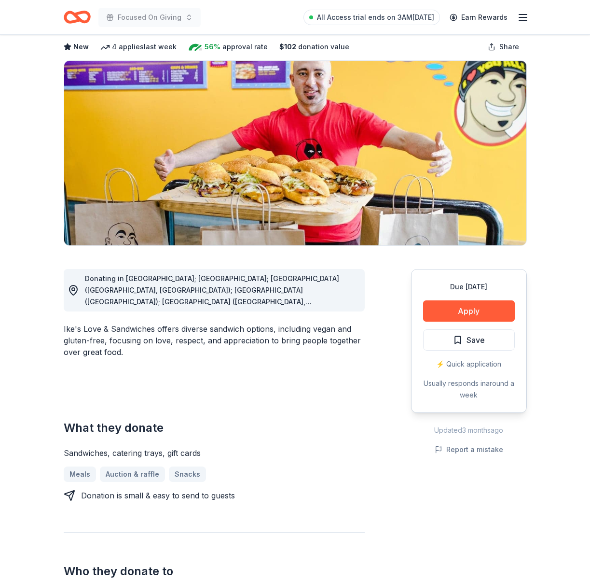
scroll to position [49, 0]
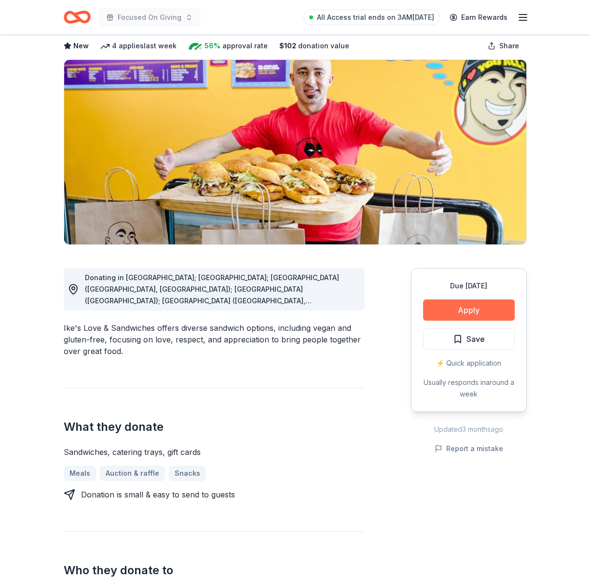
click at [471, 307] on button "Apply" at bounding box center [469, 309] width 92 height 21
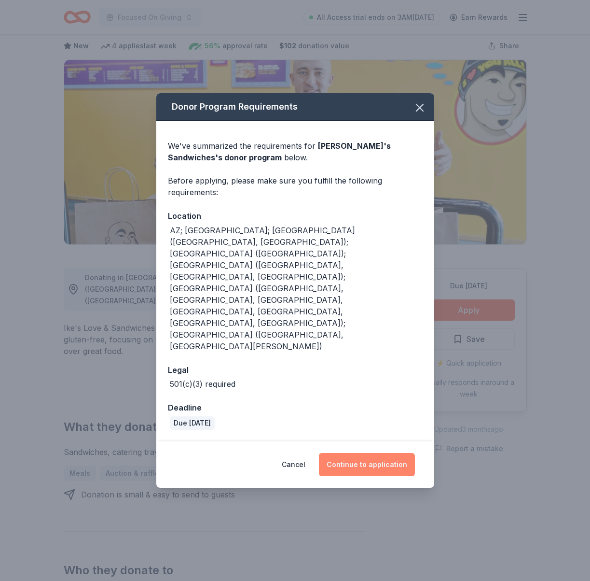
click at [373, 453] on button "Continue to application" at bounding box center [367, 464] width 96 height 23
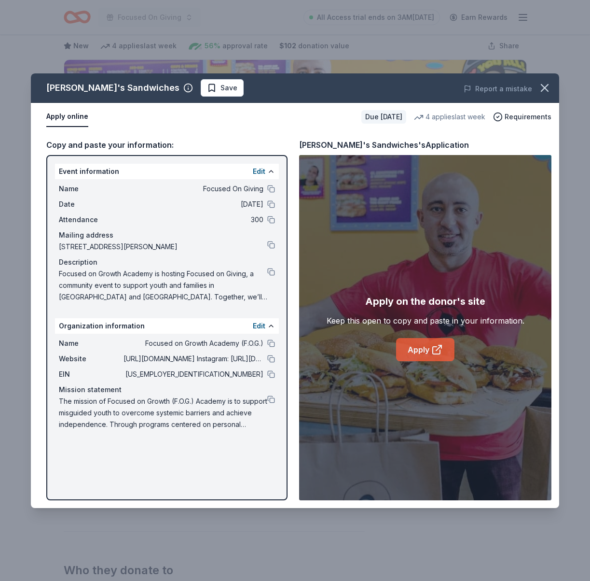
click at [432, 346] on icon at bounding box center [438, 350] width 12 height 12
click at [270, 247] on button at bounding box center [271, 245] width 8 height 8
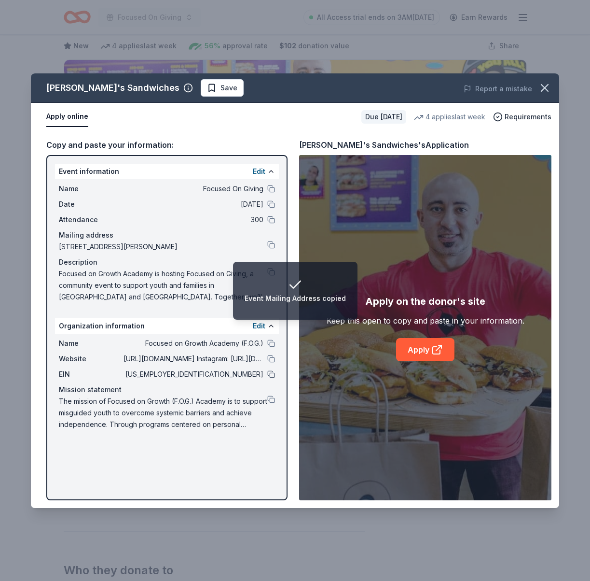
click at [275, 373] on button at bounding box center [271, 374] width 8 height 8
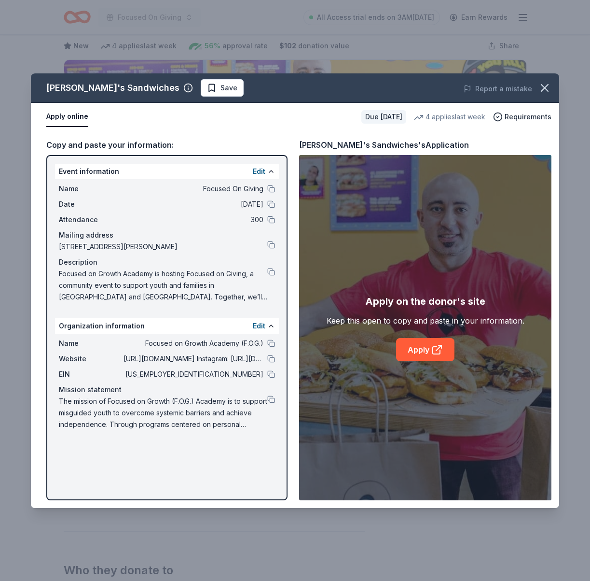
click at [270, 277] on div "Focused on Growth Academy is hosting Focused on Giving, a community event to su…" at bounding box center [167, 285] width 216 height 35
click at [271, 273] on button at bounding box center [271, 272] width 8 height 8
click at [270, 397] on button at bounding box center [271, 399] width 8 height 8
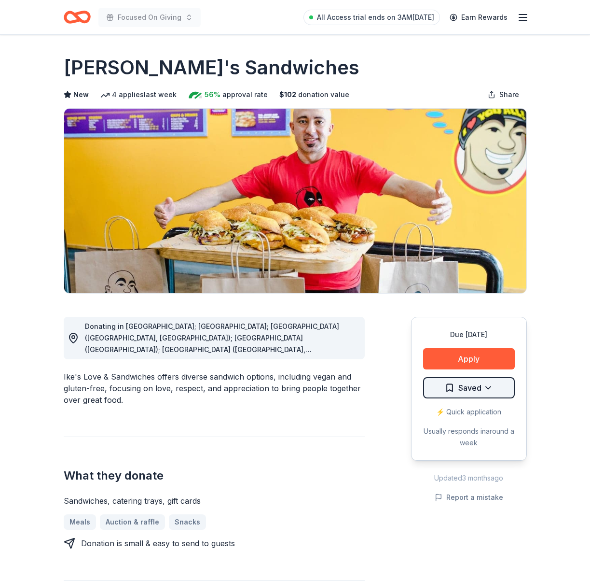
click at [486, 383] on html "Focused On Giving All Access trial ends on 3AM, 8/31 Earn Rewards Due in 85 day…" at bounding box center [295, 290] width 590 height 581
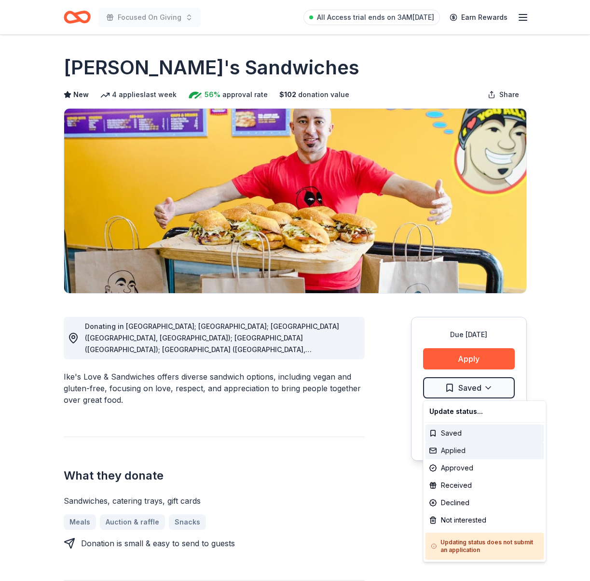
click at [463, 451] on div "Applied" at bounding box center [485, 450] width 119 height 17
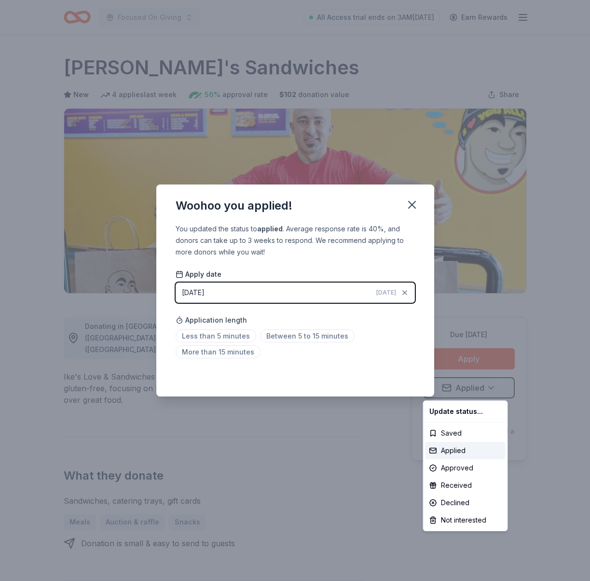
click at [412, 202] on html "Focused On Giving All Access trial ends on 3AM, 8/31 Earn Rewards Due in 85 day…" at bounding box center [295, 290] width 590 height 581
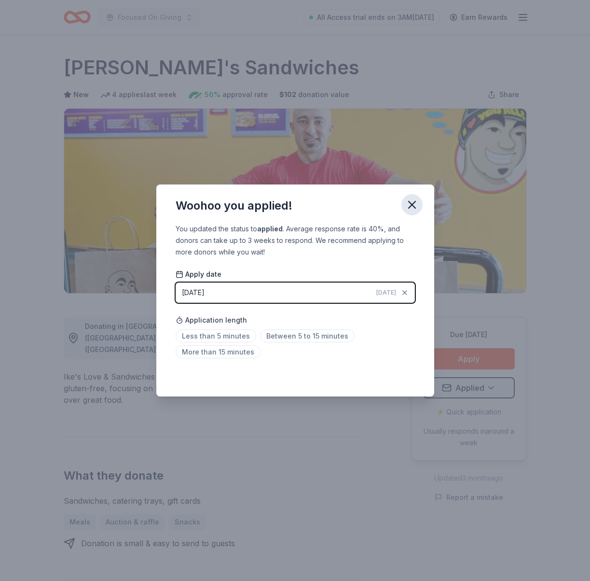
click at [413, 206] on icon "button" at bounding box center [412, 204] width 7 height 7
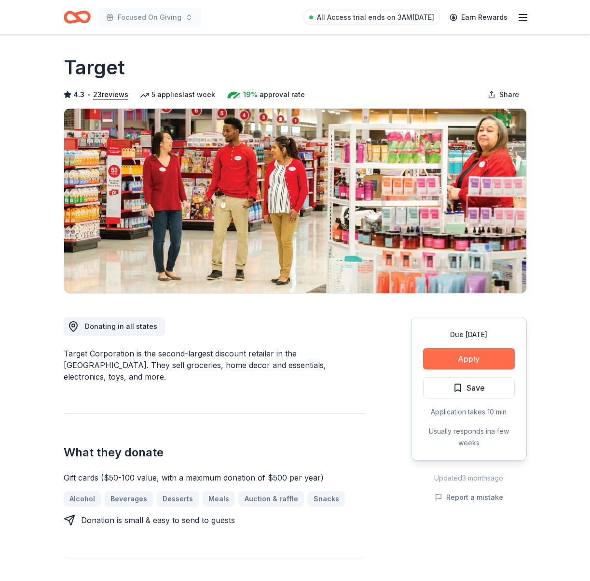
click at [472, 351] on button "Apply" at bounding box center [469, 358] width 92 height 21
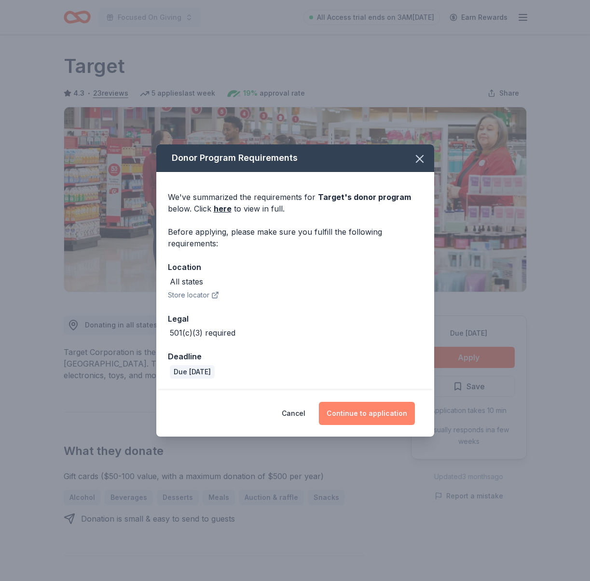
click at [378, 415] on button "Continue to application" at bounding box center [367, 413] width 96 height 23
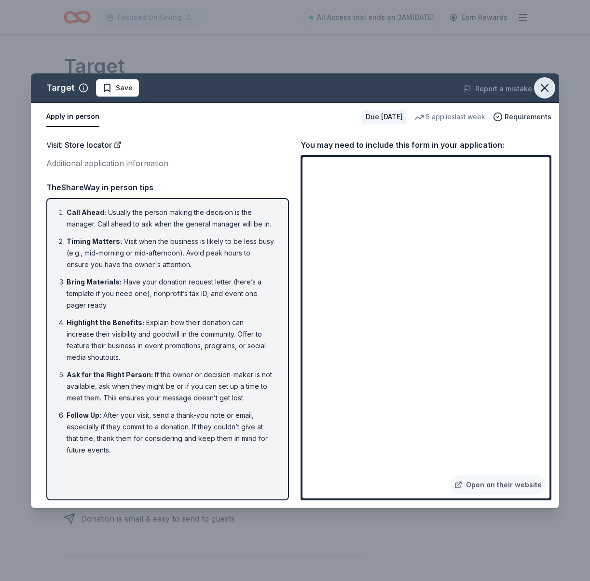
click at [549, 86] on icon "button" at bounding box center [545, 88] width 14 height 14
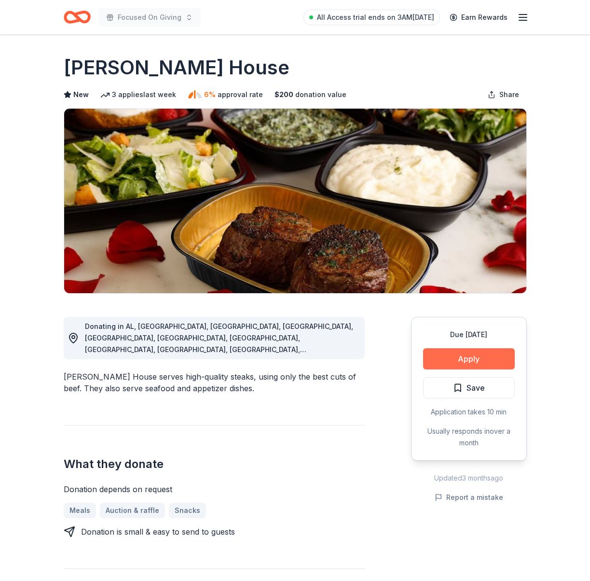
click at [477, 360] on button "Apply" at bounding box center [469, 358] width 92 height 21
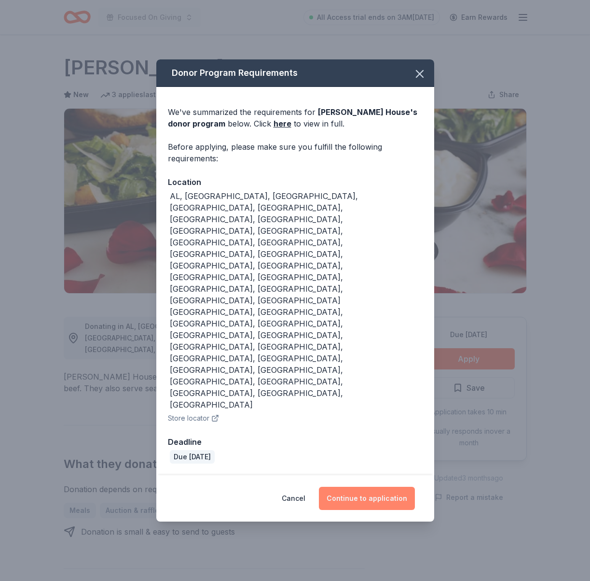
click at [369, 487] on button "Continue to application" at bounding box center [367, 498] width 96 height 23
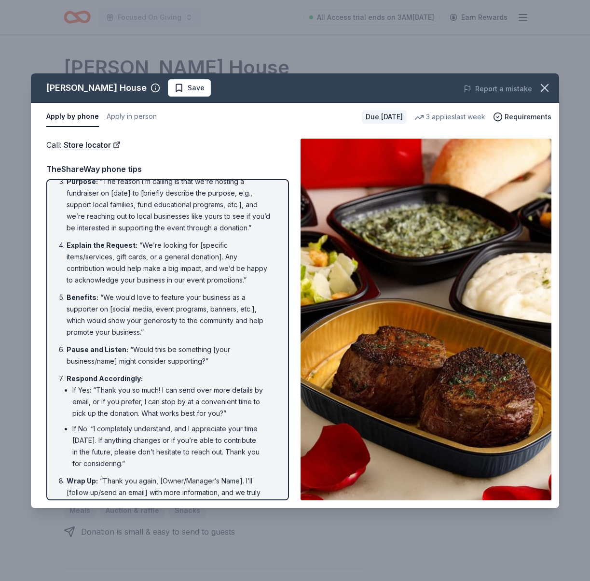
scroll to position [100, 0]
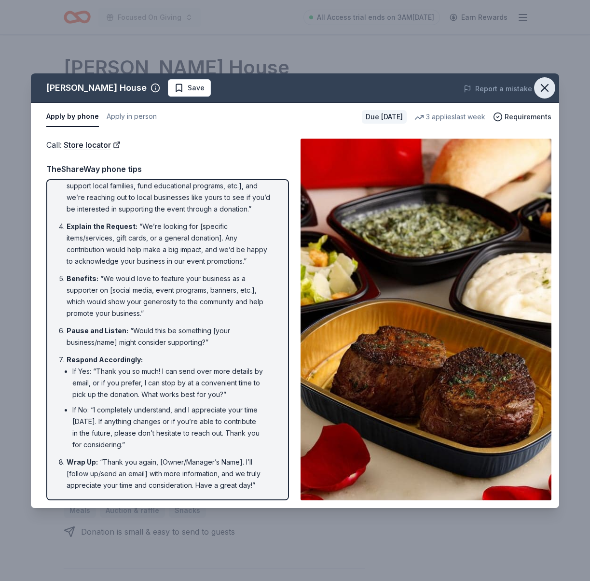
click at [545, 86] on icon "button" at bounding box center [545, 88] width 14 height 14
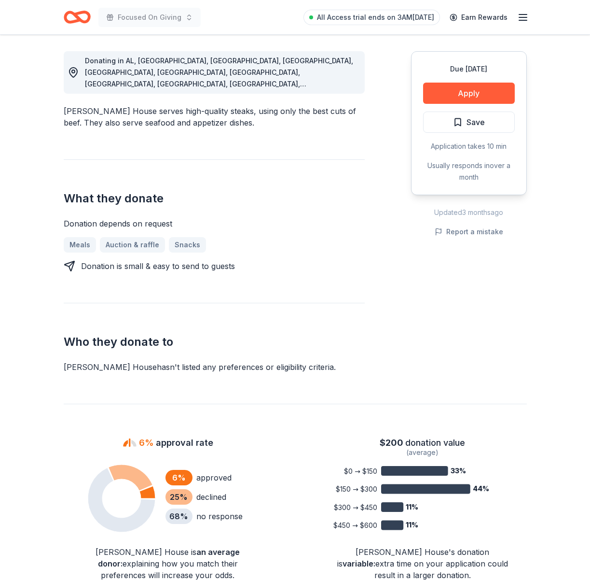
scroll to position [290, 0]
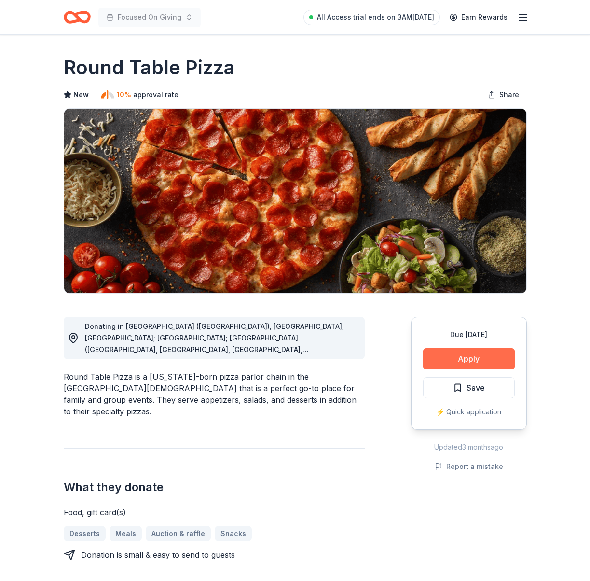
click at [475, 362] on button "Apply" at bounding box center [469, 358] width 92 height 21
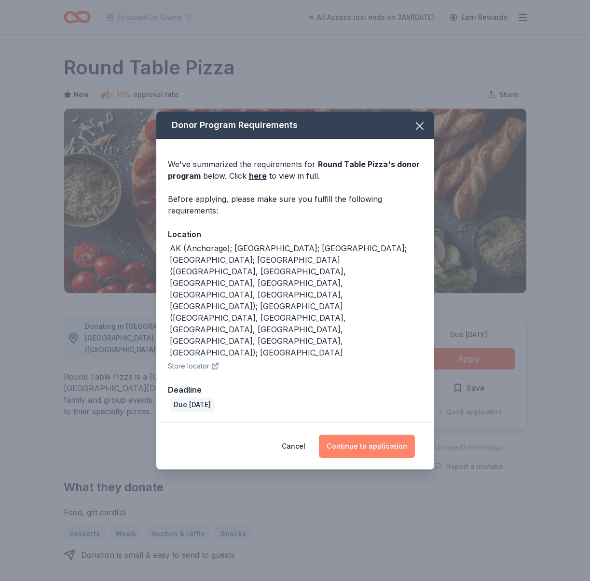
click at [372, 435] on button "Continue to application" at bounding box center [367, 446] width 96 height 23
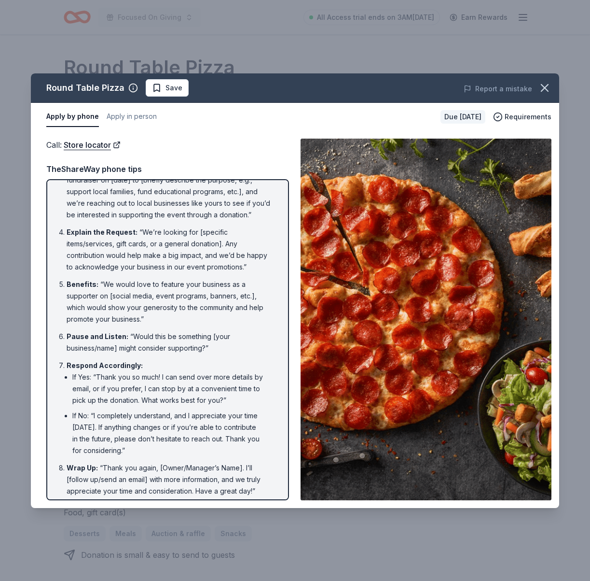
scroll to position [100, 0]
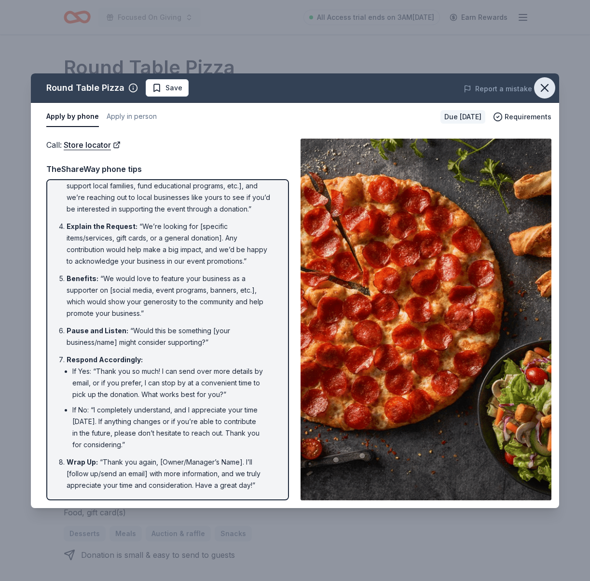
click at [540, 93] on icon "button" at bounding box center [545, 88] width 14 height 14
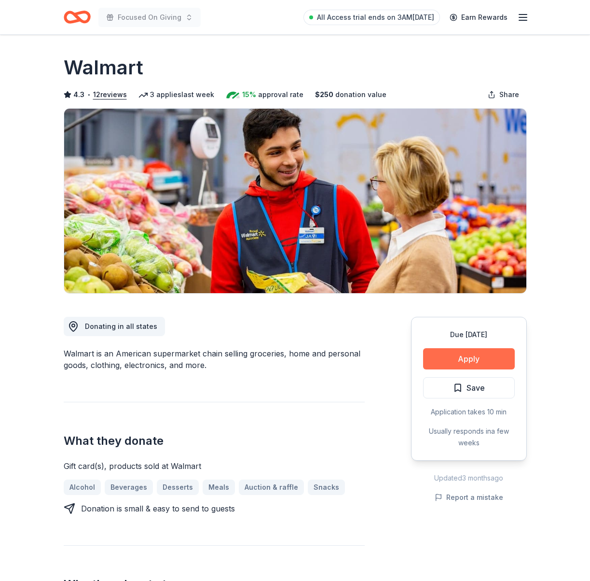
click at [470, 365] on button "Apply" at bounding box center [469, 358] width 92 height 21
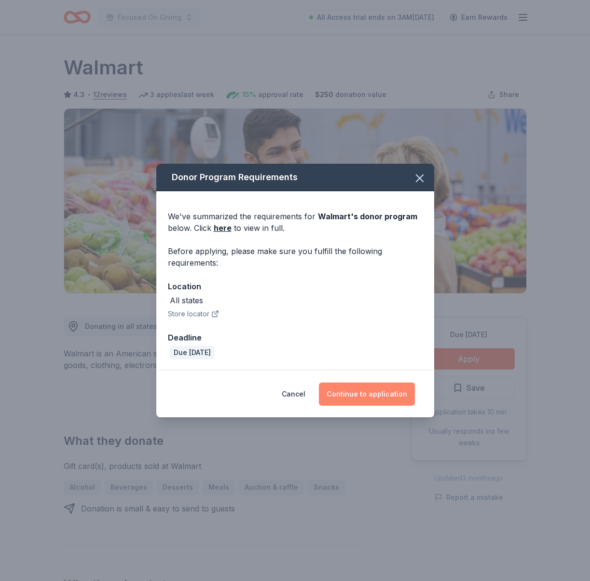
click at [358, 386] on button "Continue to application" at bounding box center [367, 393] width 96 height 23
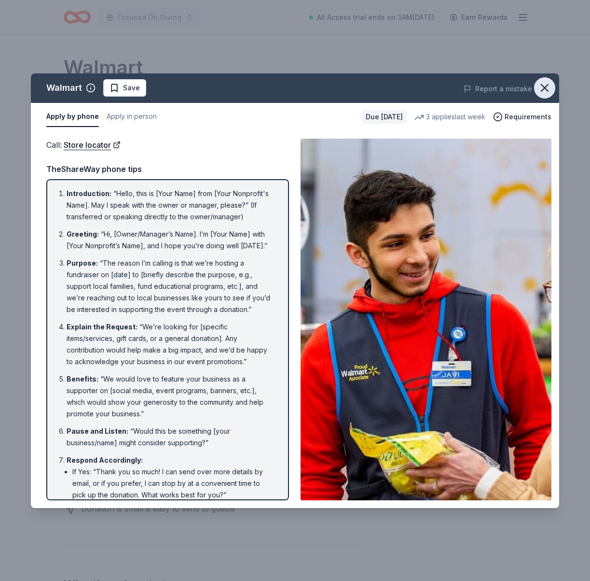
click at [551, 88] on icon "button" at bounding box center [545, 88] width 14 height 14
